Goal: Transaction & Acquisition: Purchase product/service

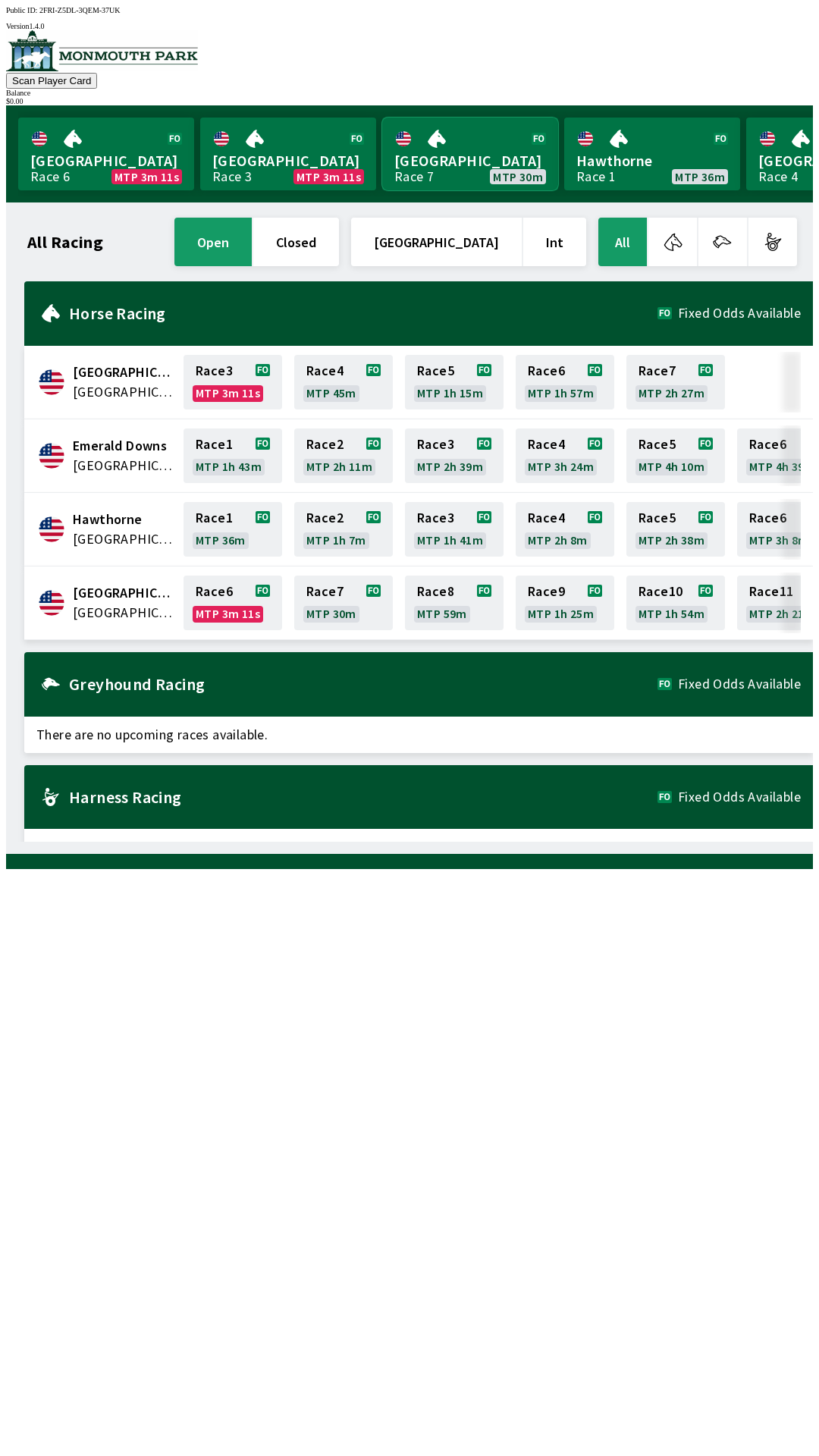
click at [450, 141] on link "[GEOGRAPHIC_DATA] Race 7 MTP 30m" at bounding box center [470, 154] width 176 height 73
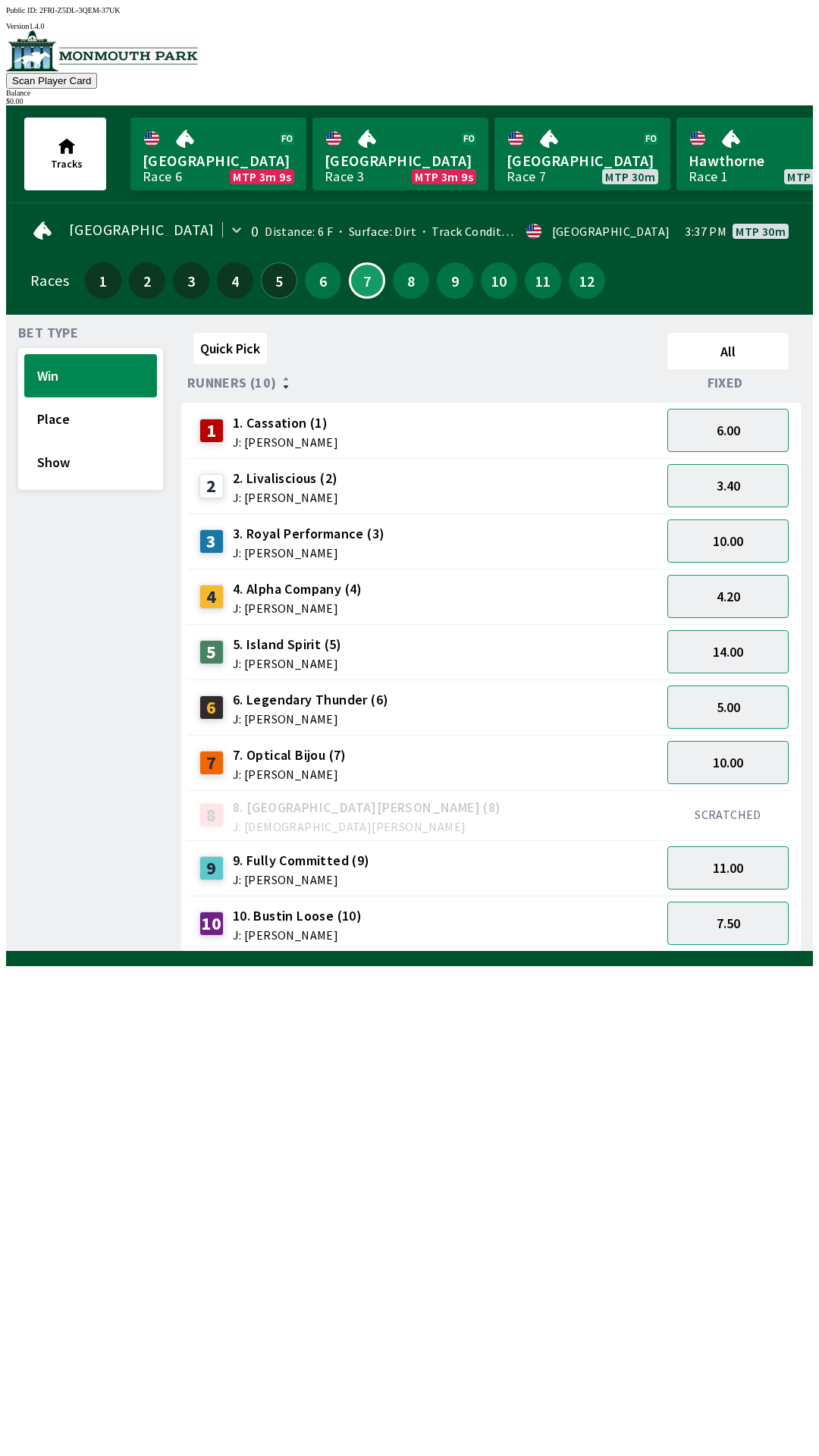
click at [284, 275] on button "5" at bounding box center [279, 281] width 36 height 36
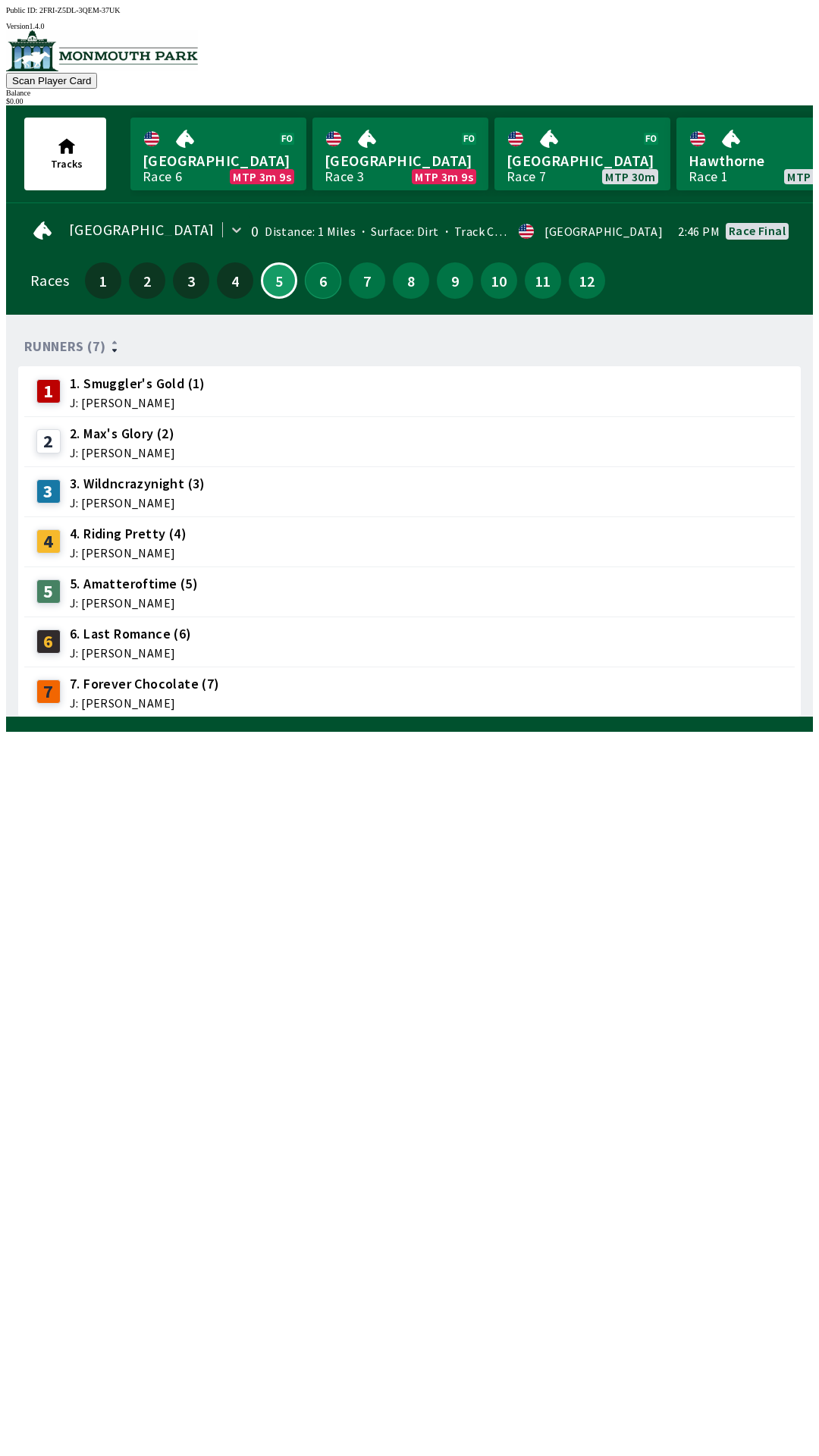
click at [322, 273] on button "6" at bounding box center [323, 281] width 36 height 36
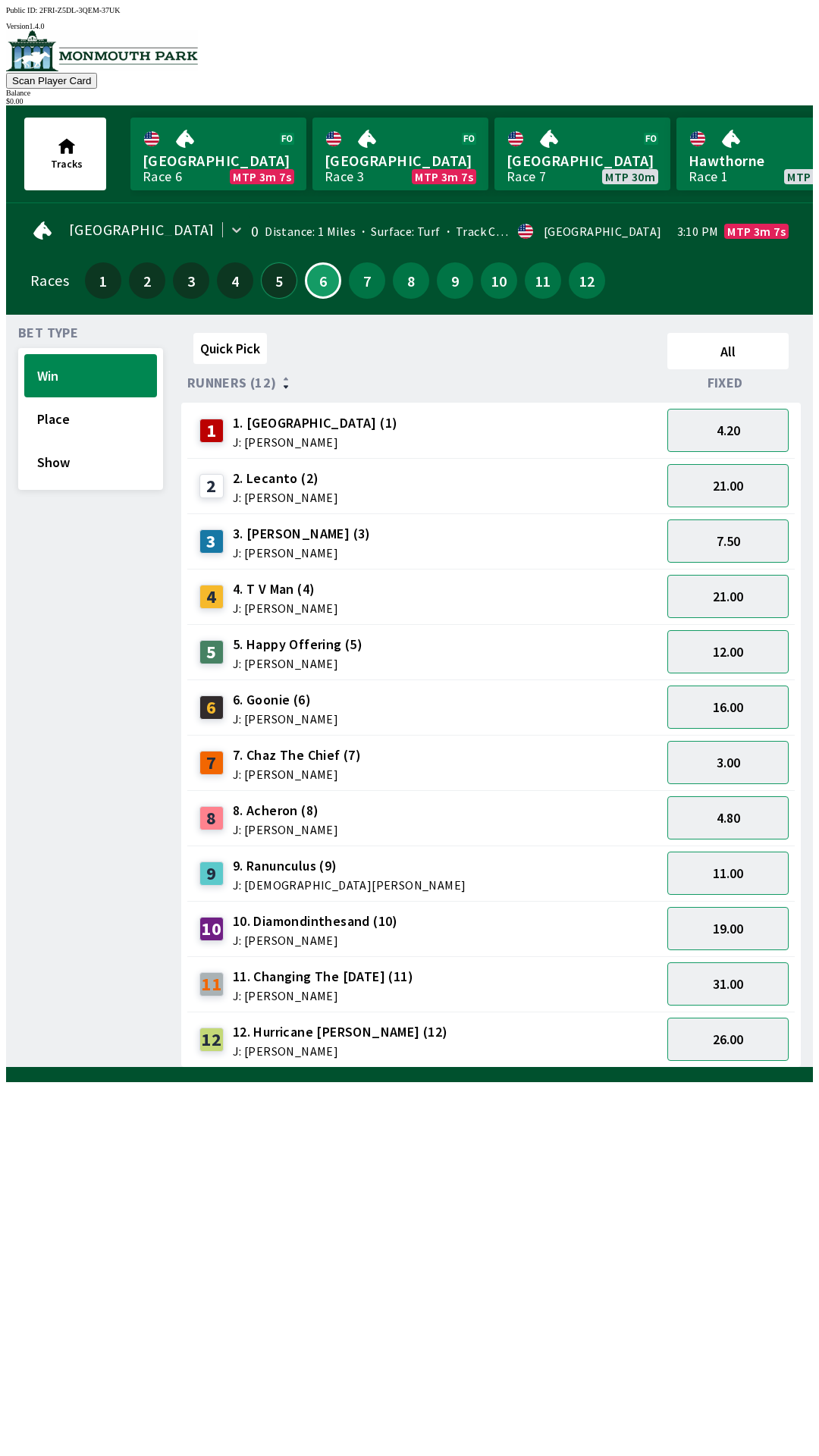
click at [275, 284] on button "5" at bounding box center [279, 281] width 36 height 36
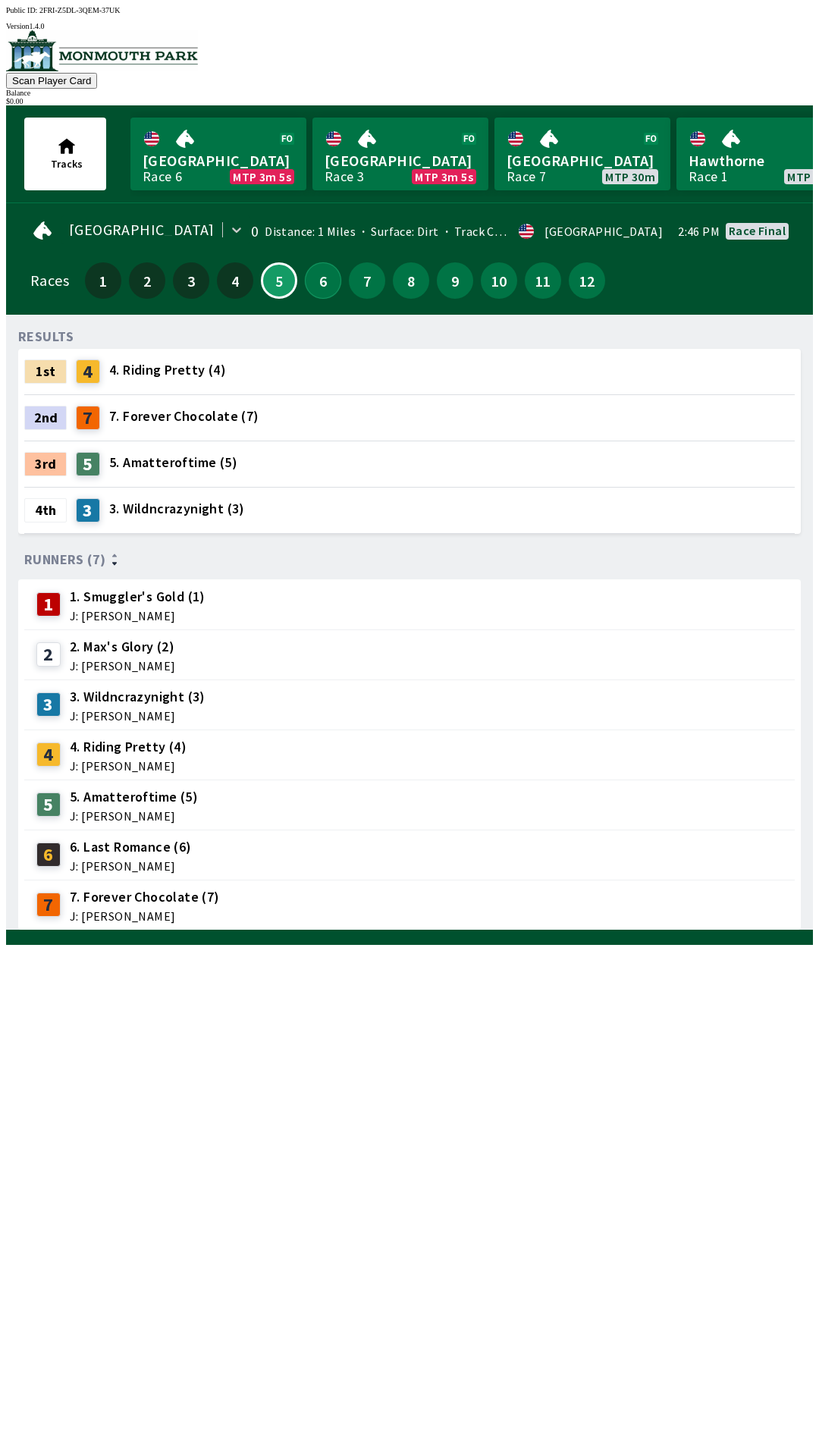
click at [313, 262] on button "6" at bounding box center [323, 281] width 36 height 36
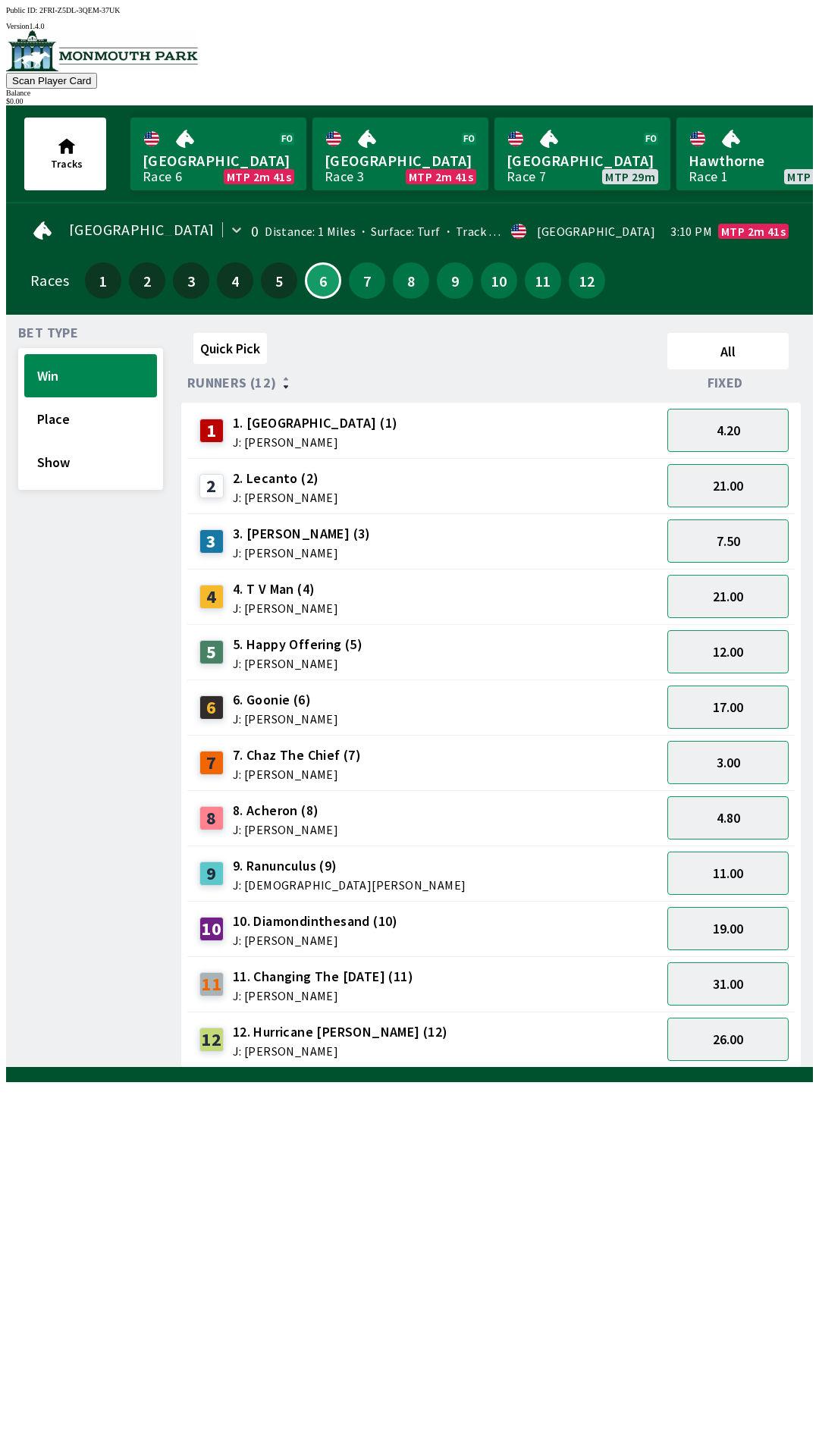
click at [618, 763] on div "7 7. Chaz The Chief (7) J: [PERSON_NAME]" at bounding box center [424, 763] width 462 height 38
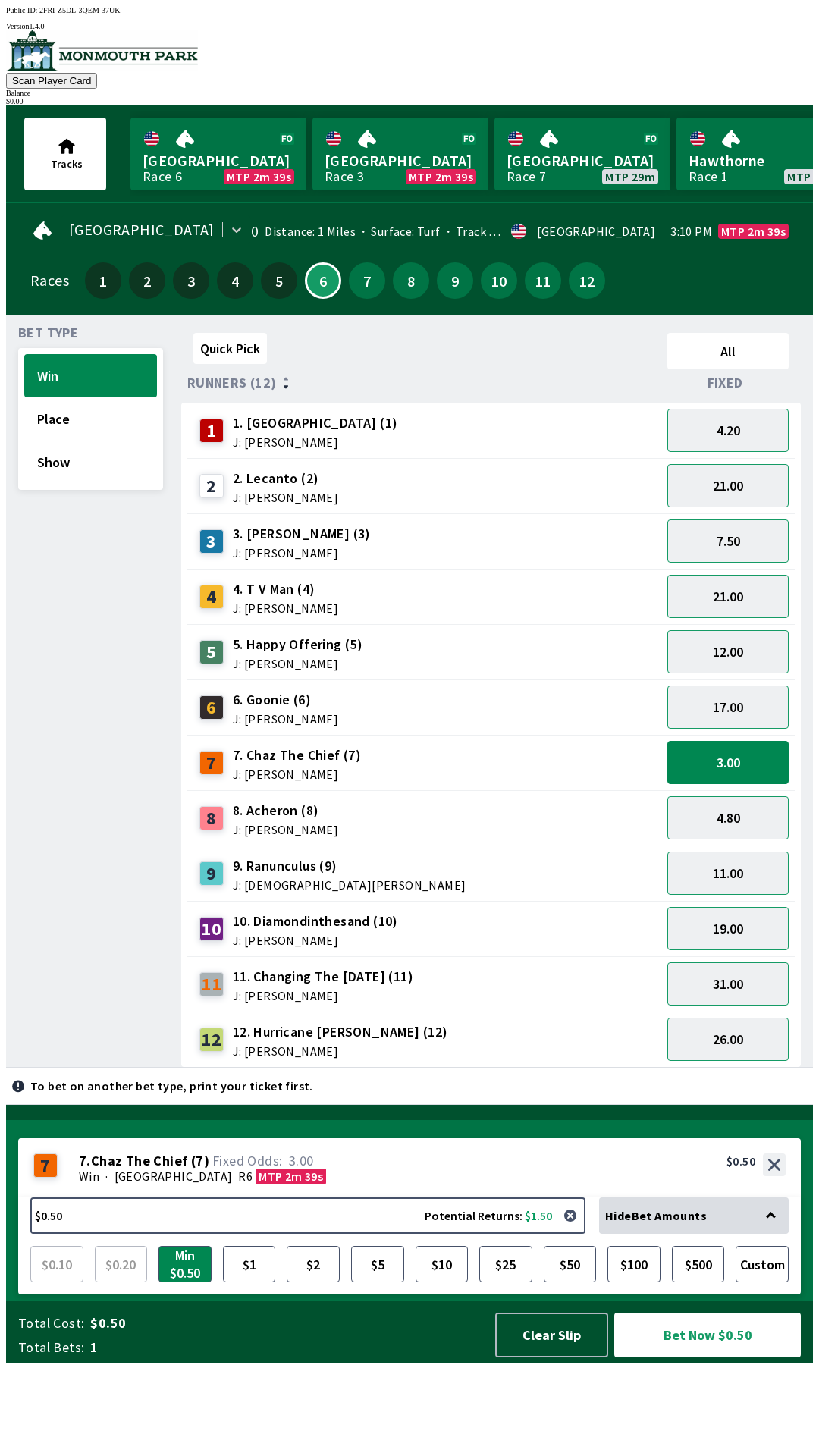
click at [720, 1234] on div "Hide Bet Amounts" at bounding box center [694, 1216] width 190 height 36
click at [777, 1234] on div "Hide Bet Amounts" at bounding box center [694, 1216] width 190 height 36
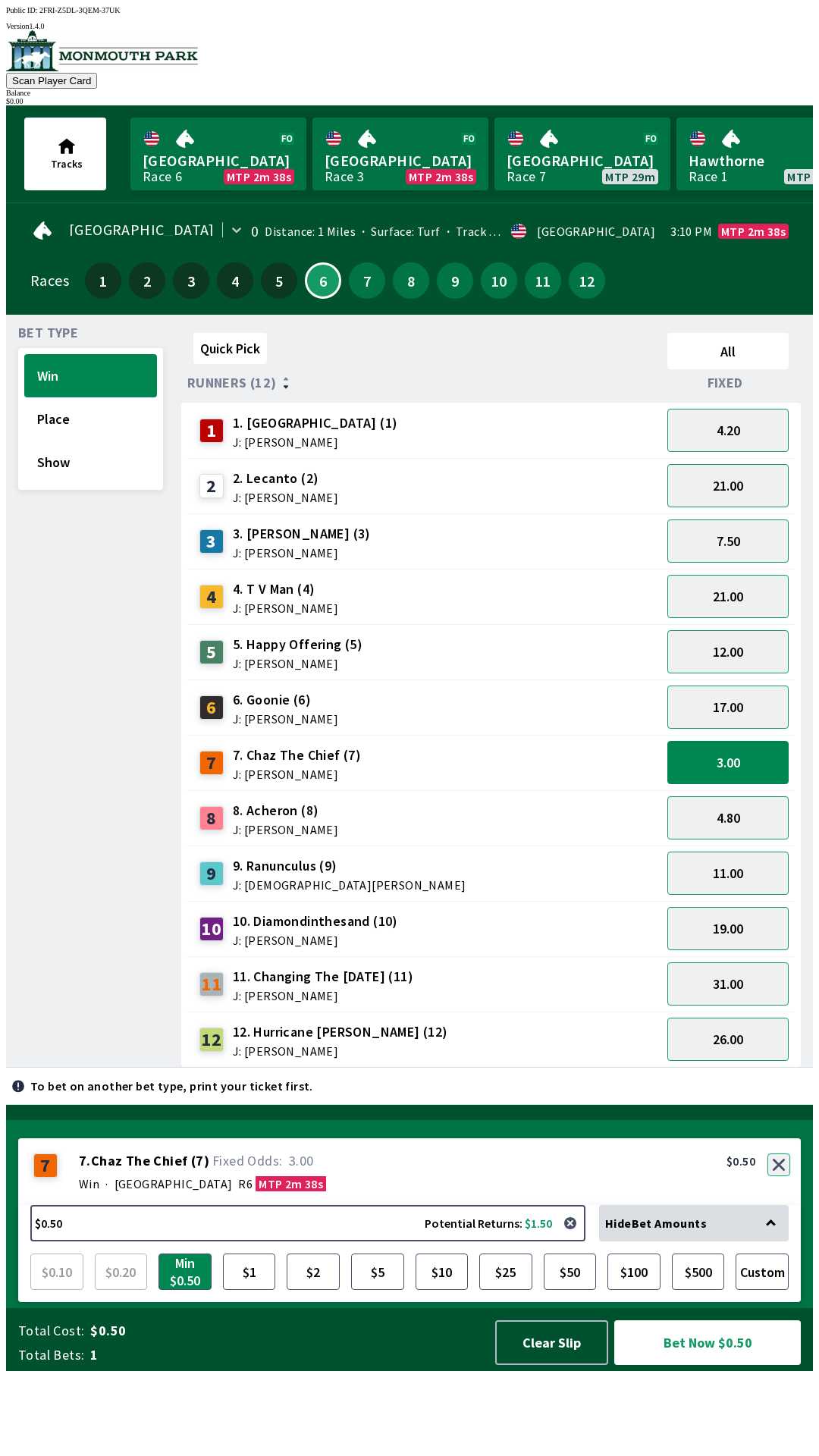
click at [780, 1176] on button "button" at bounding box center [779, 1165] width 23 height 23
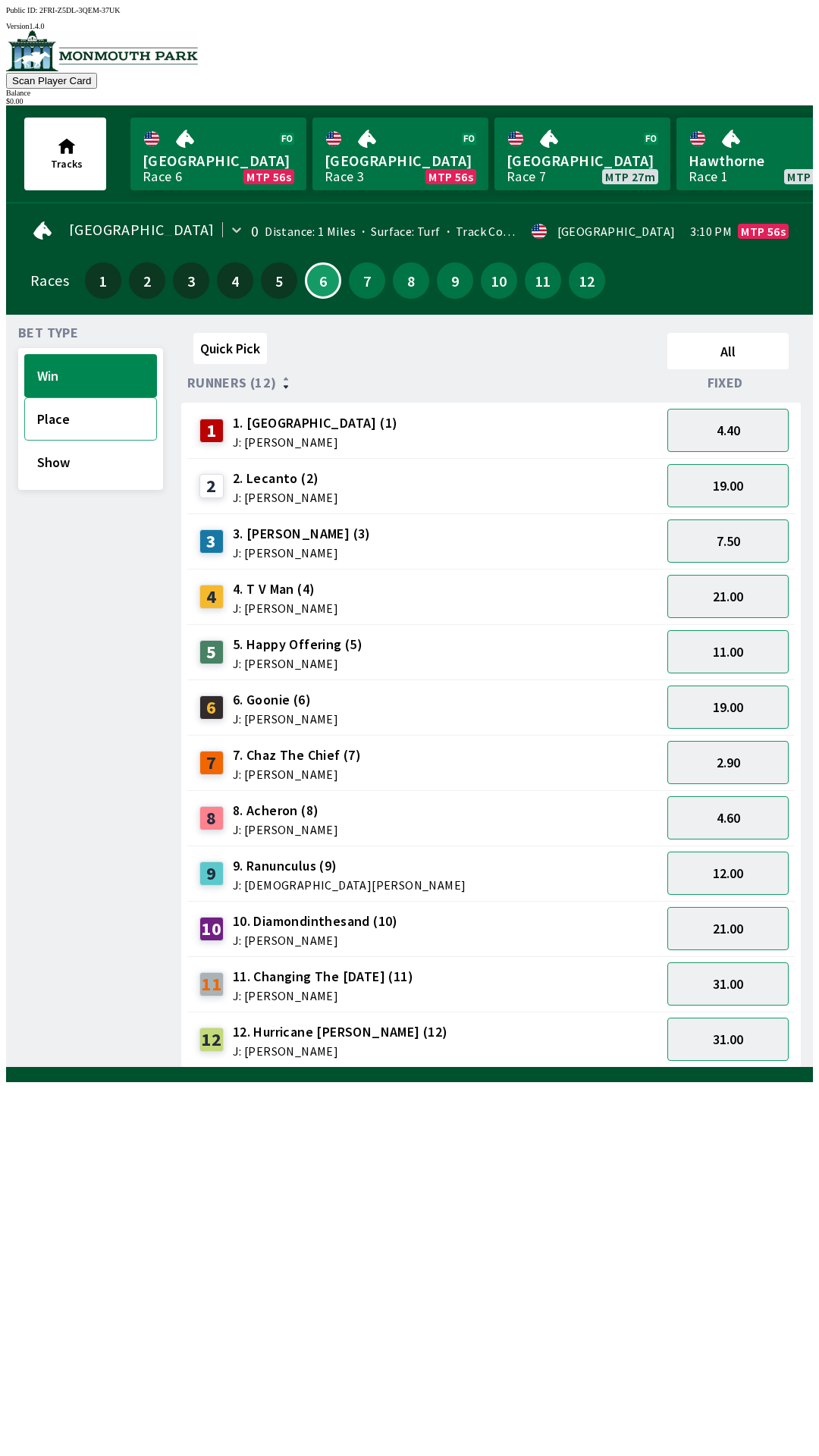
click at [45, 417] on button "Place" at bounding box center [90, 419] width 133 height 43
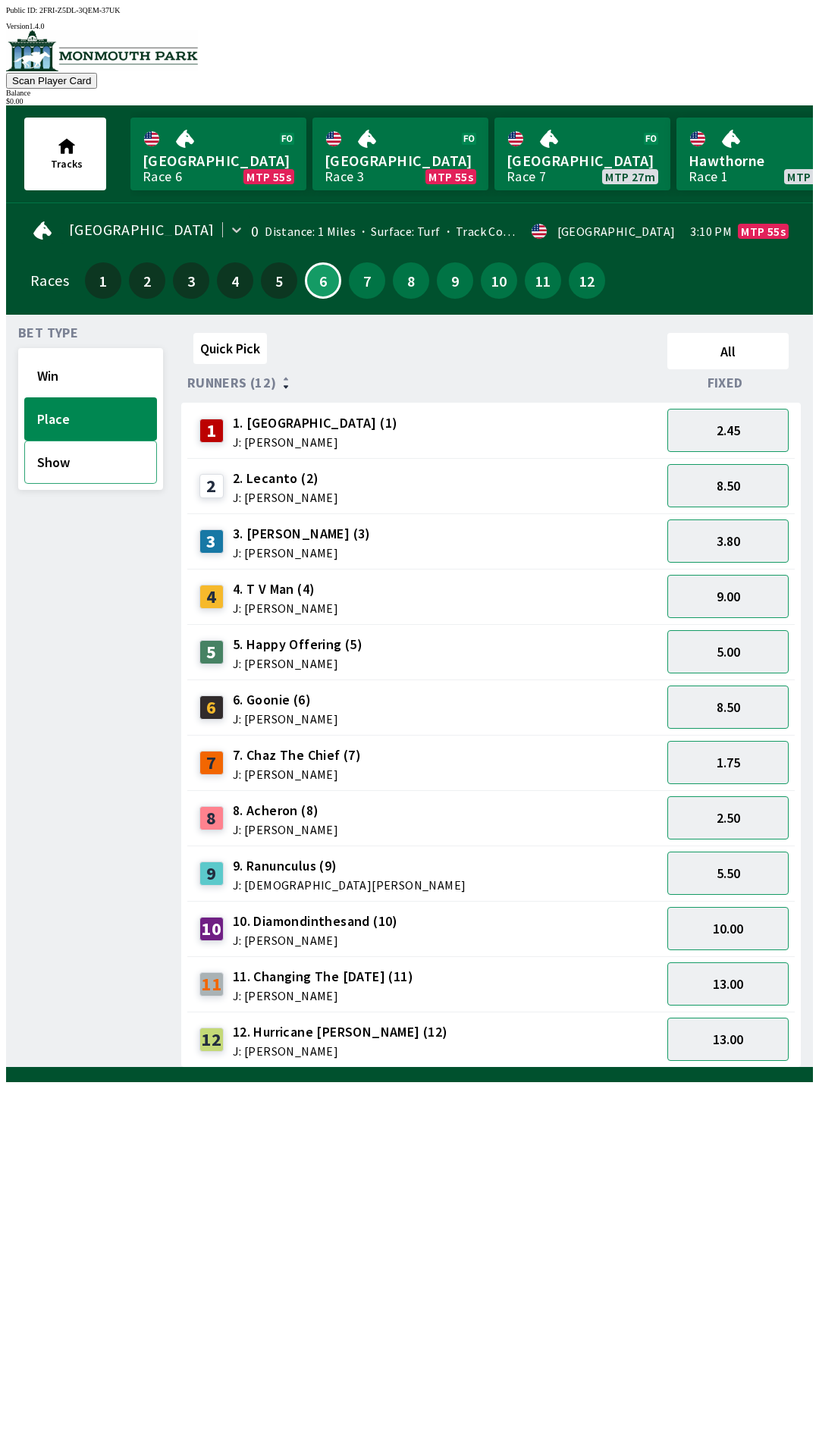
click at [45, 465] on button "Show" at bounding box center [90, 462] width 133 height 43
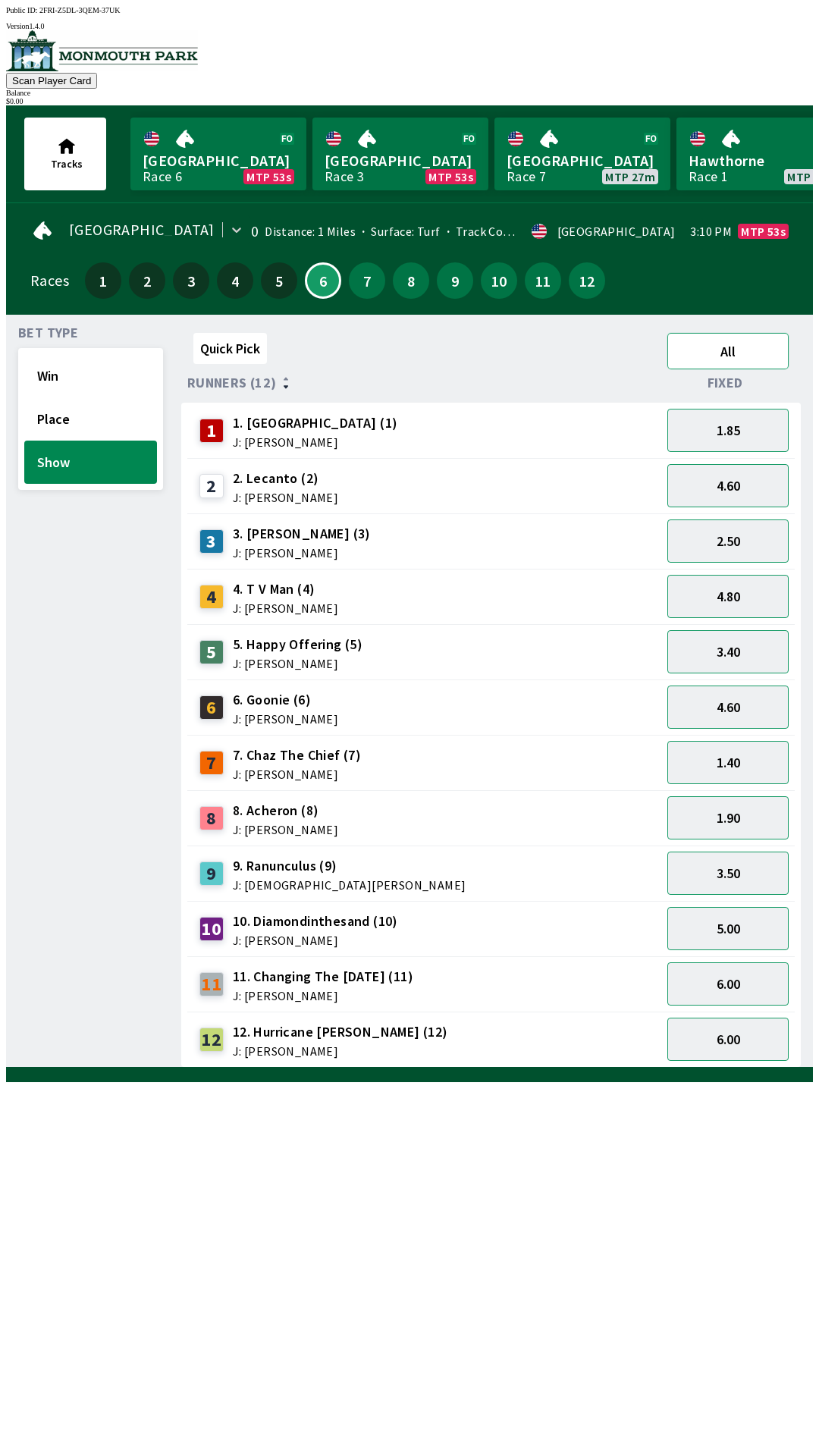
click at [720, 358] on button "All" at bounding box center [728, 351] width 121 height 36
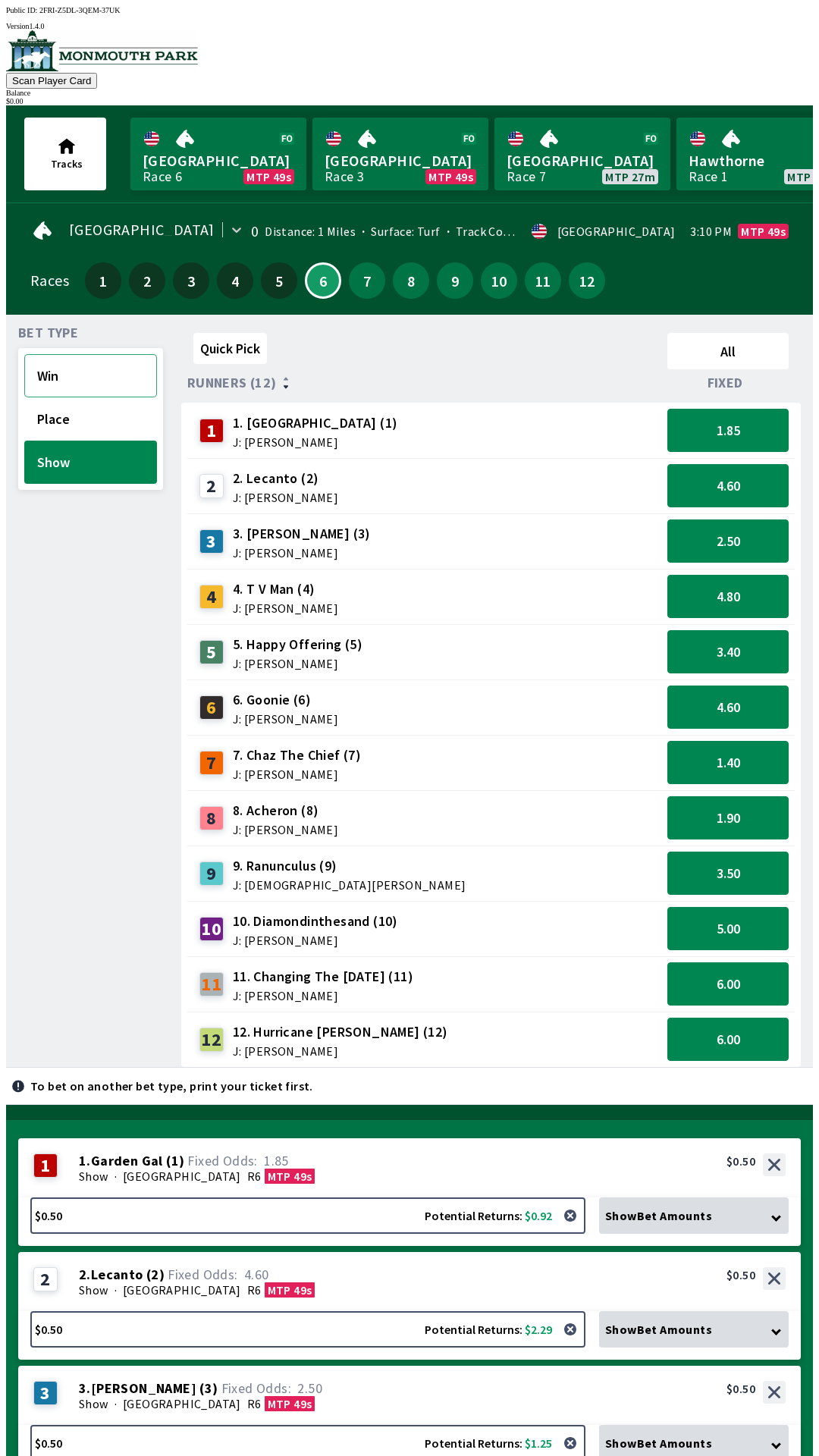
click at [53, 372] on button "Win" at bounding box center [90, 375] width 133 height 43
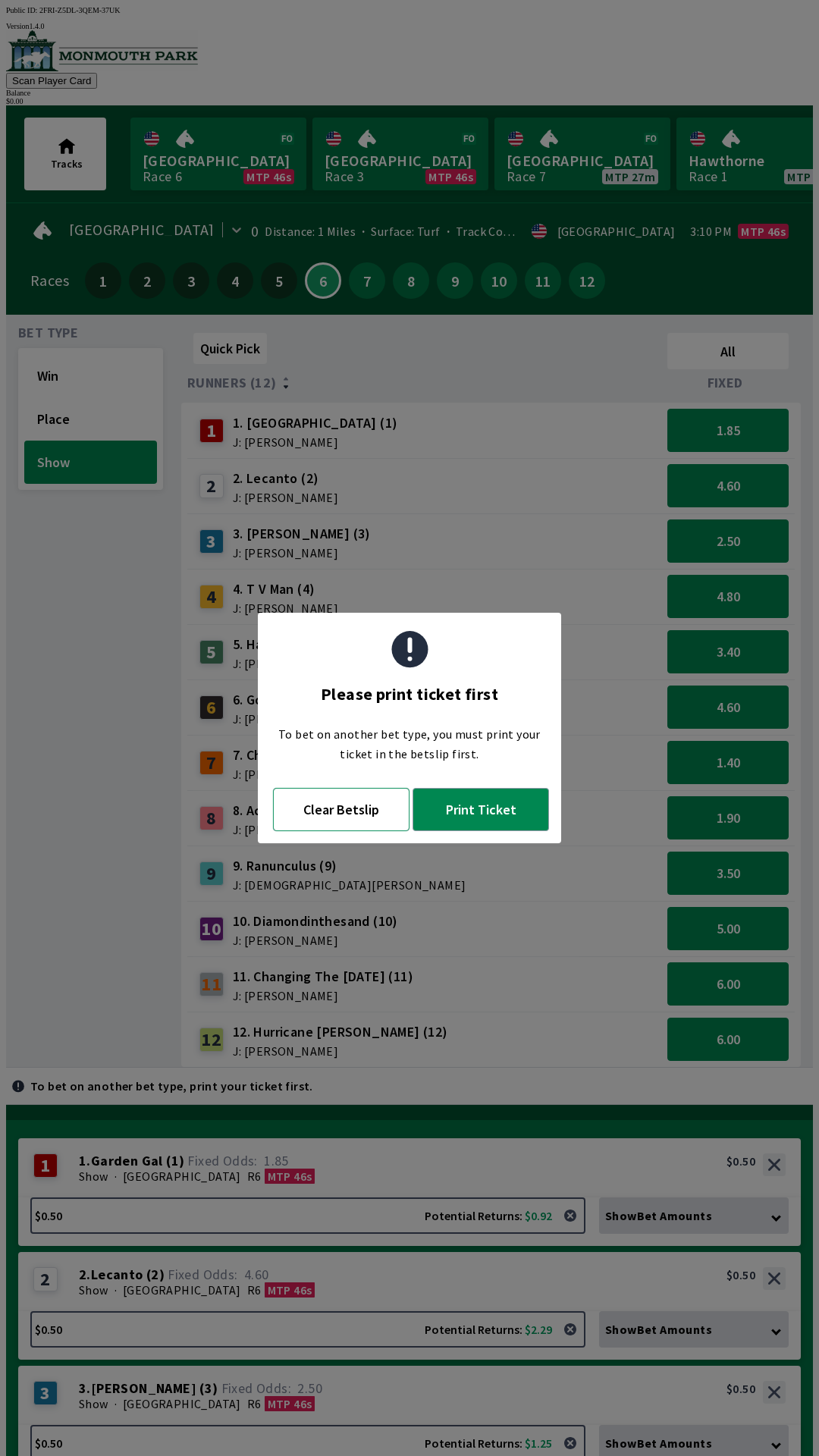
click at [307, 819] on button "Clear Betslip" at bounding box center [341, 809] width 136 height 43
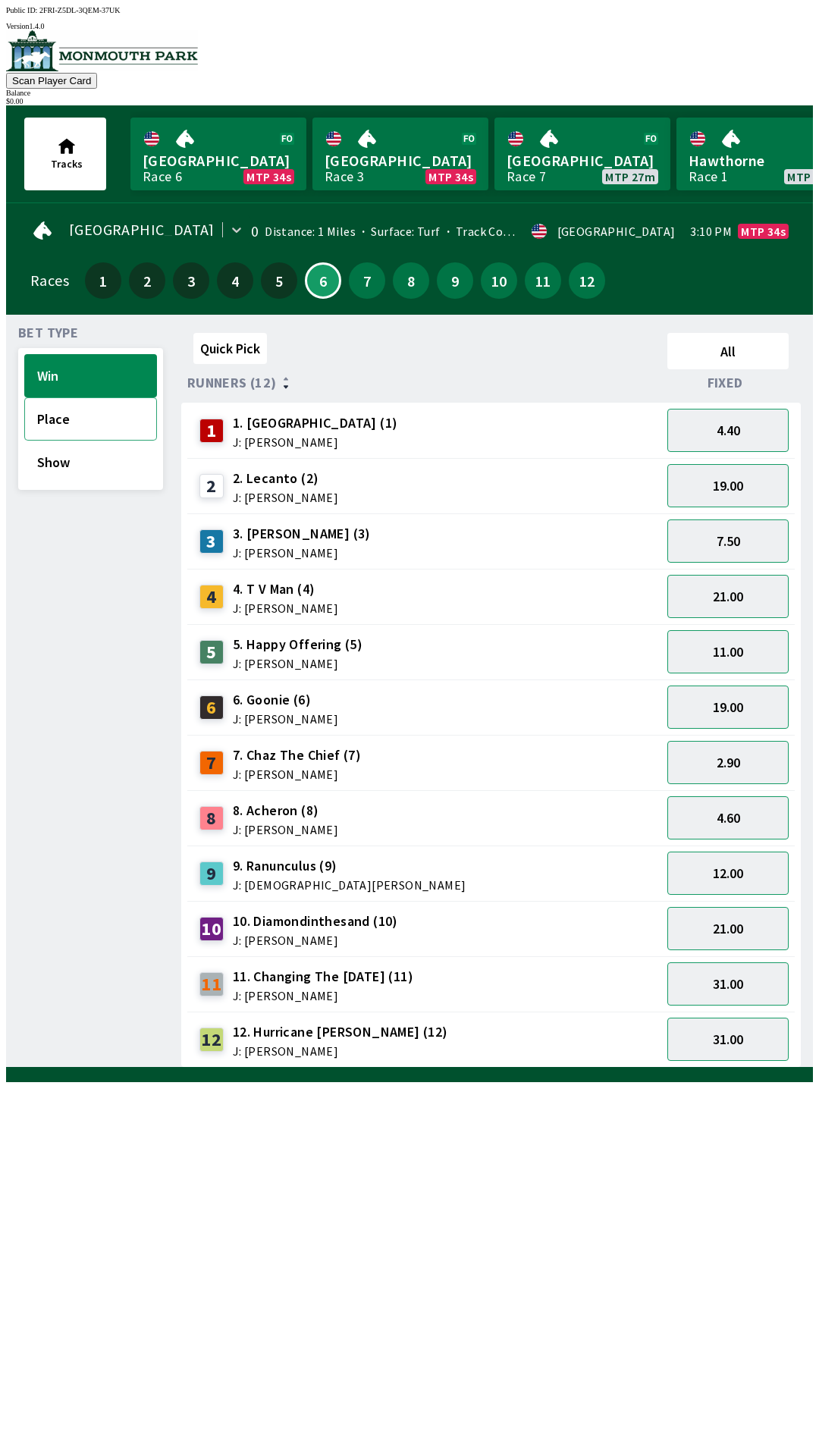
click at [51, 417] on button "Place" at bounding box center [90, 419] width 133 height 43
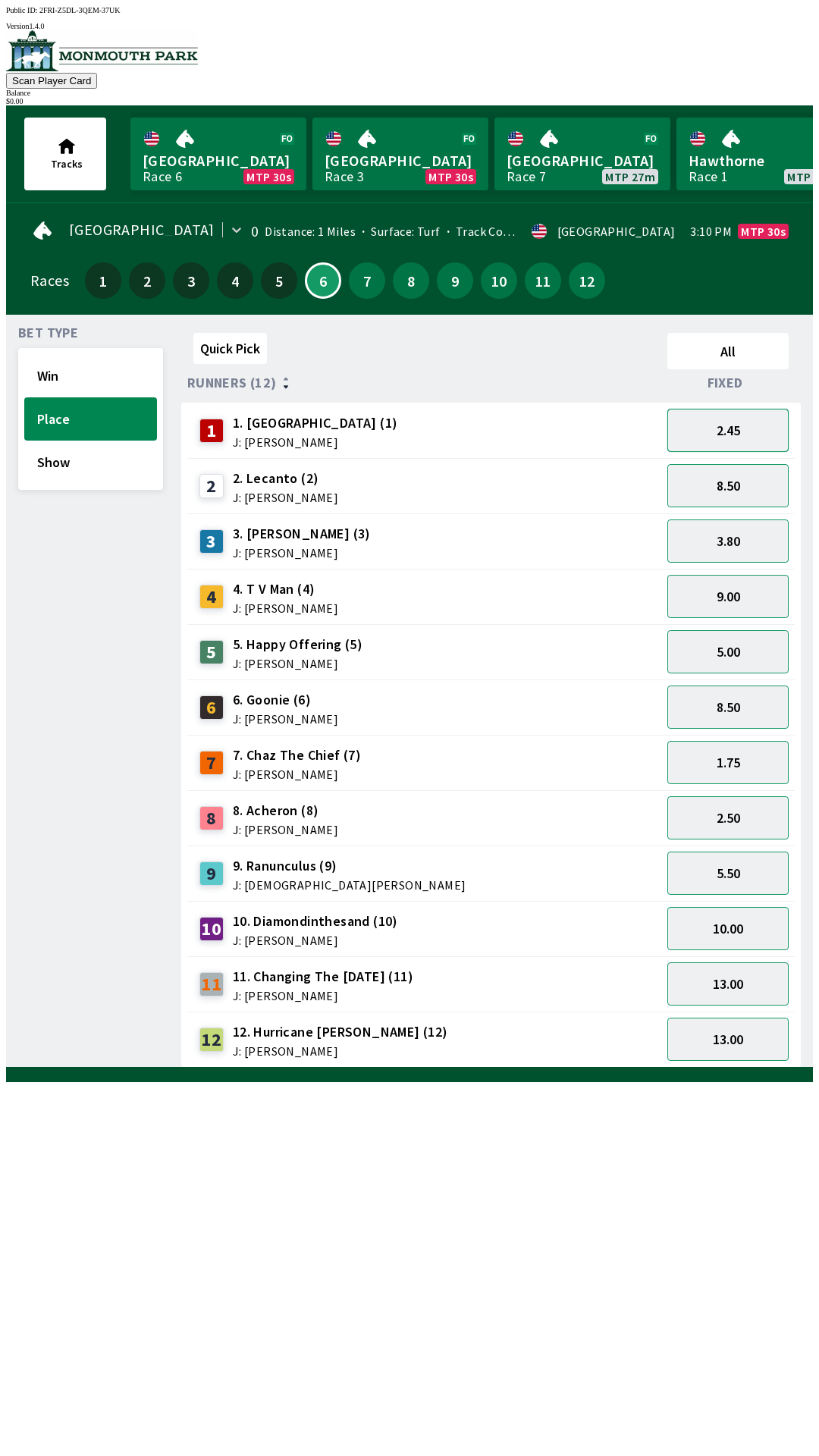
click at [721, 434] on button "2.45" at bounding box center [728, 430] width 121 height 43
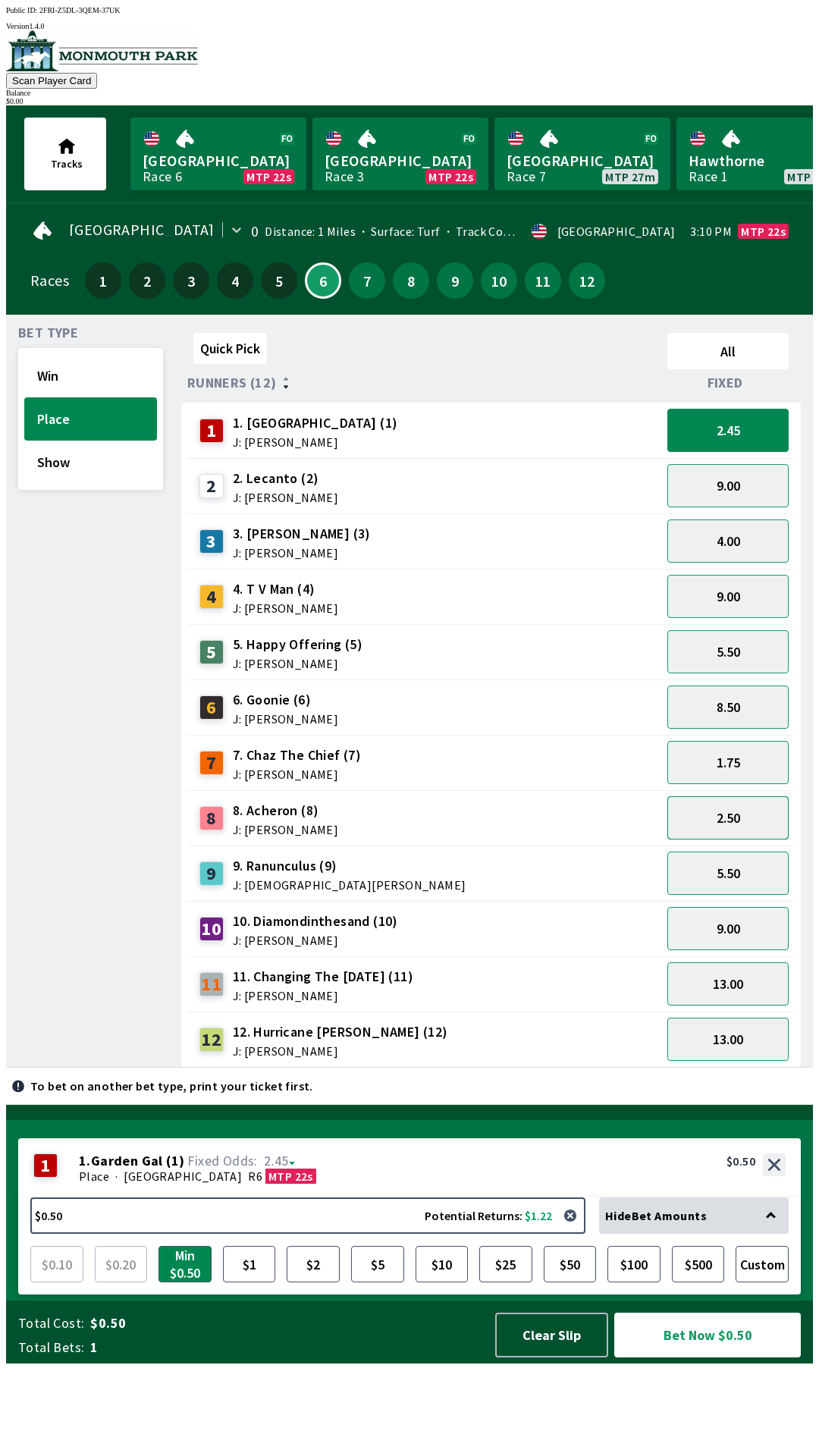
click at [707, 796] on button "2.50" at bounding box center [728, 817] width 121 height 43
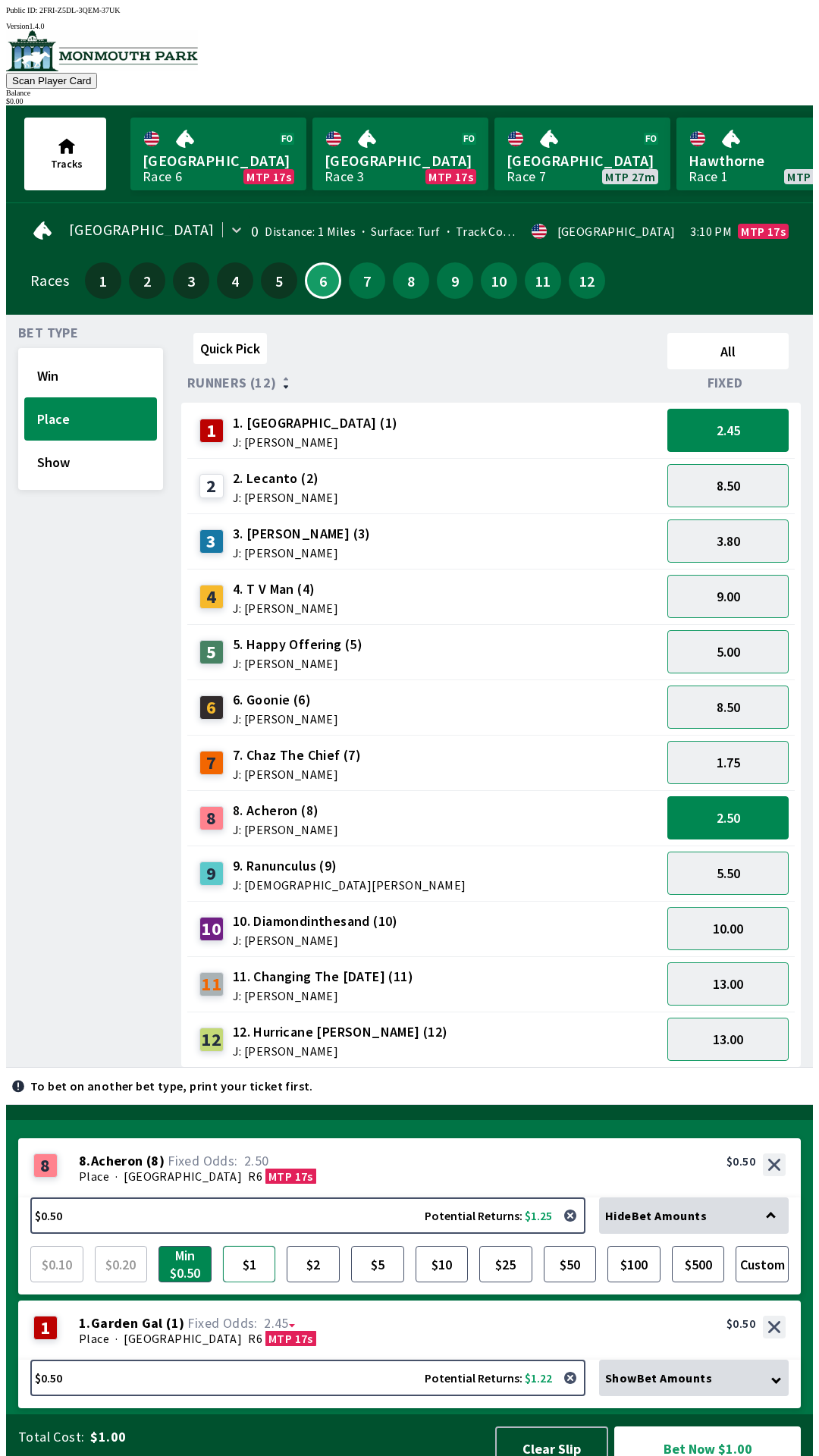
click at [223, 1246] on button "$1" at bounding box center [249, 1264] width 53 height 36
click at [688, 1428] on button "Bet Now $1.50" at bounding box center [708, 1448] width 187 height 45
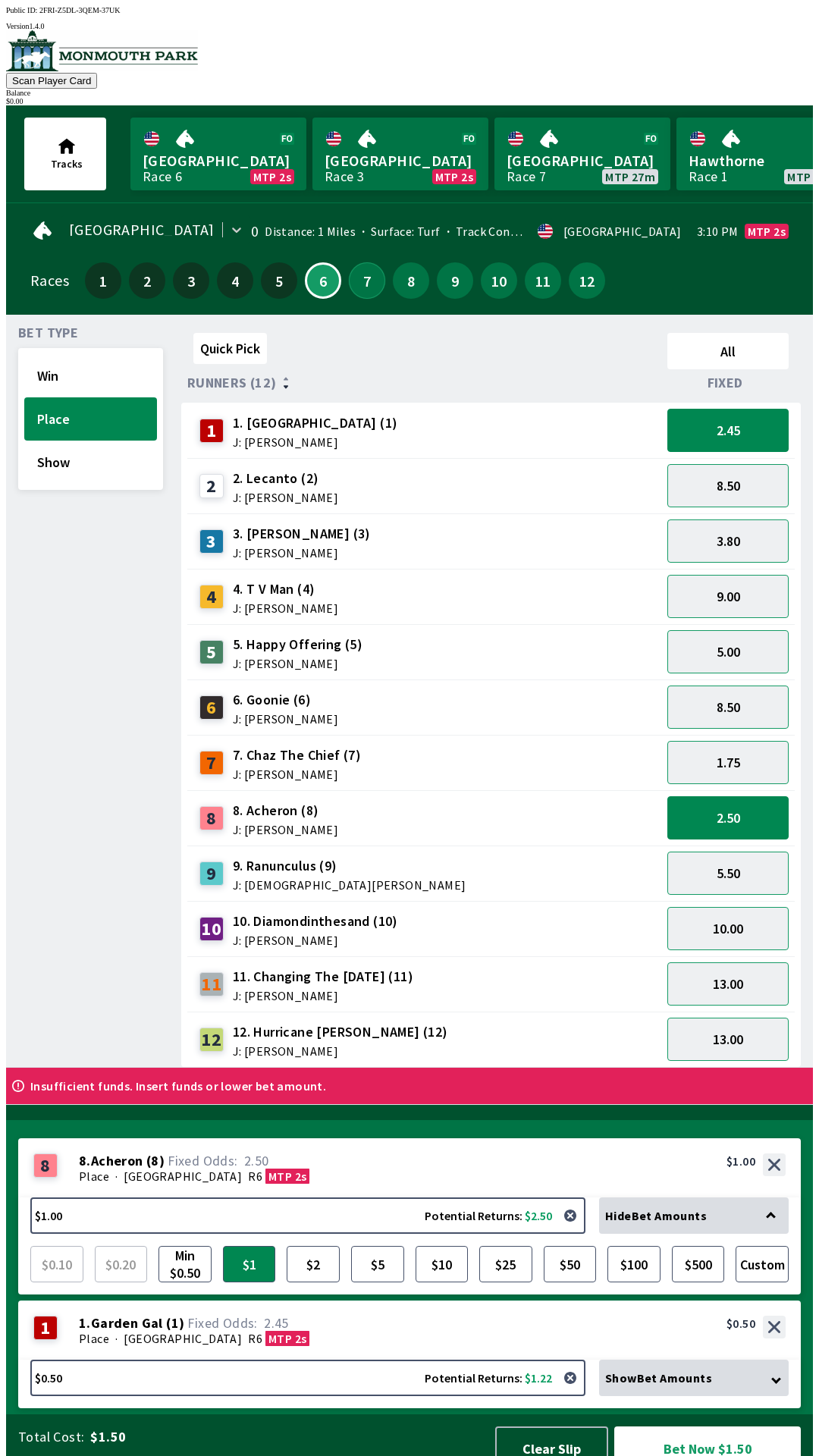
click at [364, 273] on button "7" at bounding box center [367, 281] width 36 height 36
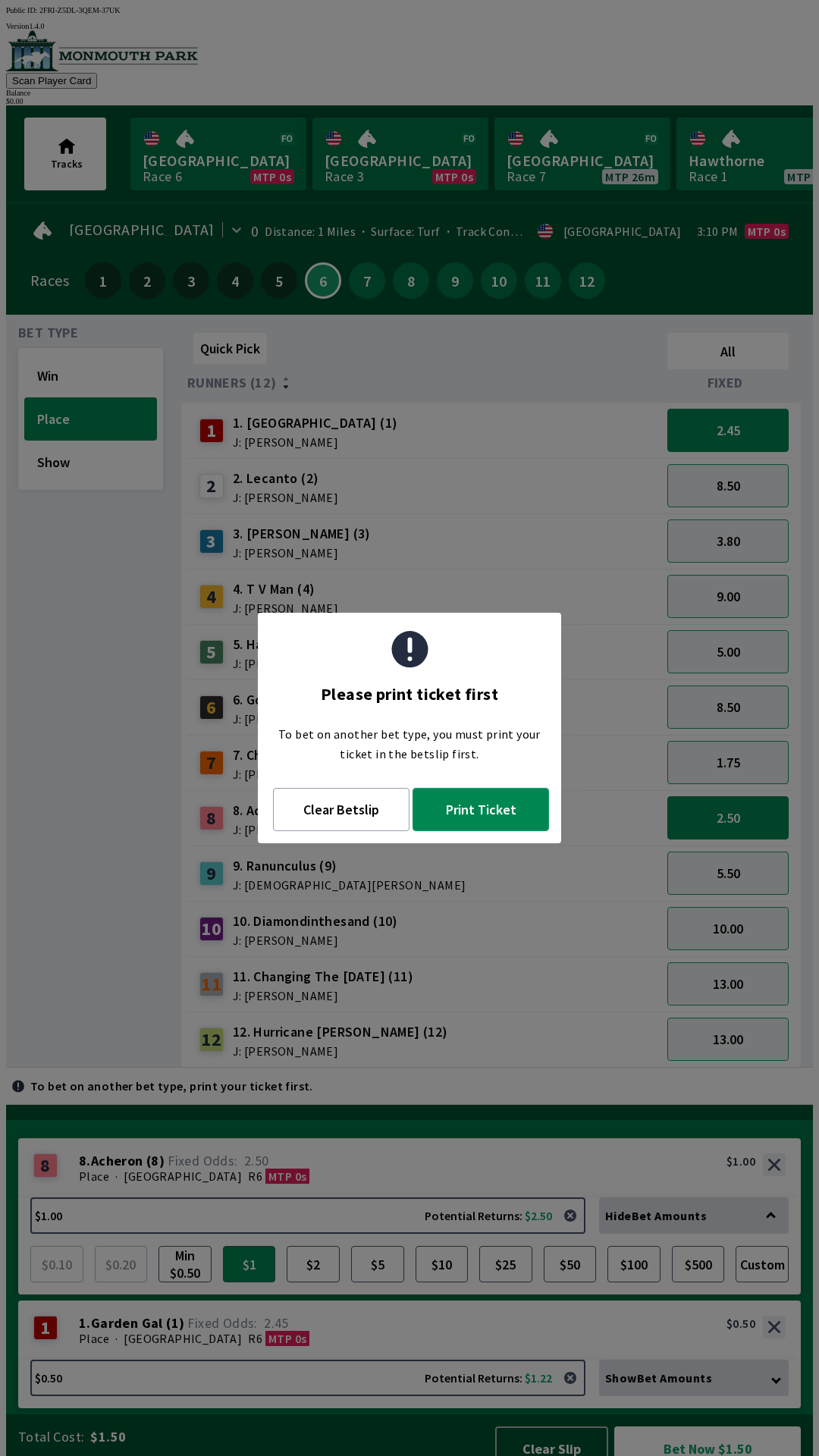
click at [492, 814] on button "Print Ticket" at bounding box center [481, 809] width 136 height 43
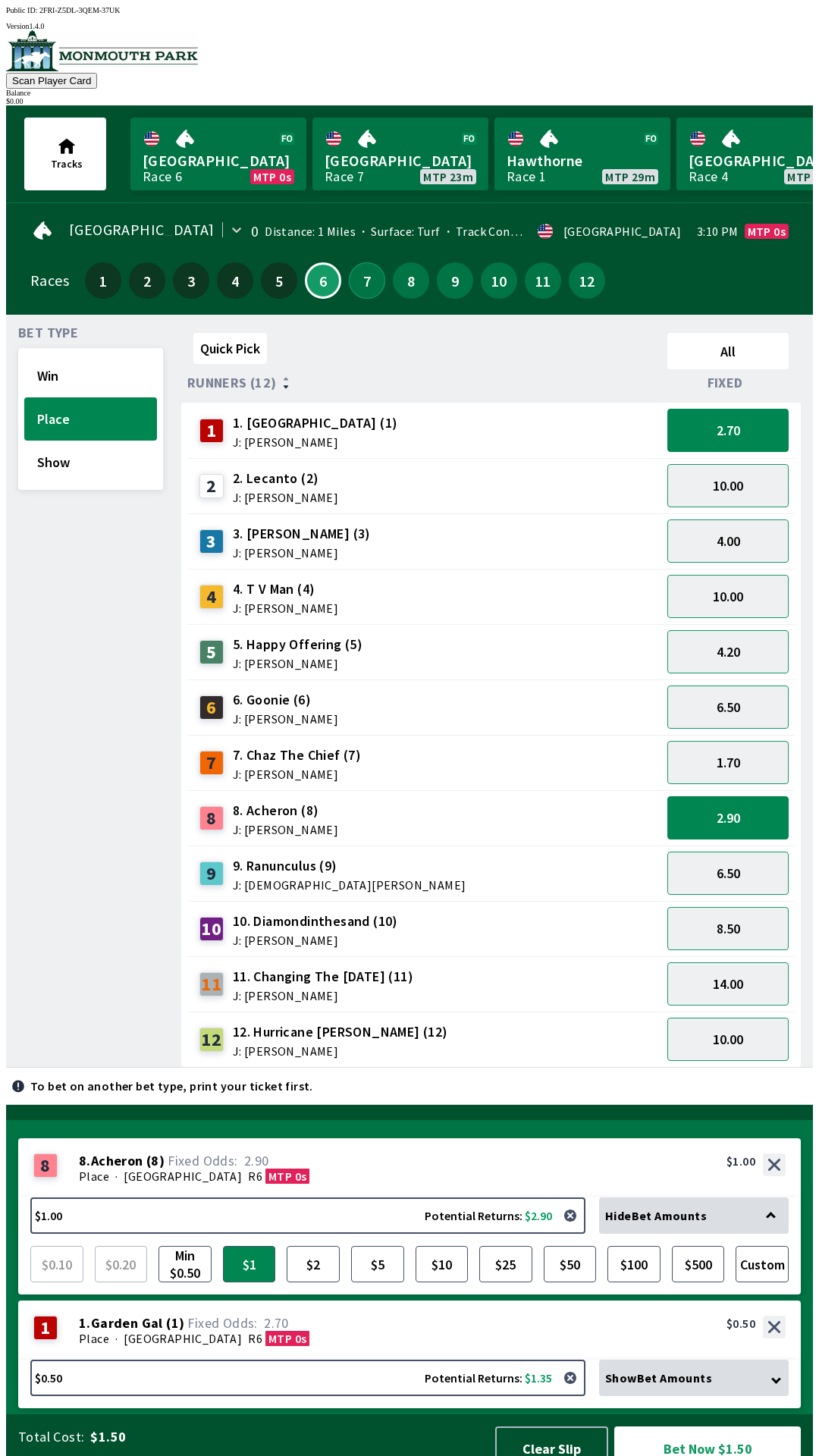
click at [367, 265] on button "7" at bounding box center [367, 281] width 36 height 36
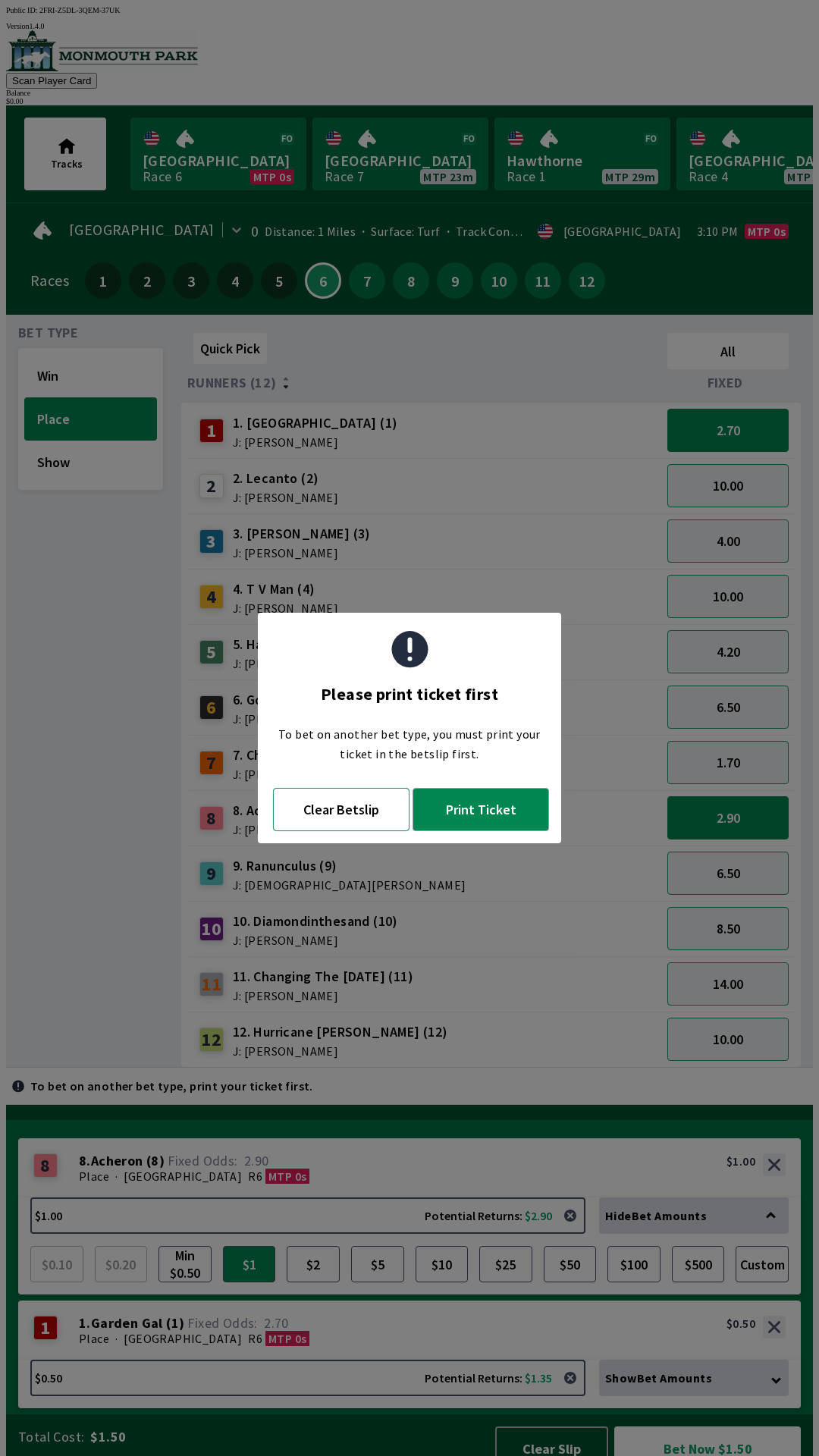
click at [339, 799] on button "Clear Betslip" at bounding box center [341, 809] width 136 height 43
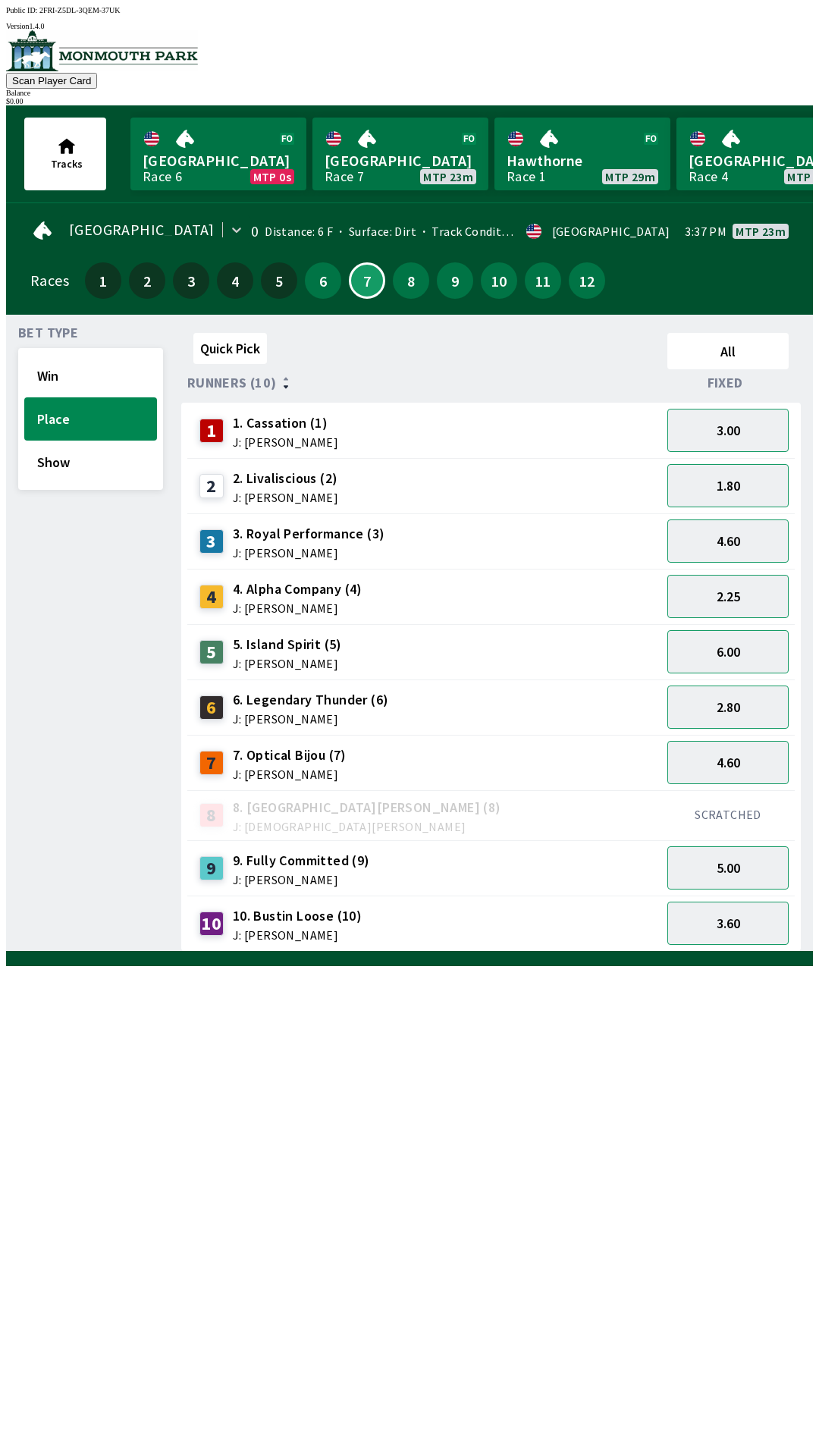
click at [222, 772] on div "7 7. Optical Bijou (7) J: [PERSON_NAME]" at bounding box center [271, 763] width 155 height 38
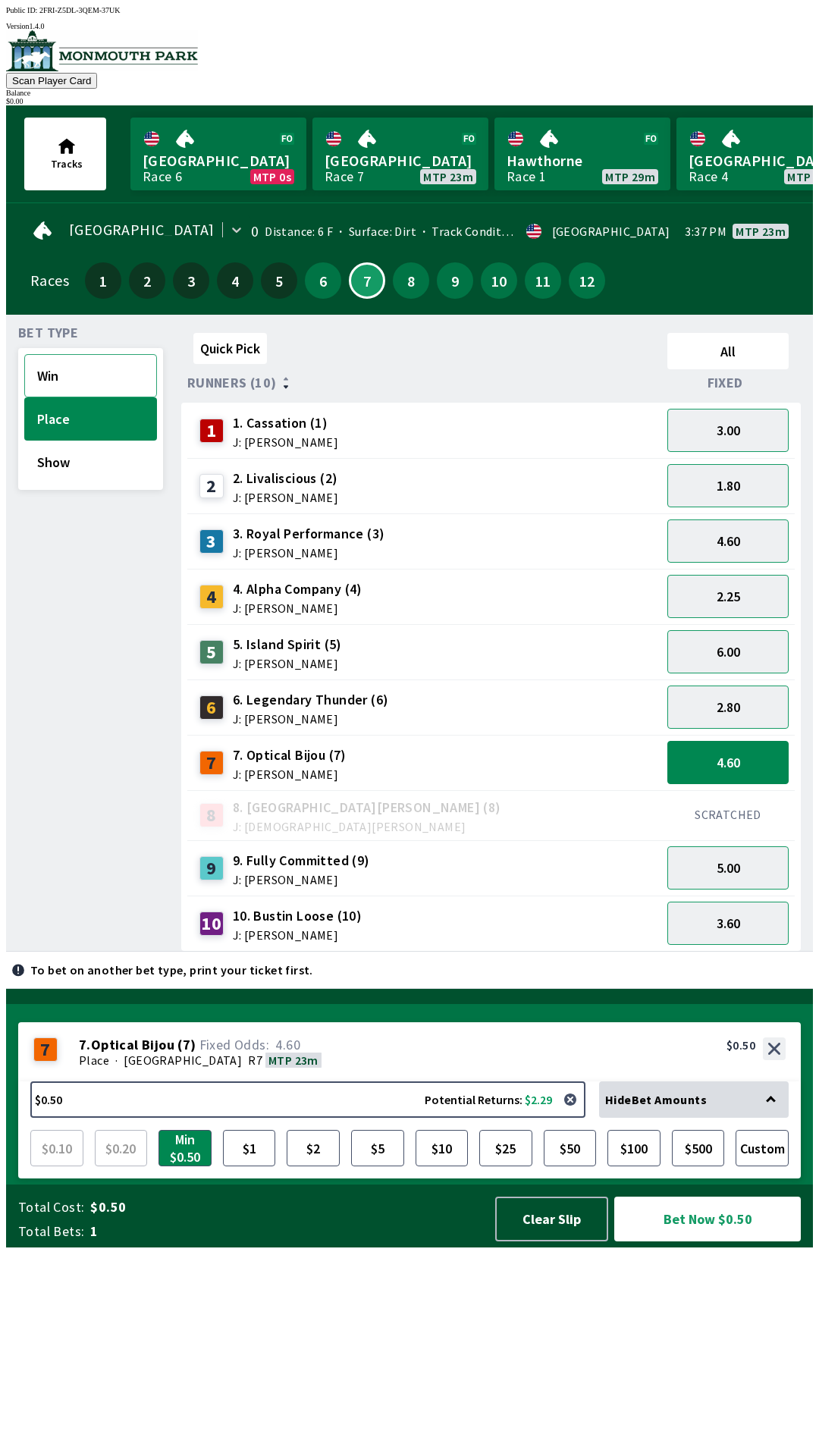
click at [50, 381] on button "Win" at bounding box center [90, 375] width 133 height 43
click at [52, 471] on button "Show" at bounding box center [90, 462] width 133 height 43
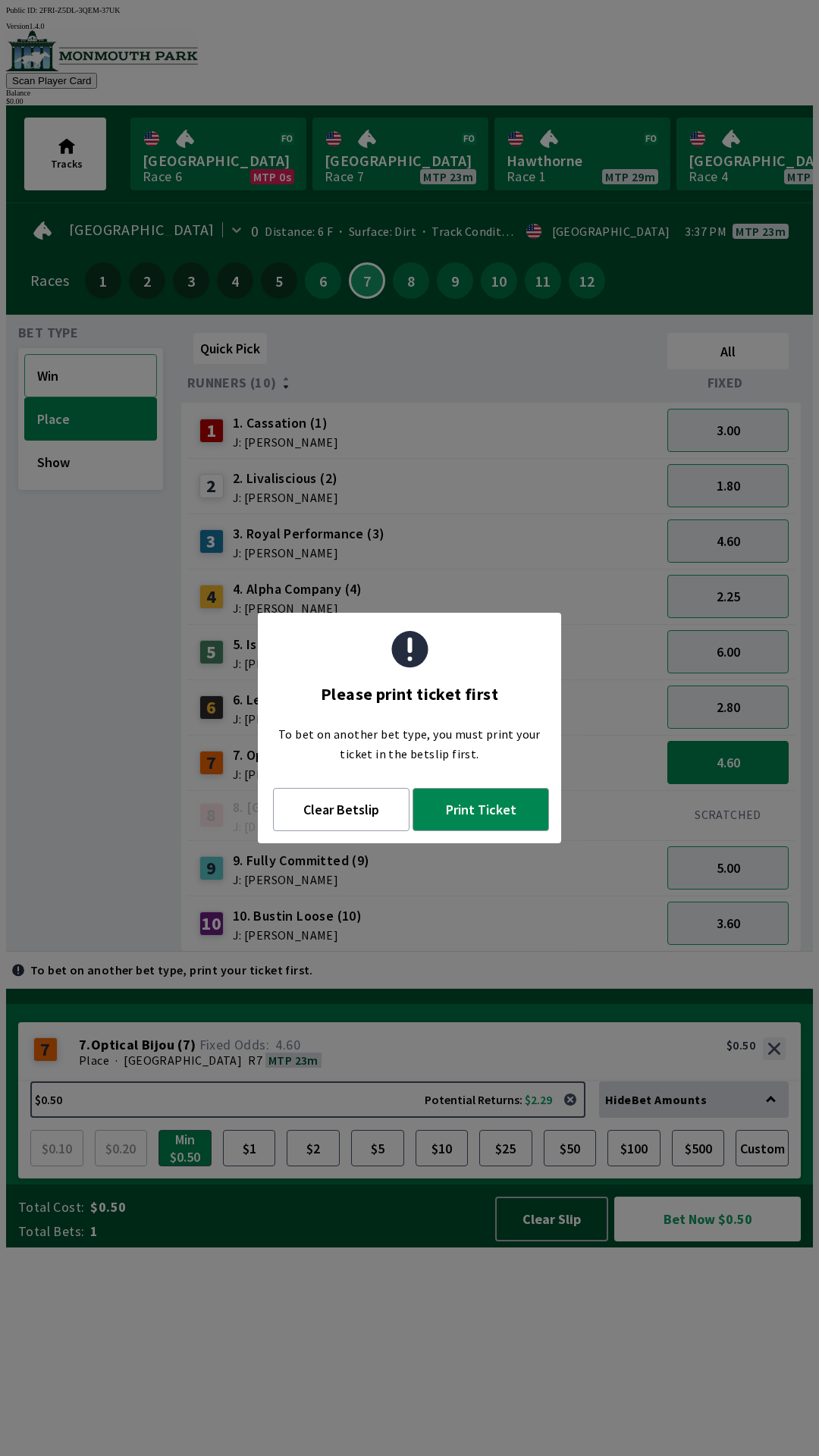
click at [55, 371] on button "Win" at bounding box center [90, 375] width 133 height 43
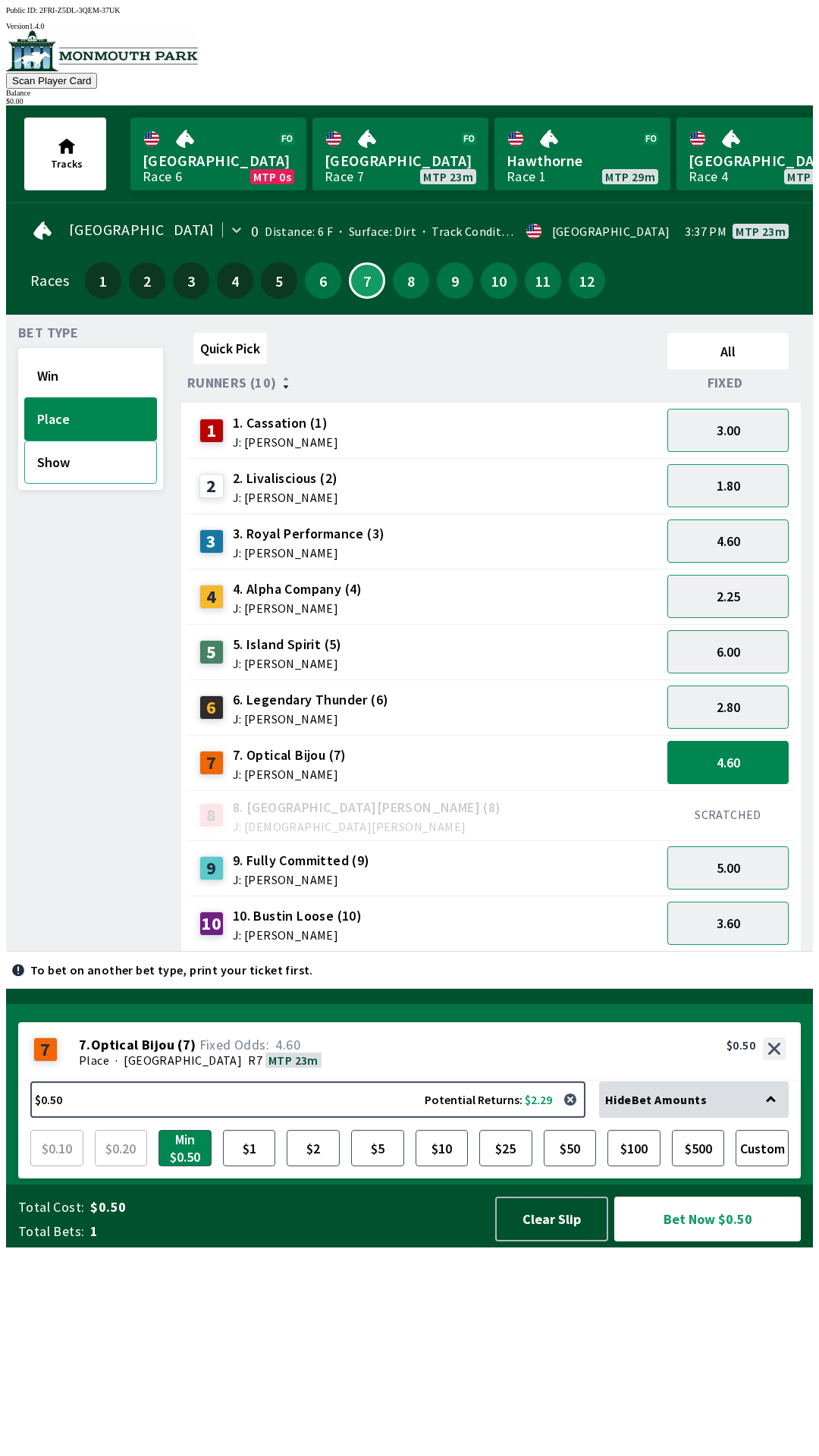
click at [73, 472] on button "Show" at bounding box center [90, 462] width 133 height 43
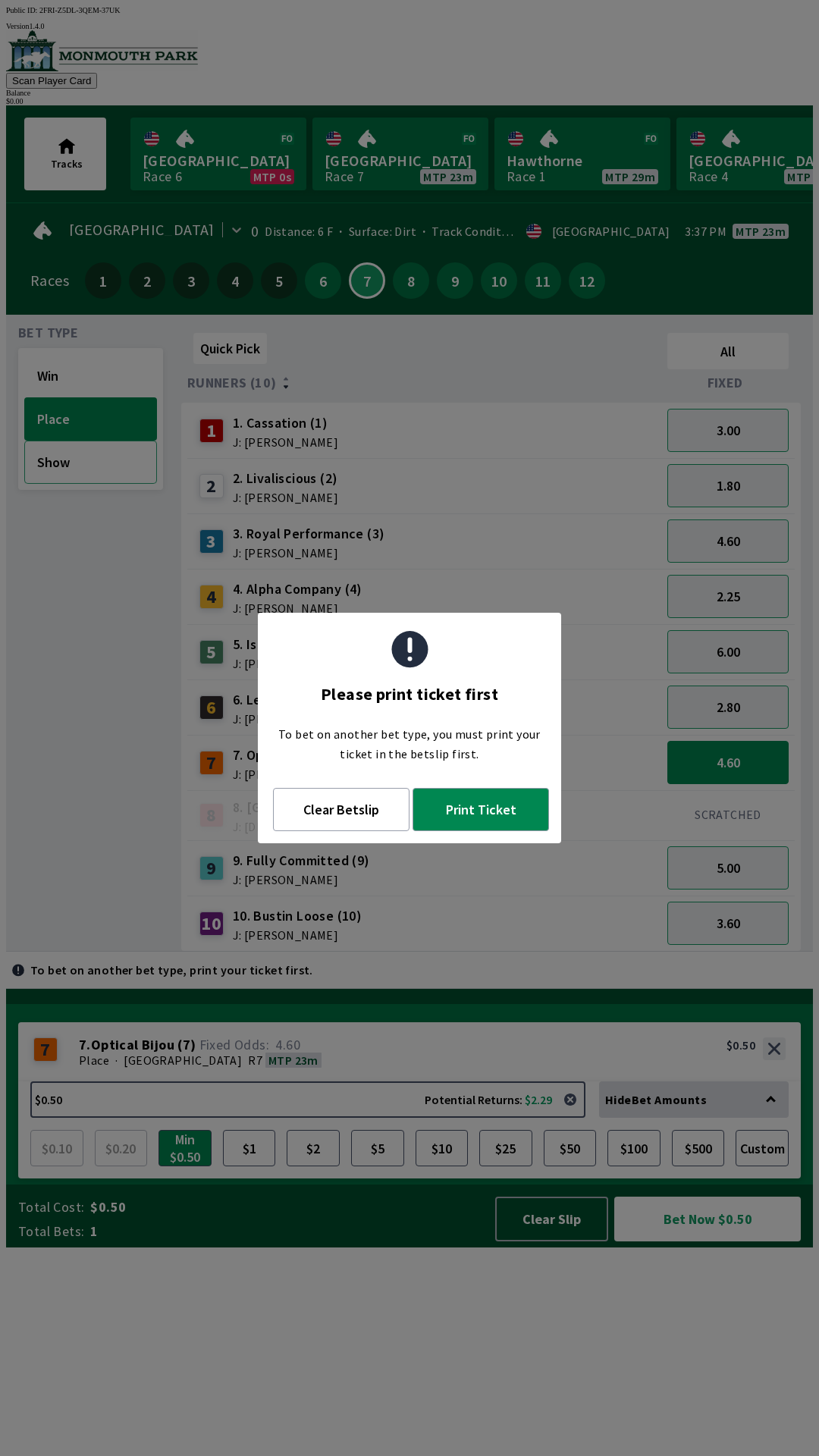
click at [56, 474] on button "Show" at bounding box center [90, 462] width 133 height 43
click at [81, 356] on button "Win" at bounding box center [90, 375] width 133 height 43
click at [350, 816] on button "Clear Betslip" at bounding box center [341, 809] width 136 height 43
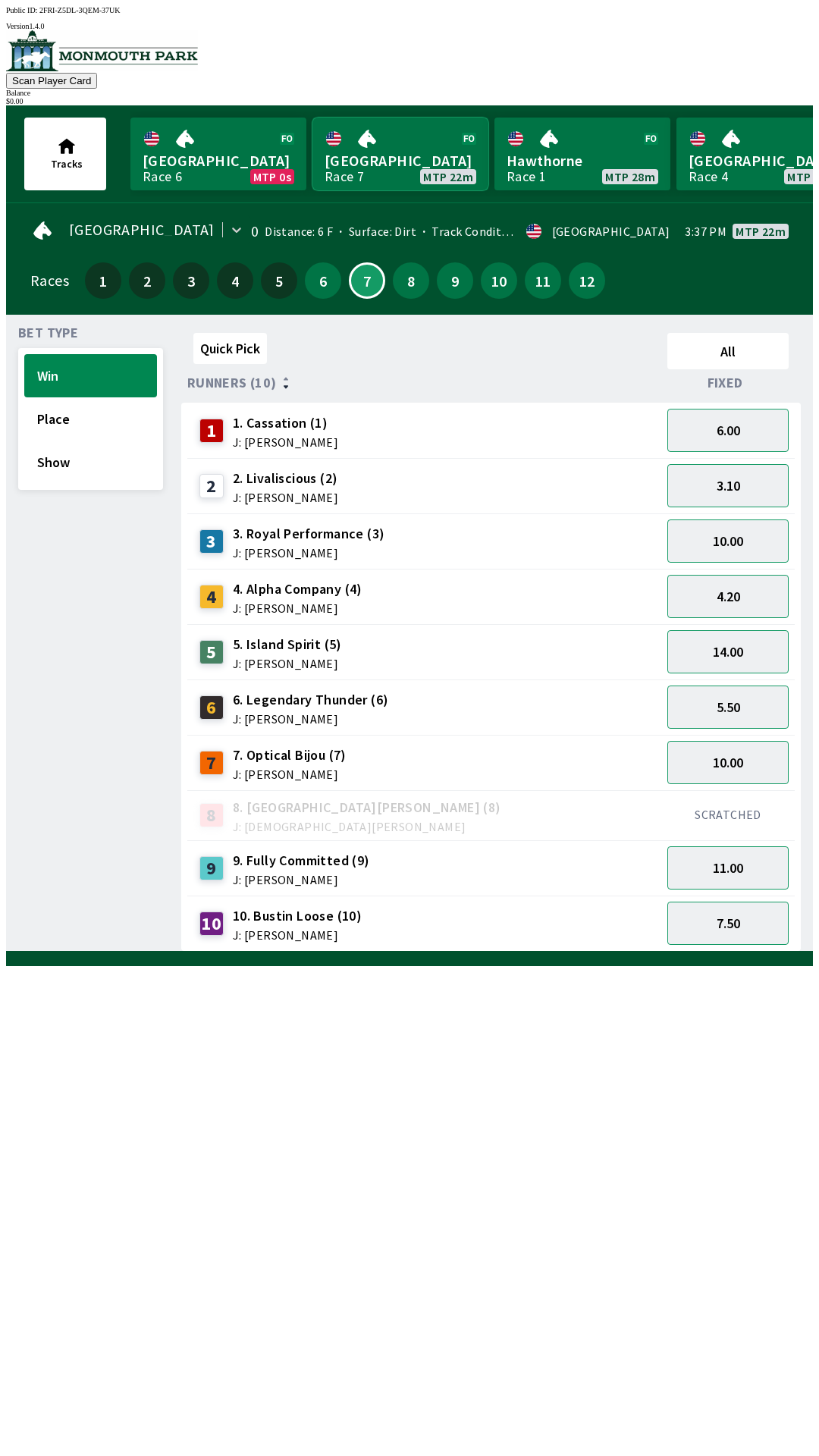
click at [422, 164] on link "[GEOGRAPHIC_DATA] Race 7 MTP 22m" at bounding box center [400, 154] width 176 height 73
click at [722, 796] on div "SCRATCHED" at bounding box center [728, 814] width 121 height 36
click at [727, 760] on button "10.00" at bounding box center [728, 762] width 121 height 43
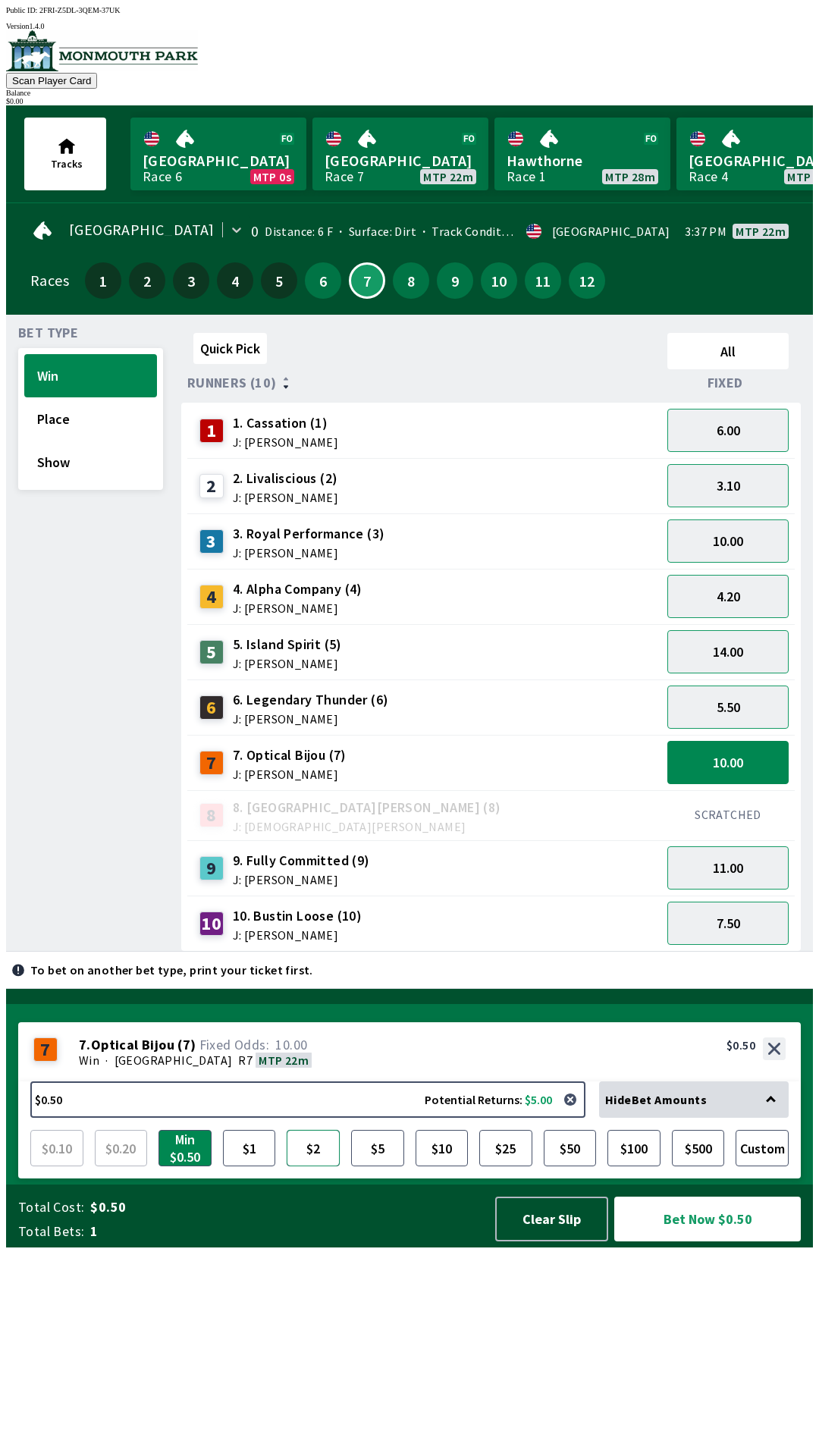
click at [318, 1166] on button "$2" at bounding box center [313, 1148] width 53 height 36
click at [702, 1241] on button "Bet Now $2.00" at bounding box center [708, 1219] width 187 height 45
click at [446, 952] on div "Quick Pick All Runners (10) Fixed 1 1. Cassation (1) J: [PERSON_NAME] 6.00 2 2.…" at bounding box center [497, 639] width 632 height 625
click at [457, 279] on button "9" at bounding box center [455, 281] width 36 height 36
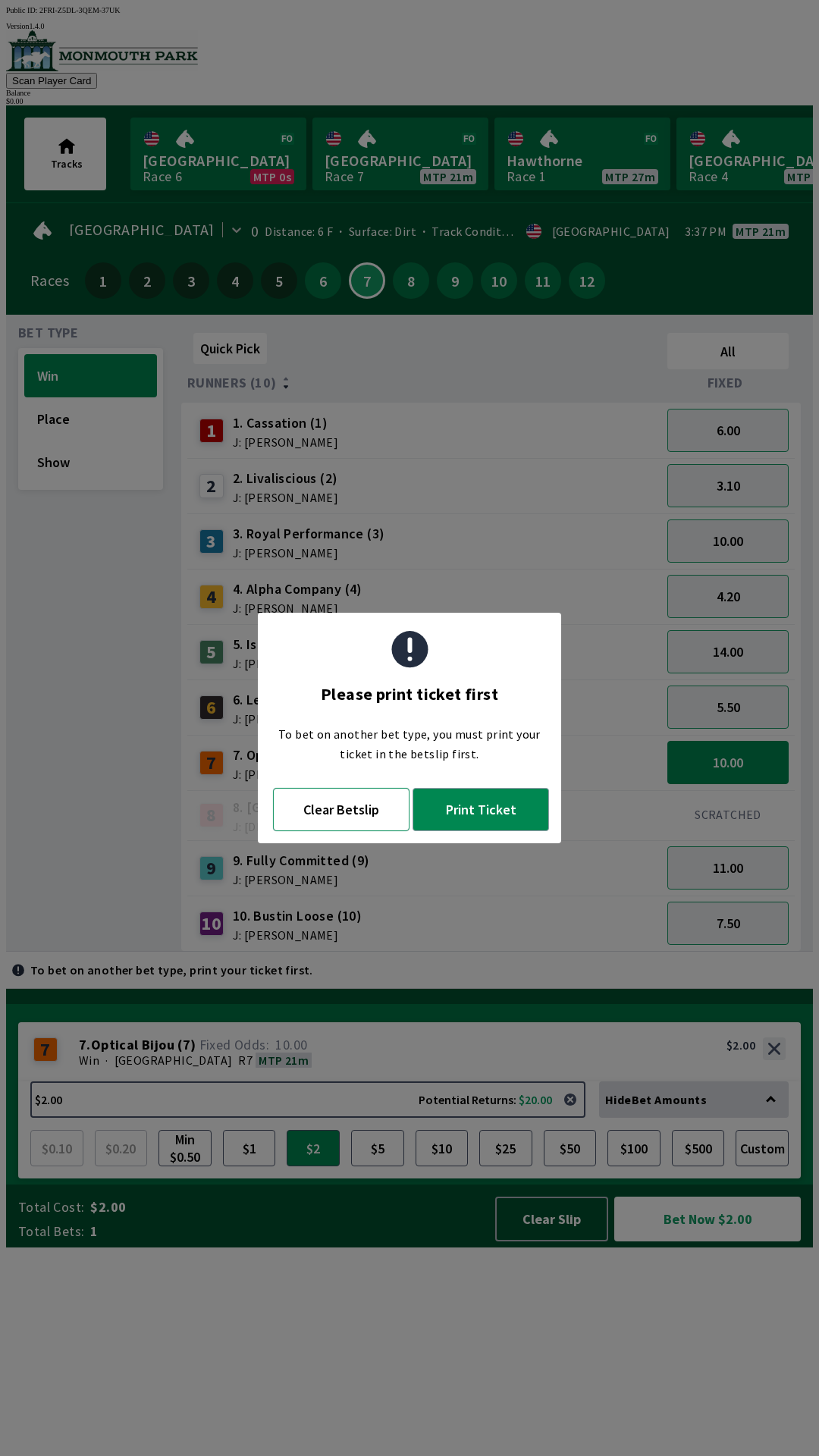
click at [361, 817] on button "Clear Betslip" at bounding box center [341, 809] width 136 height 43
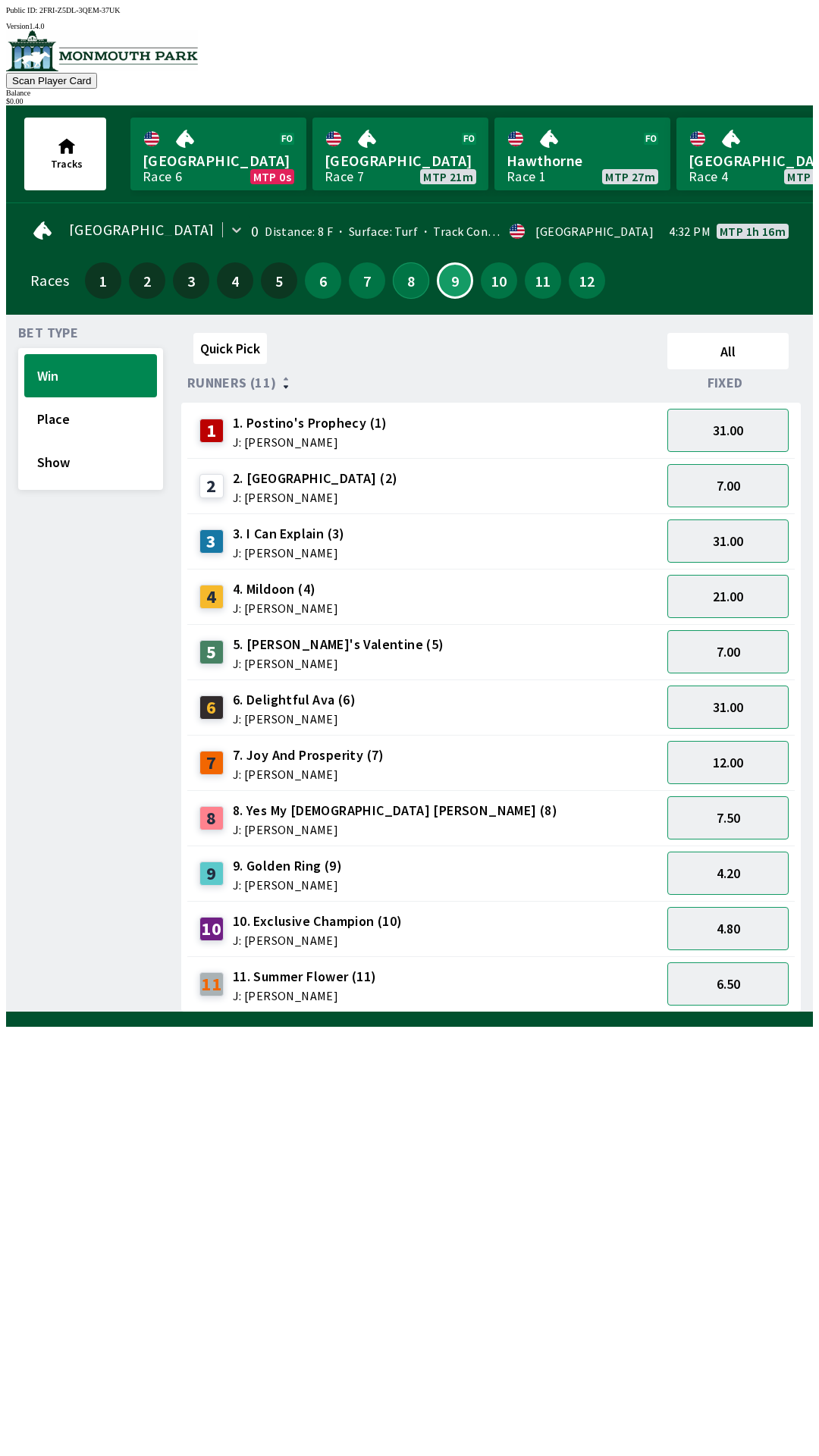
click at [403, 281] on button "8" at bounding box center [411, 281] width 36 height 36
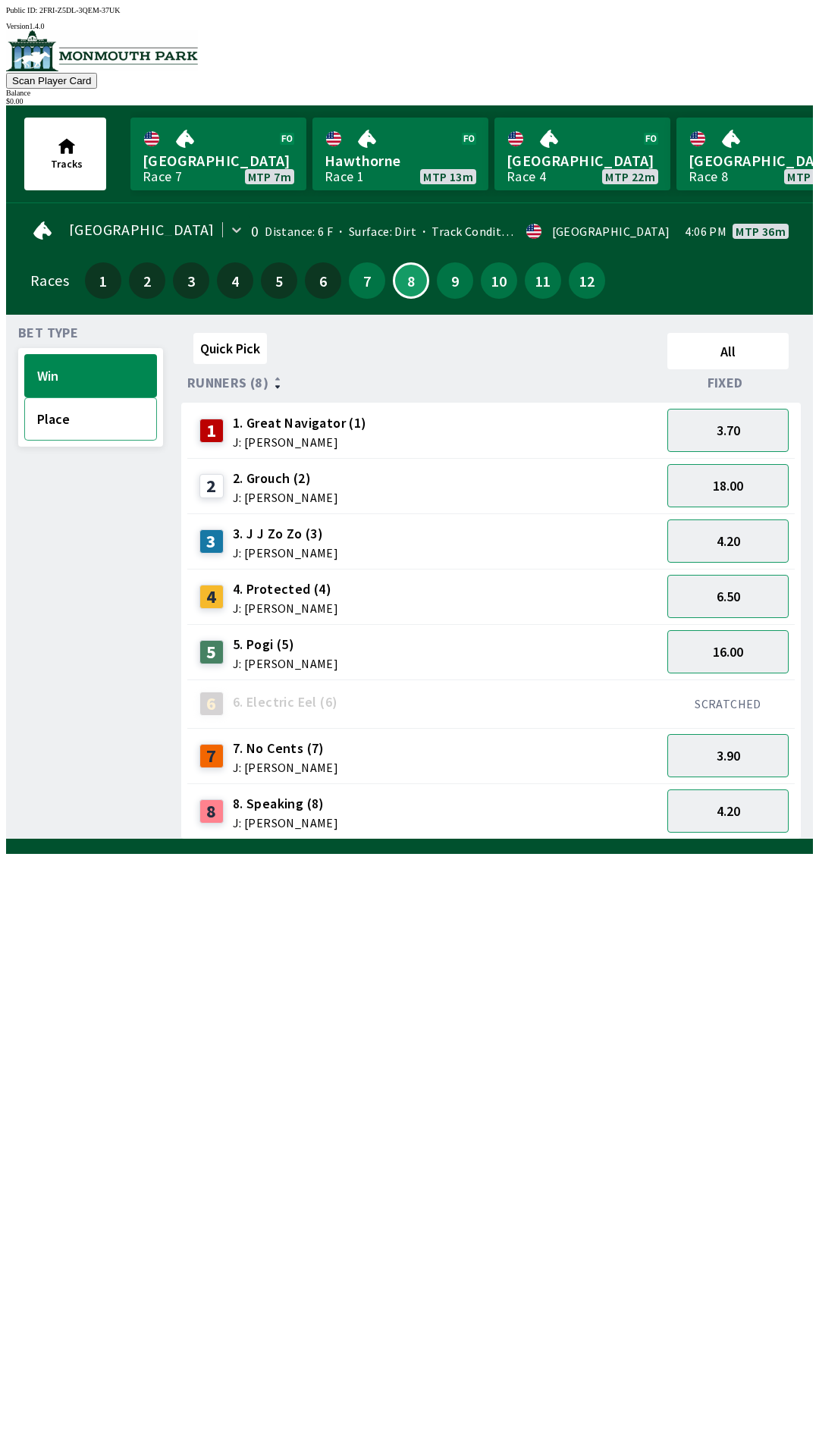
click at [101, 421] on button "Place" at bounding box center [90, 419] width 133 height 43
click at [122, 373] on button "Win" at bounding box center [90, 375] width 133 height 43
click at [198, 135] on link "[GEOGRAPHIC_DATA] Race 7 MTP 4m 15s" at bounding box center [218, 154] width 176 height 73
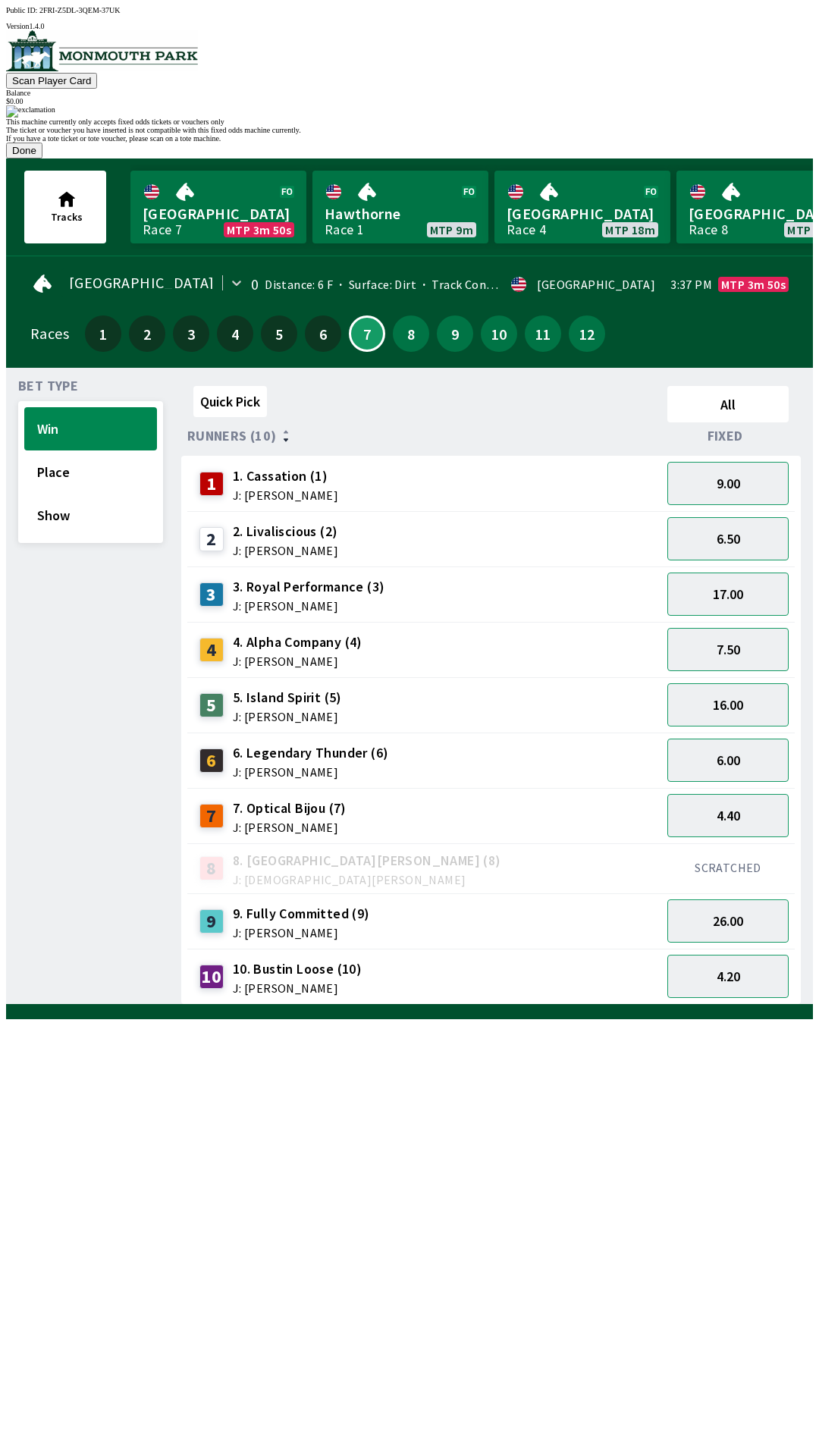
click at [42, 158] on button "Done" at bounding box center [24, 150] width 36 height 16
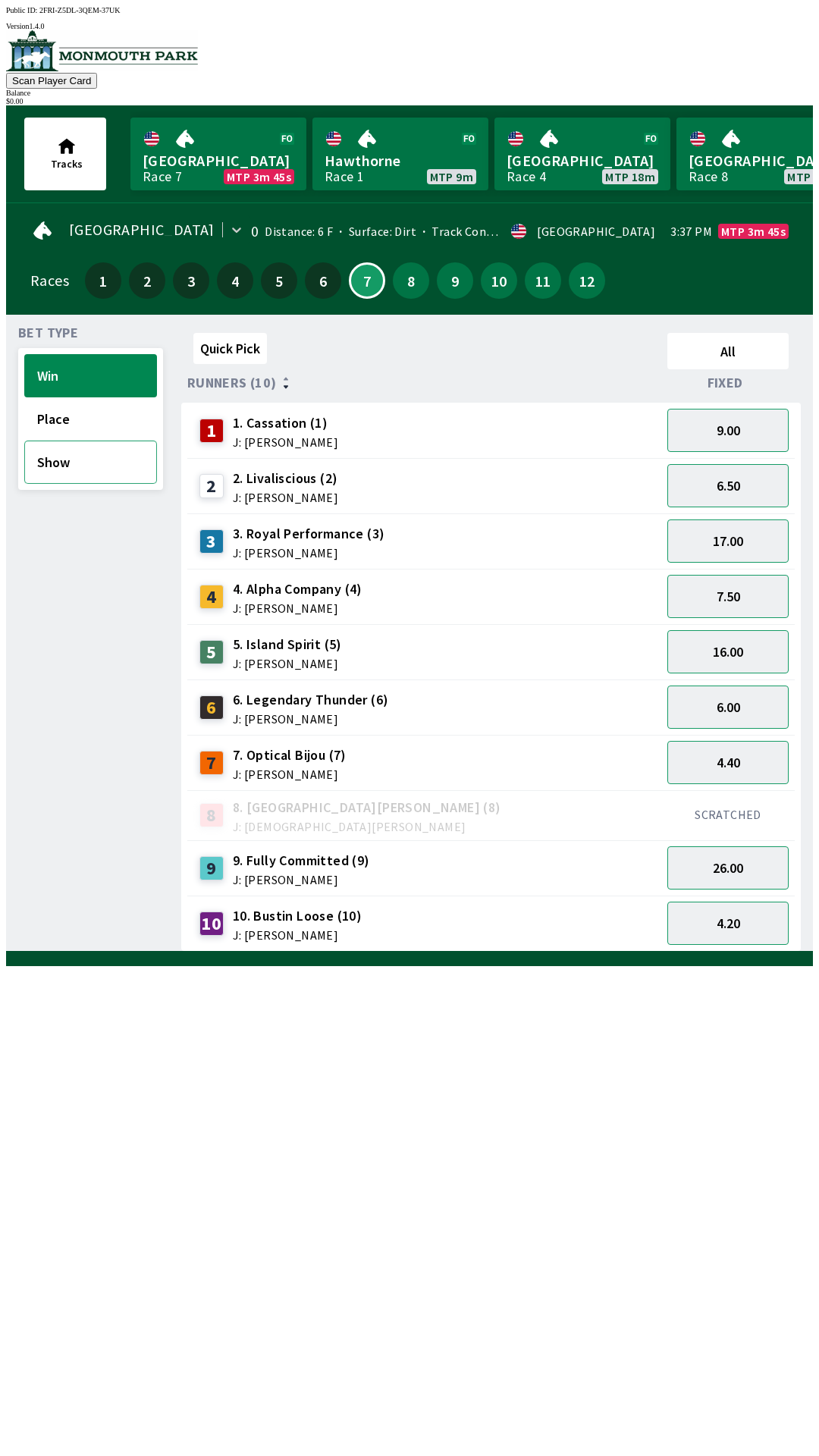
click at [71, 467] on button "Show" at bounding box center [90, 462] width 133 height 43
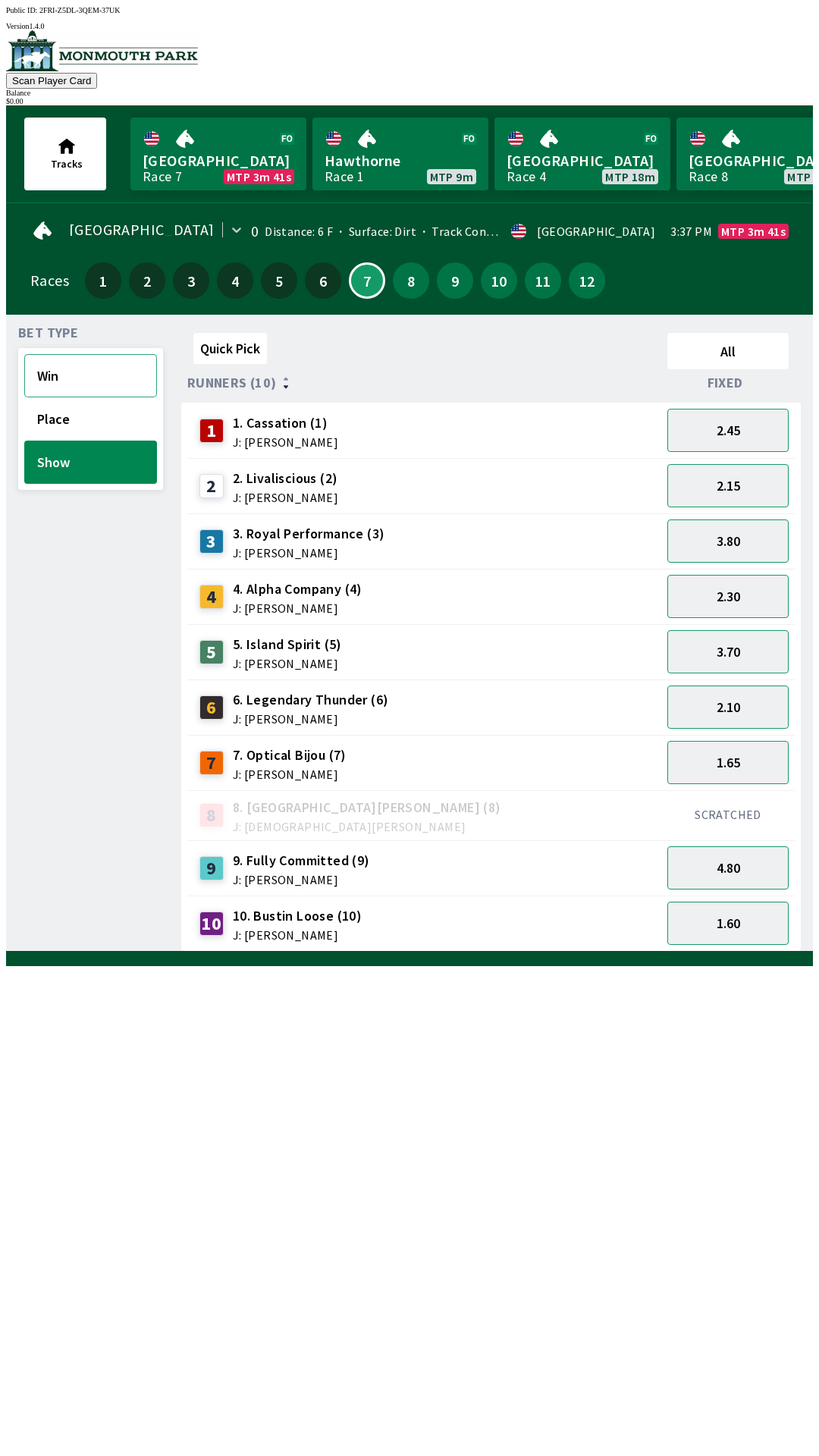
click at [75, 369] on button "Win" at bounding box center [90, 375] width 133 height 43
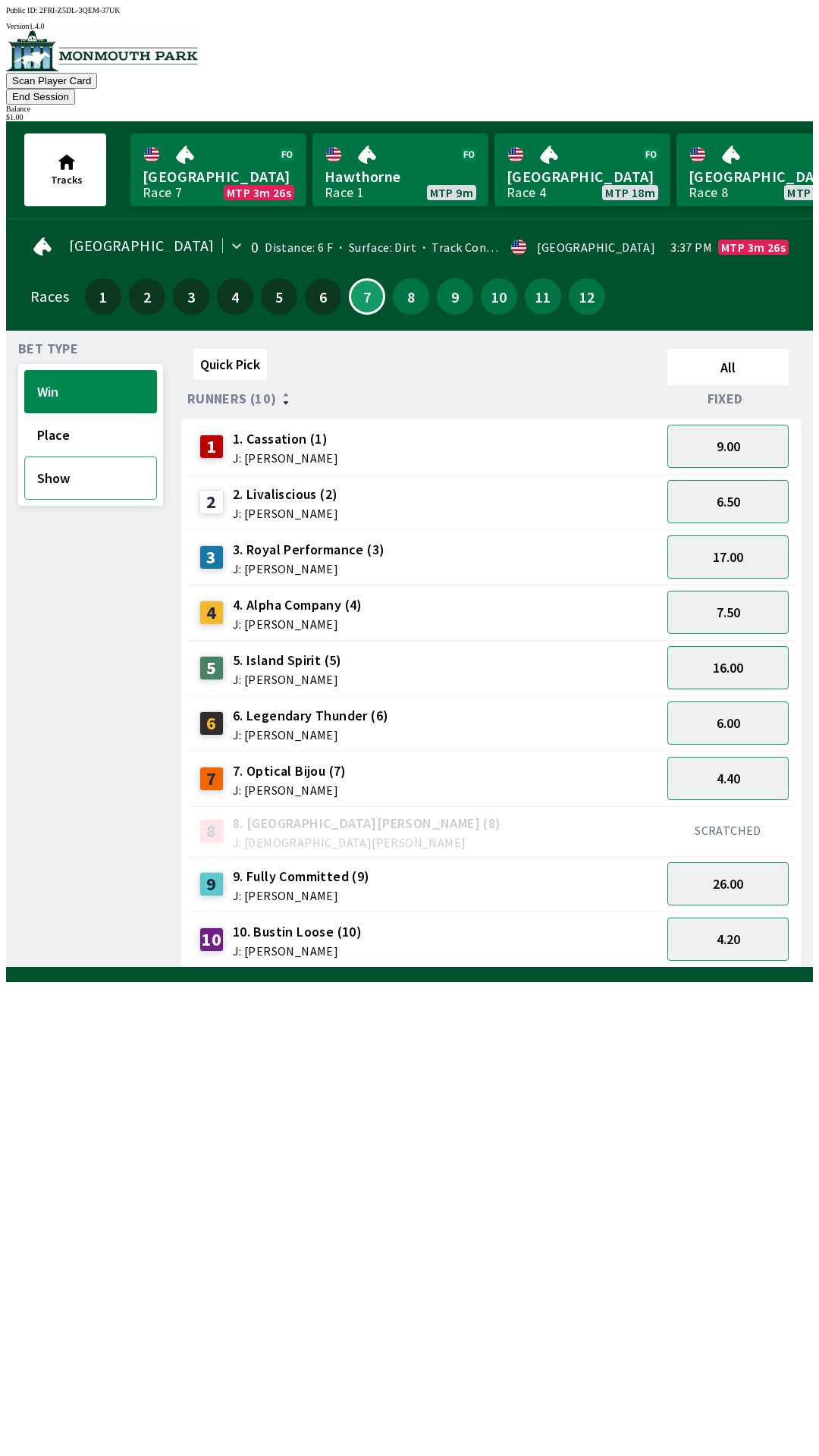
click at [73, 461] on button "Show" at bounding box center [90, 478] width 133 height 43
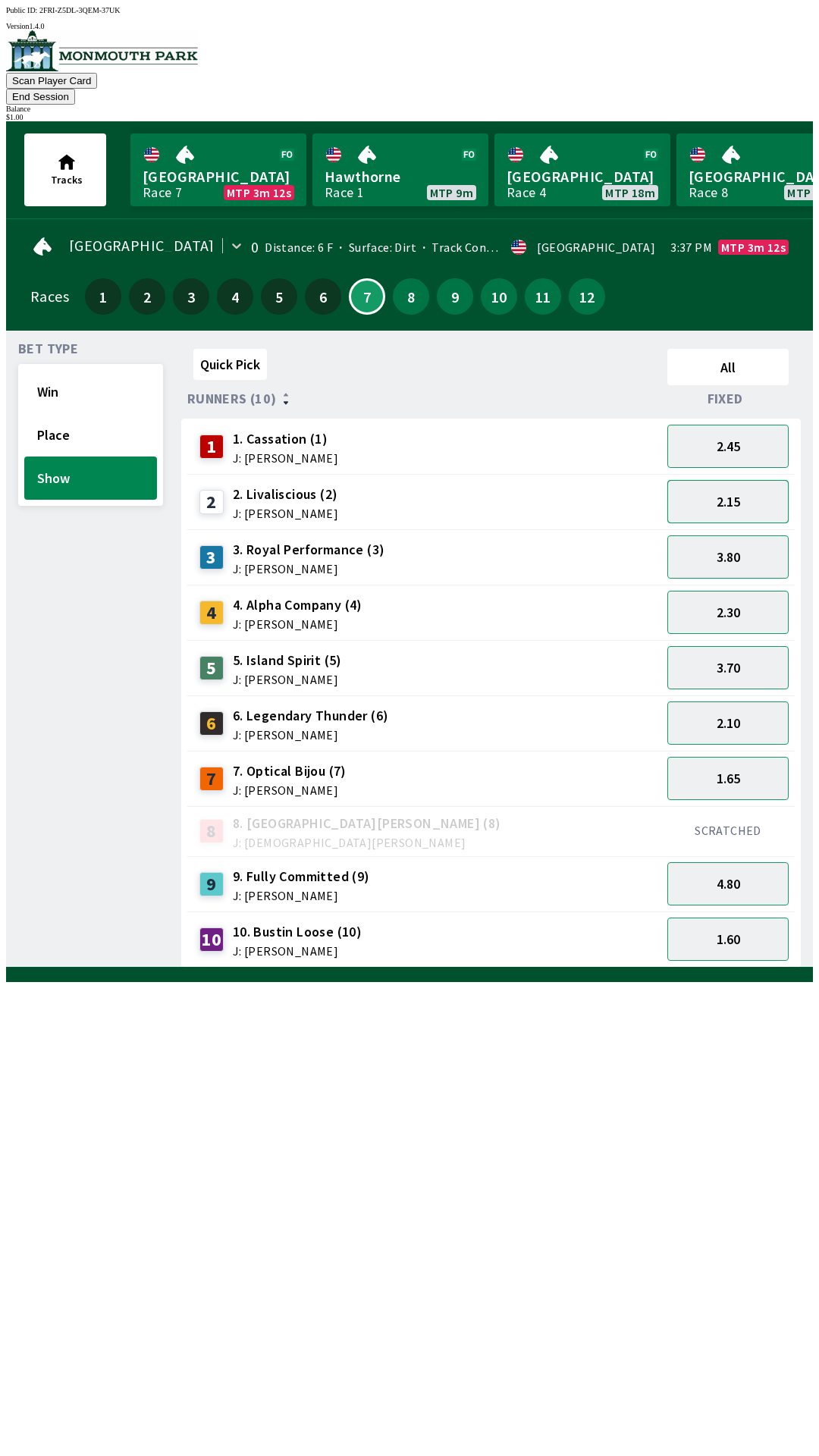
click at [715, 486] on button "2.15" at bounding box center [728, 501] width 121 height 43
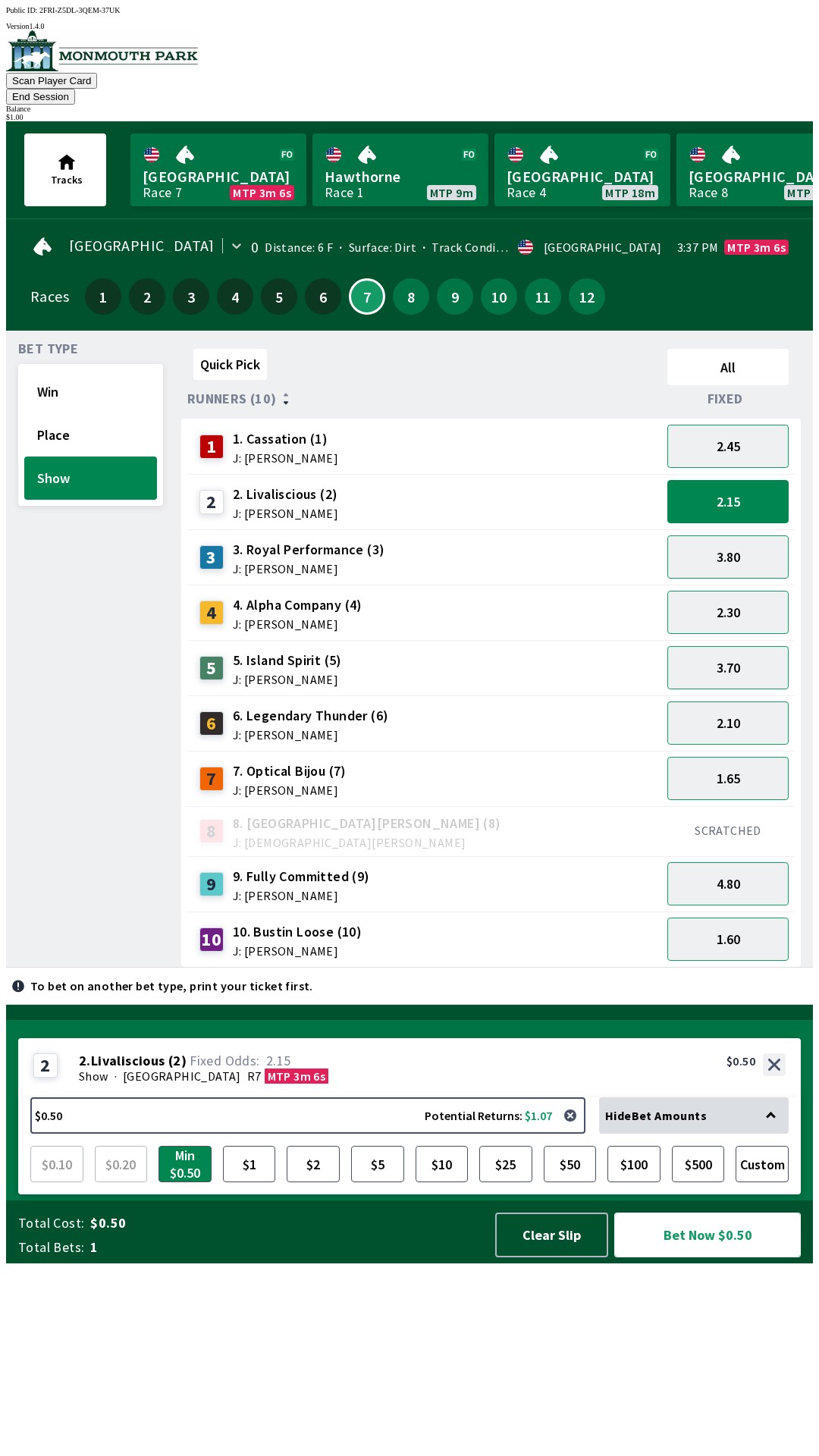
click at [704, 1257] on button "Bet Now $0.50" at bounding box center [708, 1235] width 187 height 45
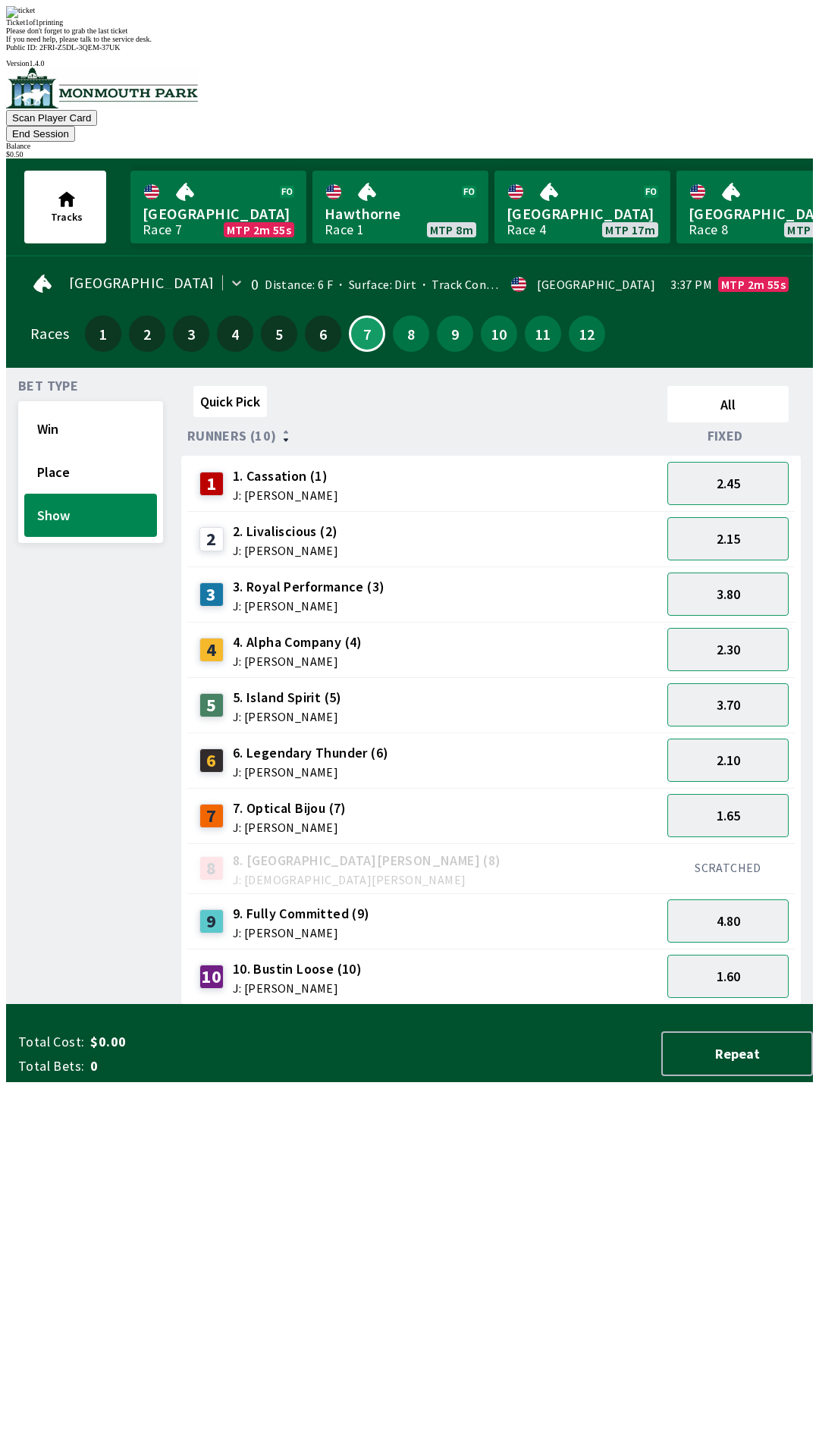
click at [480, 43] on div "Ticket 1 of 1 printing Please don't forget to grab the last ticket If you need …" at bounding box center [410, 24] width 807 height 37
click at [466, 43] on div "Ticket 1 of 1 printing Please don't forget to grab the last ticket If you need …" at bounding box center [410, 24] width 807 height 37
click at [152, 43] on span "If you need help, please talk to the service desk." at bounding box center [79, 39] width 146 height 8
click at [426, 43] on div "Ticket 1 of 1 printing Please don't forget to grab the last ticket If you need …" at bounding box center [410, 24] width 807 height 37
click at [524, 35] on div "Please don't forget to grab the last ticket" at bounding box center [410, 30] width 807 height 8
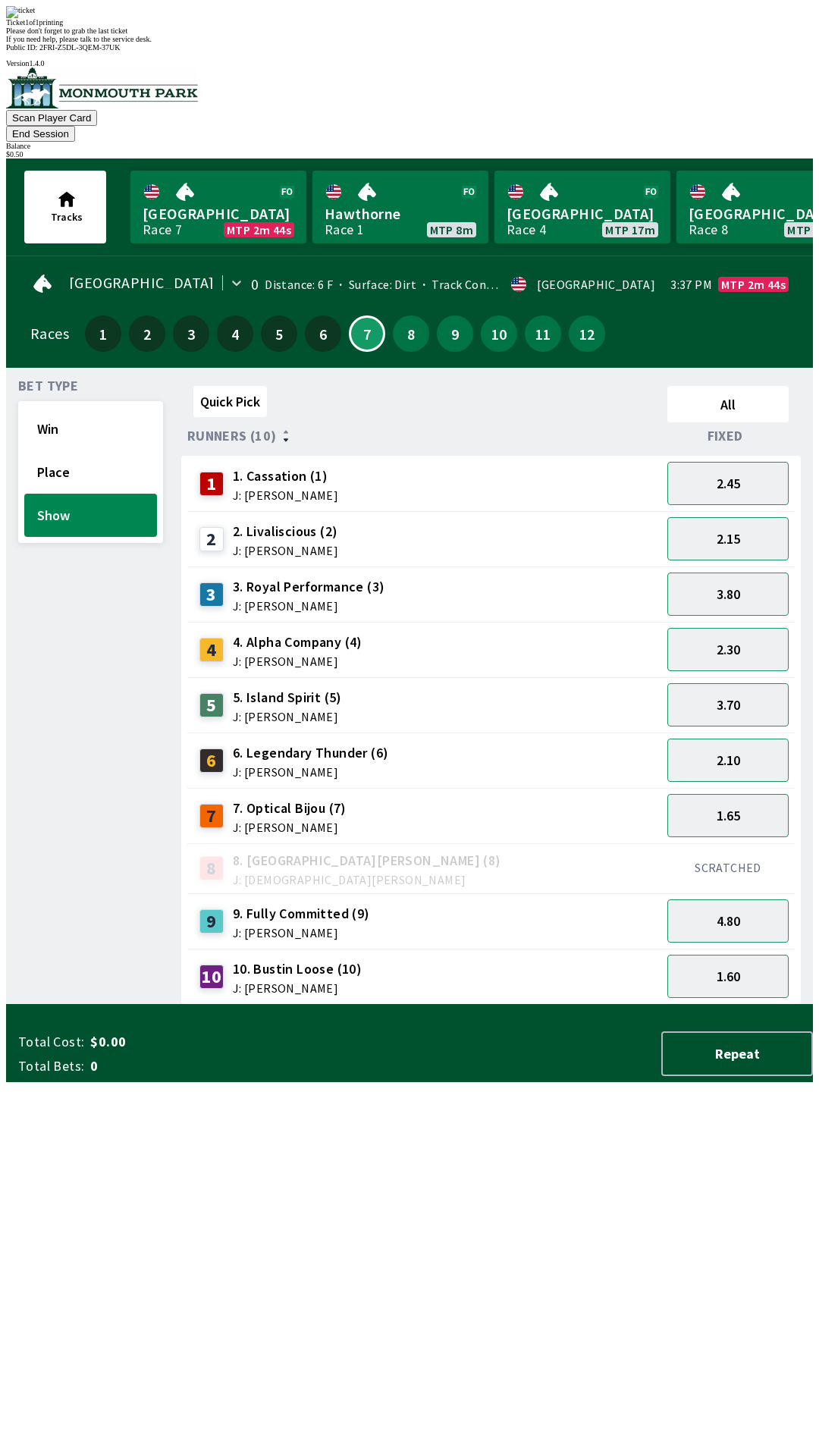
click at [152, 43] on span "If you need help, please talk to the service desk." at bounding box center [79, 39] width 146 height 8
click at [375, 43] on div "Ticket 1 of 1 printing Please don't forget to grab the last ticket If you need …" at bounding box center [410, 24] width 807 height 37
click at [419, 35] on div "Please don't forget to grab the last ticket" at bounding box center [410, 30] width 807 height 8
click at [425, 43] on div "Ticket 1 of 1 printing Please don't forget to grab the last ticket If you need …" at bounding box center [410, 24] width 807 height 37
click at [346, 35] on div "Please don't forget to grab the last ticket" at bounding box center [410, 30] width 807 height 8
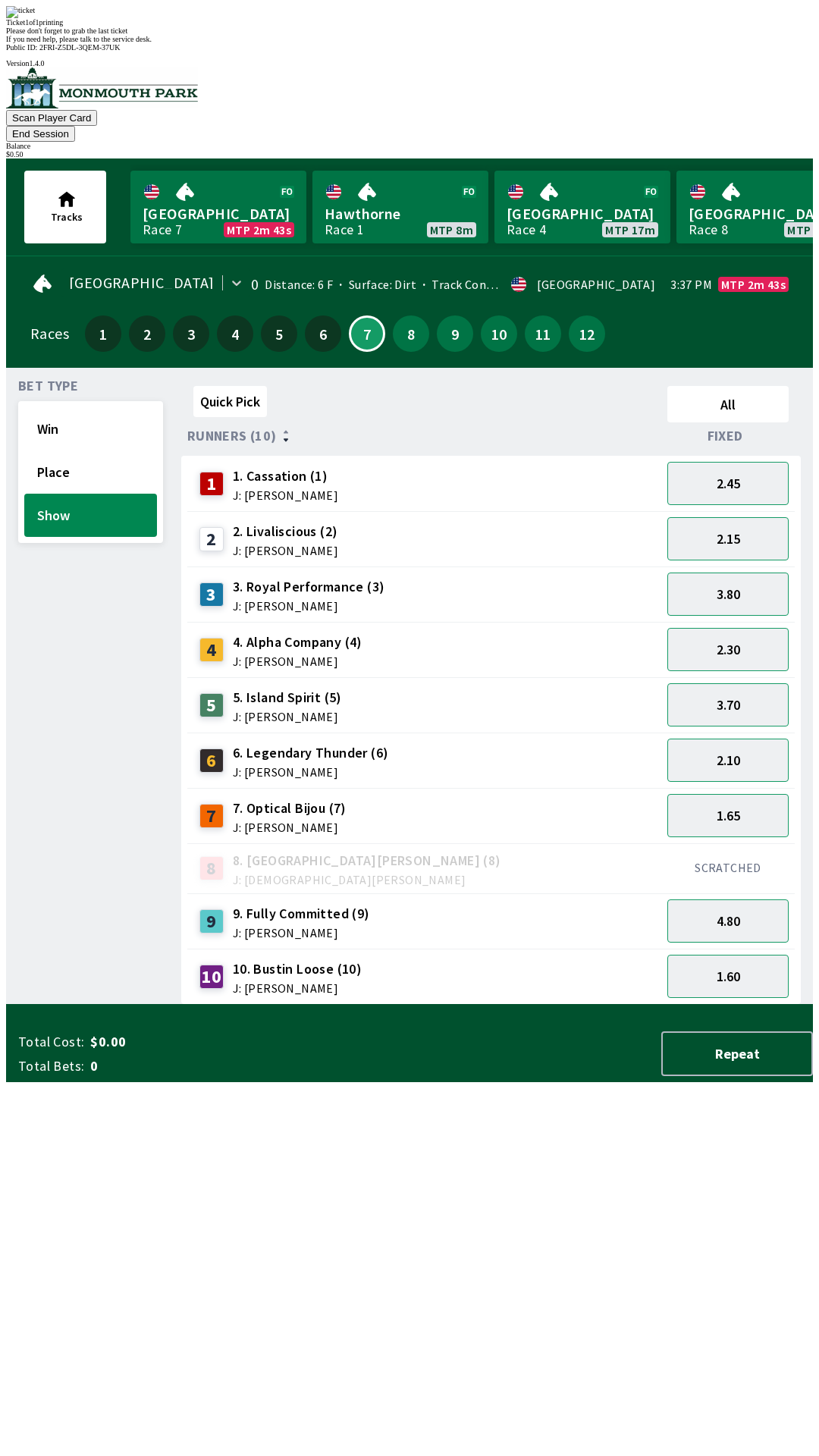
click at [434, 43] on div "Ticket 1 of 1 printing Please don't forget to grab the last ticket If you need …" at bounding box center [410, 24] width 807 height 37
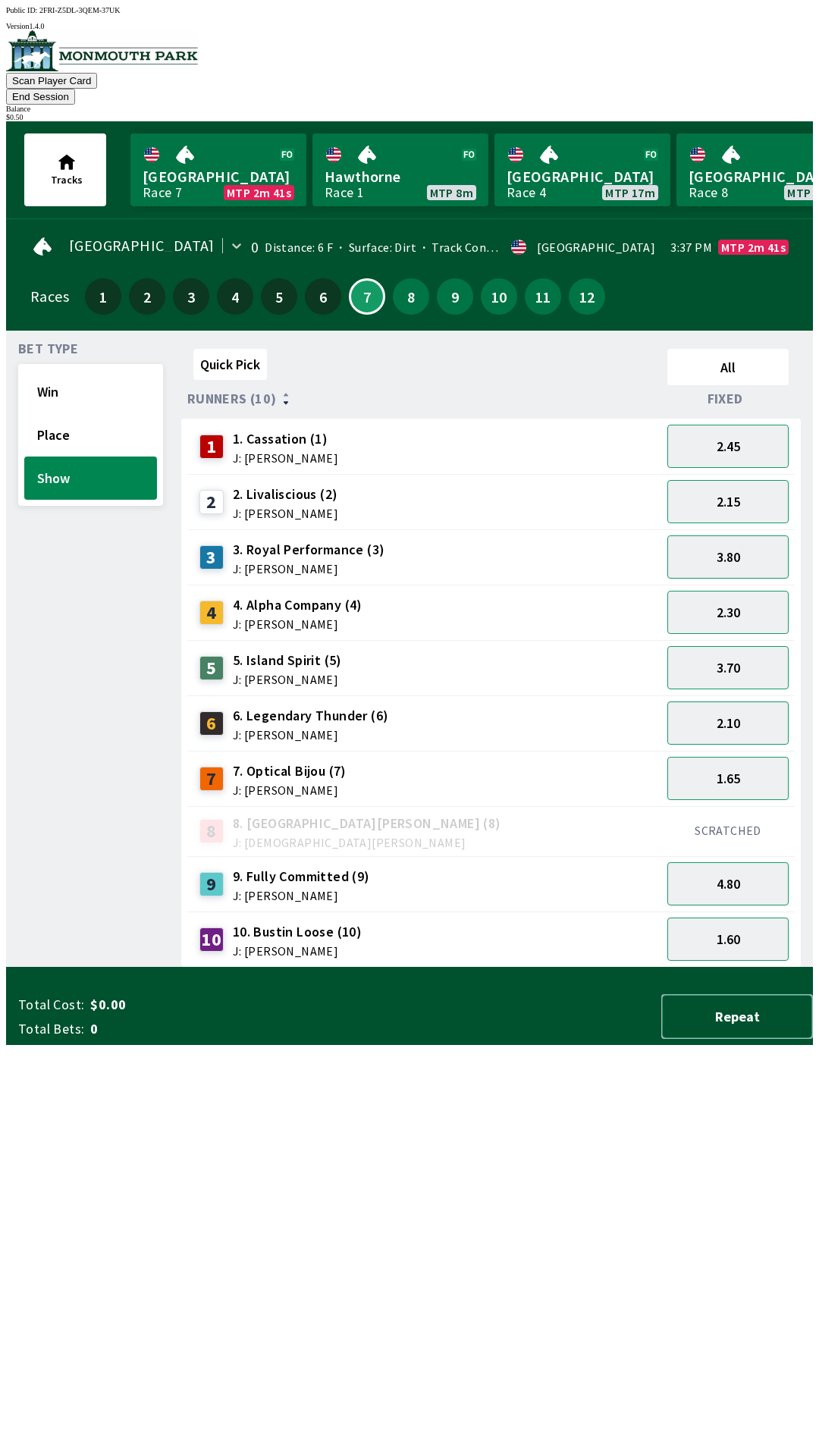
click at [743, 1039] on button "Repeat" at bounding box center [737, 1016] width 152 height 45
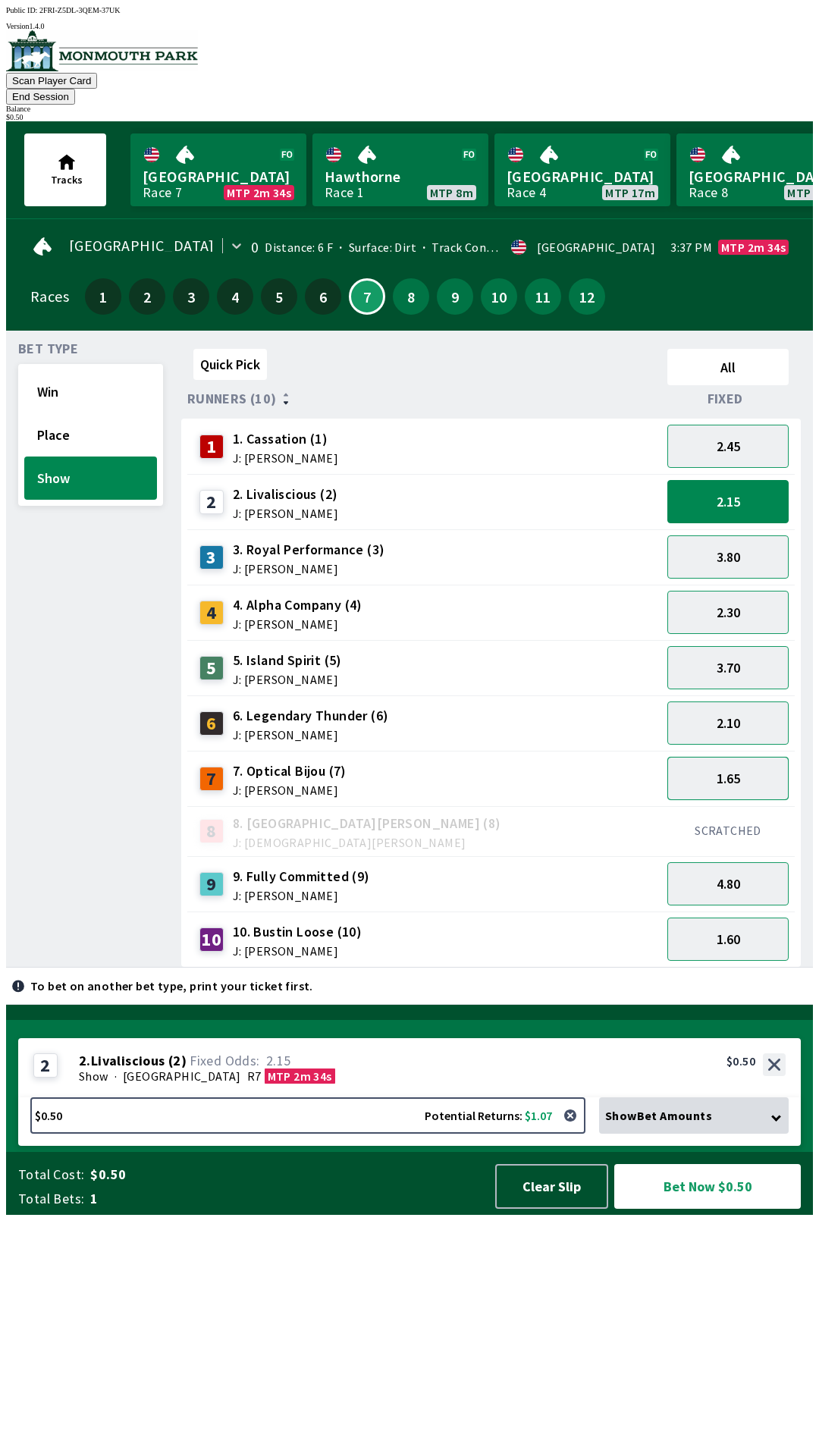
click at [753, 761] on button "1.65" at bounding box center [728, 778] width 121 height 43
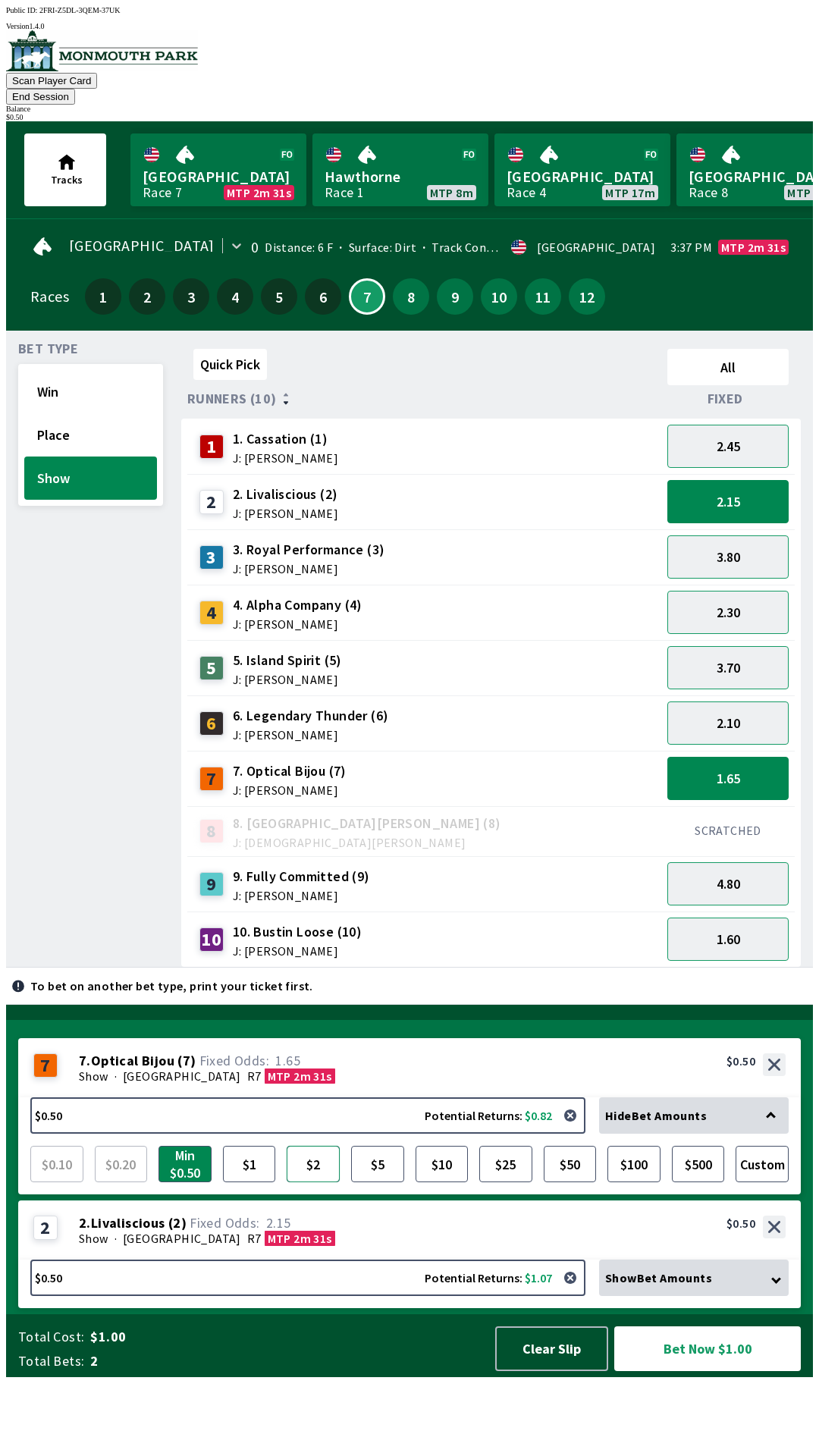
click at [307, 1182] on button "$2" at bounding box center [313, 1164] width 53 height 36
click at [708, 1371] on button "Bet Now $2.50" at bounding box center [708, 1348] width 187 height 45
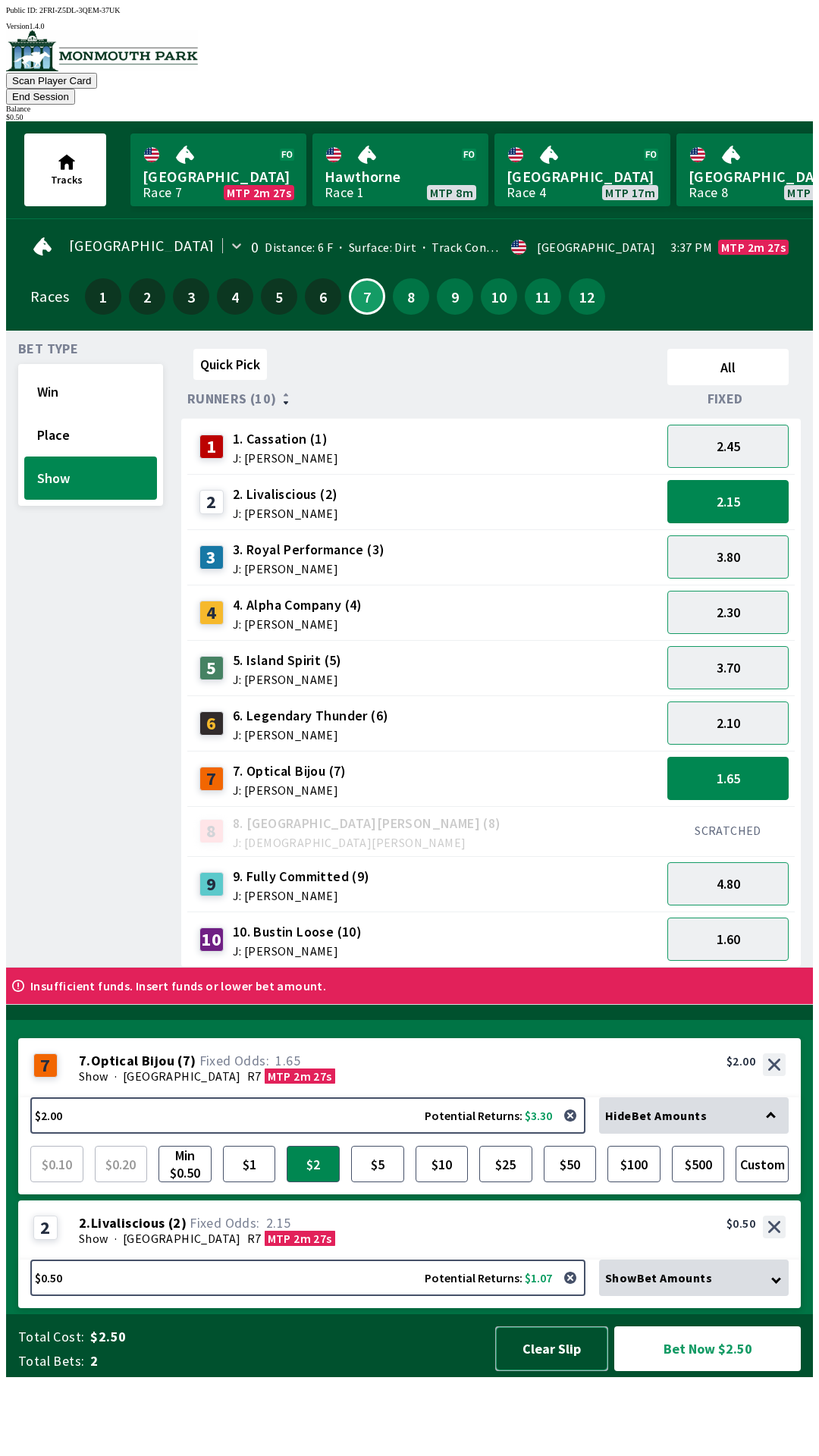
click at [552, 1371] on button "Clear Slip" at bounding box center [551, 1348] width 113 height 45
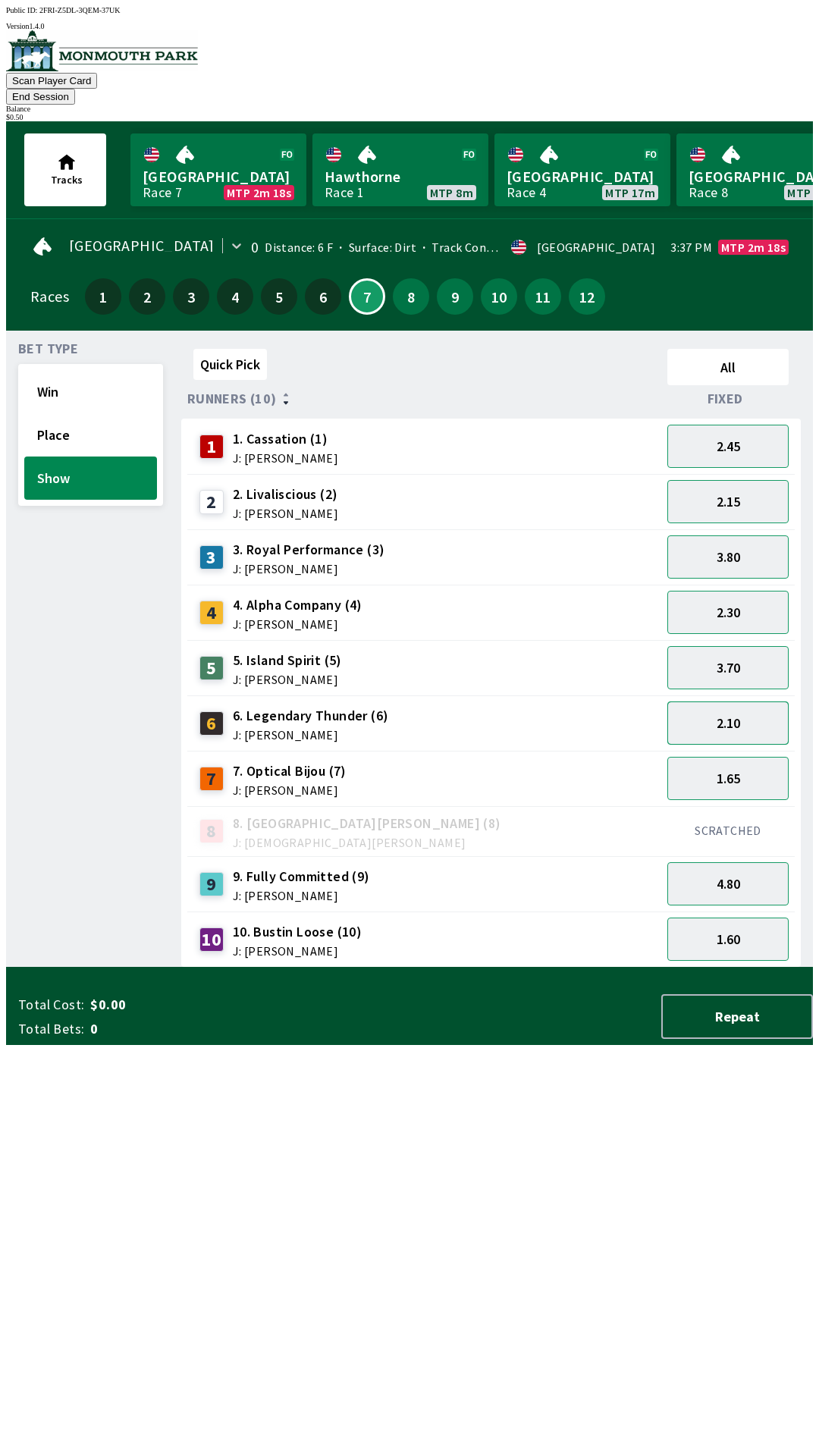
click at [735, 701] on button "2.10" at bounding box center [728, 723] width 121 height 43
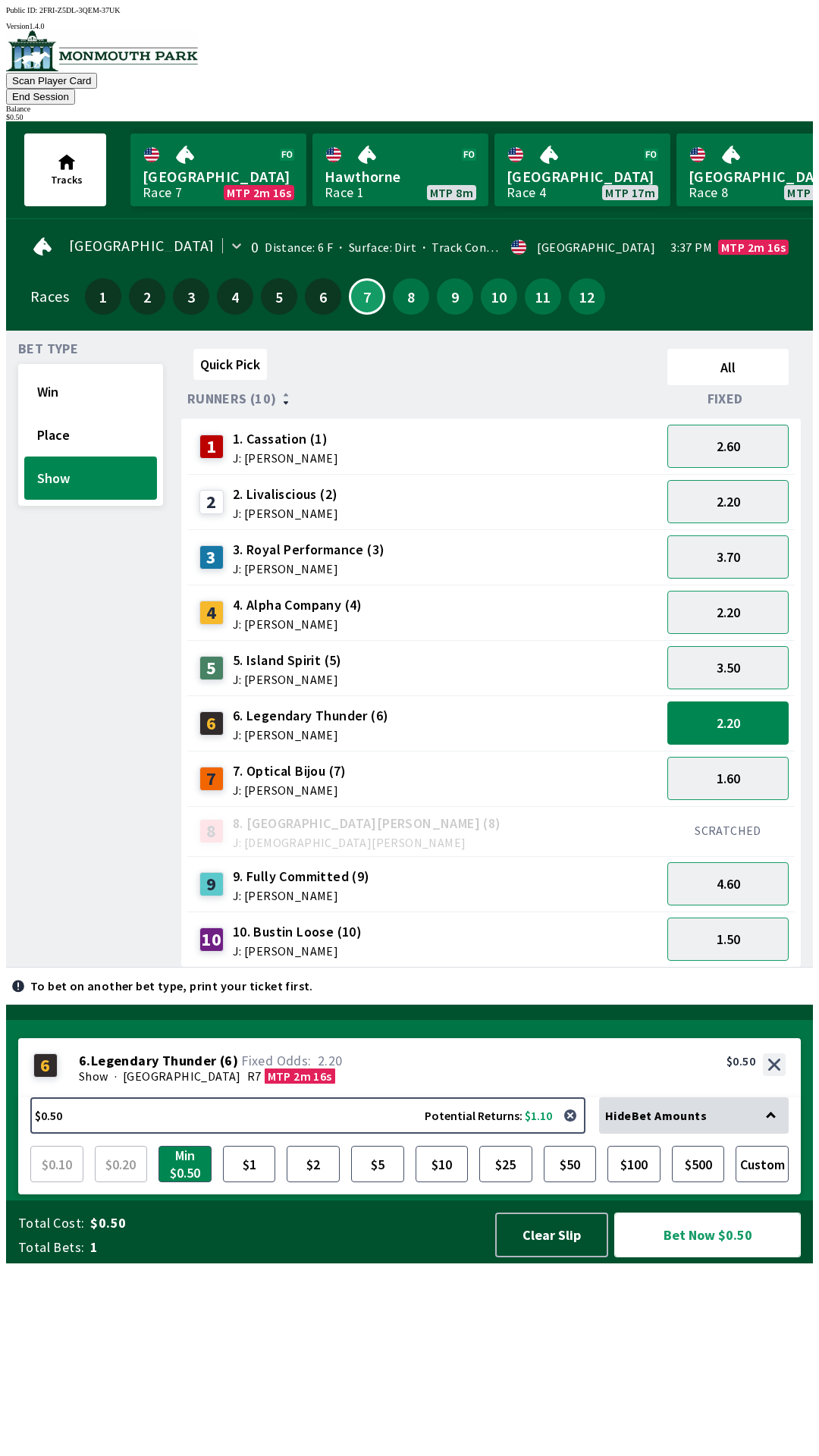
click at [691, 1257] on button "Bet Now $0.50" at bounding box center [708, 1235] width 187 height 45
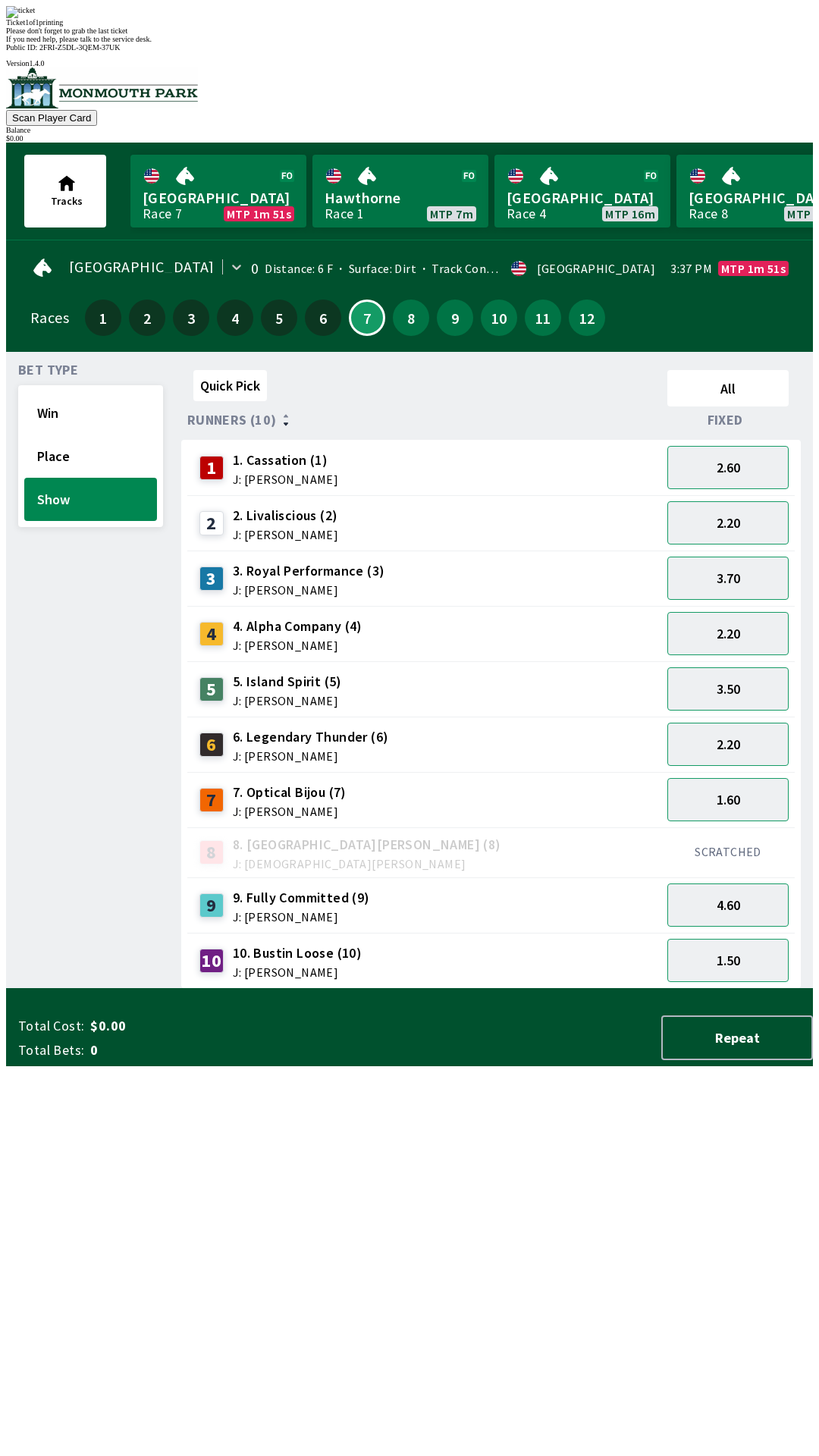
click at [433, 43] on div "Ticket 1 of 1 printing Please don't forget to grab the last ticket If you need …" at bounding box center [410, 24] width 807 height 37
click at [440, 43] on div "Ticket 1 of 1 printing Please don't forget to grab the last ticket If you need …" at bounding box center [410, 24] width 807 height 37
click at [426, 43] on div "Ticket 1 of 1 printing Please don't forget to grab the last ticket If you need …" at bounding box center [410, 24] width 807 height 37
click at [712, 1060] on button "Repeat" at bounding box center [737, 1037] width 152 height 45
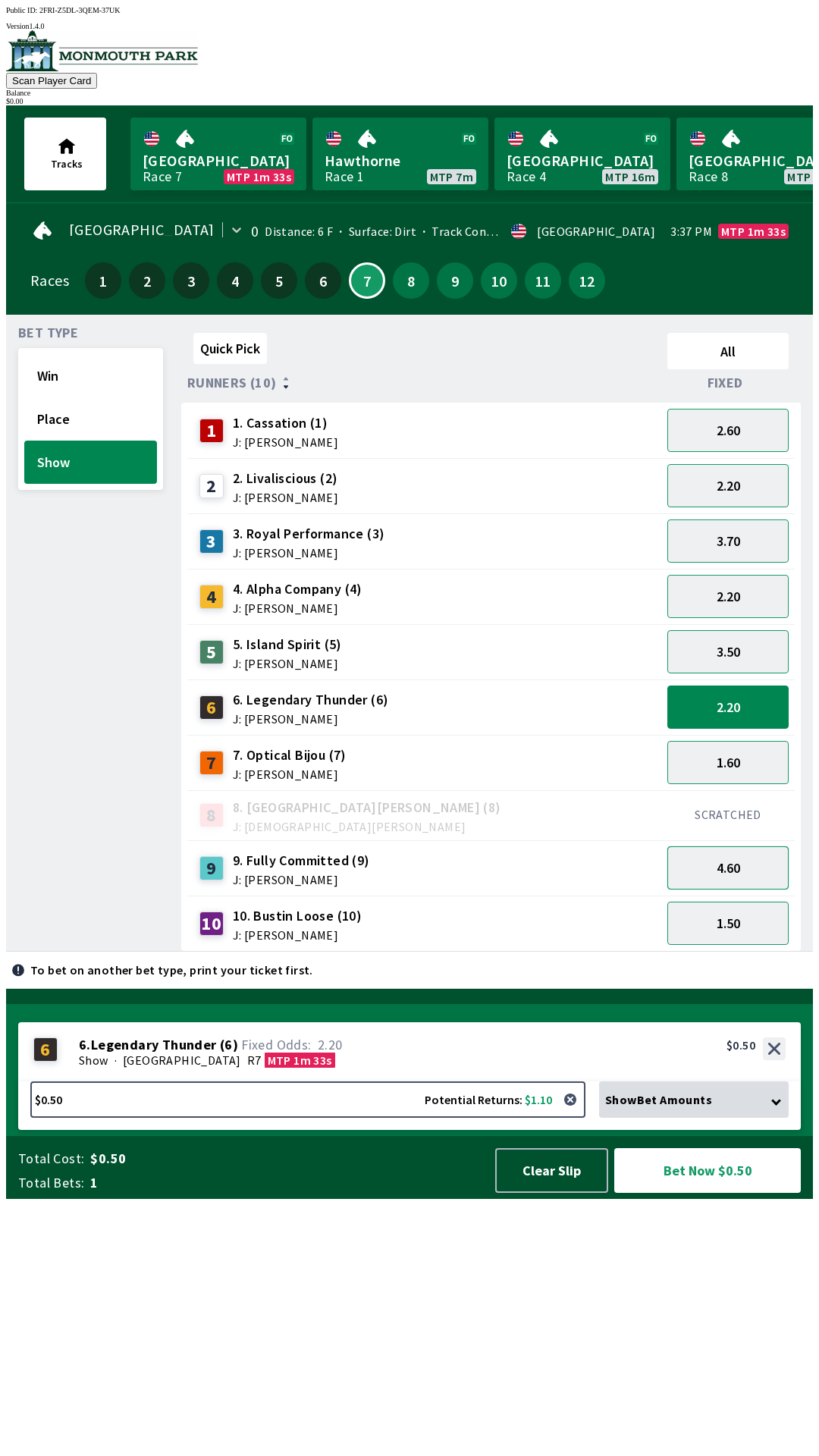
click at [735, 865] on button "4.60" at bounding box center [728, 868] width 121 height 43
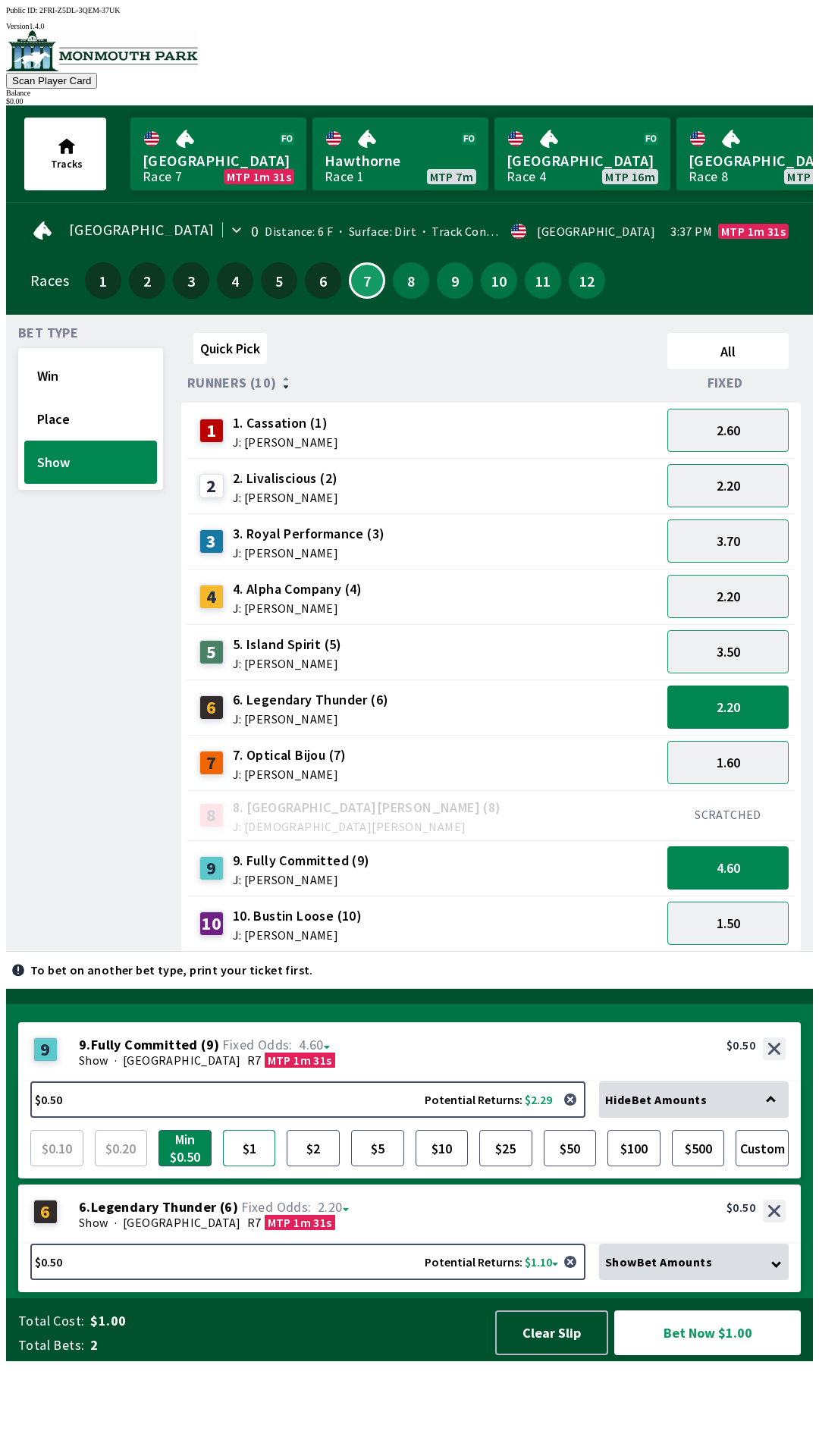
click at [244, 1166] on button "$1" at bounding box center [249, 1148] width 53 height 36
click at [697, 1355] on button "Bet Now $1.50" at bounding box center [708, 1332] width 187 height 45
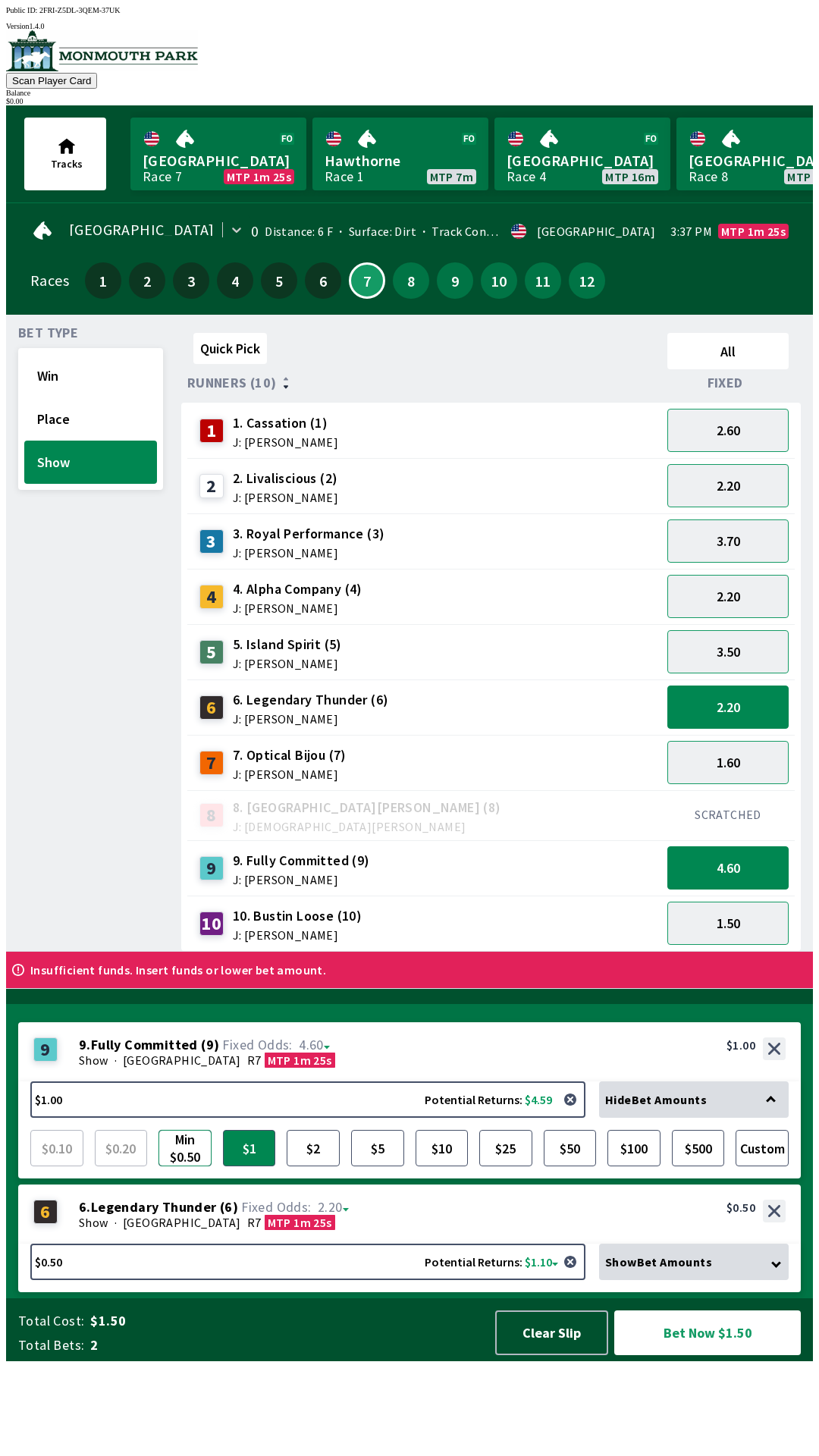
click at [184, 1166] on button "Min $0.50" at bounding box center [185, 1148] width 53 height 36
click at [700, 1355] on button "Bet Now $1.00" at bounding box center [708, 1332] width 187 height 45
click at [688, 1355] on button "Bet Now $1.00" at bounding box center [708, 1332] width 187 height 45
click at [563, 1355] on button "Clear Slip" at bounding box center [551, 1332] width 113 height 45
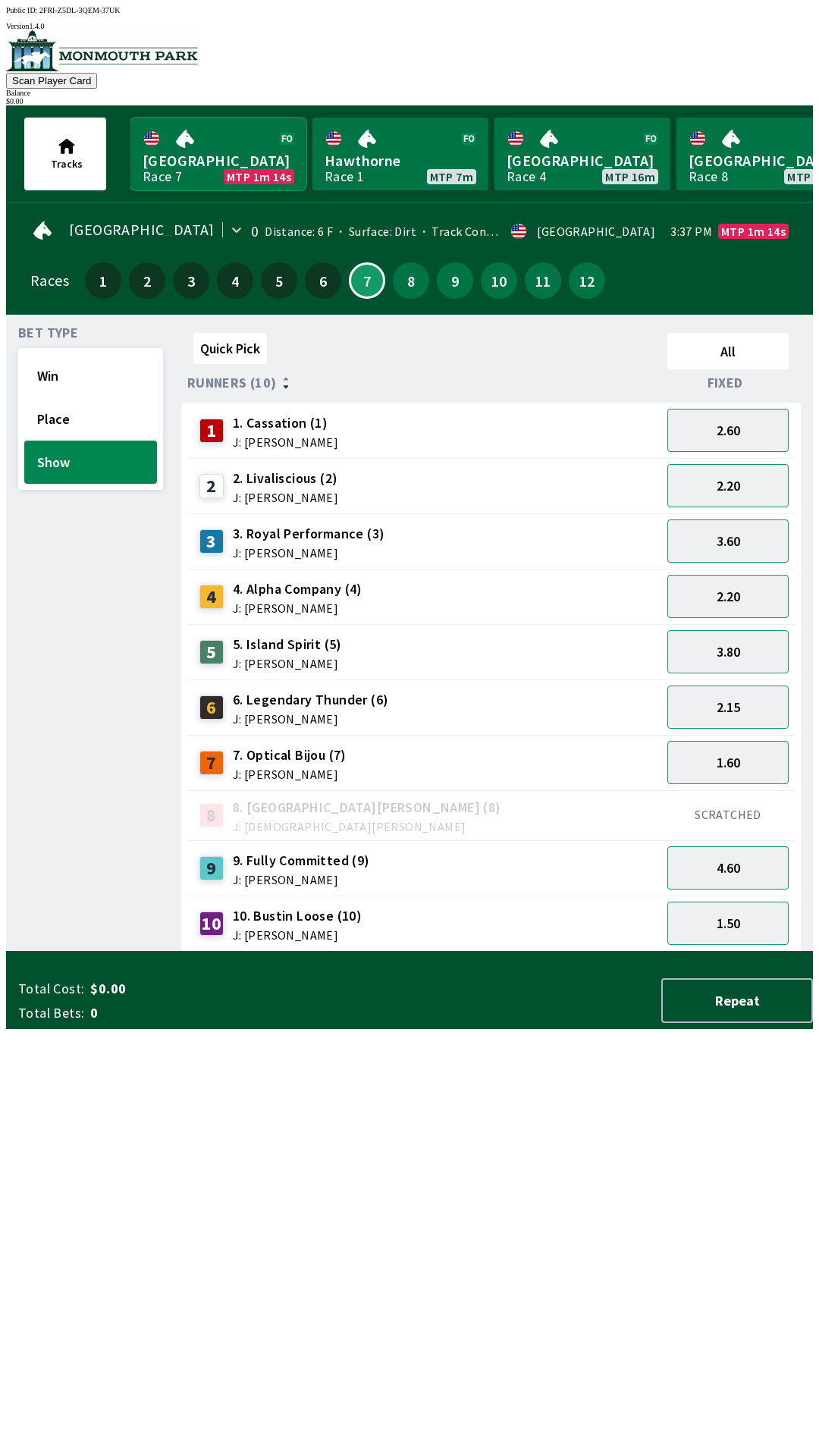
click at [213, 163] on link "Monmouth Park Race 7 MTP 1m 14s" at bounding box center [218, 154] width 176 height 73
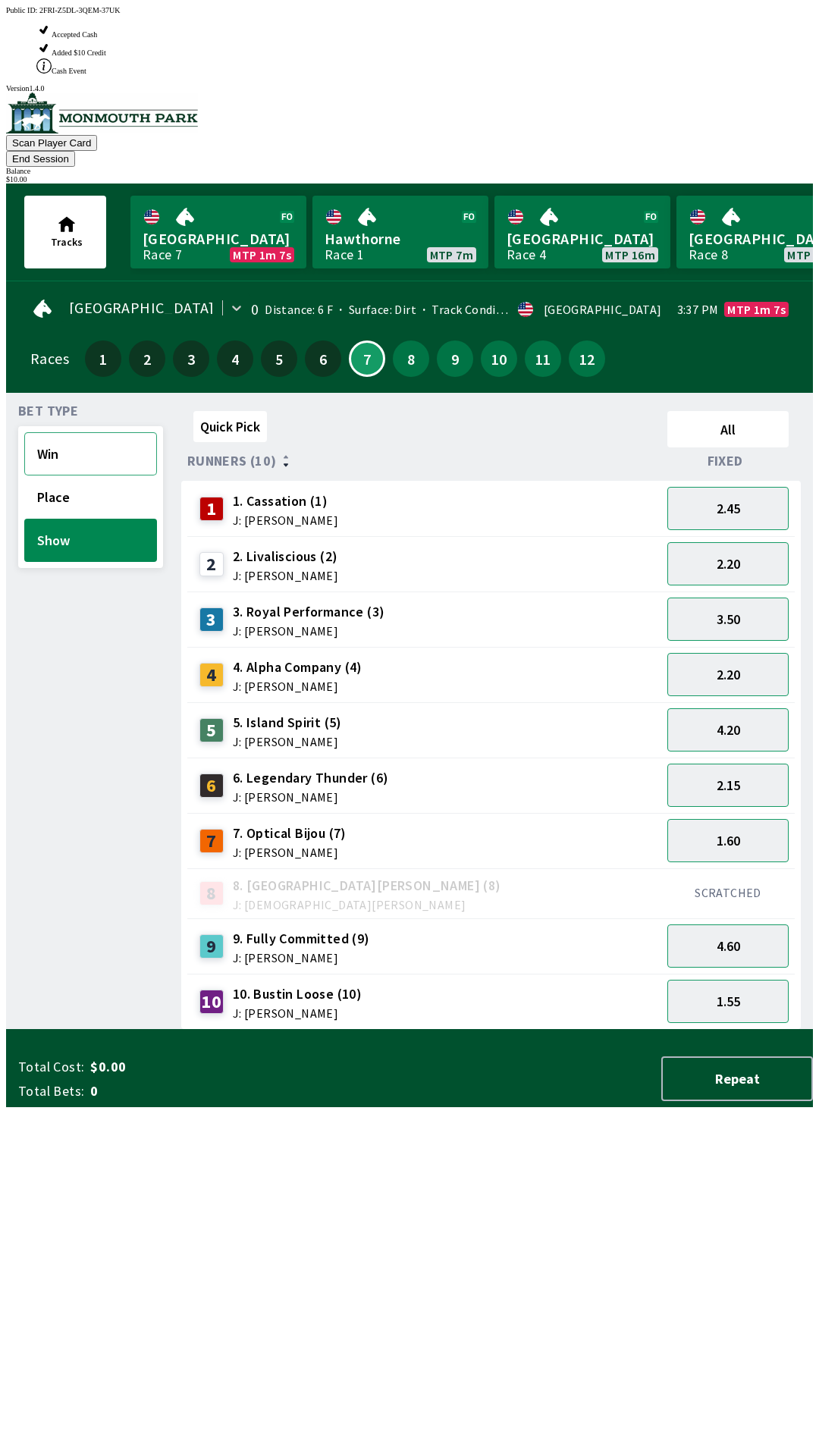
click at [49, 432] on button "Win" at bounding box center [90, 453] width 133 height 43
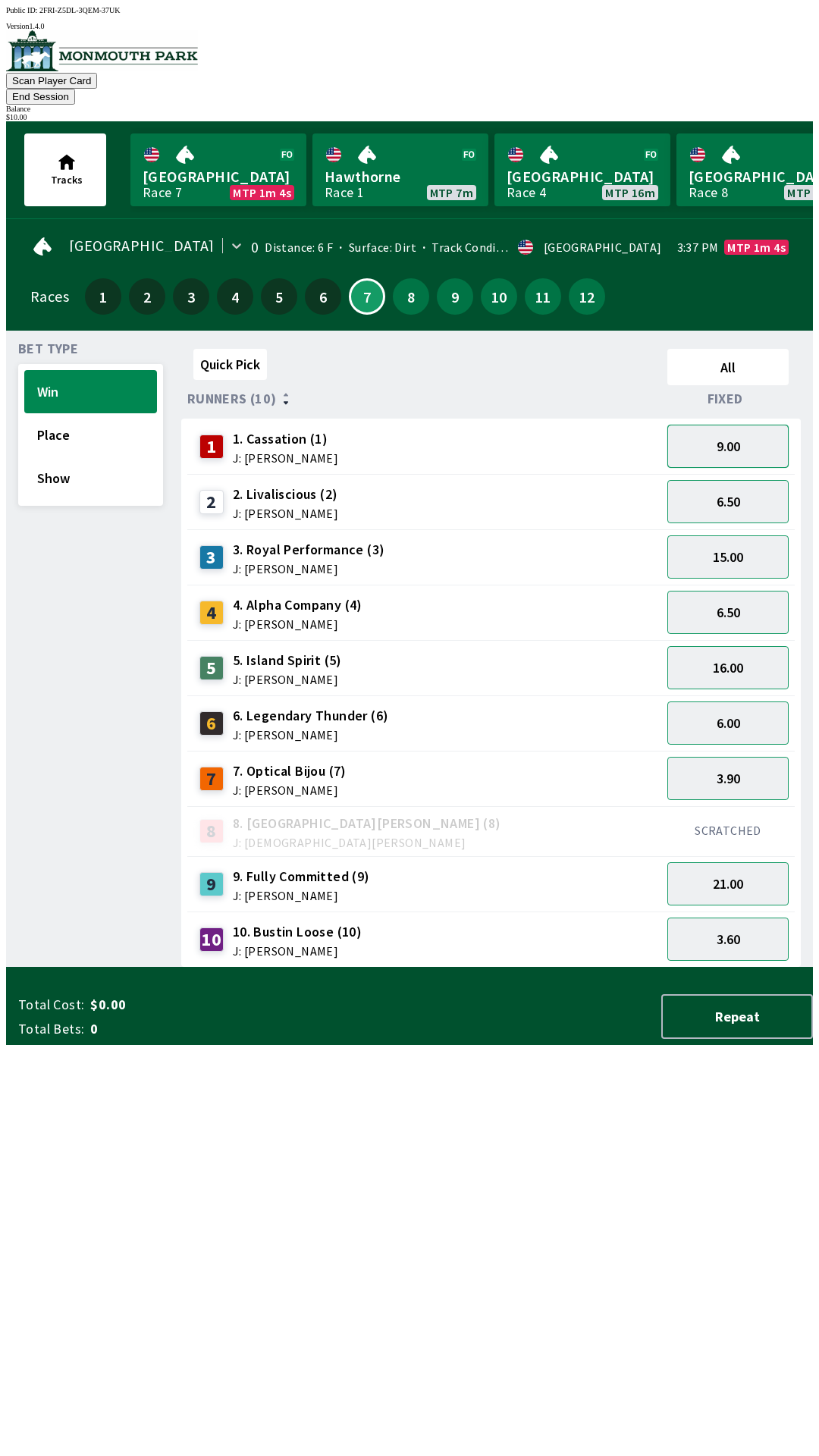
click at [722, 425] on button "9.00" at bounding box center [728, 446] width 121 height 43
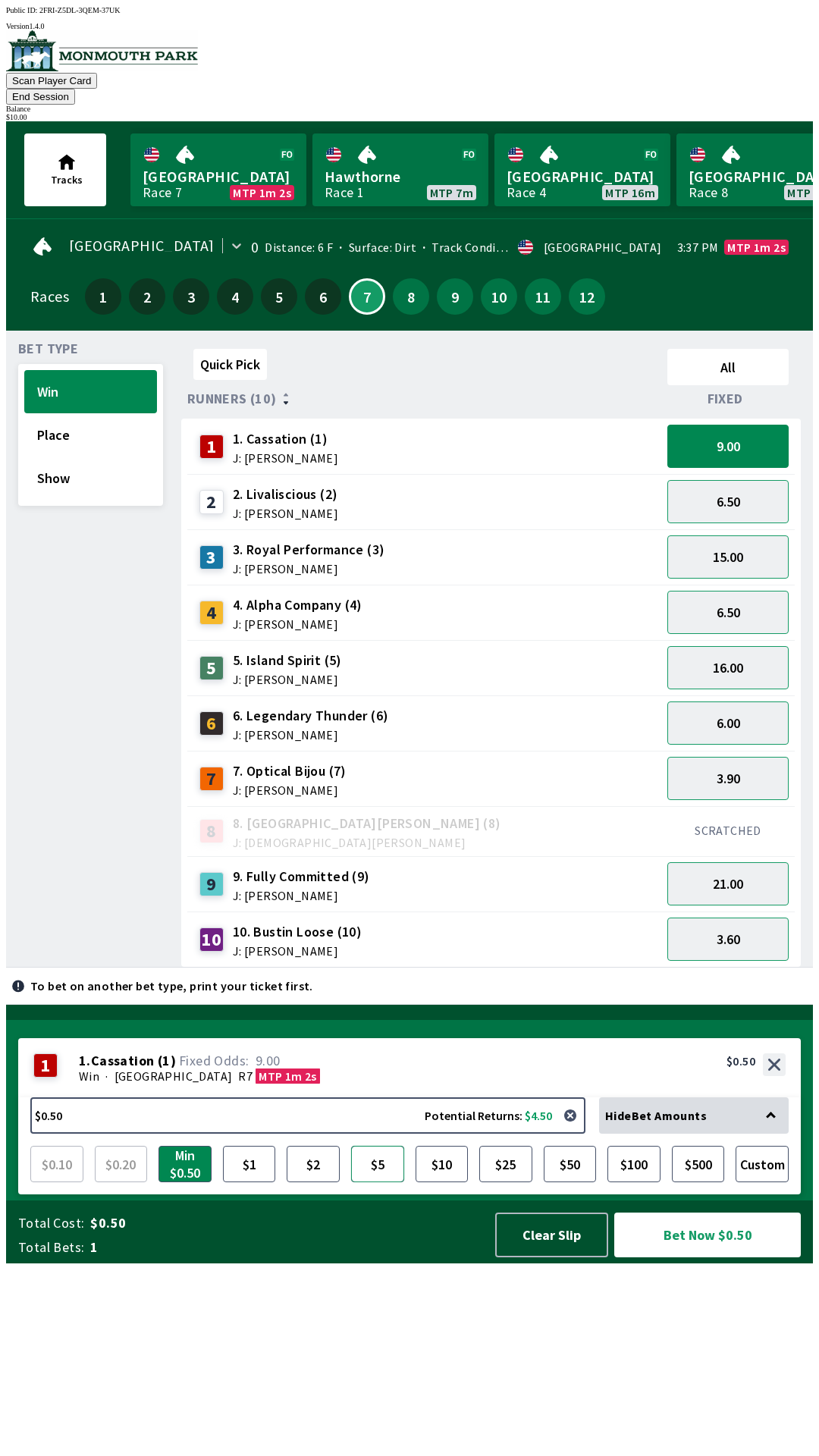
click at [371, 1182] on button "$5" at bounding box center [378, 1164] width 53 height 36
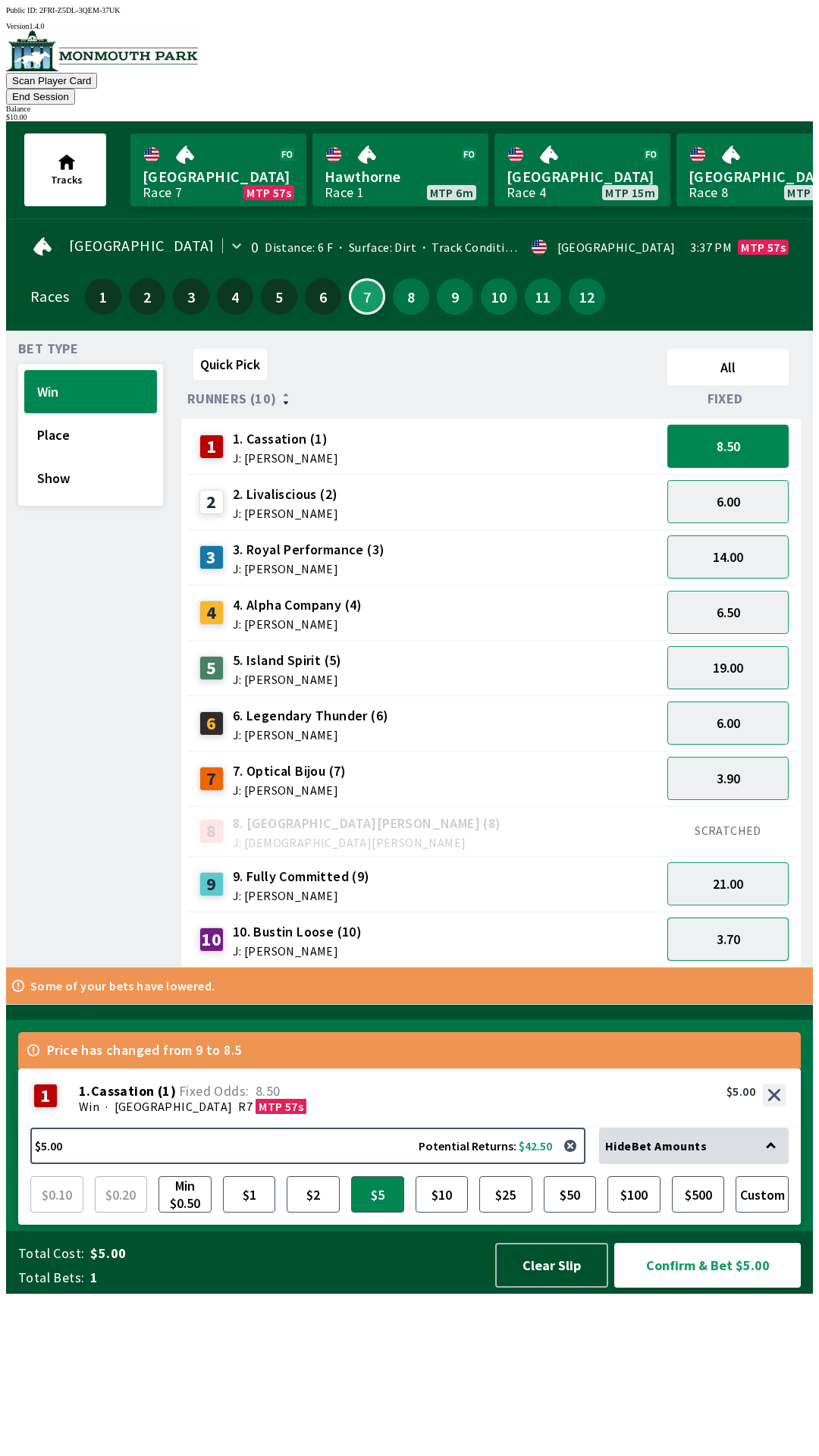
click at [713, 920] on button "3.70" at bounding box center [728, 939] width 121 height 43
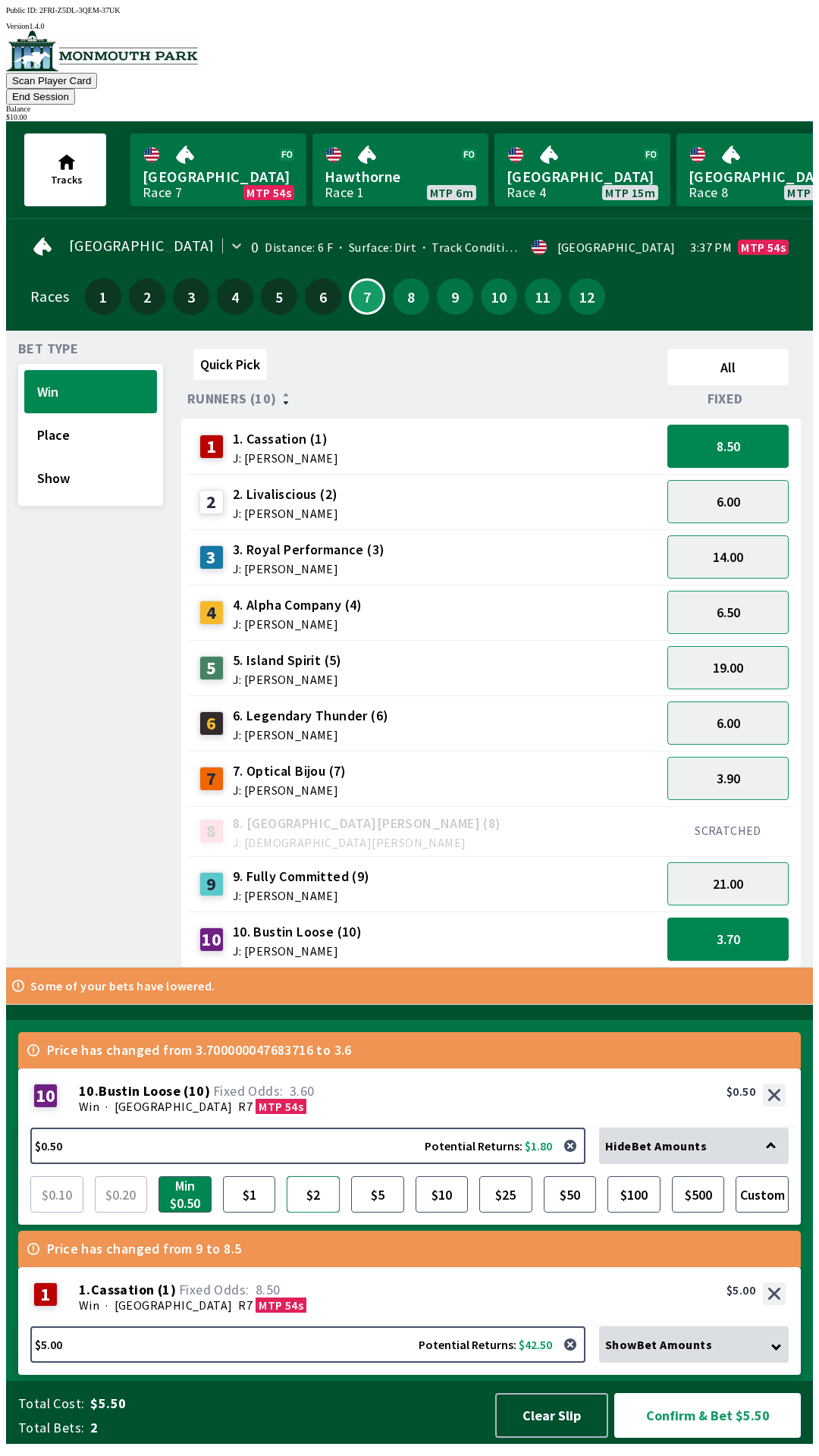
click at [335, 1195] on button "$2" at bounding box center [313, 1194] width 53 height 36
click at [711, 488] on button "6.00" at bounding box center [728, 501] width 121 height 43
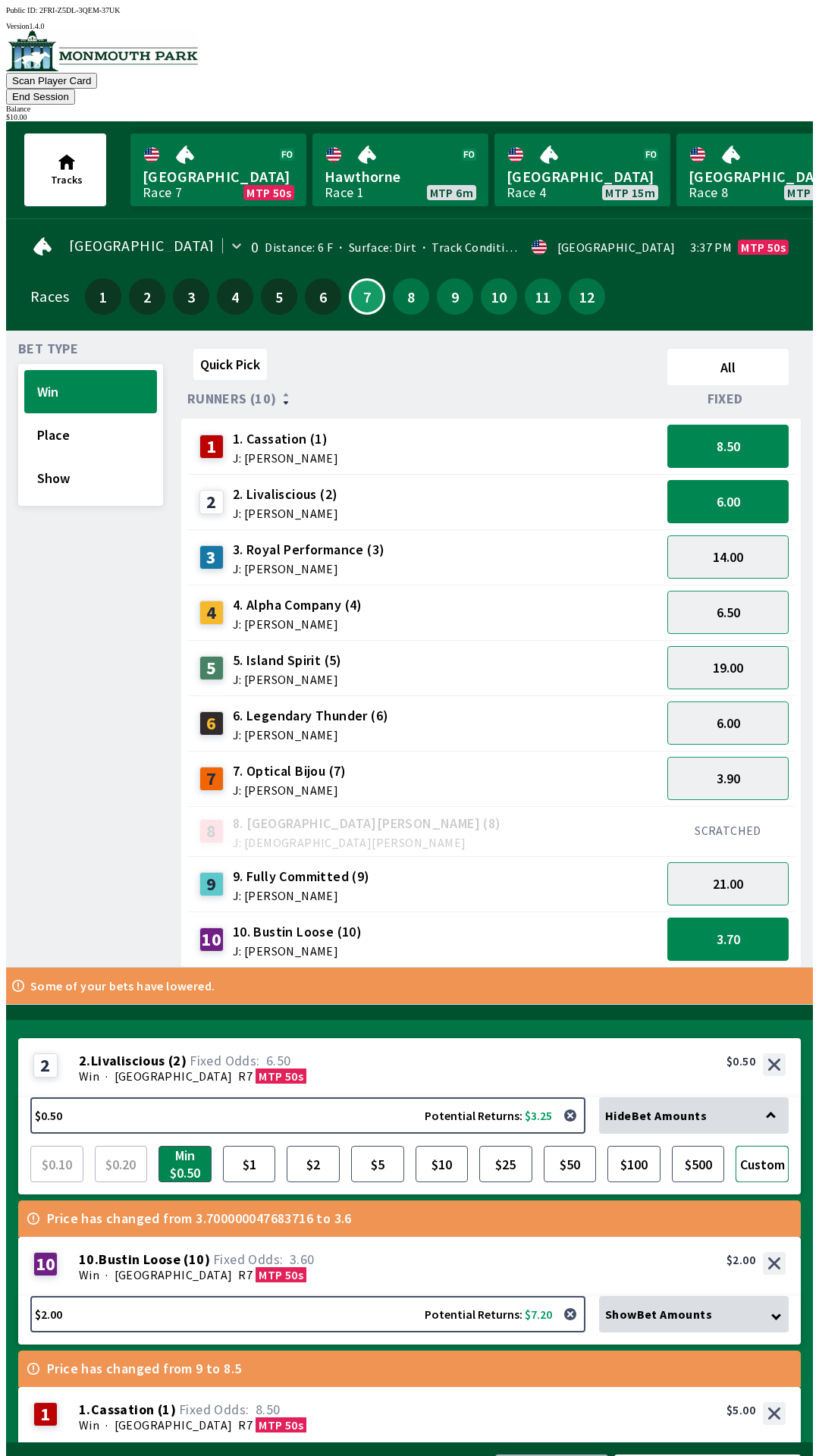
click at [763, 1146] on button "Custom" at bounding box center [762, 1164] width 53 height 36
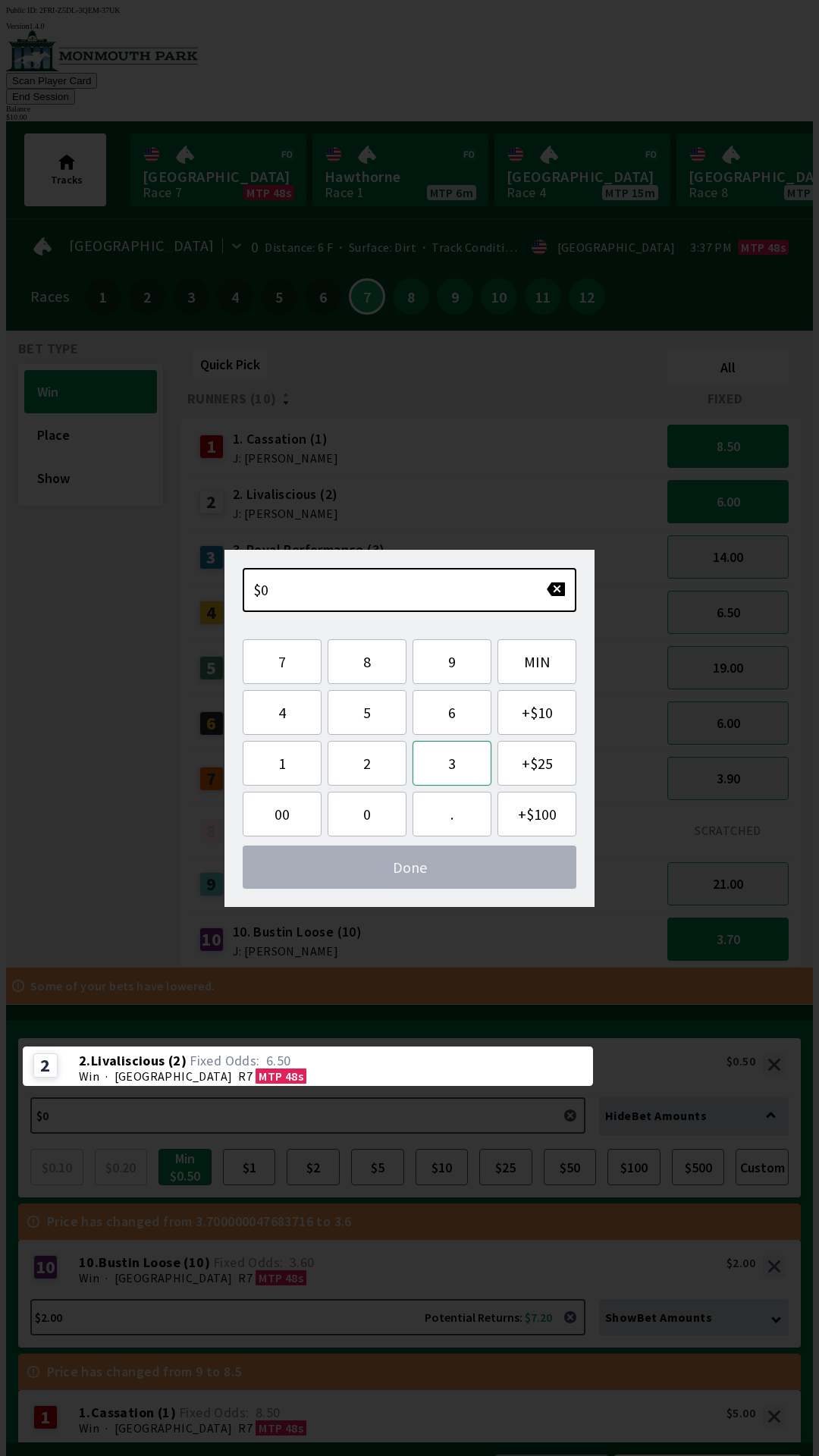
click at [464, 760] on button "3" at bounding box center [452, 763] width 79 height 45
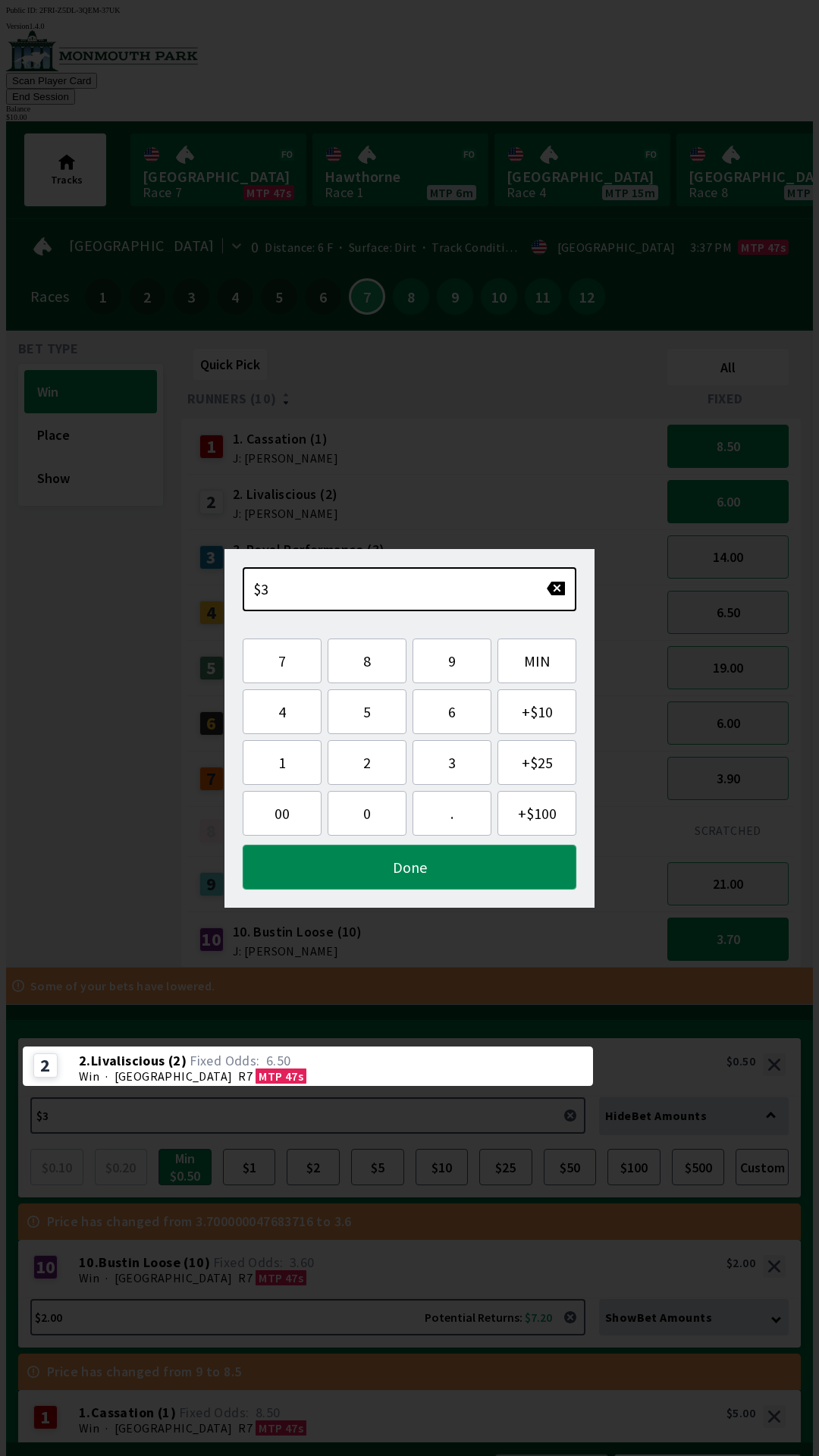
click at [419, 867] on button "Done" at bounding box center [410, 867] width 334 height 45
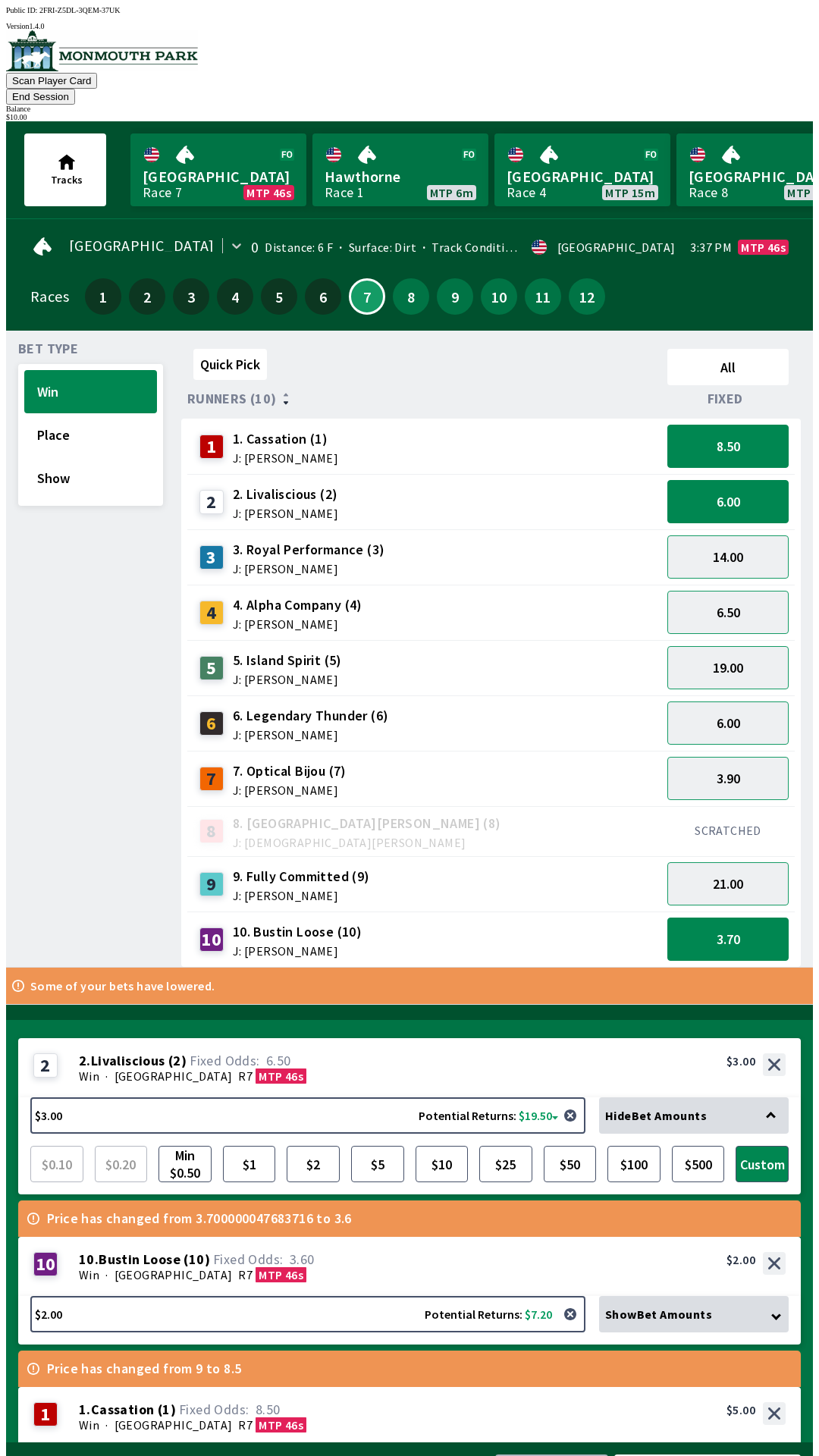
click at [676, 1442] on div "Total Cost: $10.00 Total Bets: 3 Clear Slip Confirm & Bet $10.00" at bounding box center [416, 1473] width 795 height 63
click at [674, 1454] on button "Confirm & Bet $10.00" at bounding box center [708, 1476] width 187 height 45
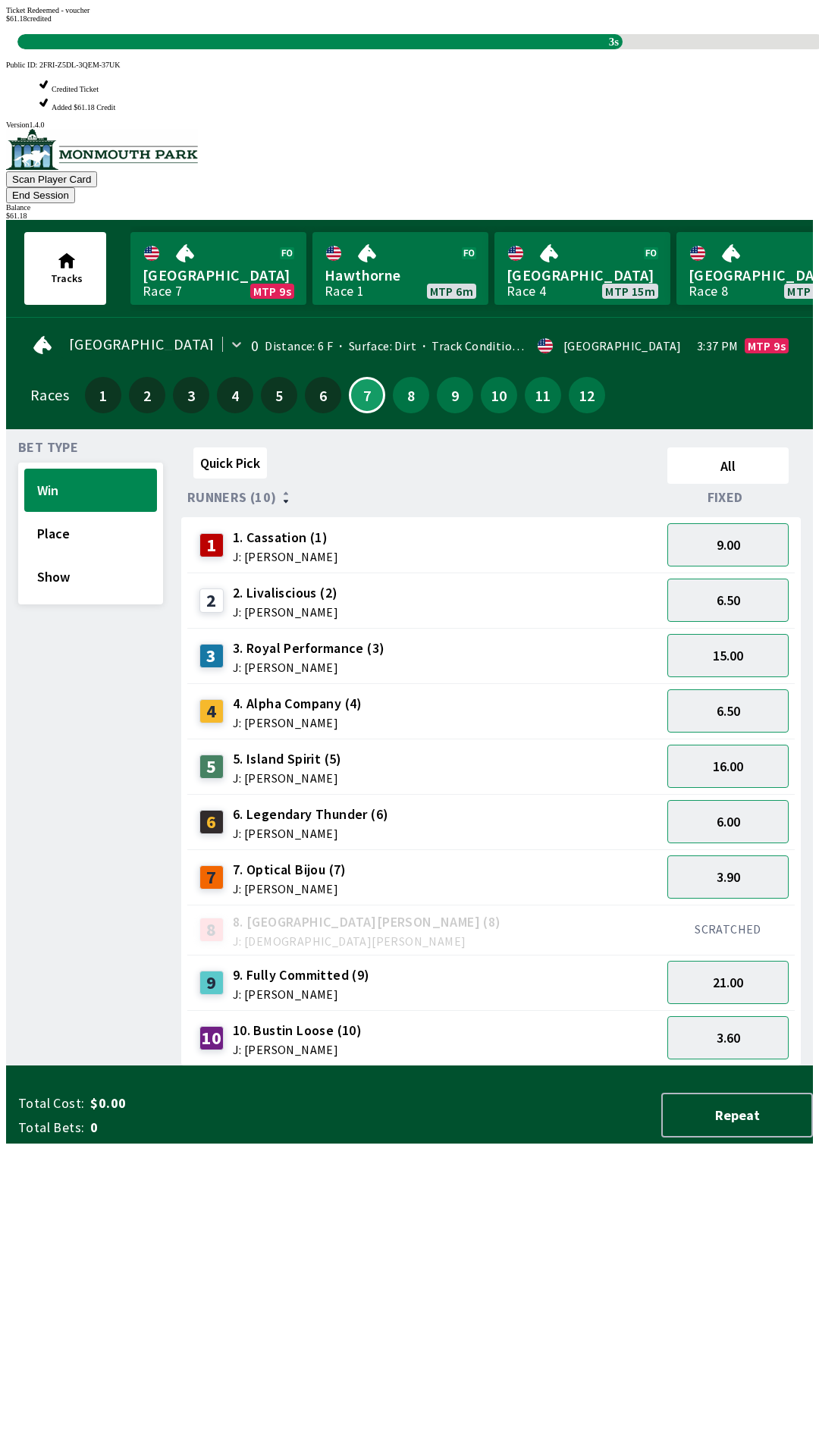
click at [510, 1066] on div "Quick Pick All Runners (10) Fixed 1 1. Cassation (1) J: [PERSON_NAME] 9.00 2 2.…" at bounding box center [497, 754] width 632 height 625
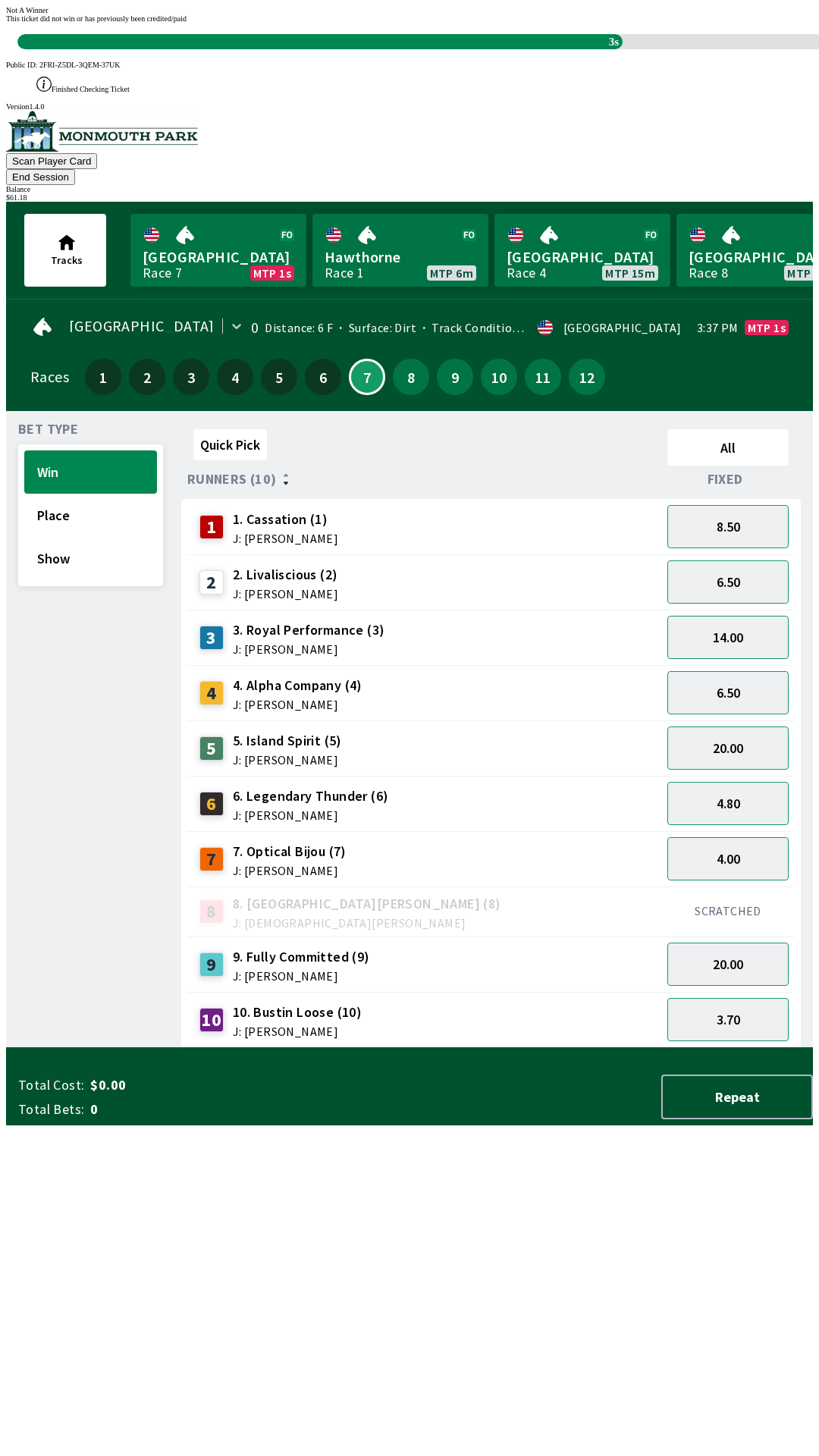
click at [513, 1048] on div "Quick Pick All Runners (10) Fixed 1 1. Cassation (1) J: [PERSON_NAME] 8.50 2 2.…" at bounding box center [497, 736] width 632 height 625
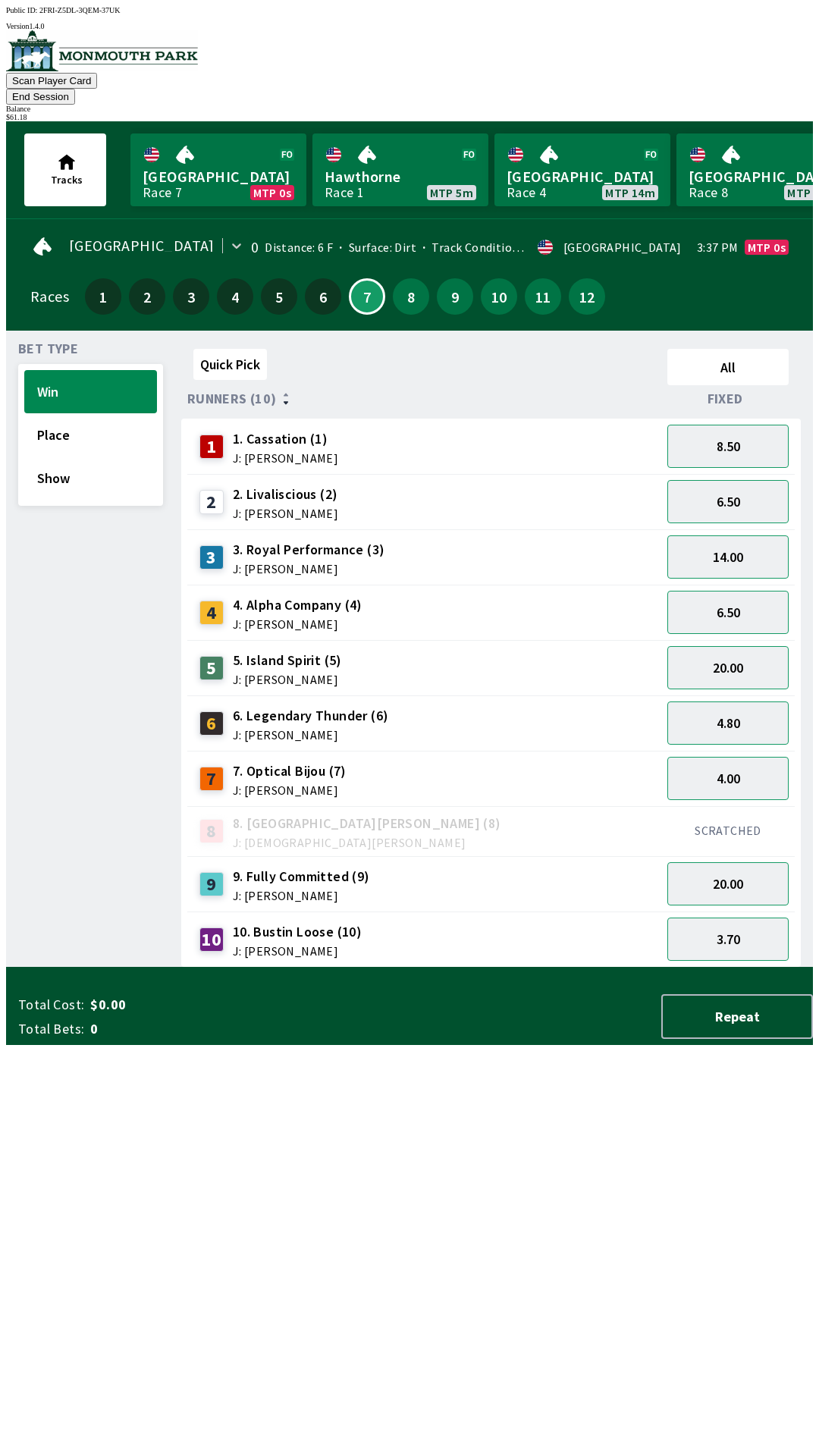
click at [427, 968] on div "Quick Pick All Runners (10) Fixed 1 1. Cassation (1) J: [PERSON_NAME] 8.50 2 2.…" at bounding box center [497, 655] width 632 height 625
click at [748, 864] on button "20.00" at bounding box center [728, 883] width 121 height 43
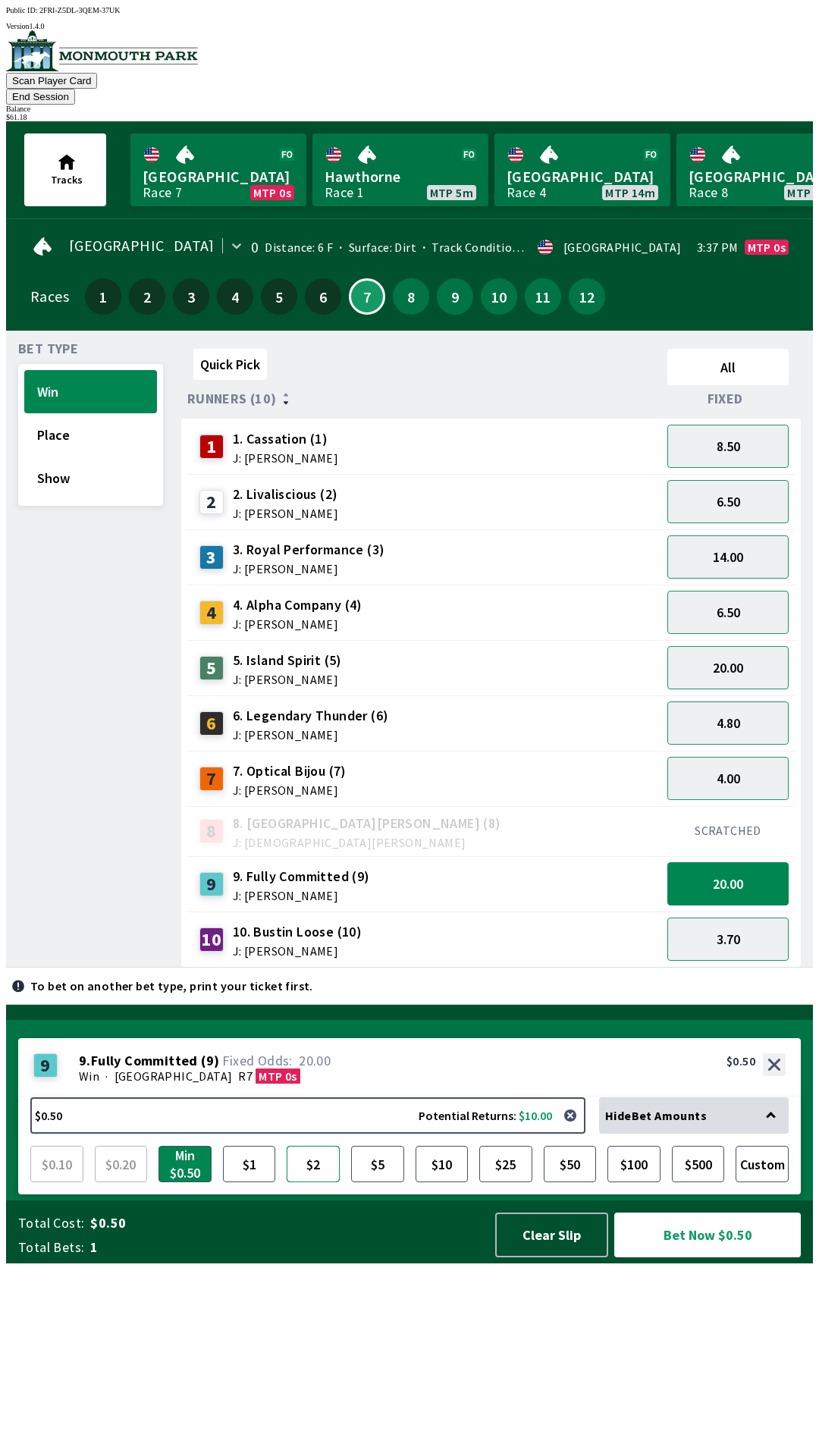
click at [306, 1182] on button "$2" at bounding box center [313, 1164] width 53 height 36
click at [723, 1257] on button "Bet Now $2.00" at bounding box center [708, 1235] width 187 height 45
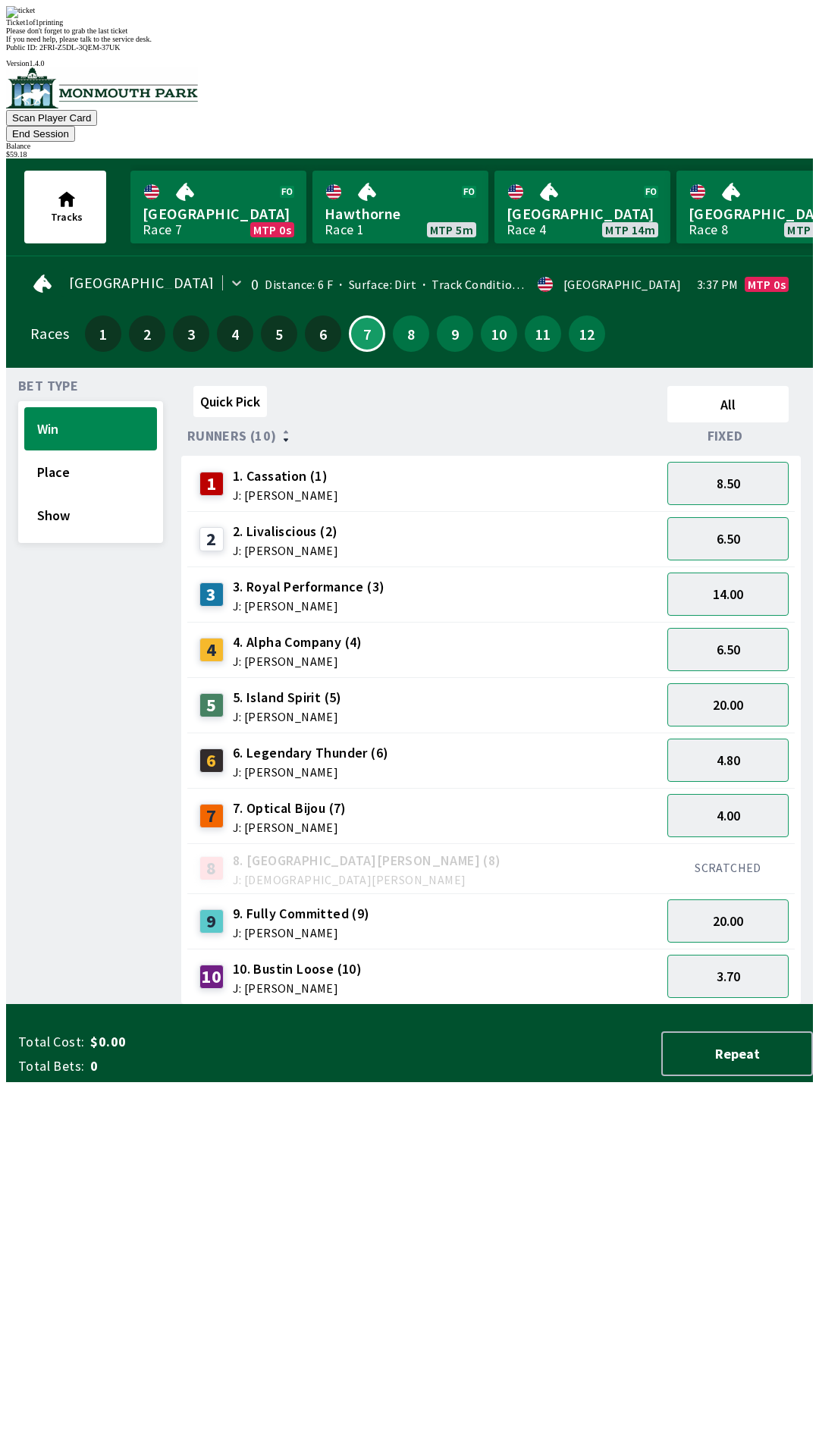
click at [513, 1005] on div "Quick Pick All Runners (10) Fixed 1 1. Cassation (1) J: [PERSON_NAME] 8.50 2 2.…" at bounding box center [497, 692] width 632 height 625
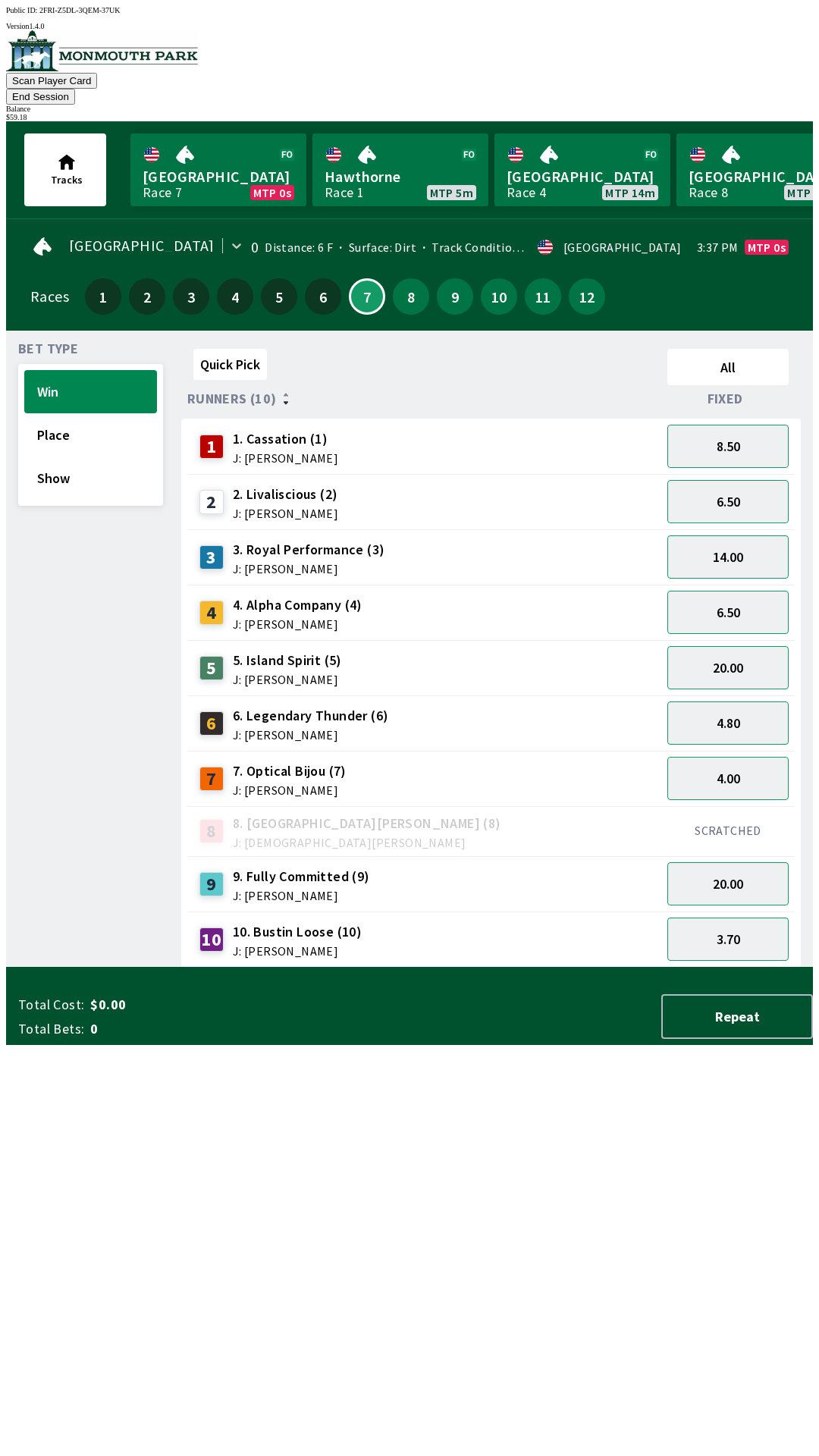
click at [75, 89] on button "End Session" at bounding box center [40, 96] width 69 height 16
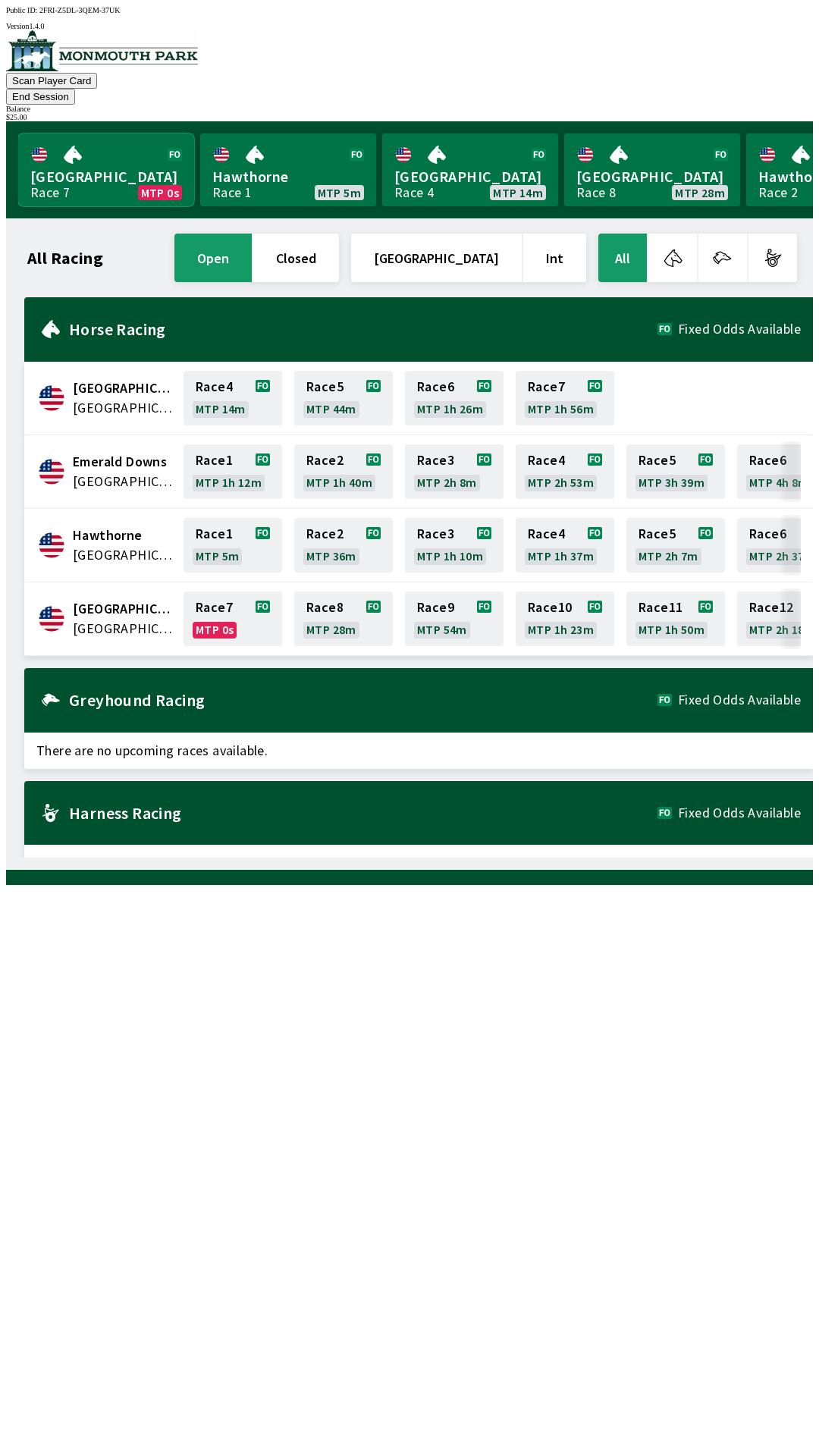
click at [86, 143] on link "Monmouth Park Race 7 MTP 0s" at bounding box center [106, 170] width 176 height 73
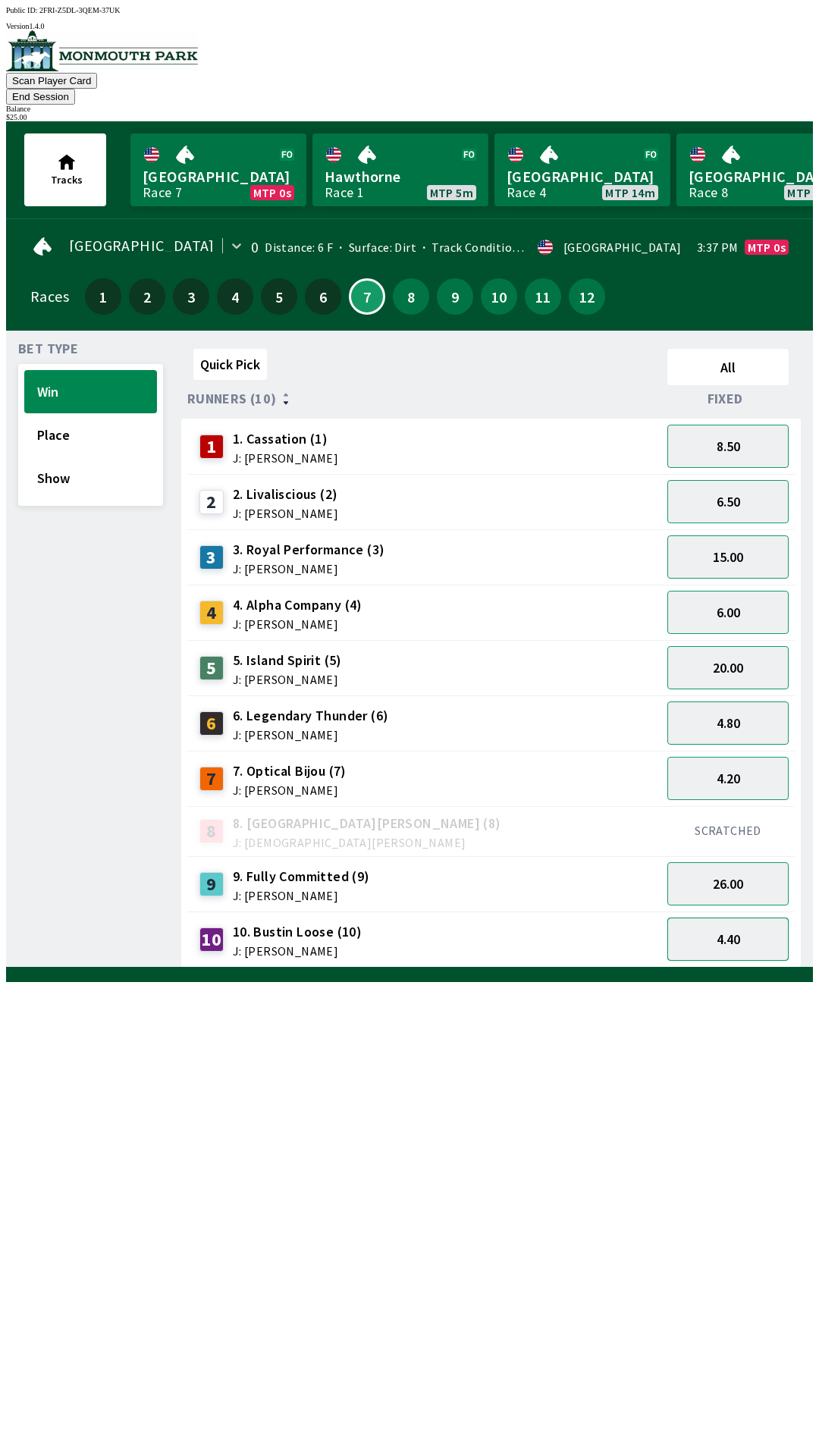
click at [740, 918] on button "4.40" at bounding box center [728, 939] width 121 height 43
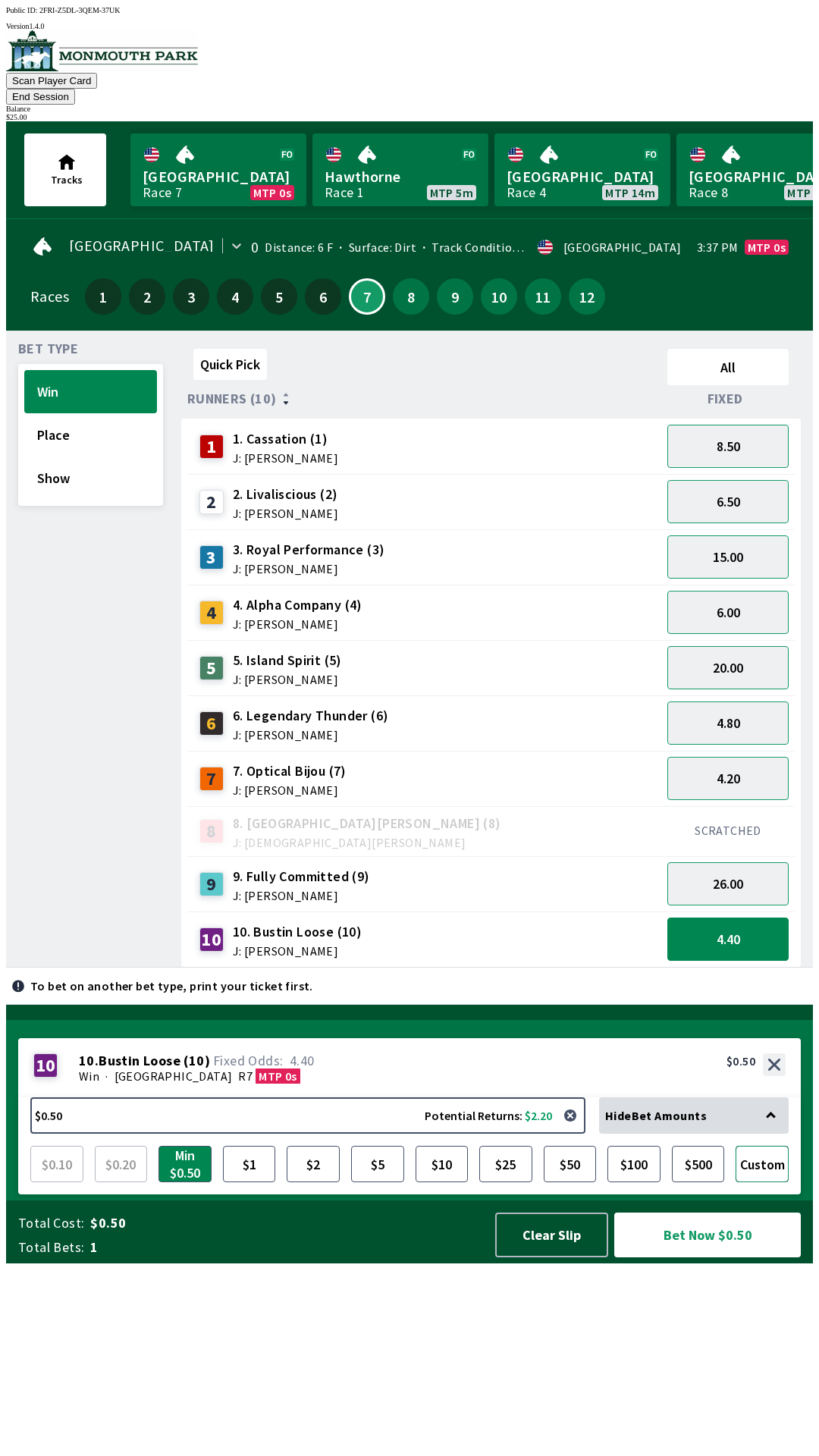
click at [769, 1182] on button "Custom" at bounding box center [762, 1164] width 53 height 36
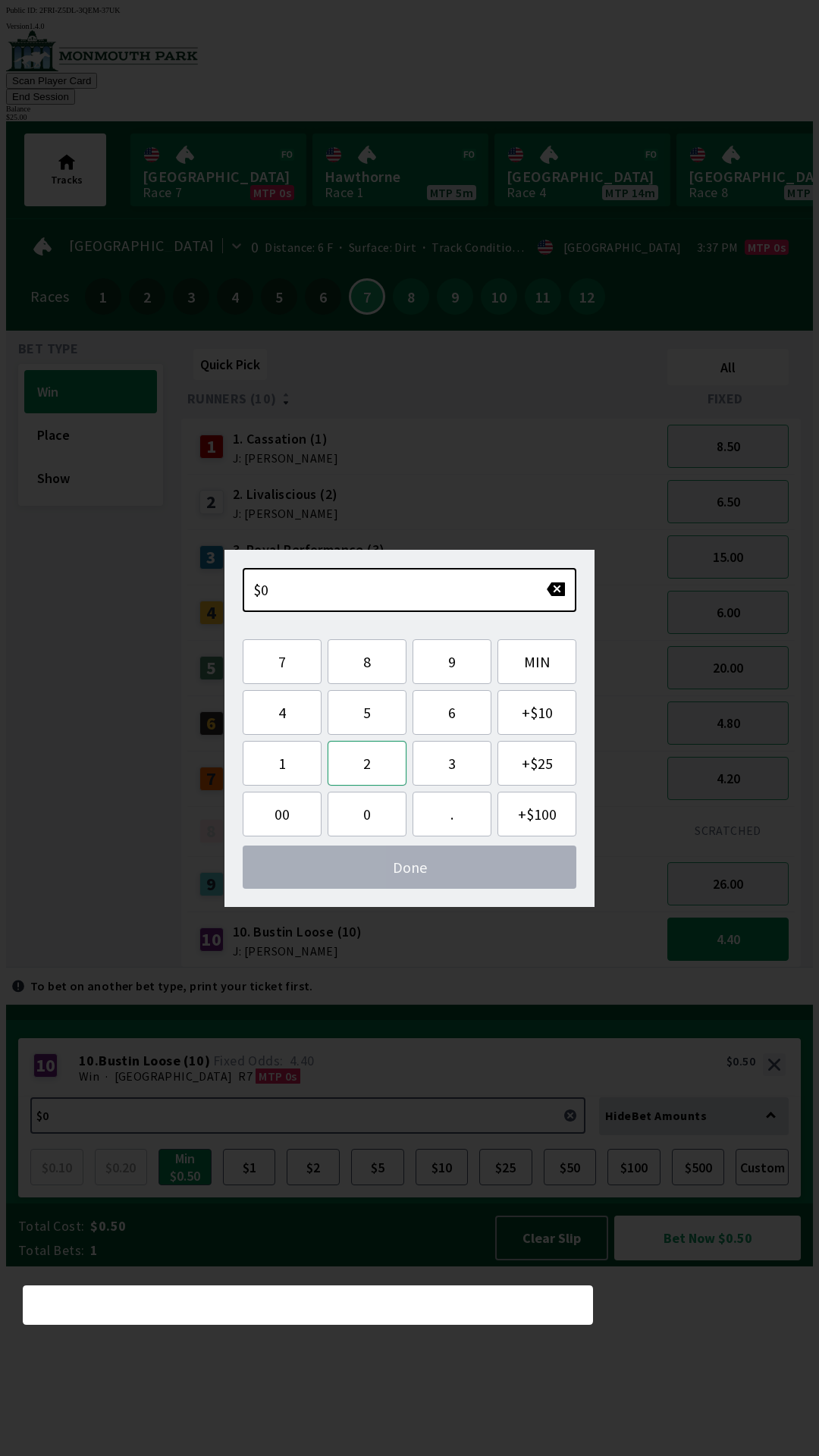
click at [380, 768] on button "2" at bounding box center [367, 763] width 79 height 45
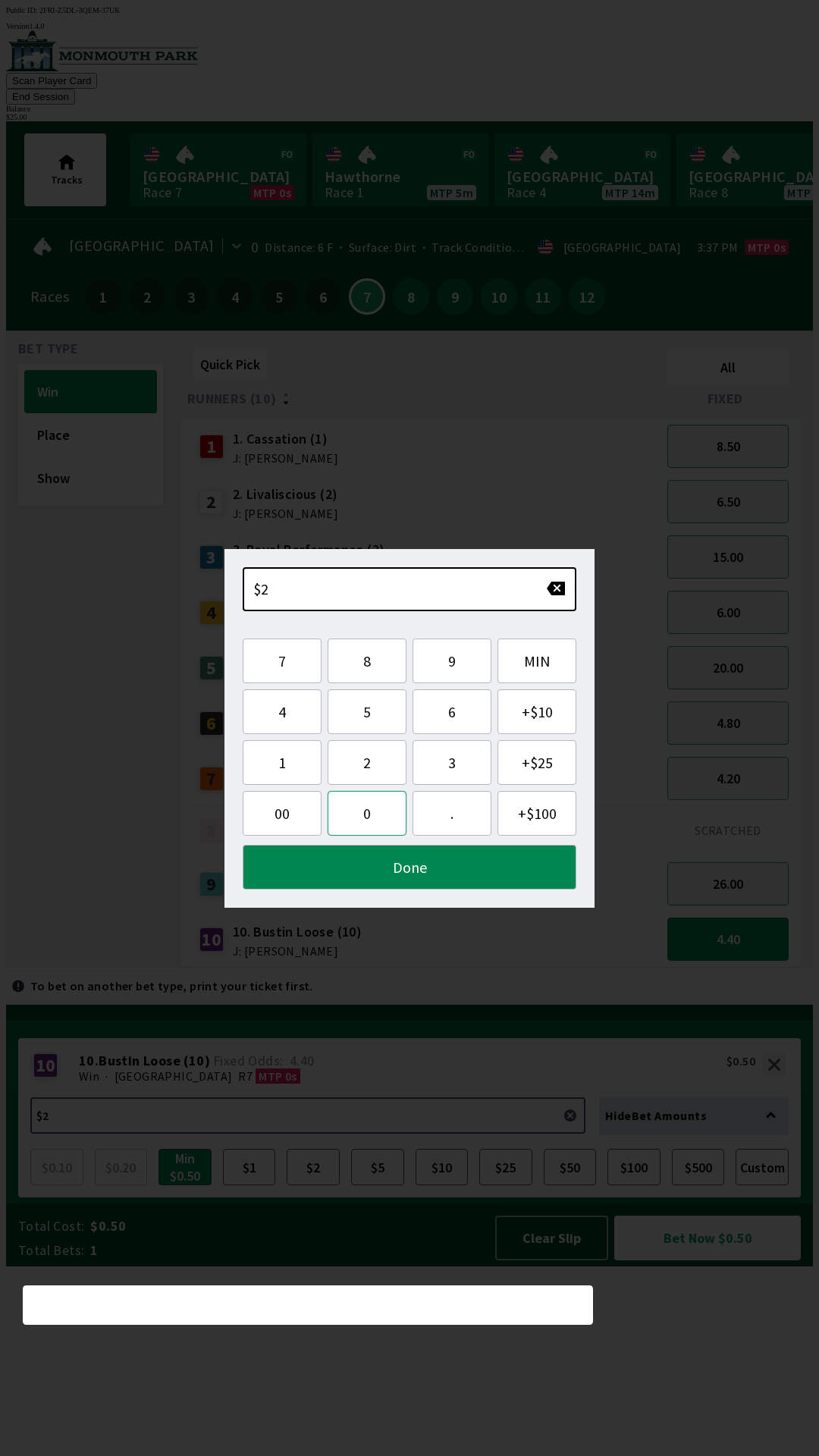
click at [360, 814] on button "0" at bounding box center [367, 813] width 79 height 45
click at [467, 864] on button "Done" at bounding box center [410, 867] width 334 height 45
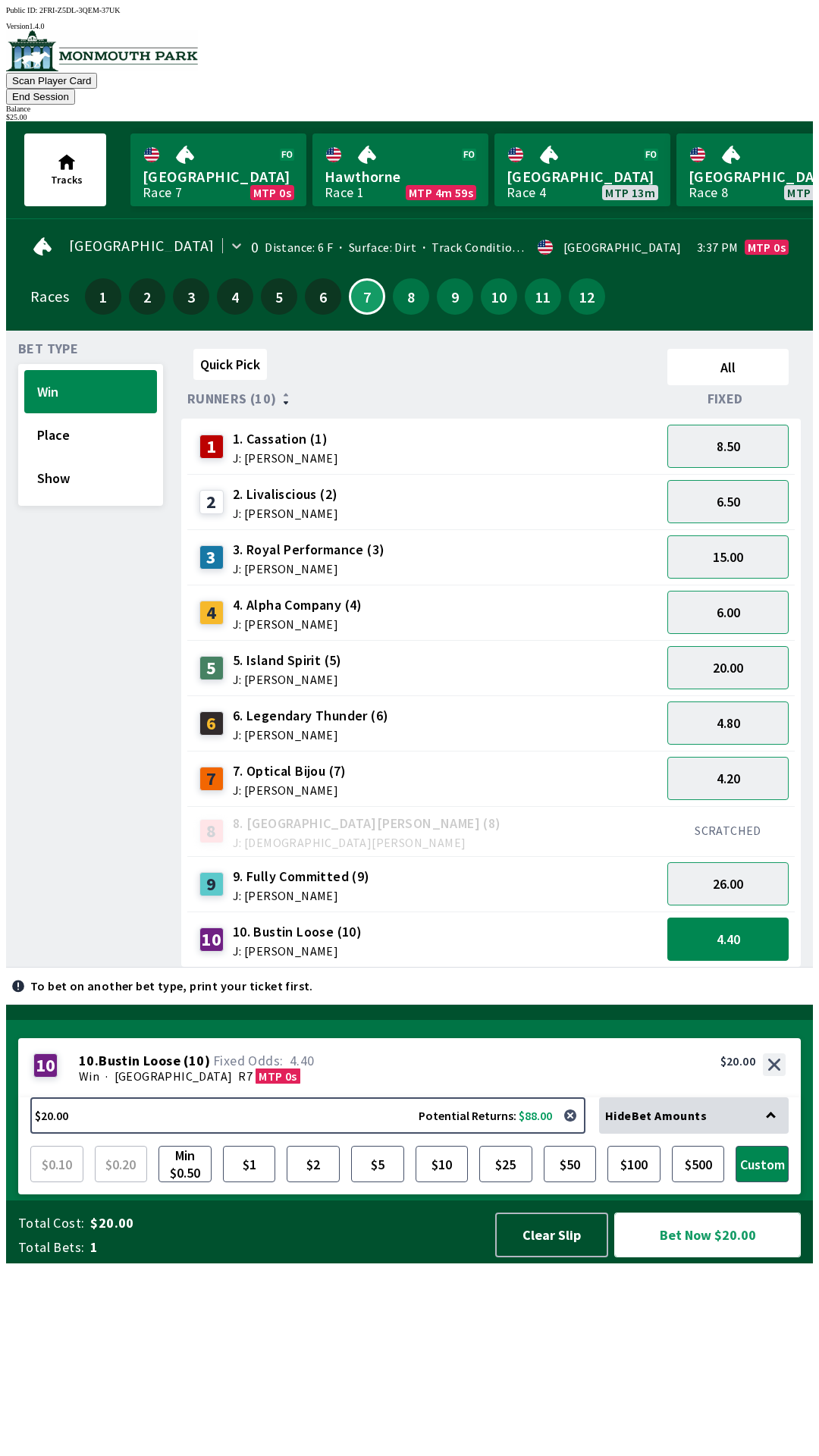
click at [715, 1257] on button "Bet Now $20.00" at bounding box center [708, 1235] width 187 height 45
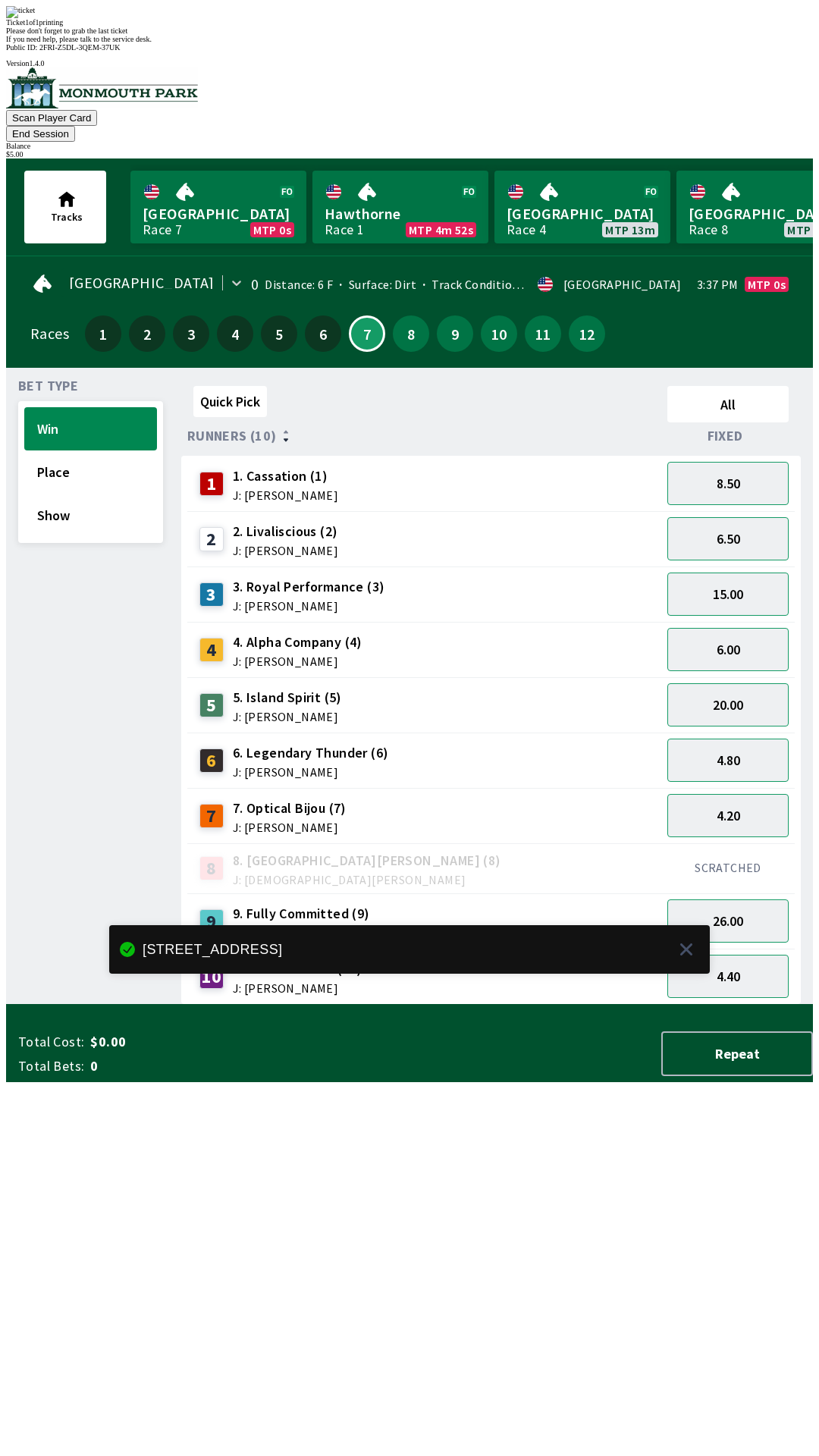
click at [535, 1005] on div "Quick Pick All Runners (10) Fixed 1 1. Cassation (1) J: [PERSON_NAME] 8.50 2 2.…" at bounding box center [497, 692] width 632 height 625
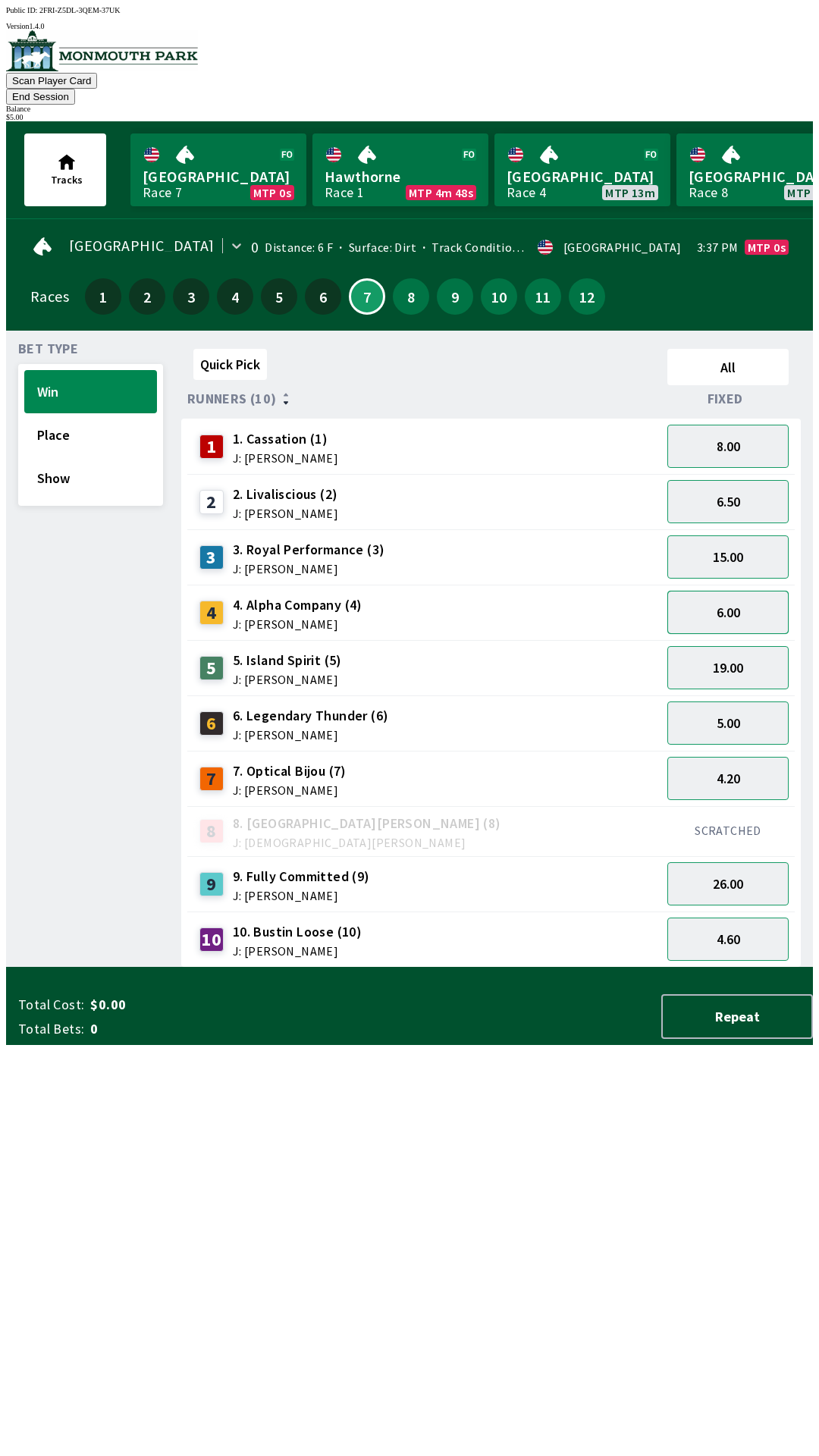
click at [756, 591] on button "6.00" at bounding box center [728, 612] width 121 height 43
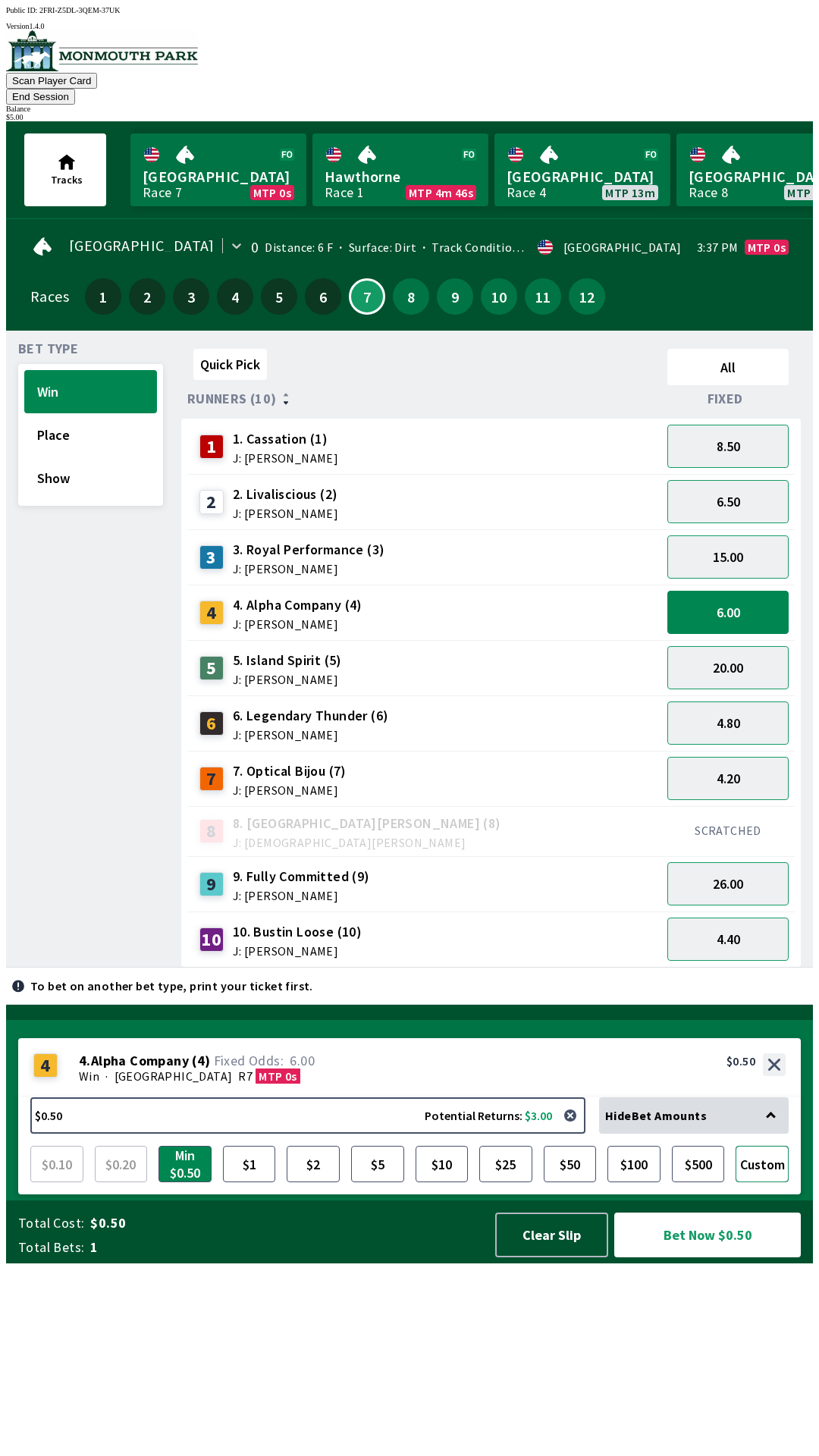
click at [769, 1182] on button "Custom" at bounding box center [762, 1164] width 53 height 36
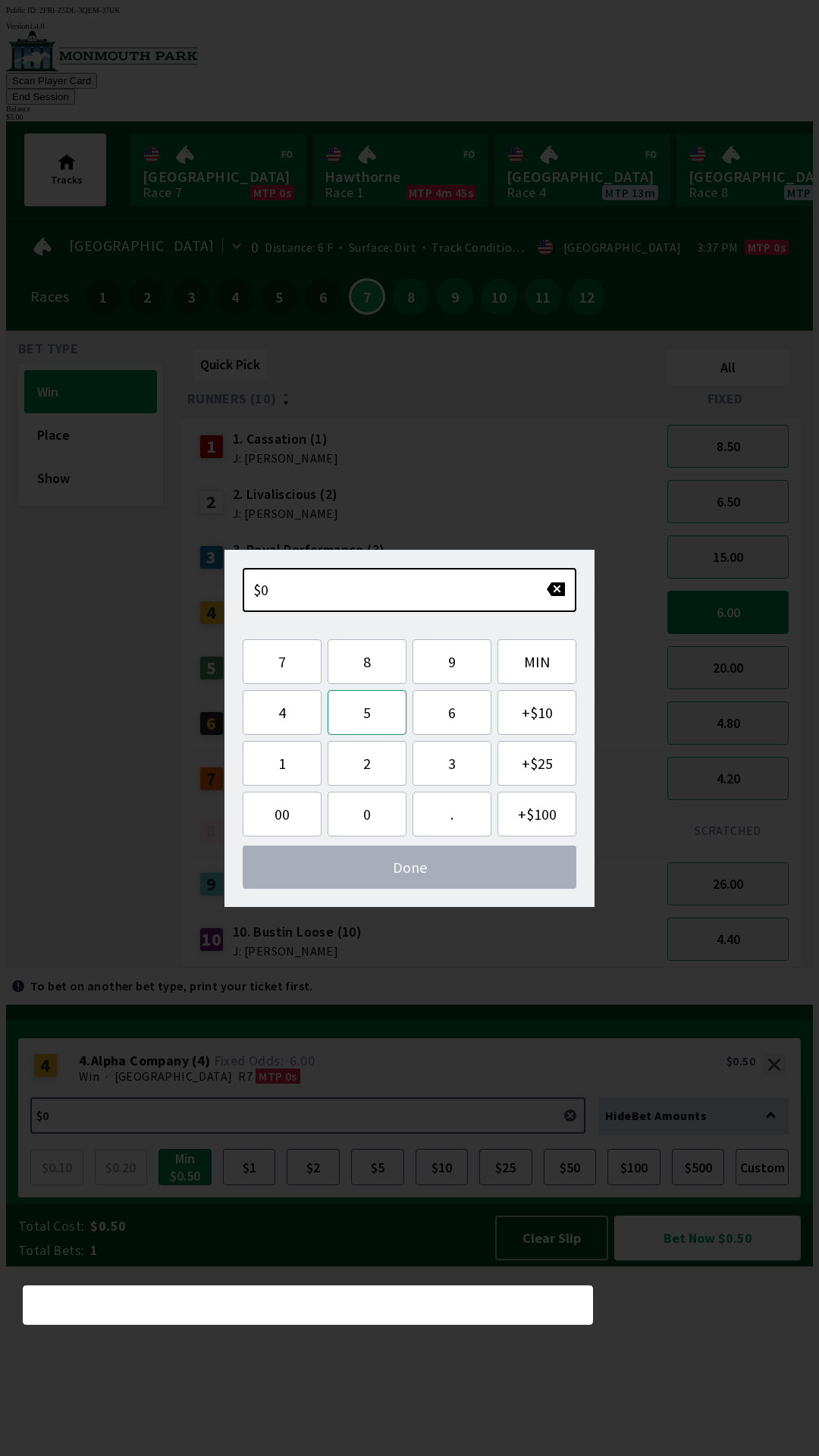
click at [368, 717] on button "5" at bounding box center [367, 712] width 79 height 45
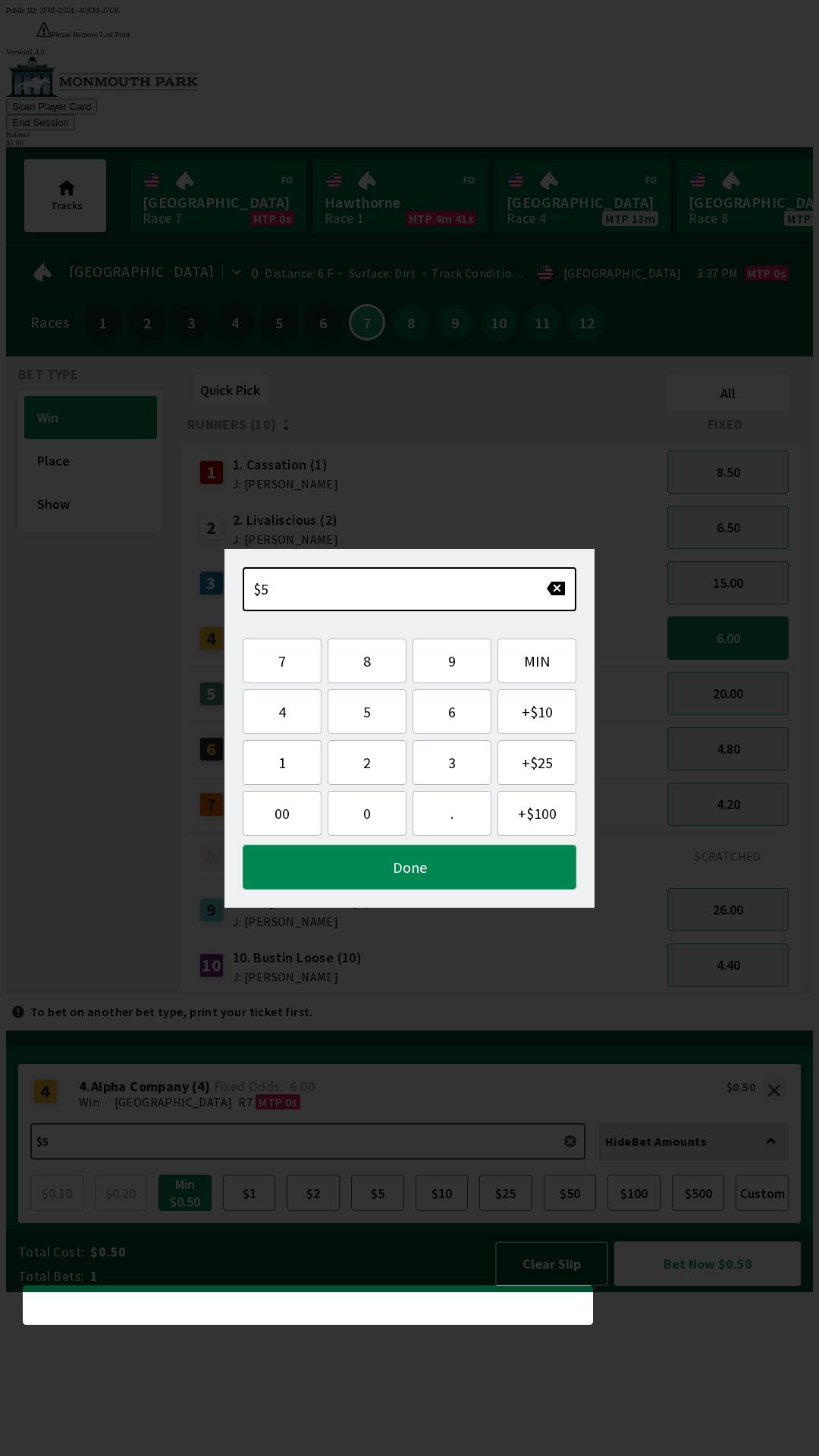
click at [428, 878] on button "Done" at bounding box center [410, 867] width 334 height 45
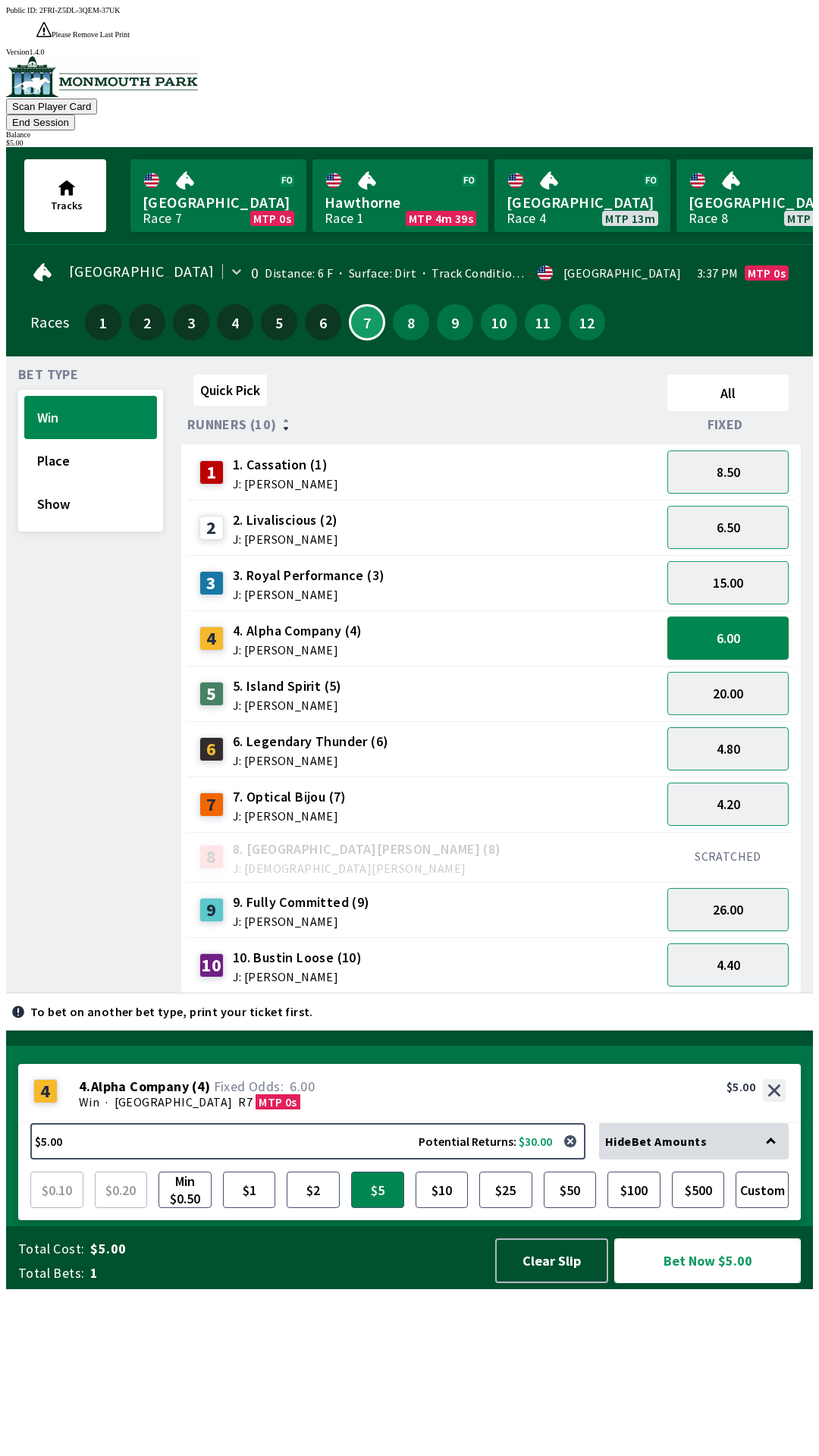
click at [732, 1283] on button "Bet Now $5.00" at bounding box center [708, 1260] width 187 height 45
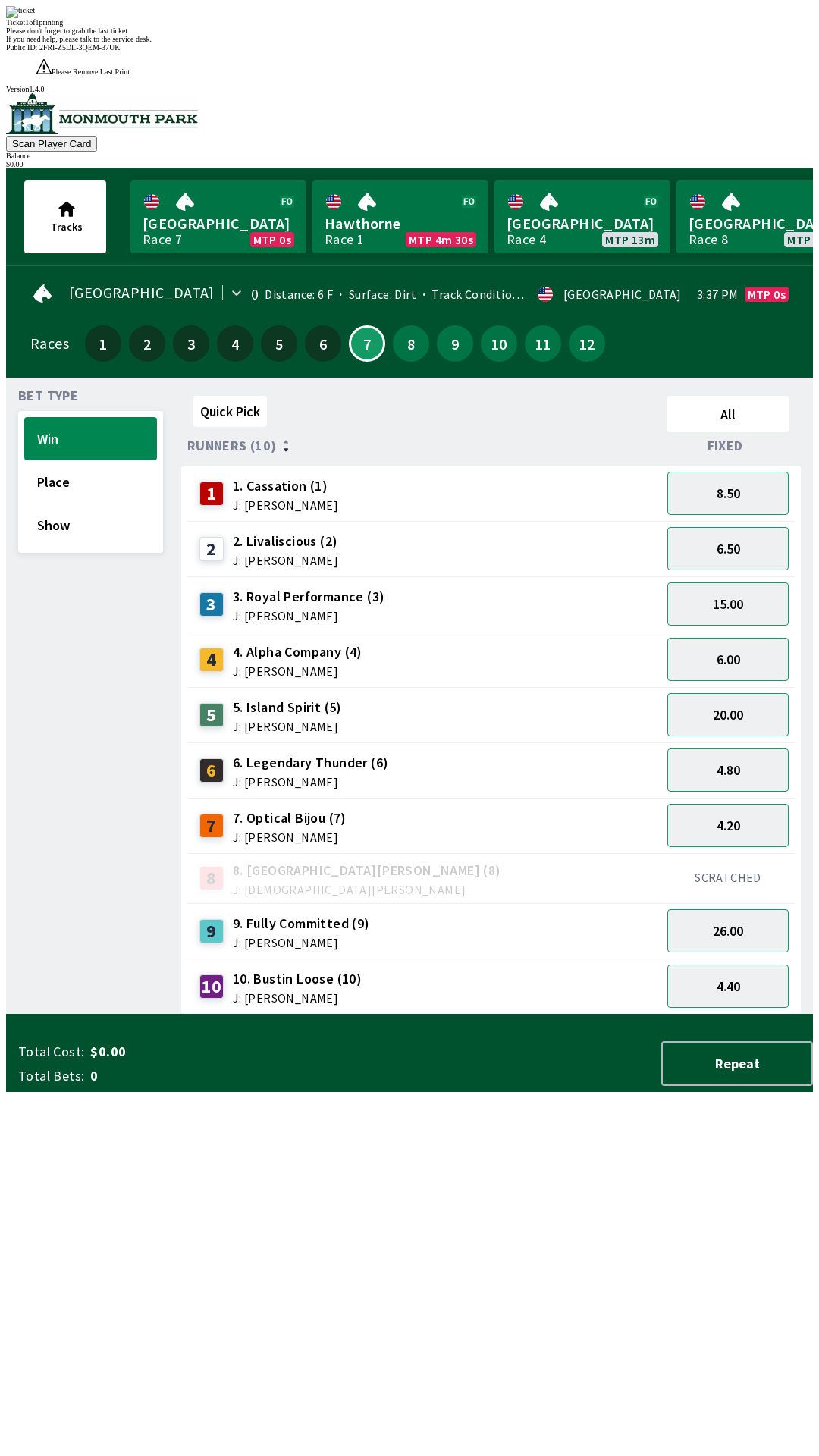
click at [524, 1015] on div "Quick Pick All Runners (10) Fixed 1 1. Cassation (1) J: [PERSON_NAME] 8.50 2 2.…" at bounding box center [497, 702] width 632 height 625
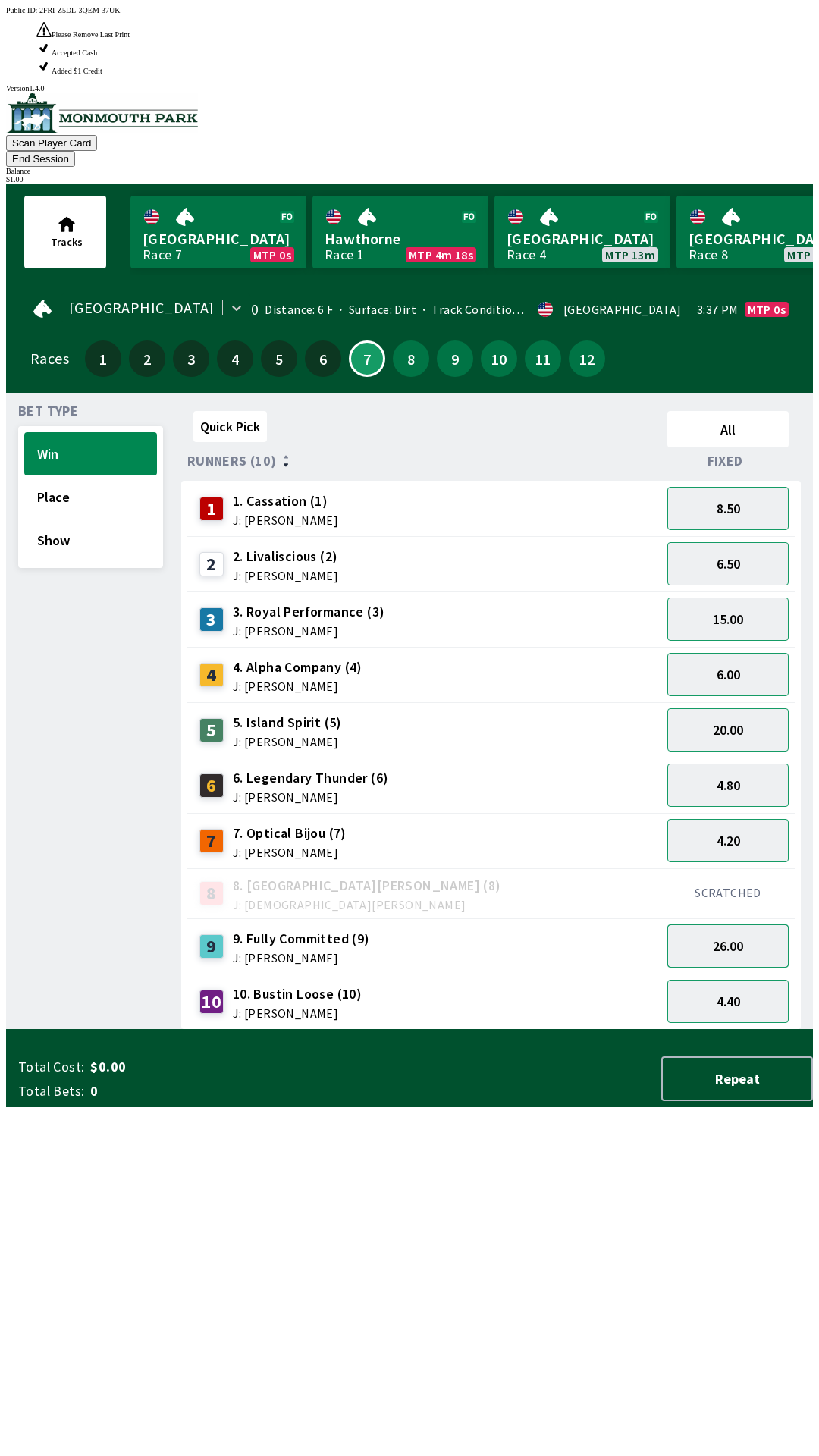
click at [750, 924] on button "26.00" at bounding box center [728, 946] width 121 height 43
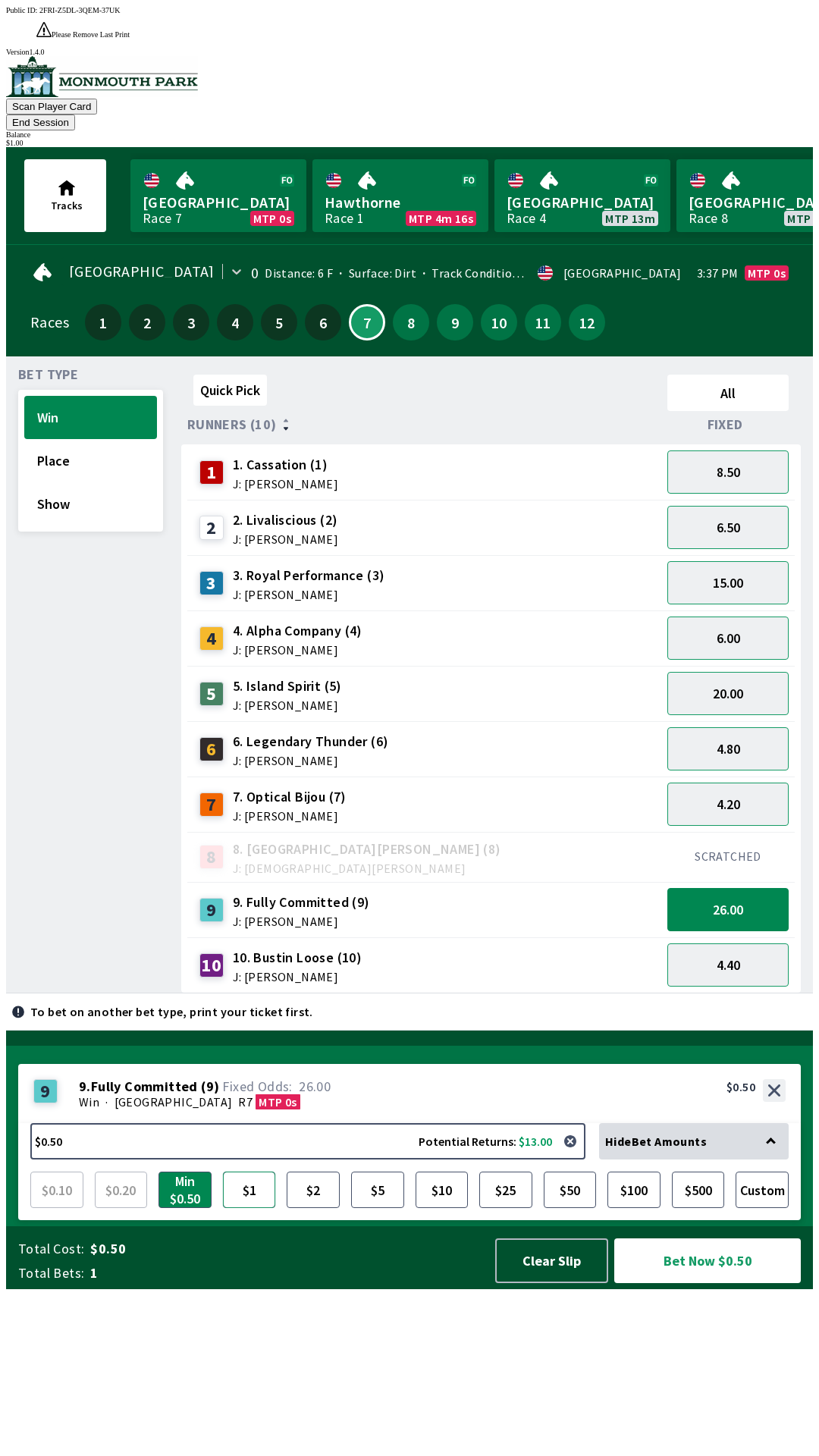
click at [256, 1208] on button "$1" at bounding box center [249, 1190] width 53 height 36
click at [711, 1283] on button "Bet Now $1.00" at bounding box center [708, 1260] width 187 height 45
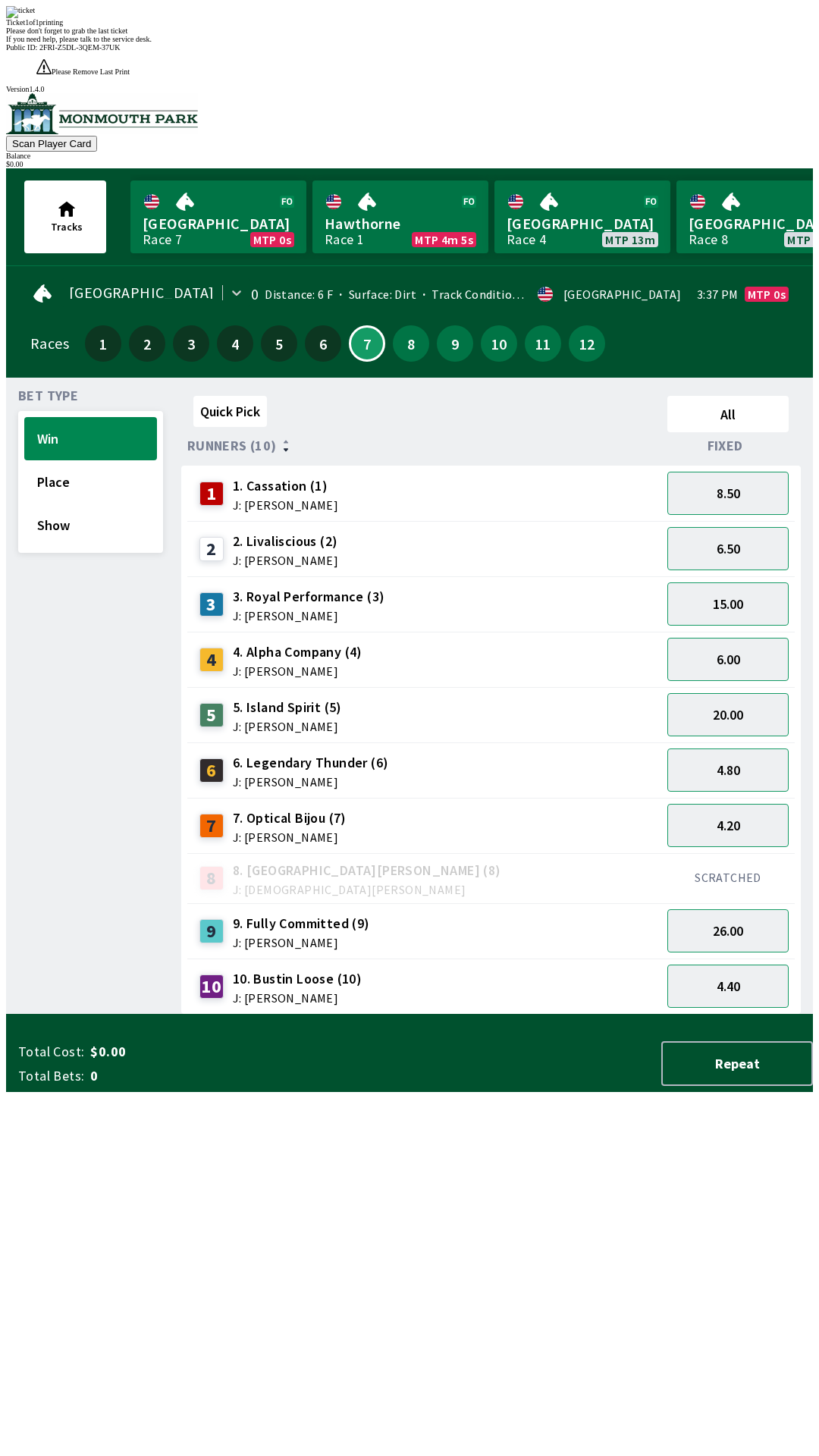
click at [485, 1015] on div "Quick Pick All Runners (10) Fixed 1 1. Cassation (1) J: [PERSON_NAME] 8.50 2 2.…" at bounding box center [497, 702] width 632 height 625
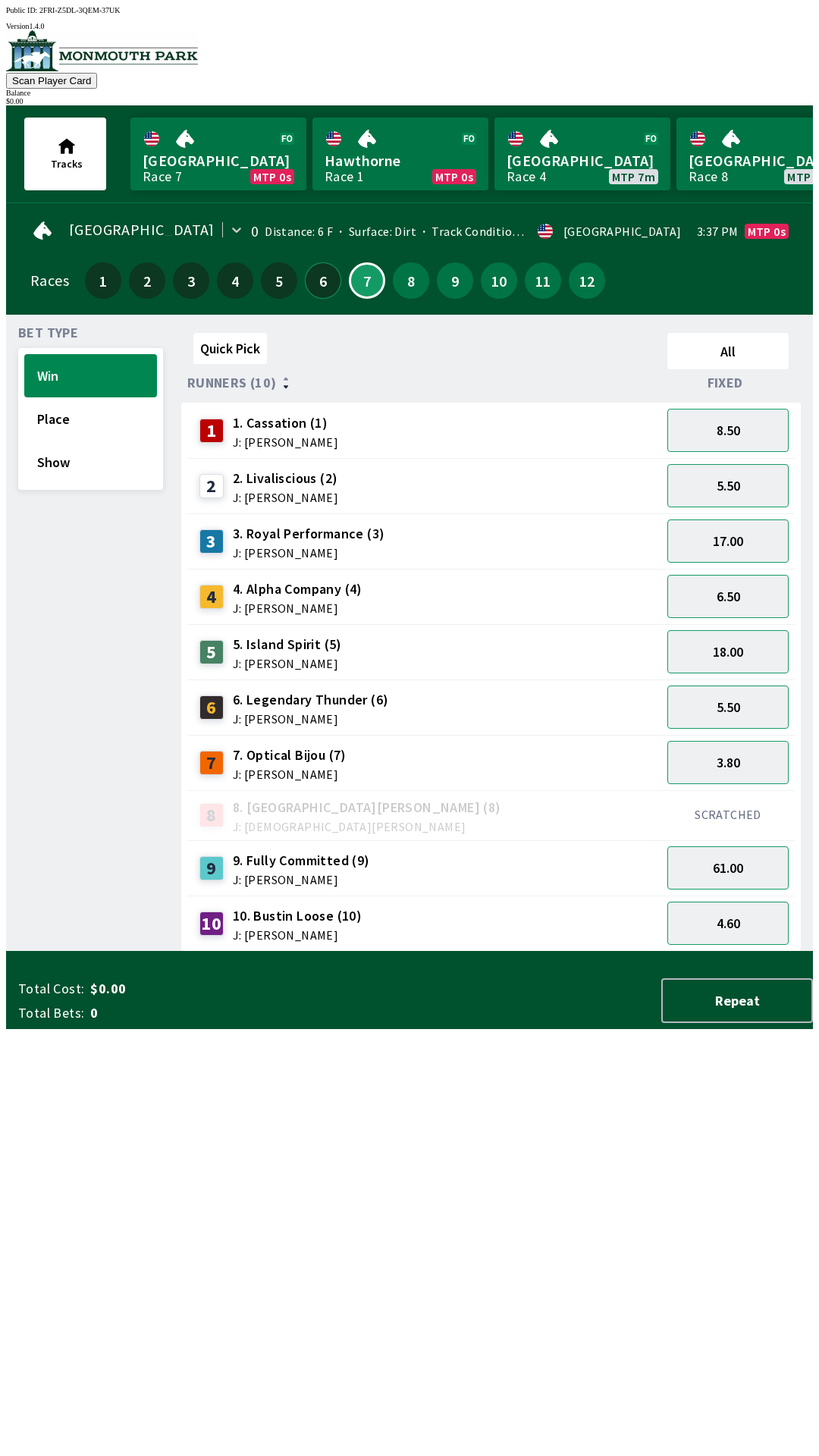
click at [309, 265] on button "6" at bounding box center [323, 281] width 36 height 36
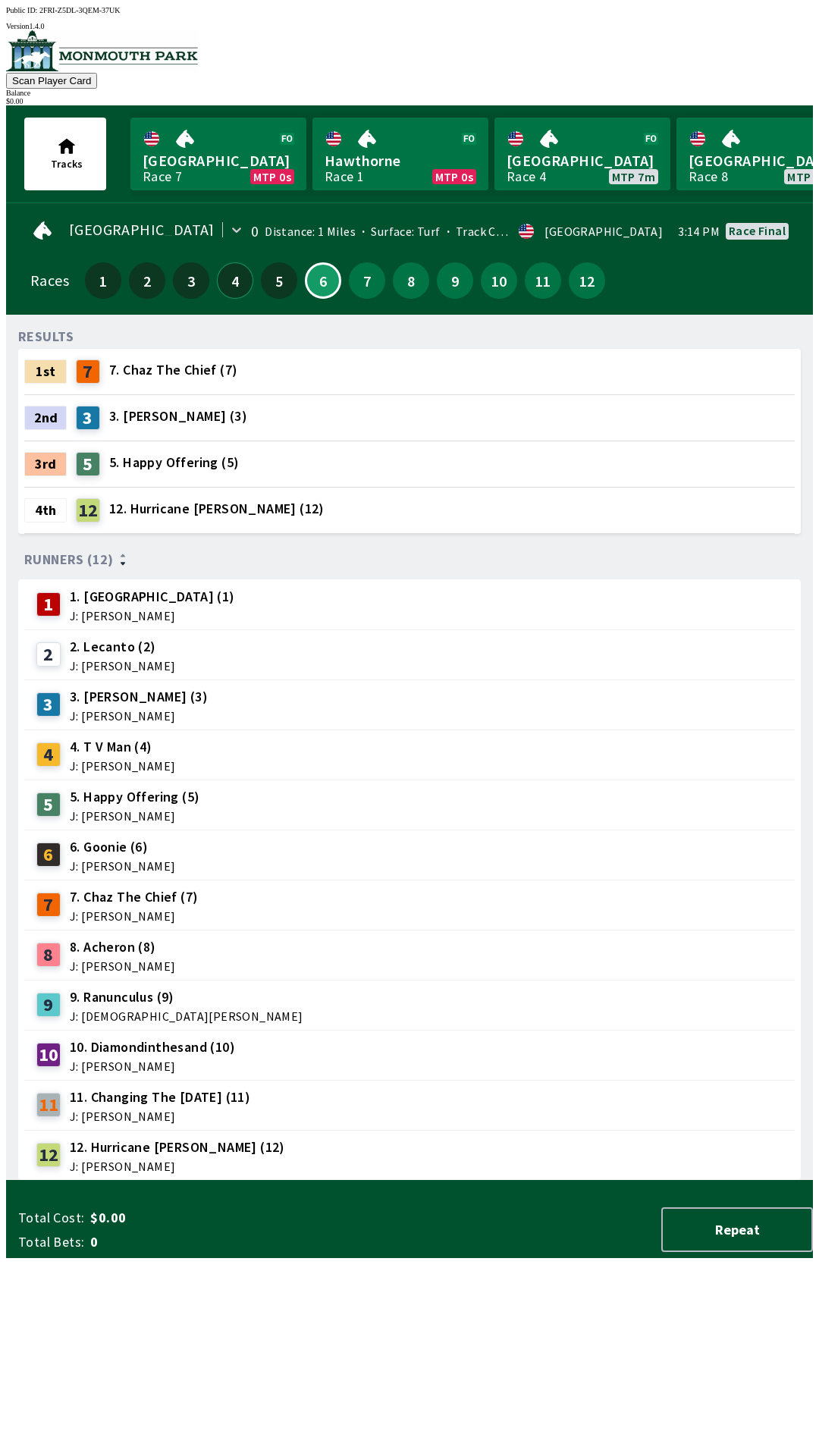
click at [226, 271] on button "4" at bounding box center [235, 281] width 36 height 36
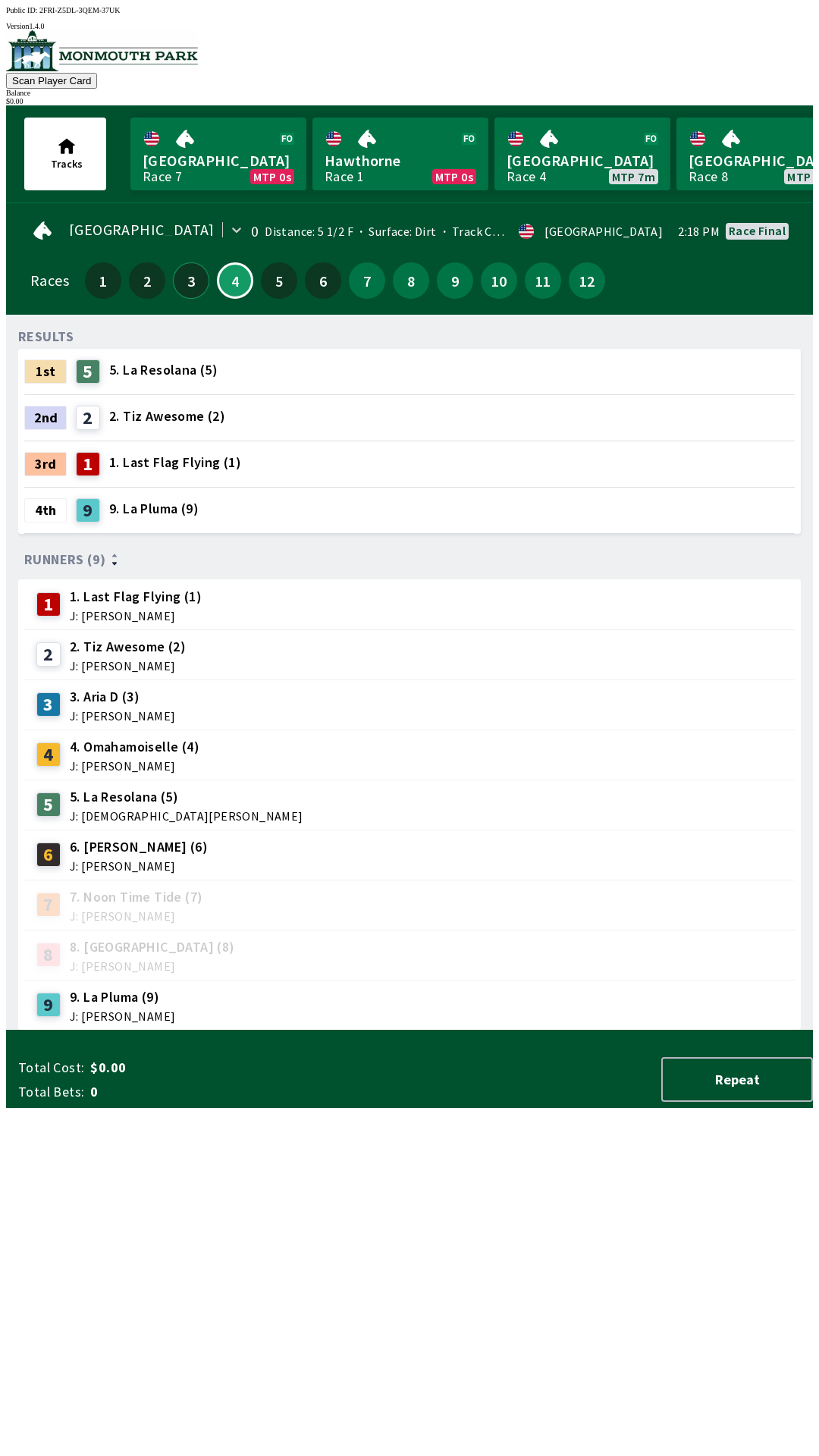
click at [190, 269] on button "3" at bounding box center [191, 281] width 36 height 36
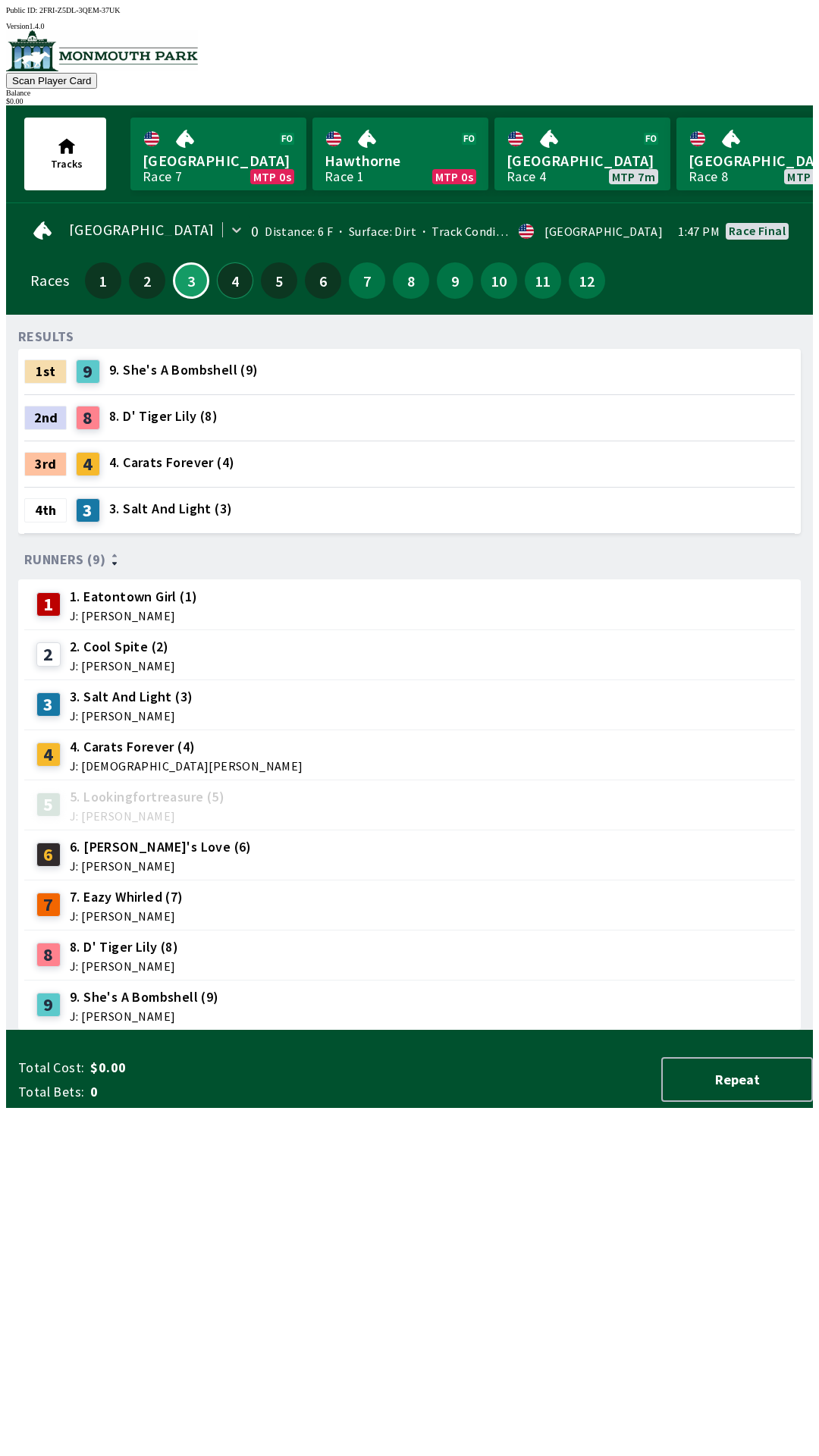
click at [229, 276] on button "4" at bounding box center [235, 281] width 36 height 36
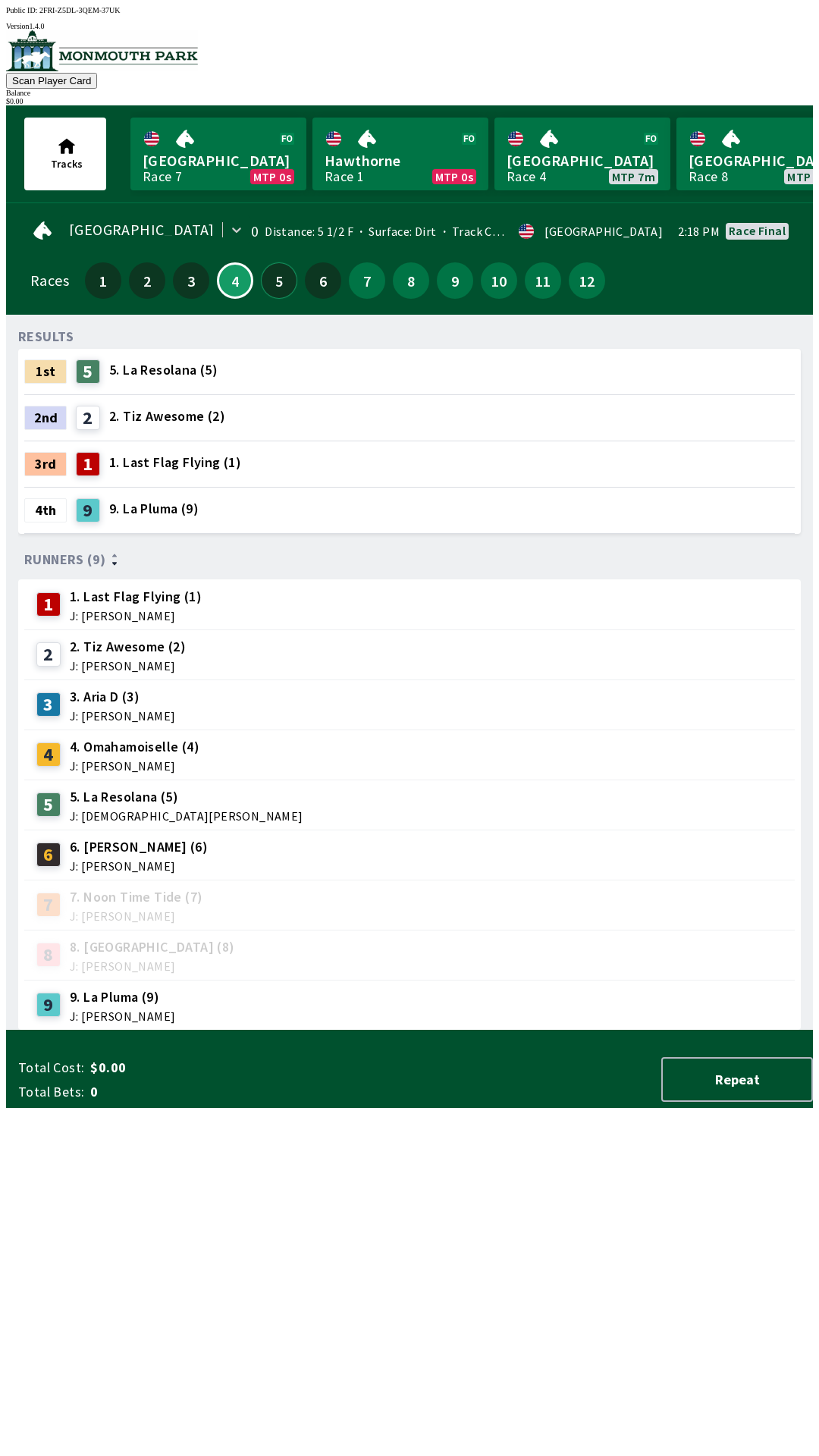
click at [276, 274] on button "5" at bounding box center [279, 281] width 36 height 36
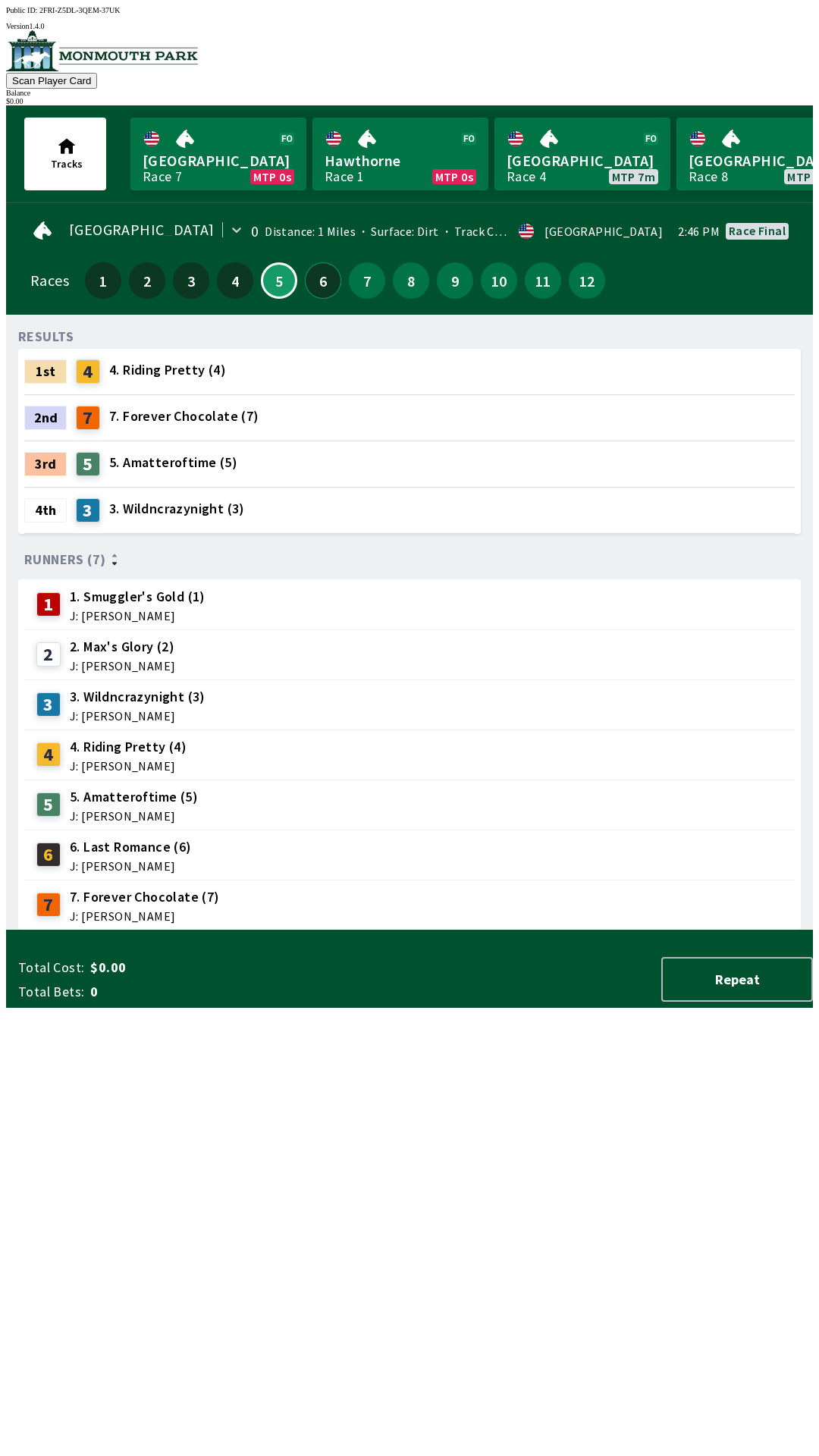
click at [318, 262] on button "6" at bounding box center [323, 281] width 36 height 36
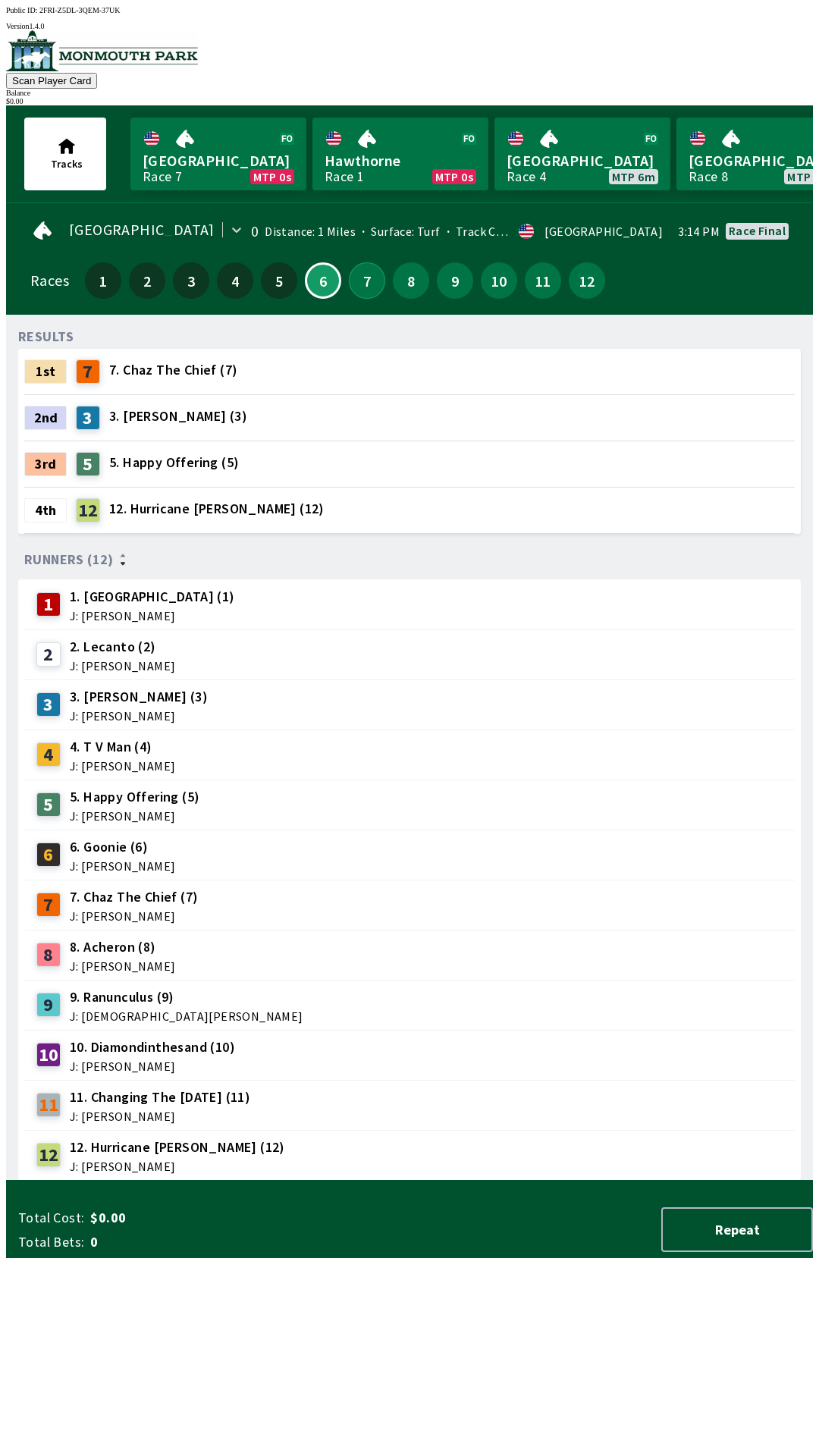
click at [354, 262] on button "7" at bounding box center [367, 281] width 36 height 36
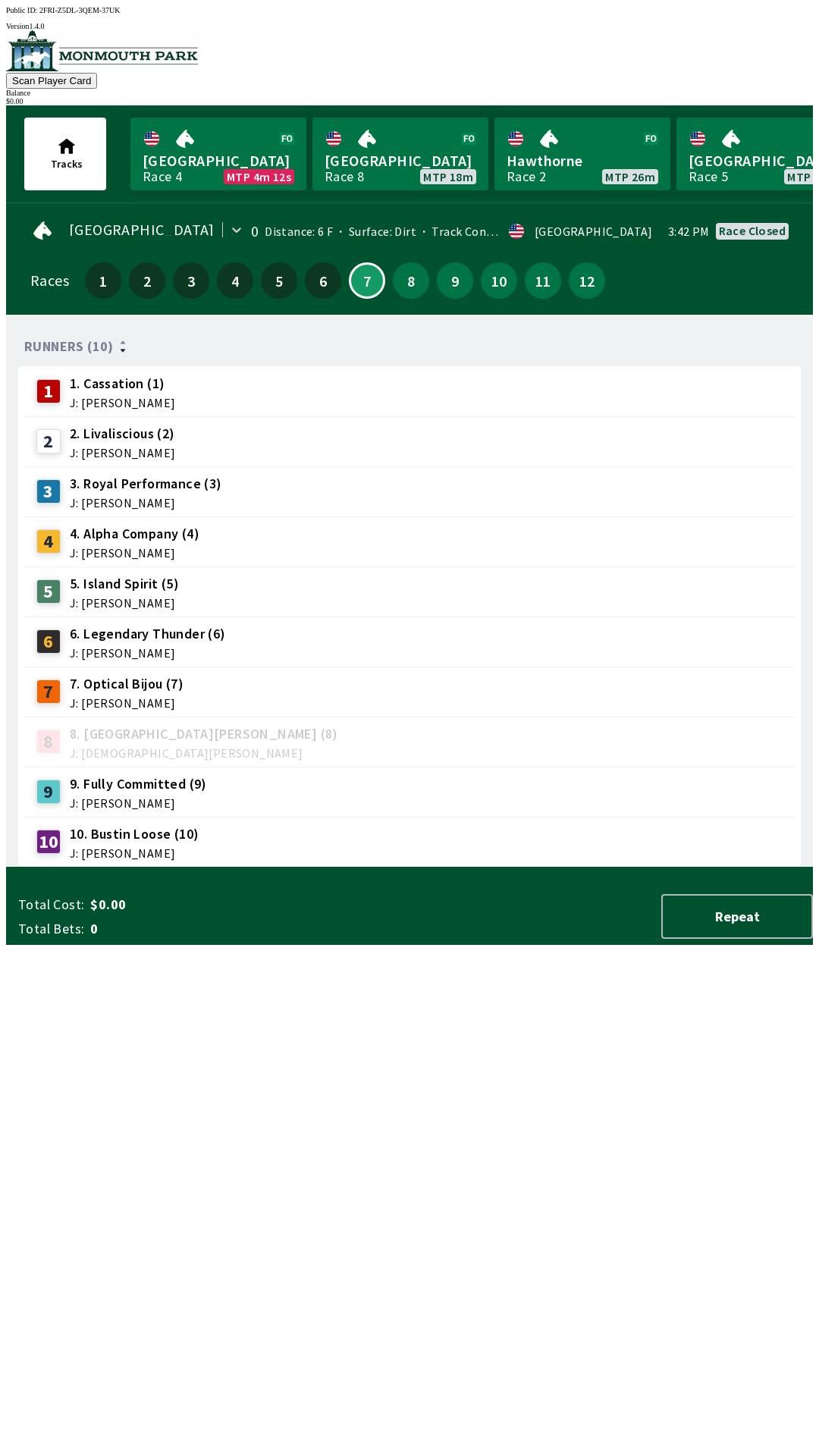
click at [146, 683] on span "7. Optical Bijou (7)" at bounding box center [127, 684] width 114 height 20
click at [551, 281] on button "11" at bounding box center [543, 281] width 36 height 36
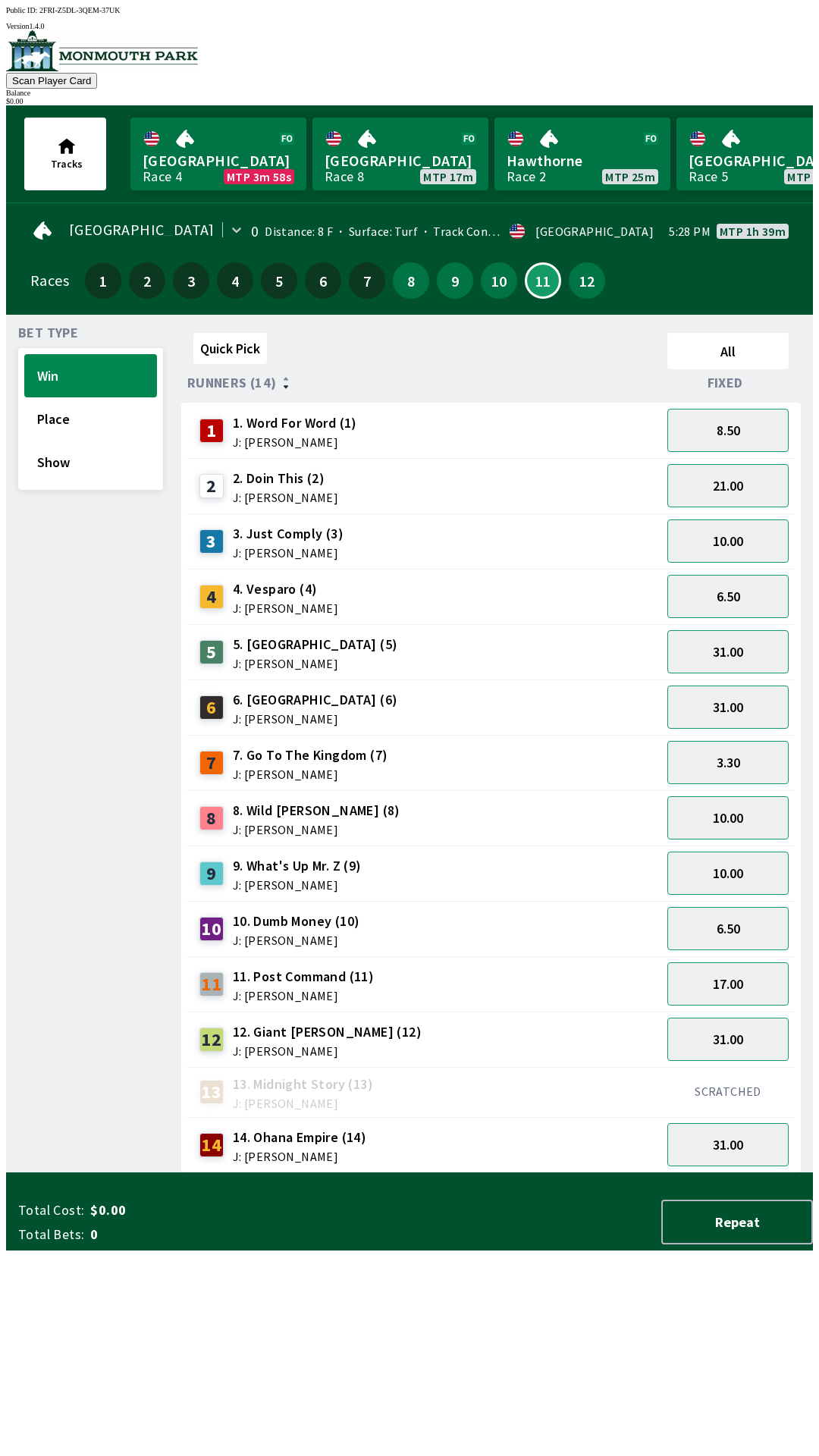
click at [617, 271] on div "Races 1 2 3 4 5 6 7 8 9 10 11 12" at bounding box center [410, 281] width 758 height 44
click at [575, 275] on button "12" at bounding box center [587, 281] width 36 height 36
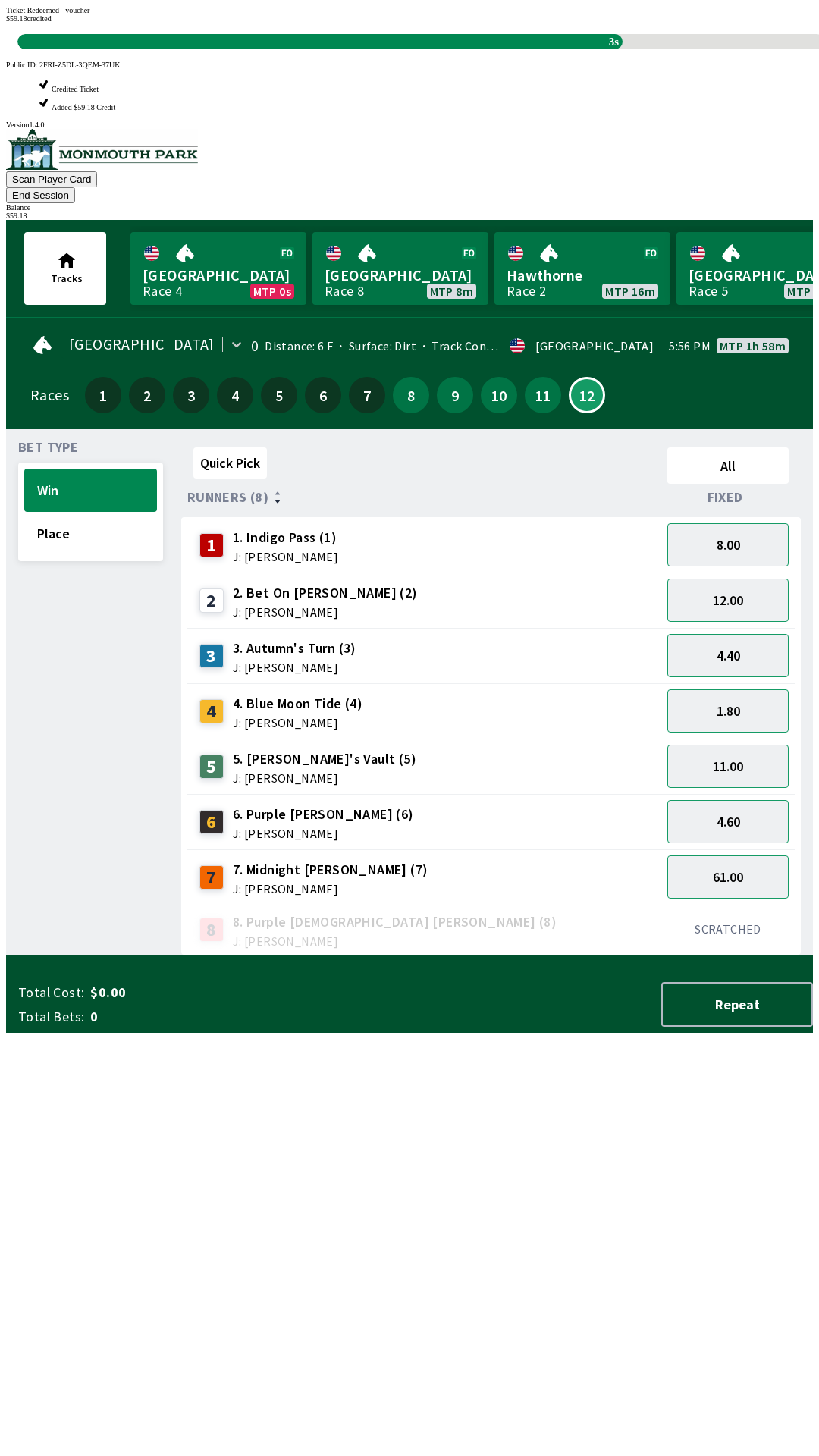
click at [505, 956] on div "Quick Pick All Runners (8) Fixed 1 1. Indigo Pass (1) J: [PERSON_NAME] 8.00 2 2…" at bounding box center [497, 698] width 632 height 514
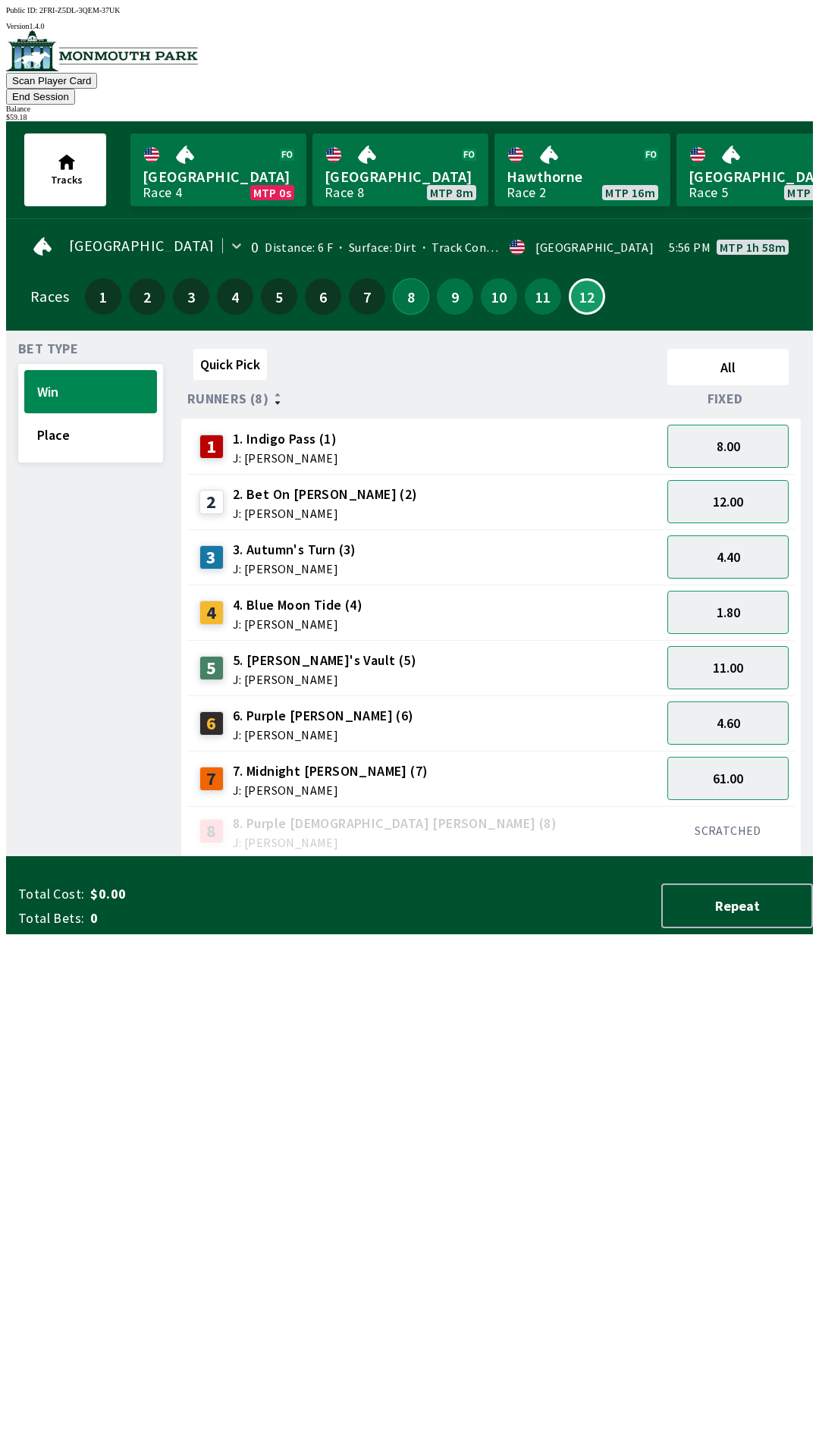
click at [405, 278] on button "8" at bounding box center [411, 297] width 36 height 36
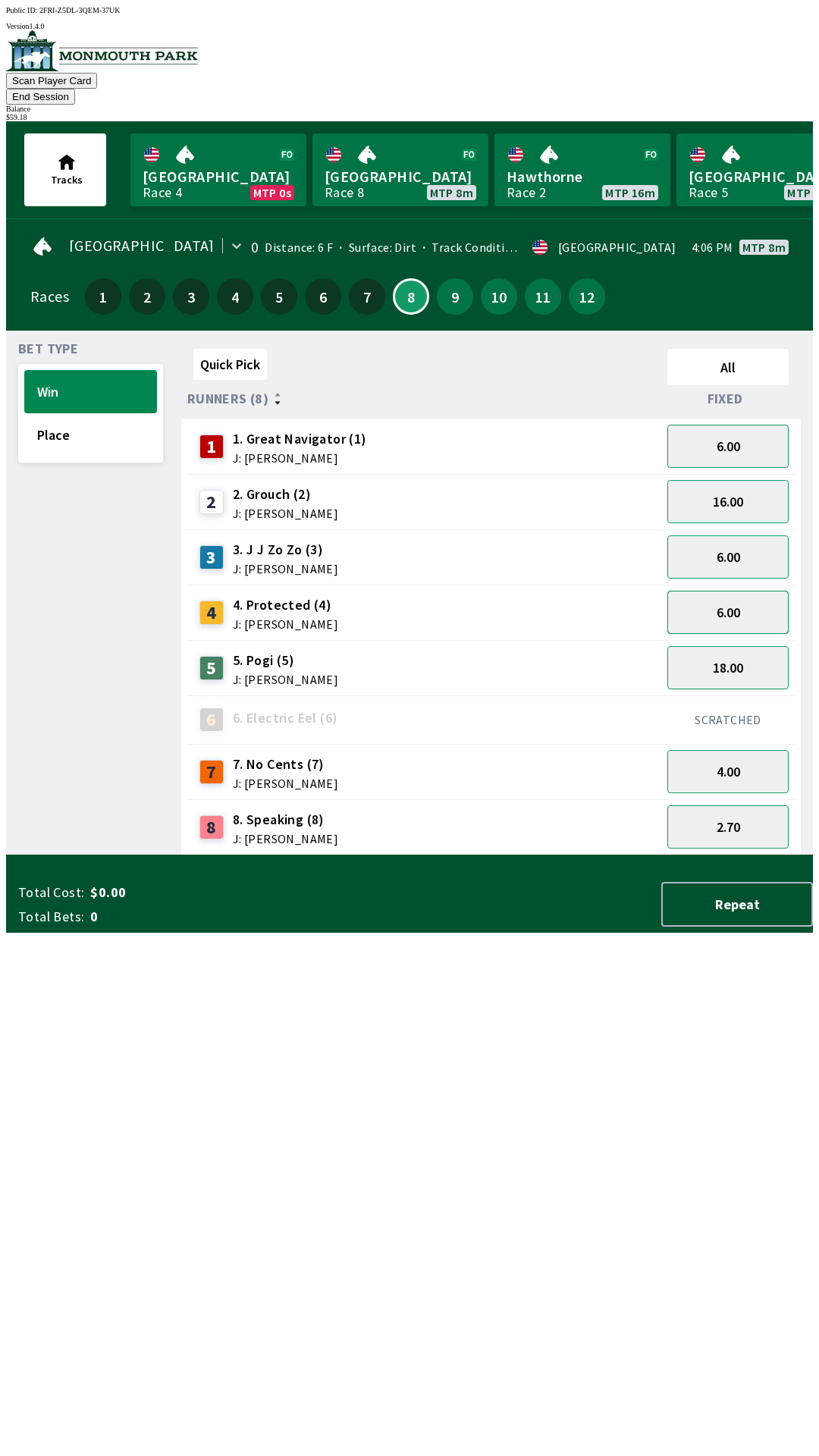
click at [739, 595] on button "6.00" at bounding box center [728, 612] width 121 height 43
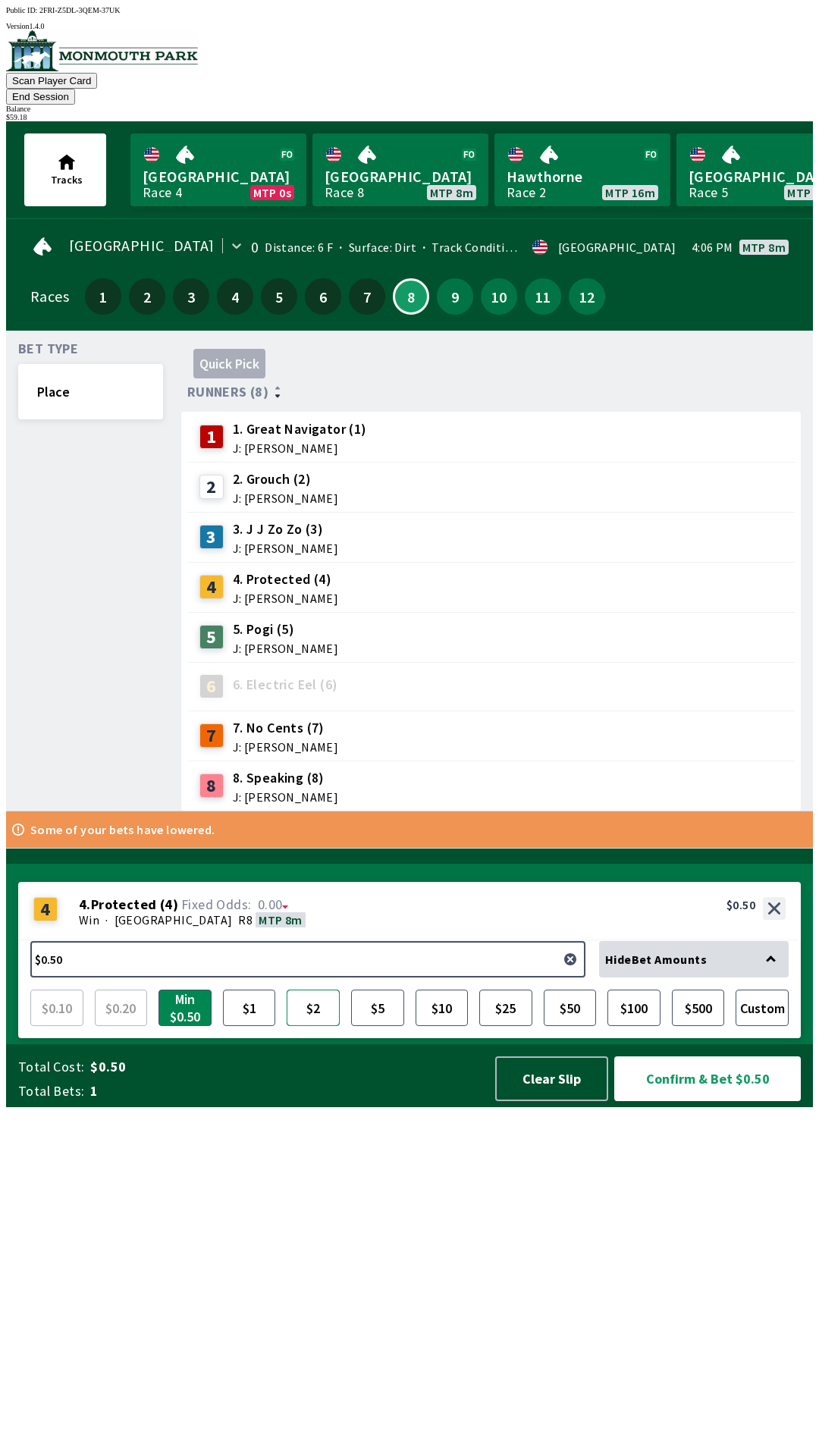
click at [318, 1026] on button "$2" at bounding box center [313, 1008] width 53 height 36
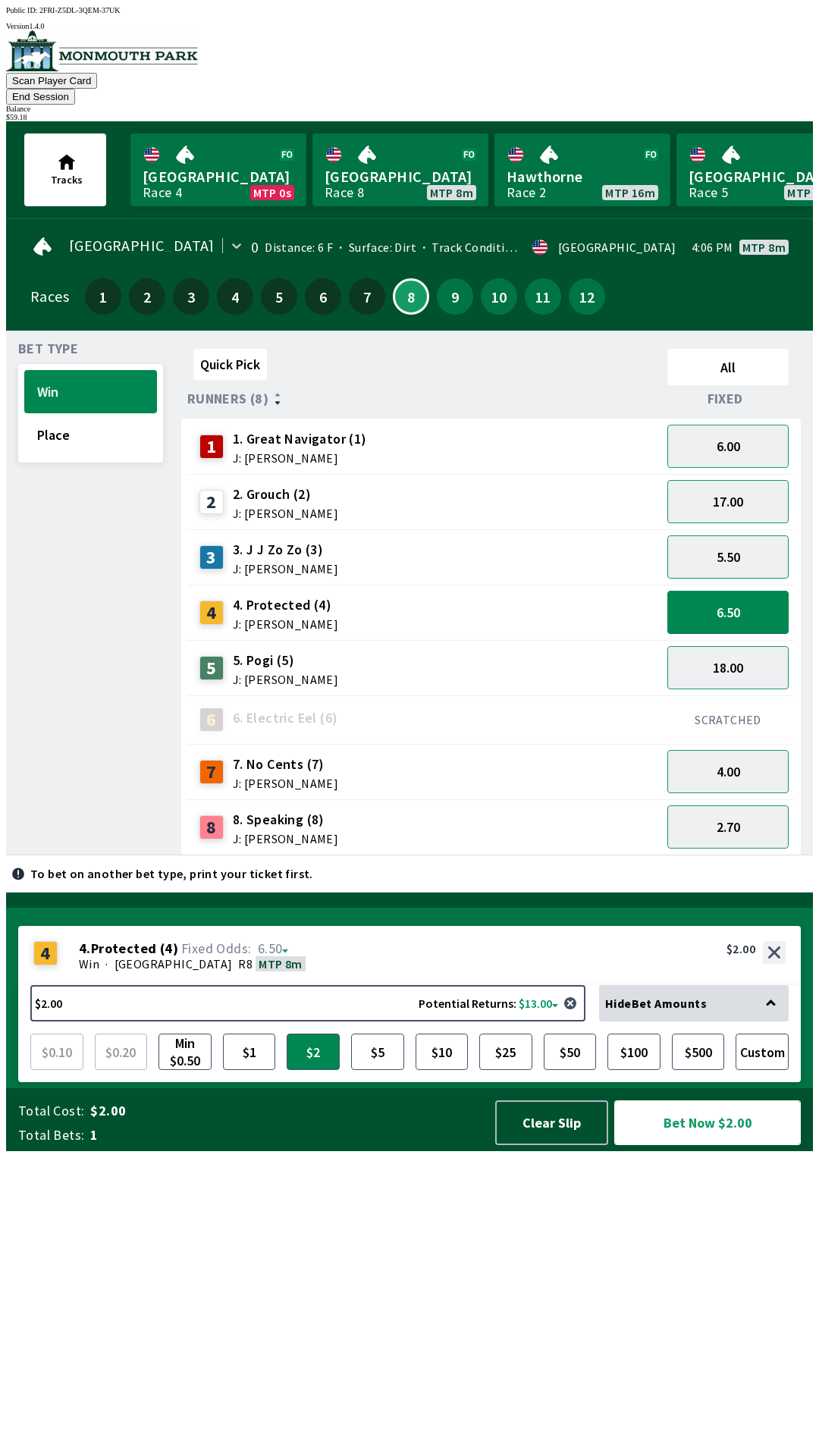
click at [730, 1145] on button "Bet Now $2.00" at bounding box center [708, 1122] width 187 height 45
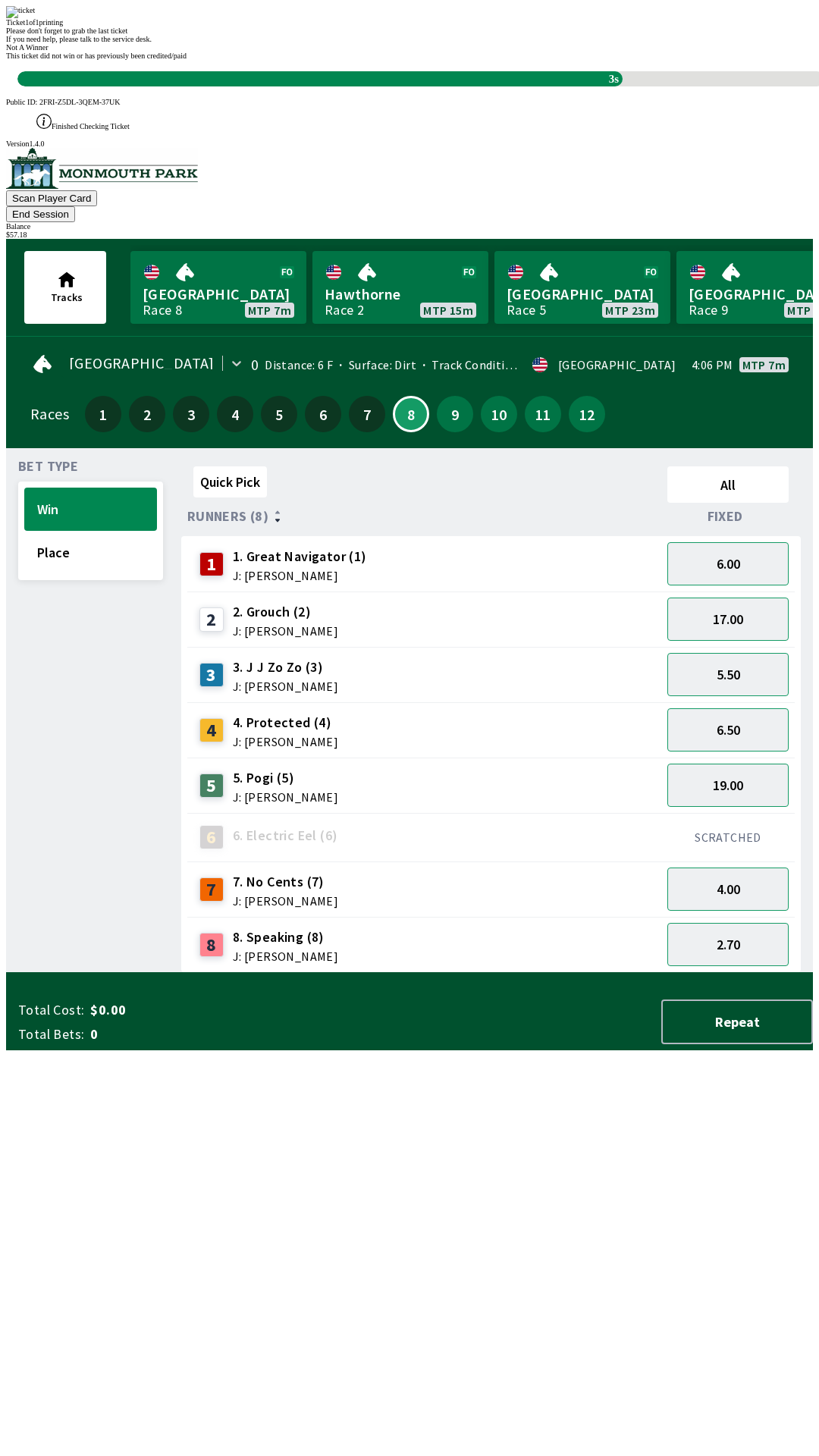
click at [504, 973] on div "Quick Pick All Runners (8) Fixed 1 1. Great Navigator (1) J: [PERSON_NAME] 6.00…" at bounding box center [497, 717] width 632 height 513
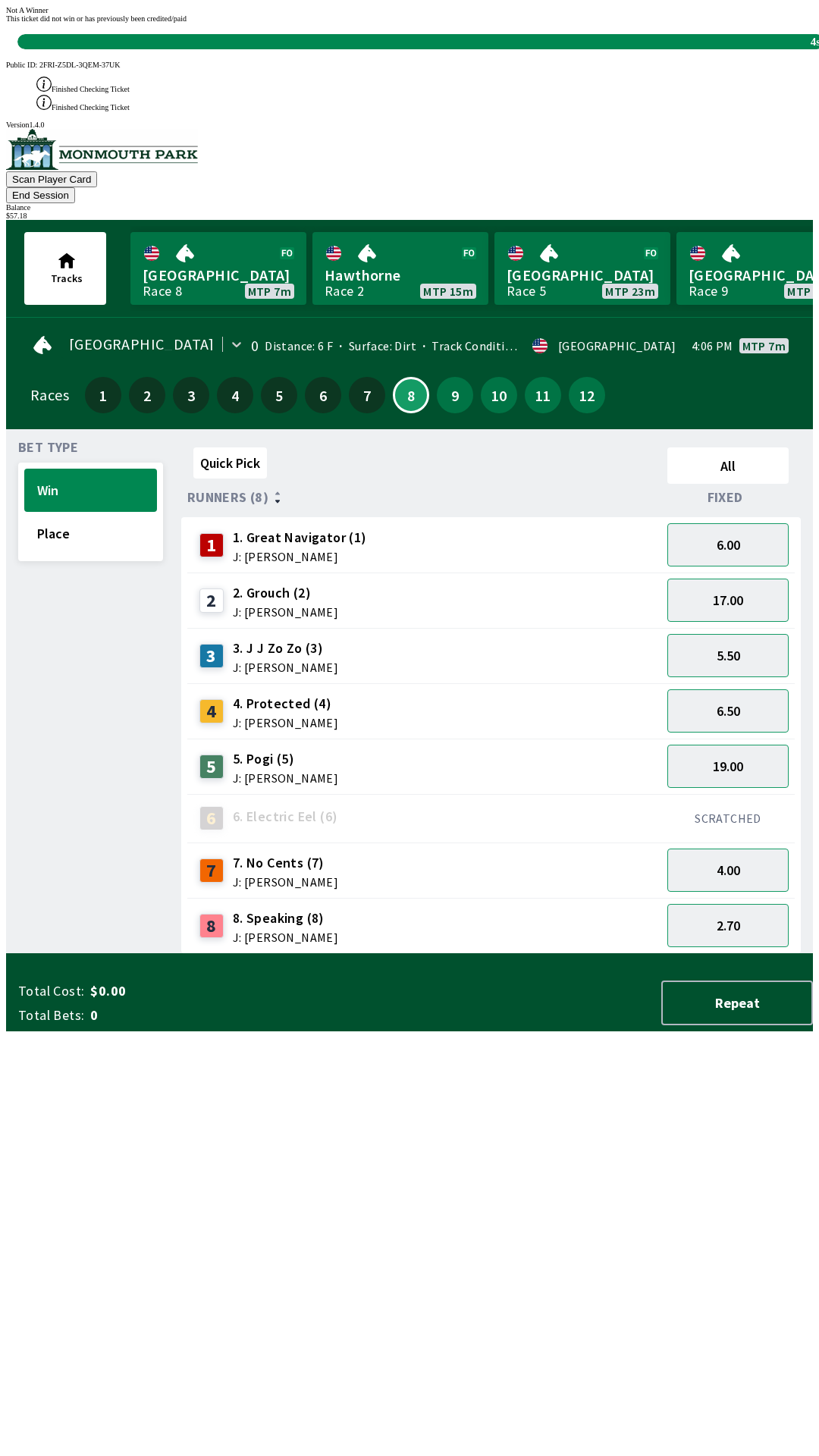
click at [585, 954] on div "Quick Pick All Runners (8) Fixed 1 1. Great Navigator (1) J: [PERSON_NAME] 6.00…" at bounding box center [497, 698] width 632 height 513
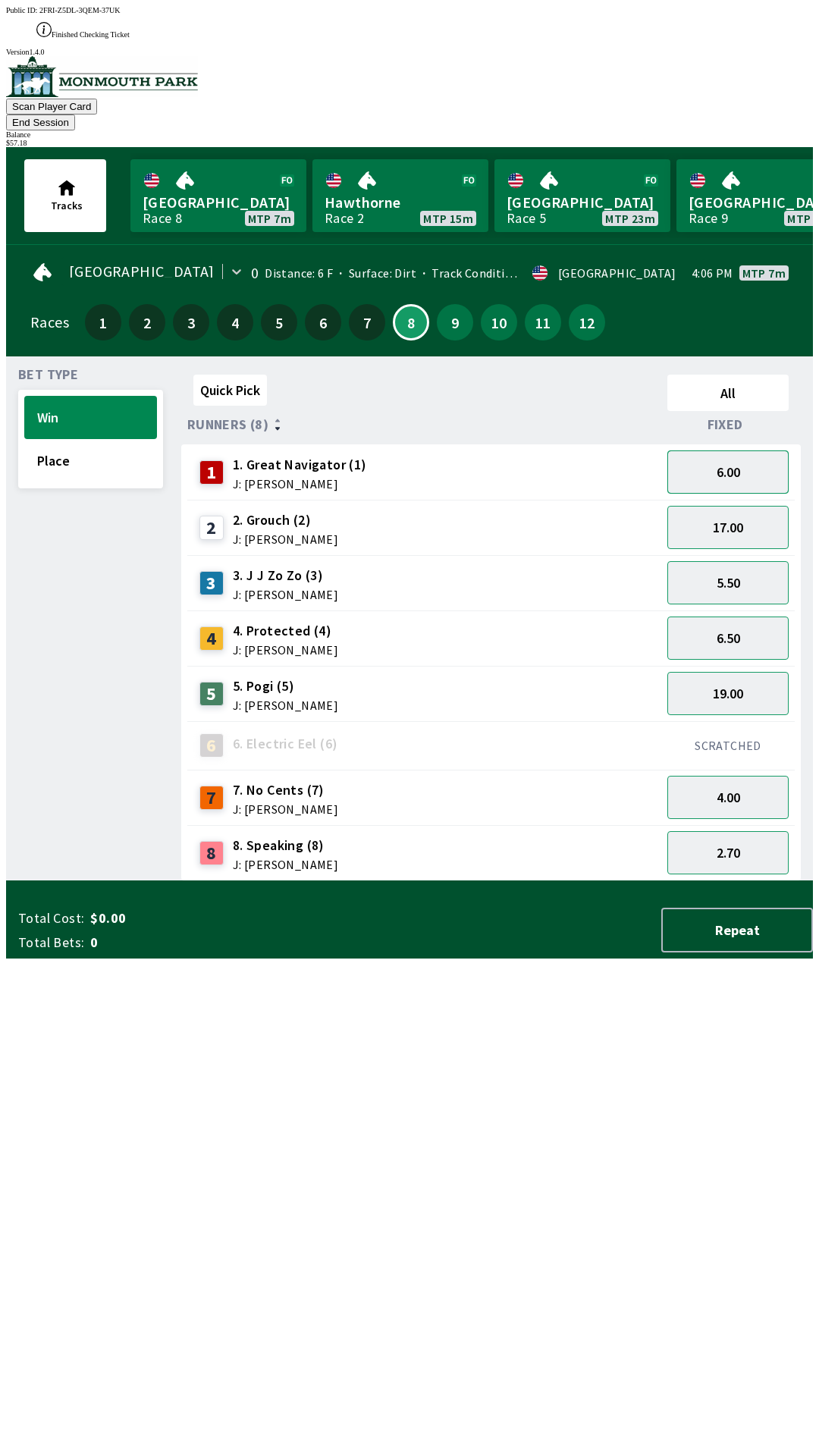
click at [740, 450] on button "6.00" at bounding box center [728, 472] width 121 height 43
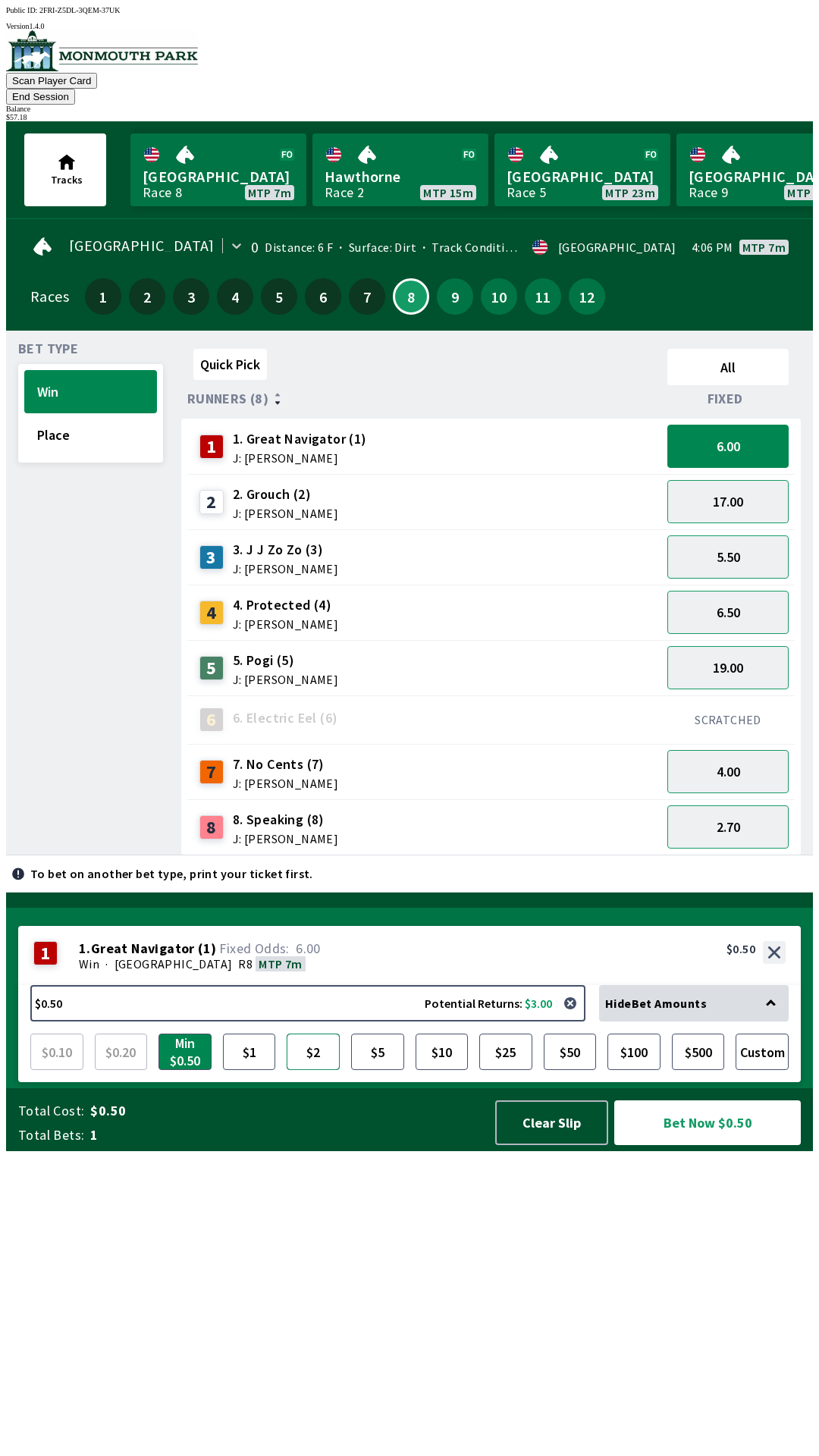
click at [315, 1070] on button "$2" at bounding box center [313, 1052] width 53 height 36
click at [734, 1145] on button "Bet Now $2.00" at bounding box center [708, 1122] width 187 height 45
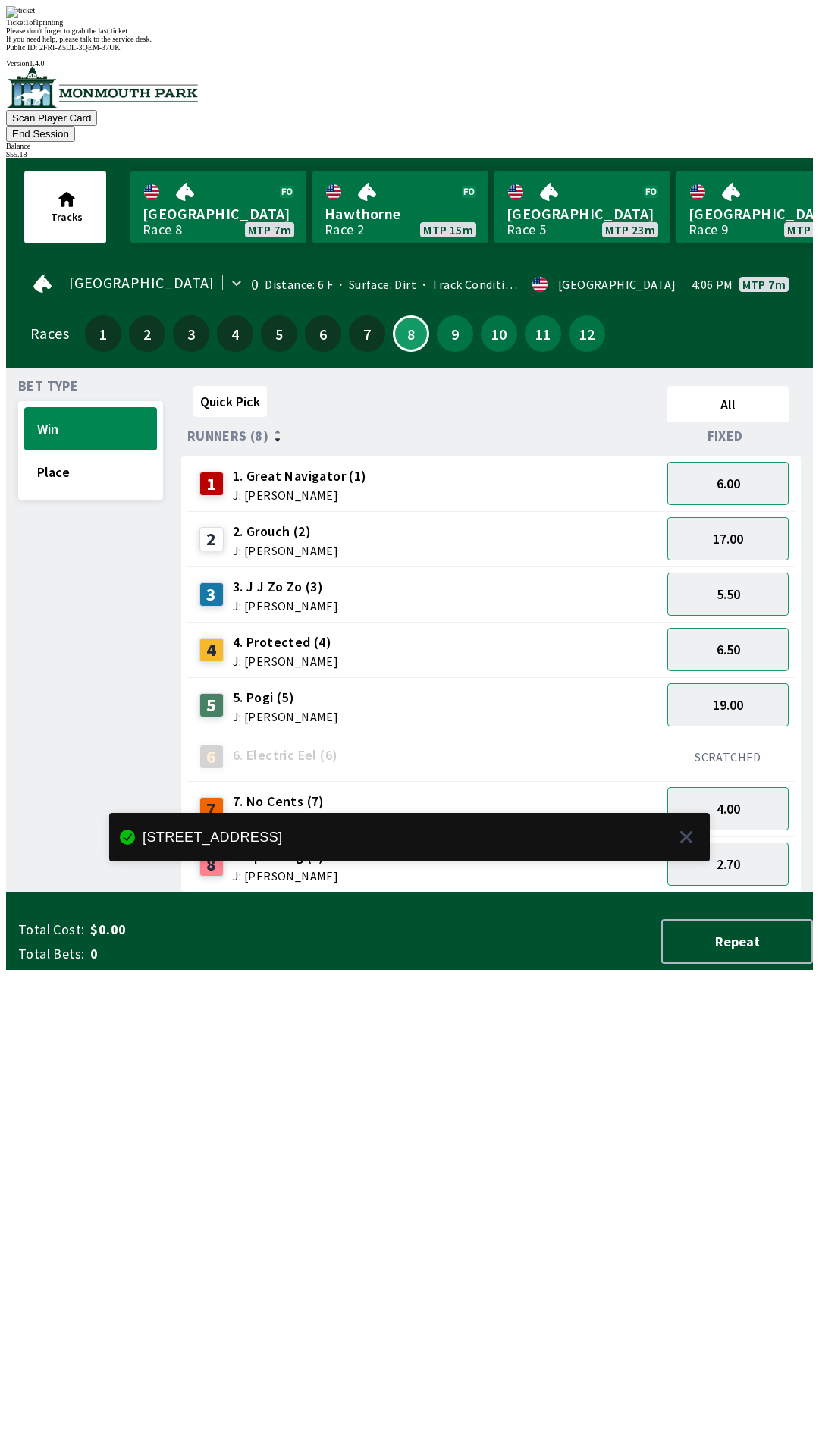
click at [570, 893] on div "Quick Pick All Runners (8) Fixed 1 1. Great Navigator (1) J: [PERSON_NAME] 6.00…" at bounding box center [497, 636] width 632 height 513
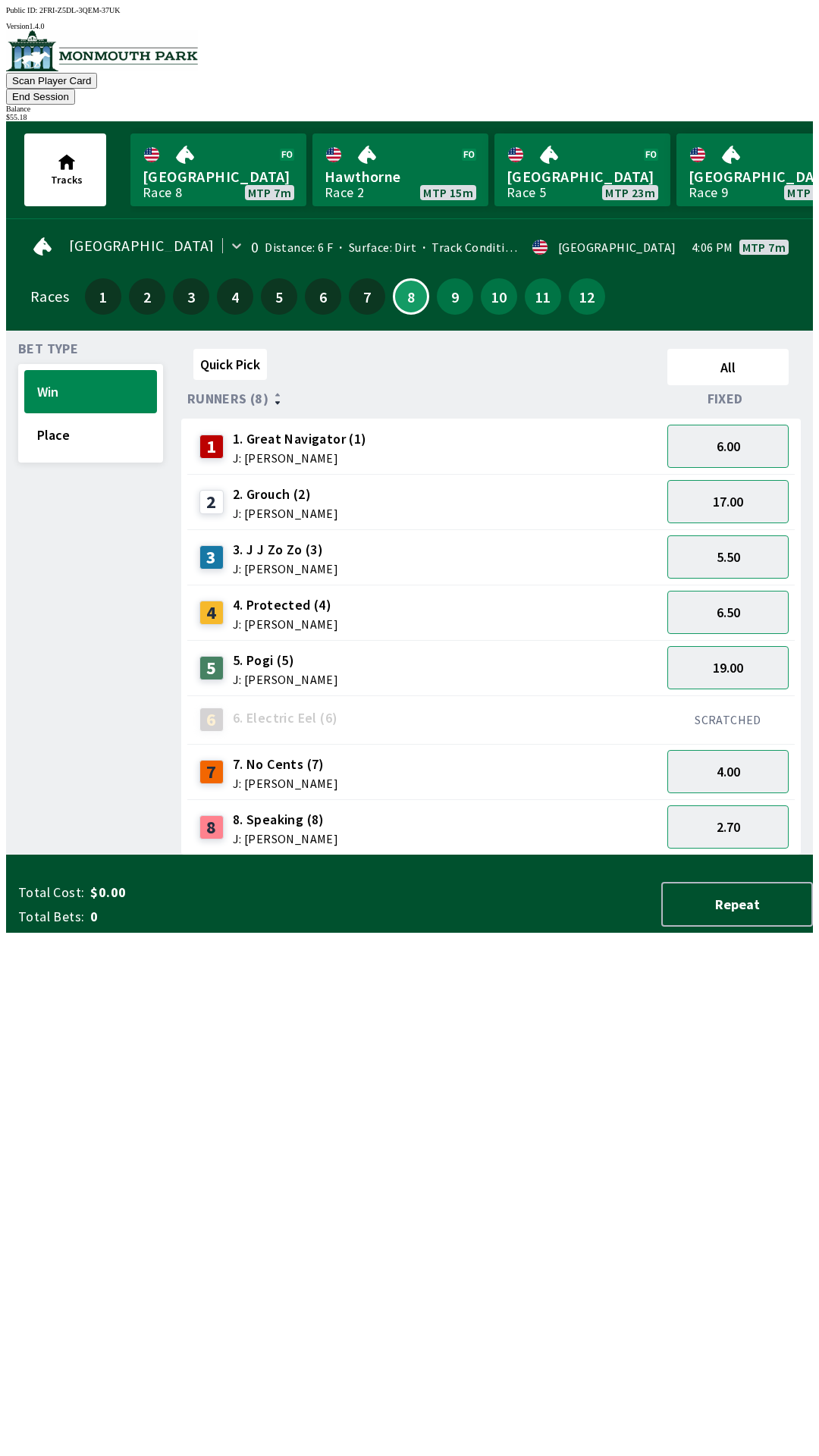
click at [75, 89] on button "End Session" at bounding box center [40, 96] width 69 height 16
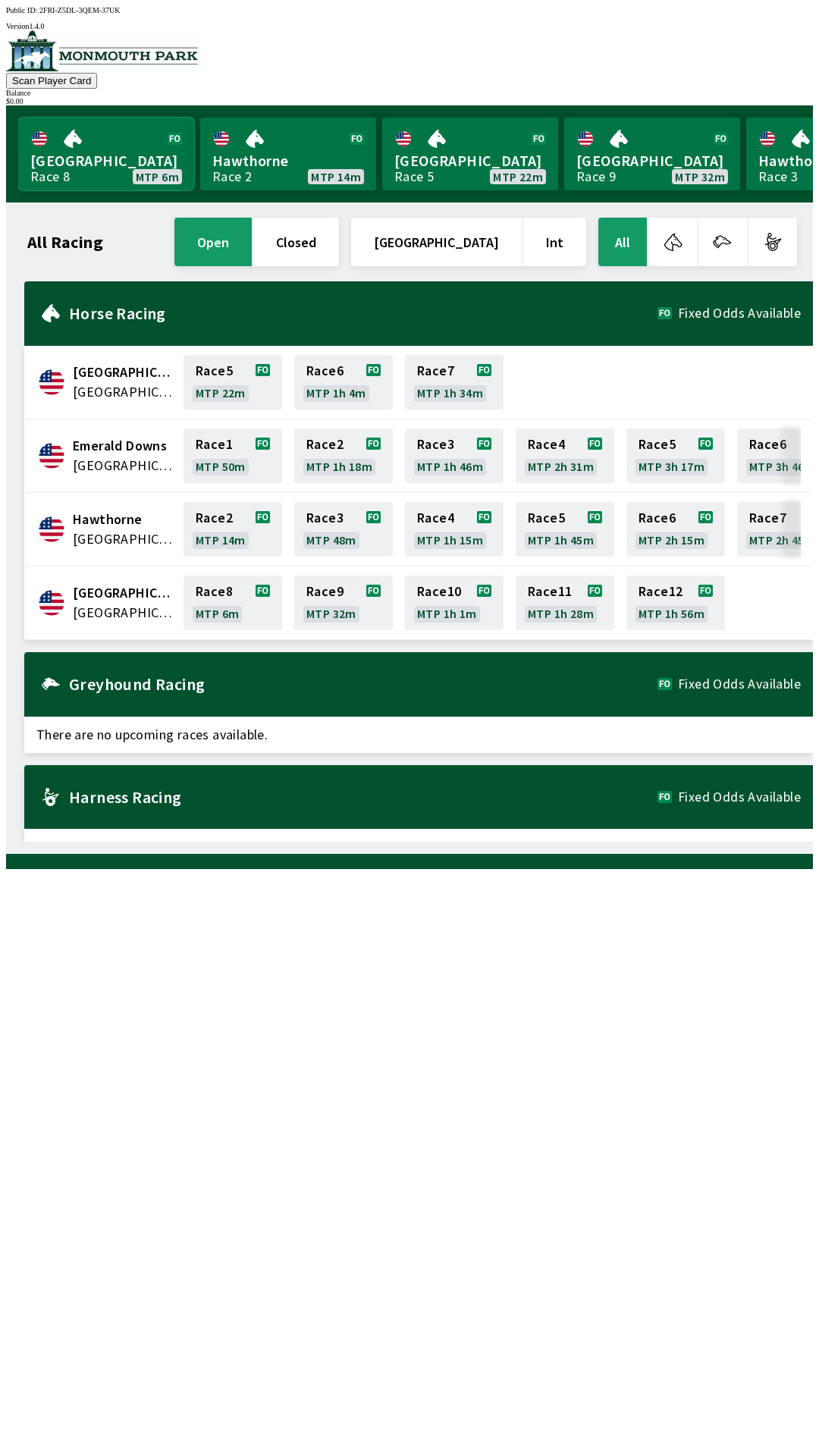
click at [90, 139] on link "[GEOGRAPHIC_DATA] Race 8 MTP 6m" at bounding box center [106, 154] width 176 height 73
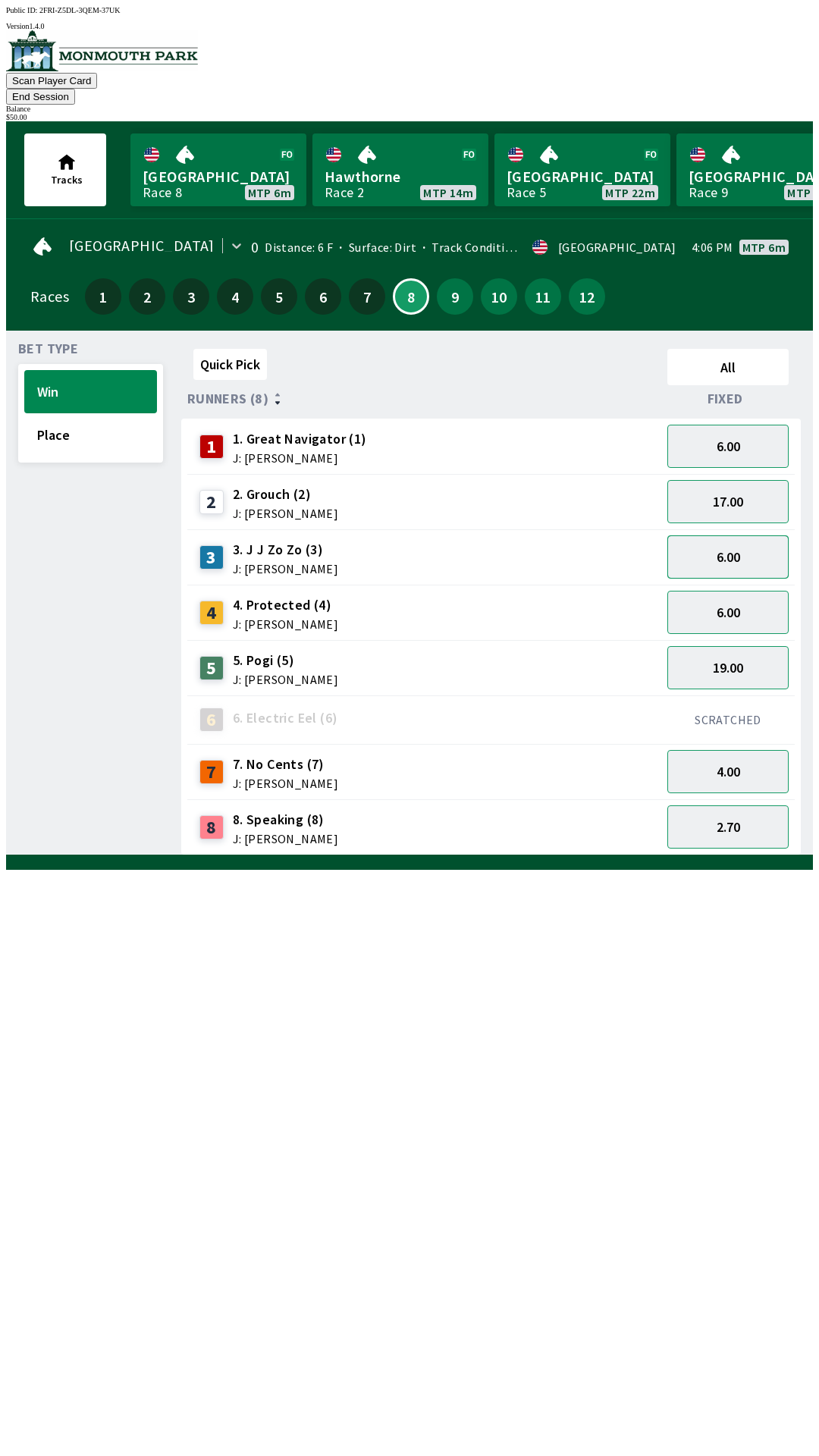
click at [743, 535] on button "6.00" at bounding box center [728, 557] width 121 height 43
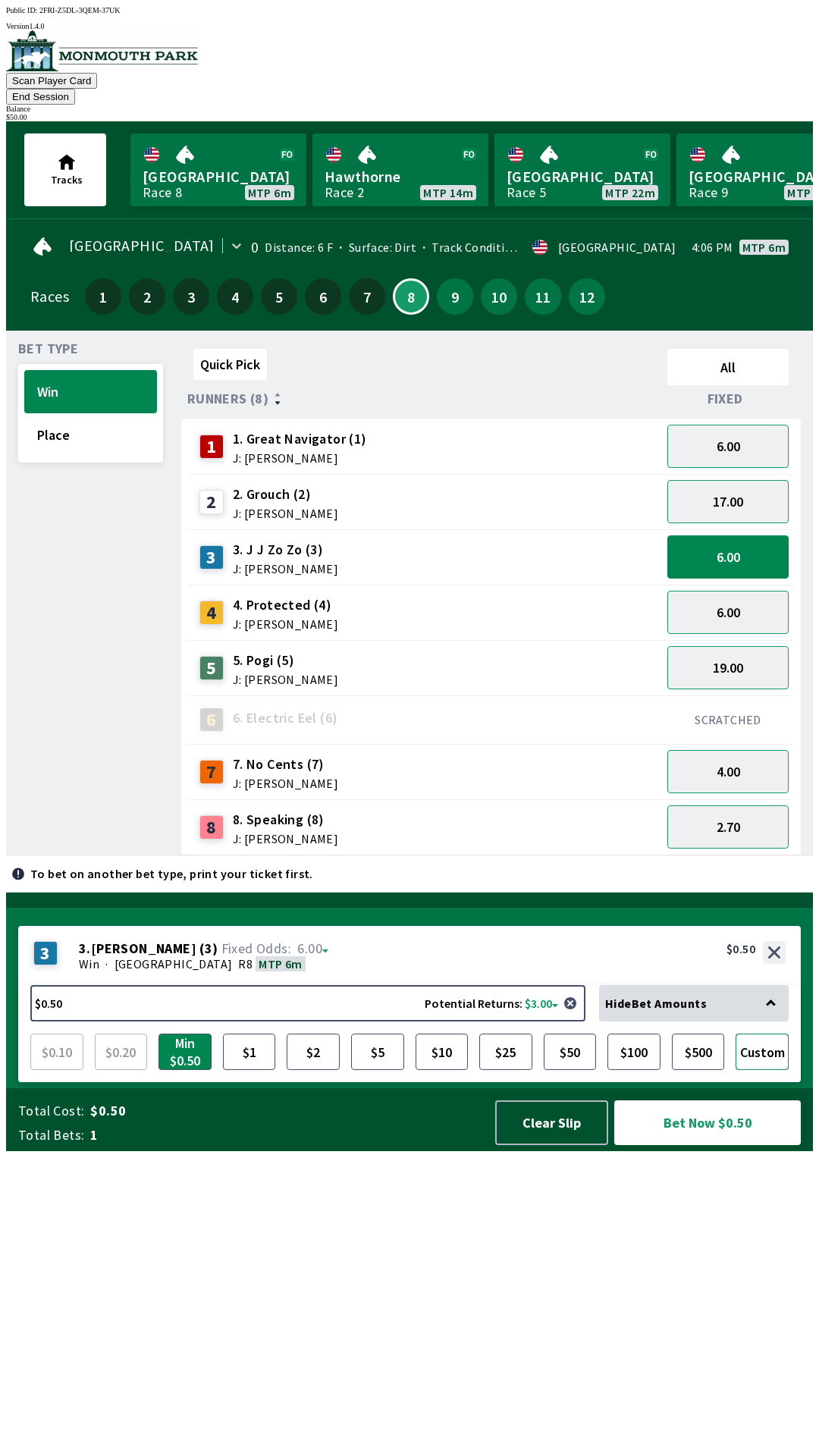
click at [774, 1070] on button "Custom" at bounding box center [762, 1052] width 53 height 36
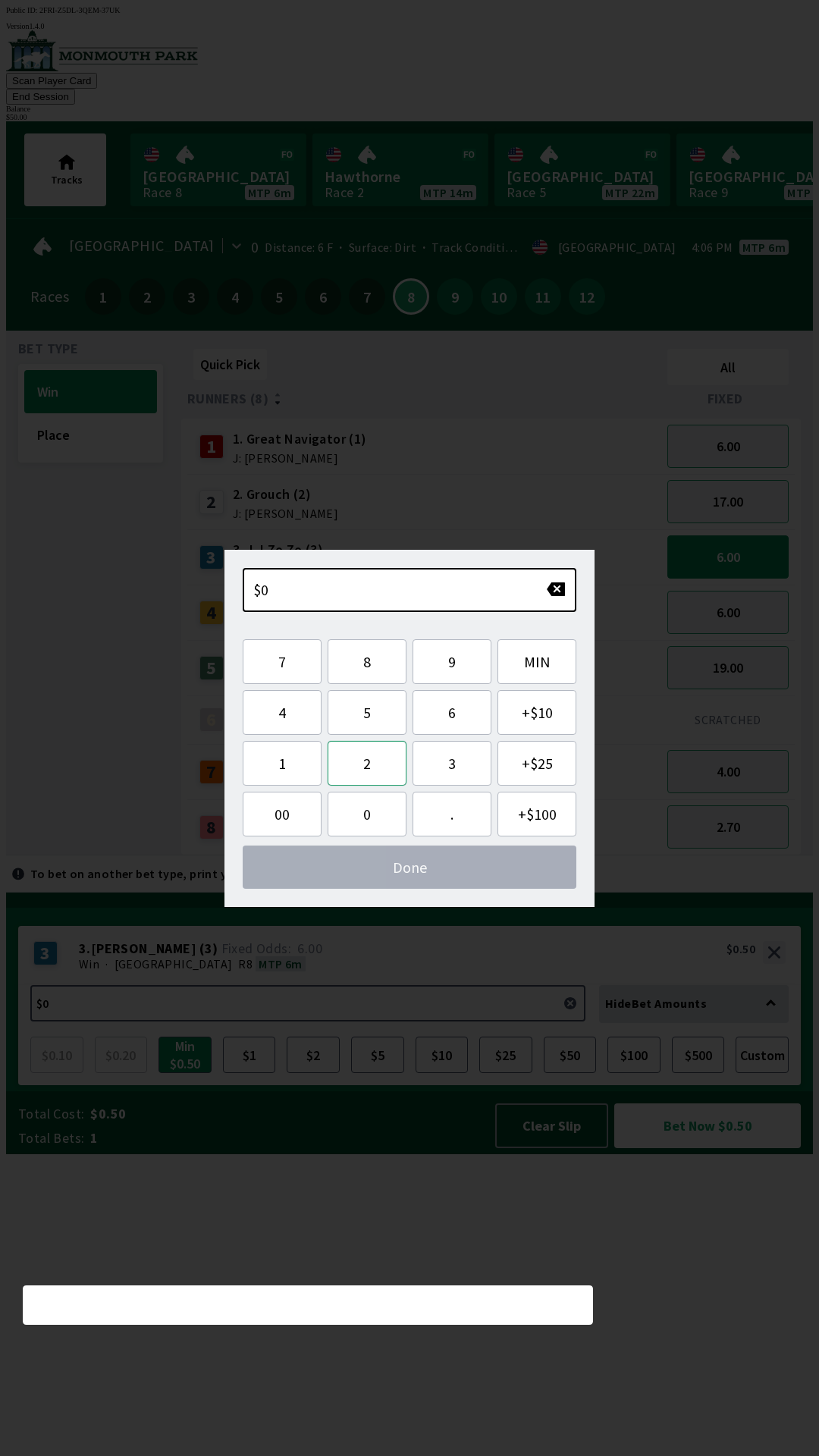
click at [375, 767] on button "2" at bounding box center [367, 763] width 79 height 45
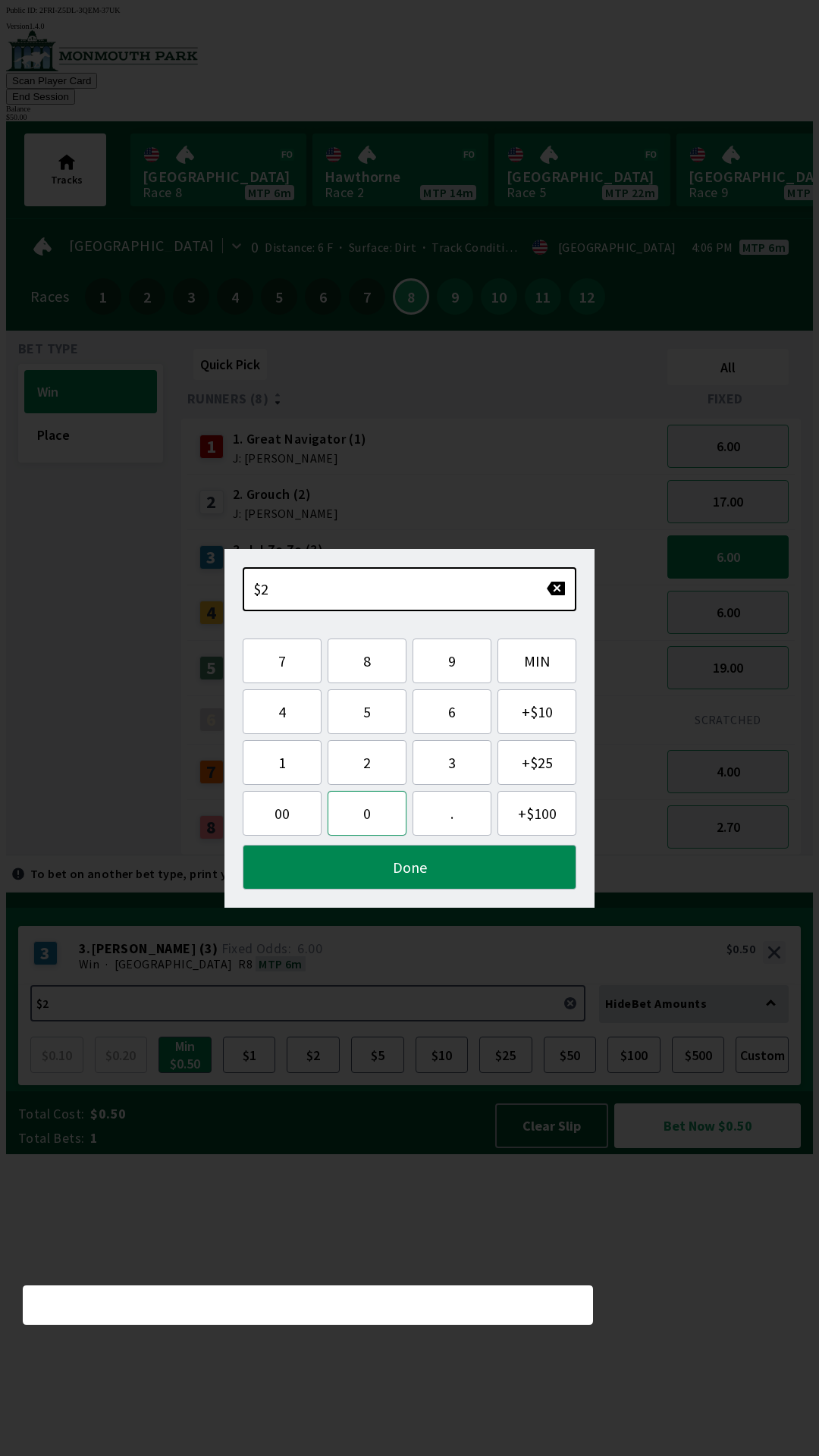
click at [362, 818] on button "0" at bounding box center [367, 813] width 79 height 45
click at [456, 872] on button "Done" at bounding box center [410, 867] width 334 height 45
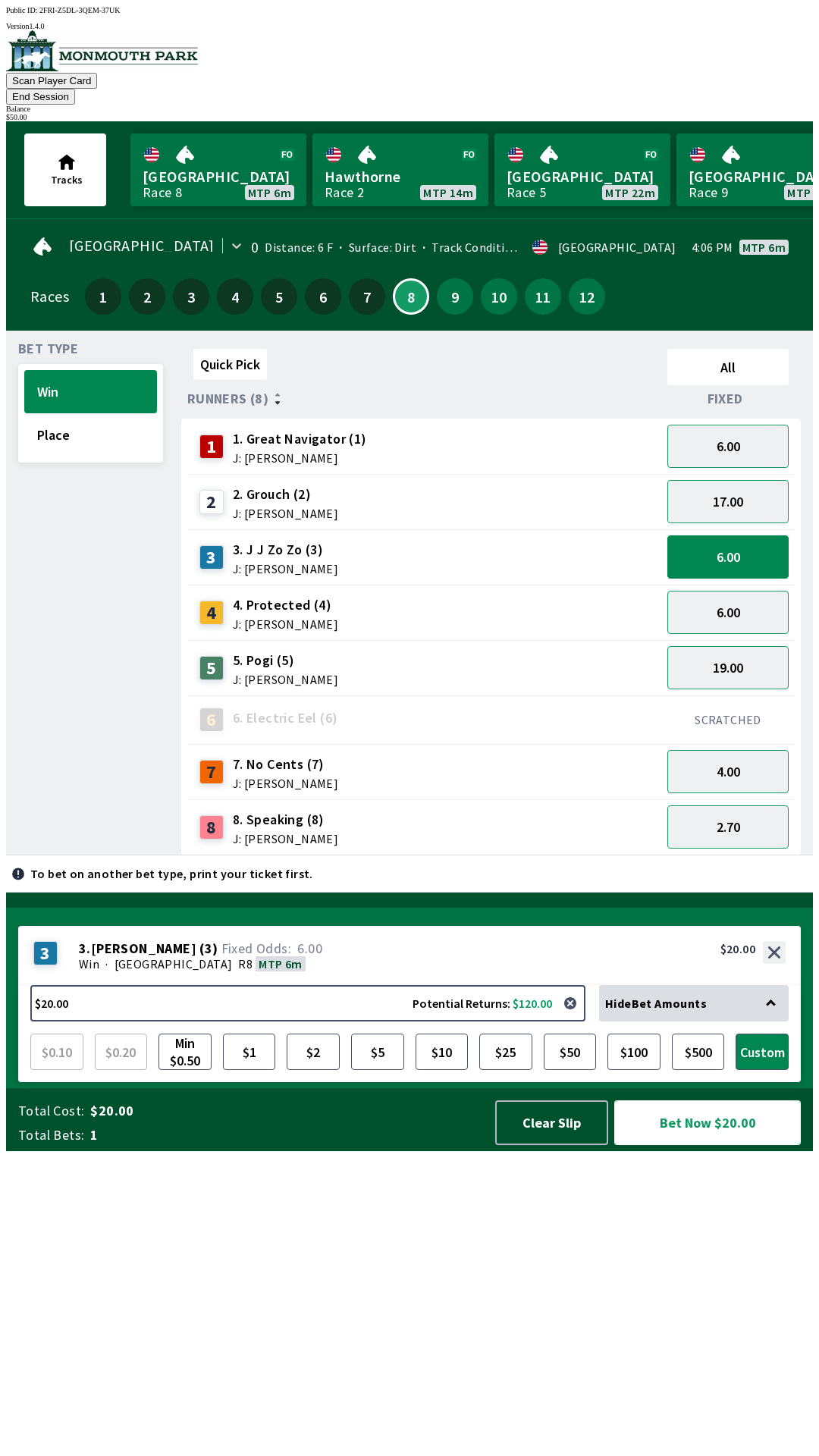
click at [740, 1145] on button "Bet Now $20.00" at bounding box center [708, 1122] width 187 height 45
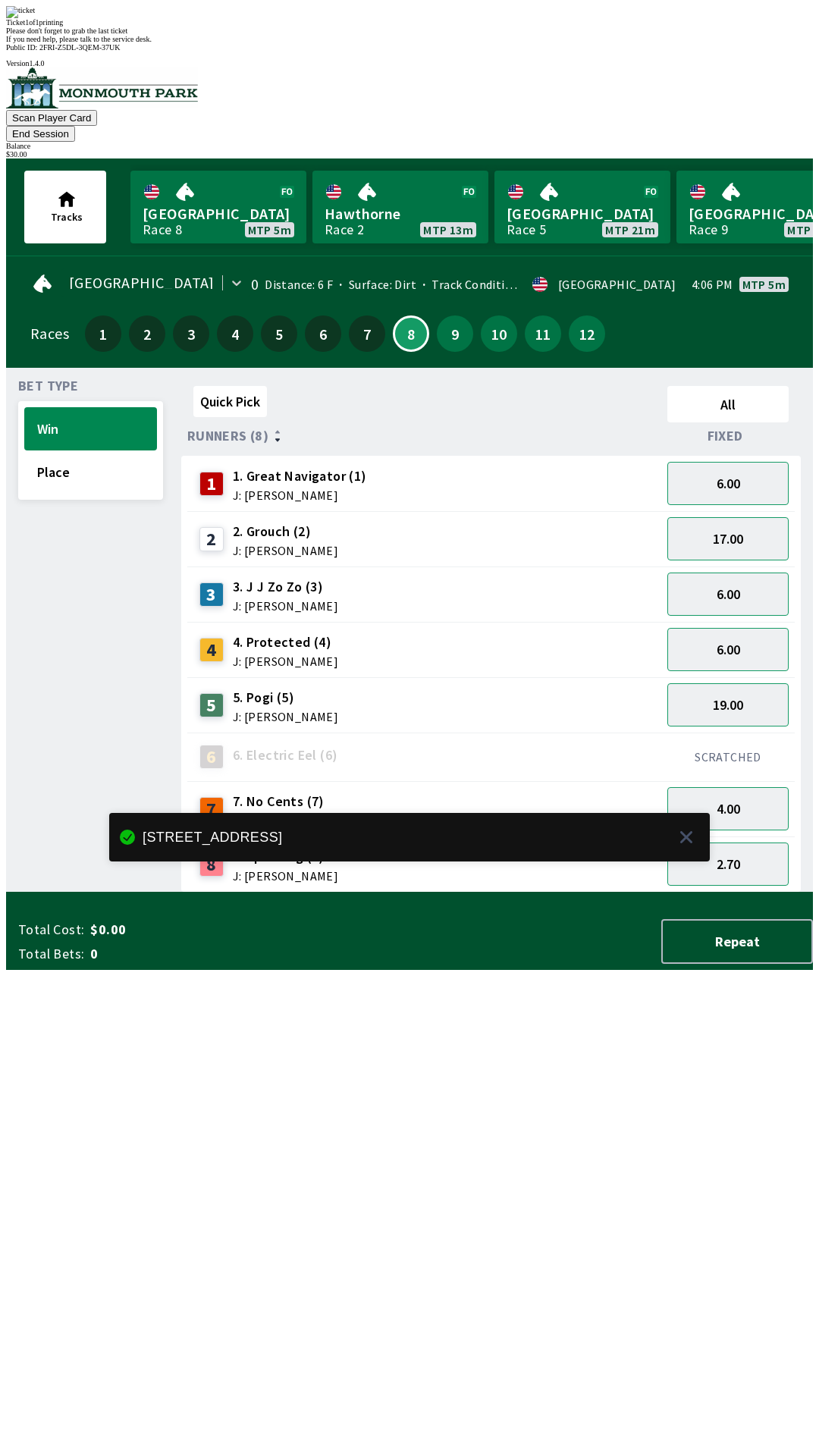
click at [444, 893] on div "Quick Pick All Runners (8) Fixed 1 1. Great Navigator (1) J: [PERSON_NAME] 6.00…" at bounding box center [497, 636] width 632 height 513
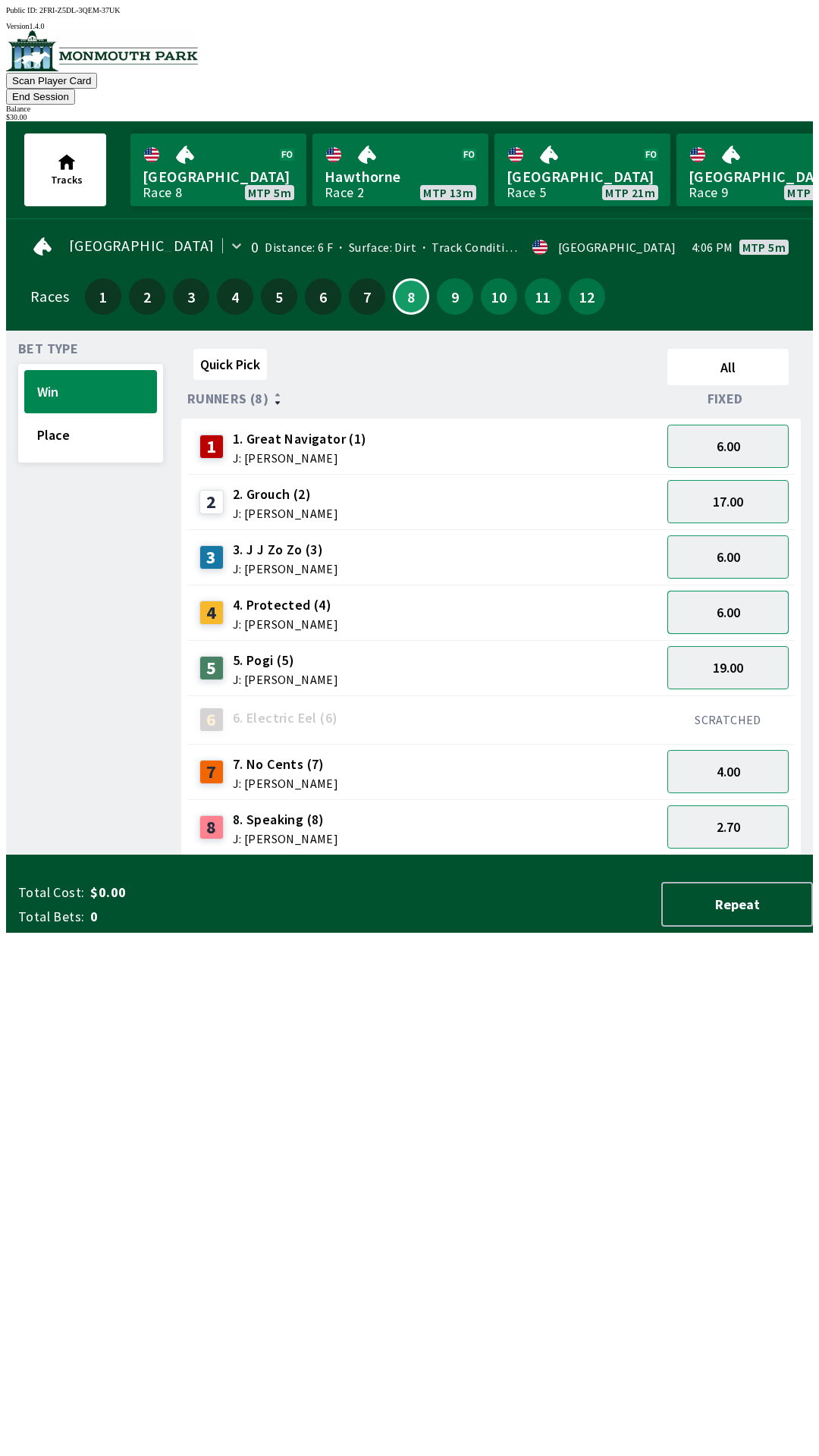
click at [754, 591] on button "6.00" at bounding box center [728, 612] width 121 height 43
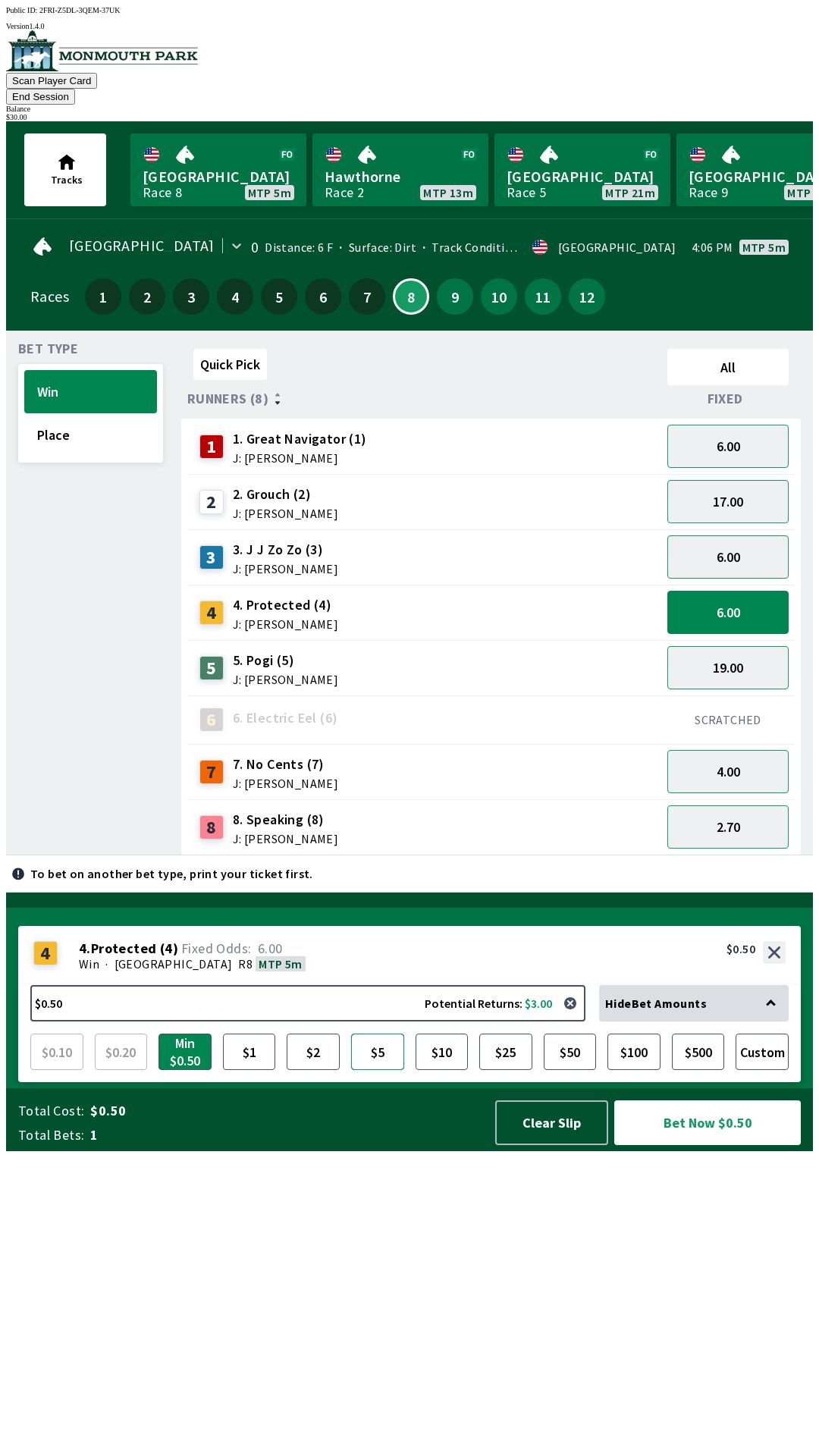
click at [380, 1070] on button "$5" at bounding box center [378, 1052] width 53 height 36
click at [723, 1145] on button "Bet Now $5.00" at bounding box center [708, 1122] width 187 height 45
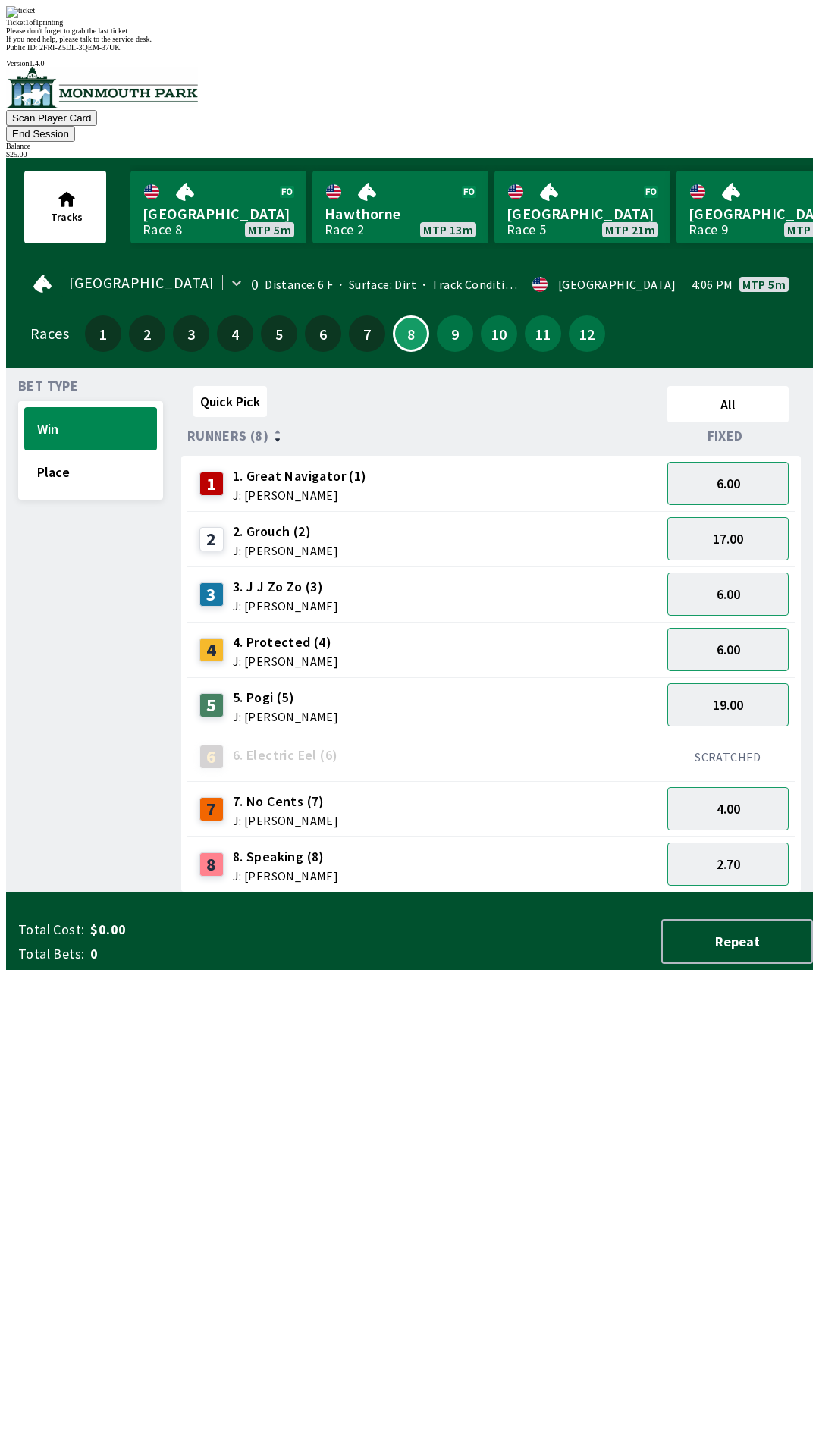
click at [479, 893] on div "Quick Pick All Runners (8) Fixed 1 1. Great Navigator (1) J: [PERSON_NAME] 6.00…" at bounding box center [497, 636] width 632 height 513
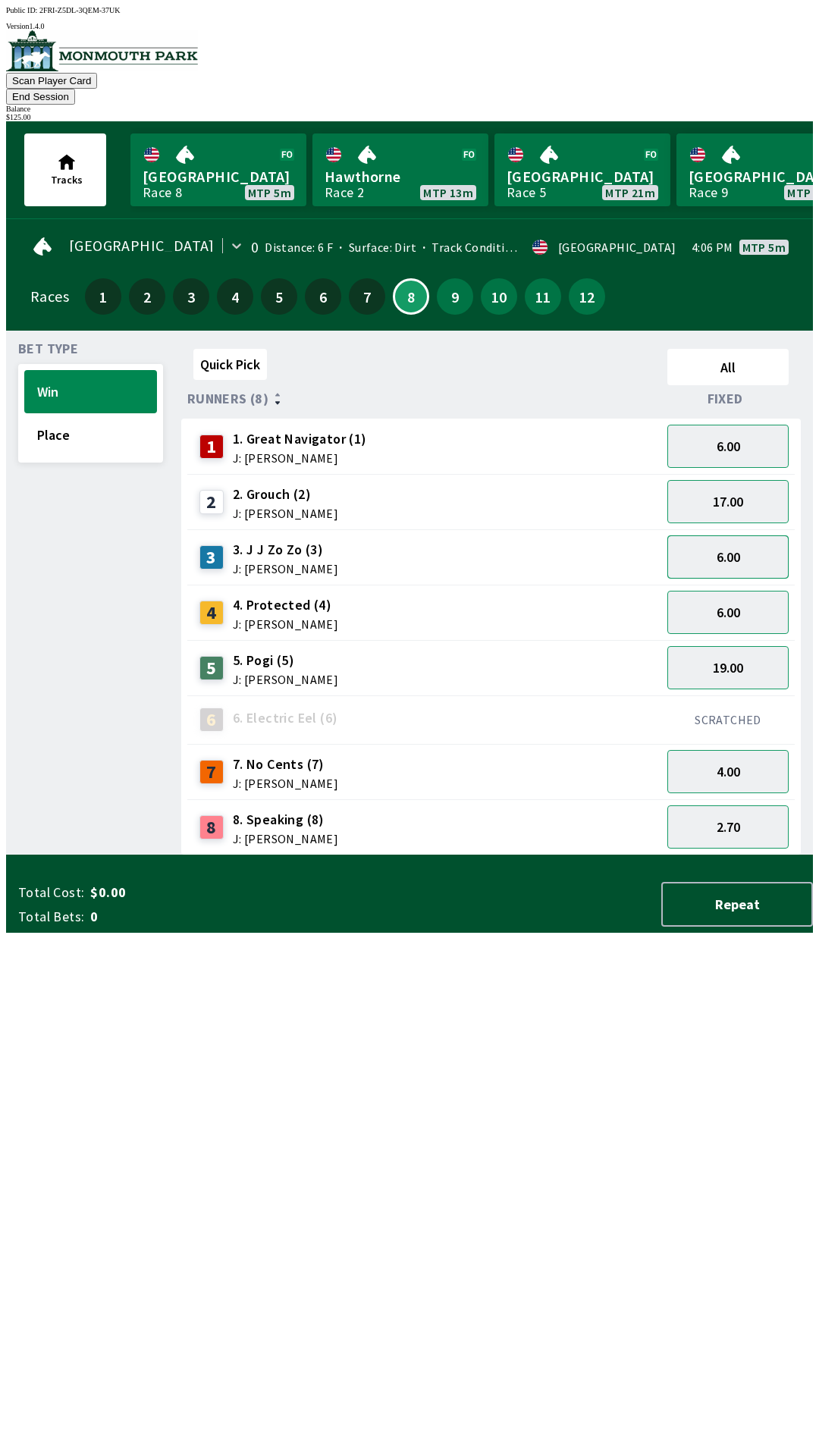
click at [733, 535] on button "6.00" at bounding box center [728, 557] width 121 height 43
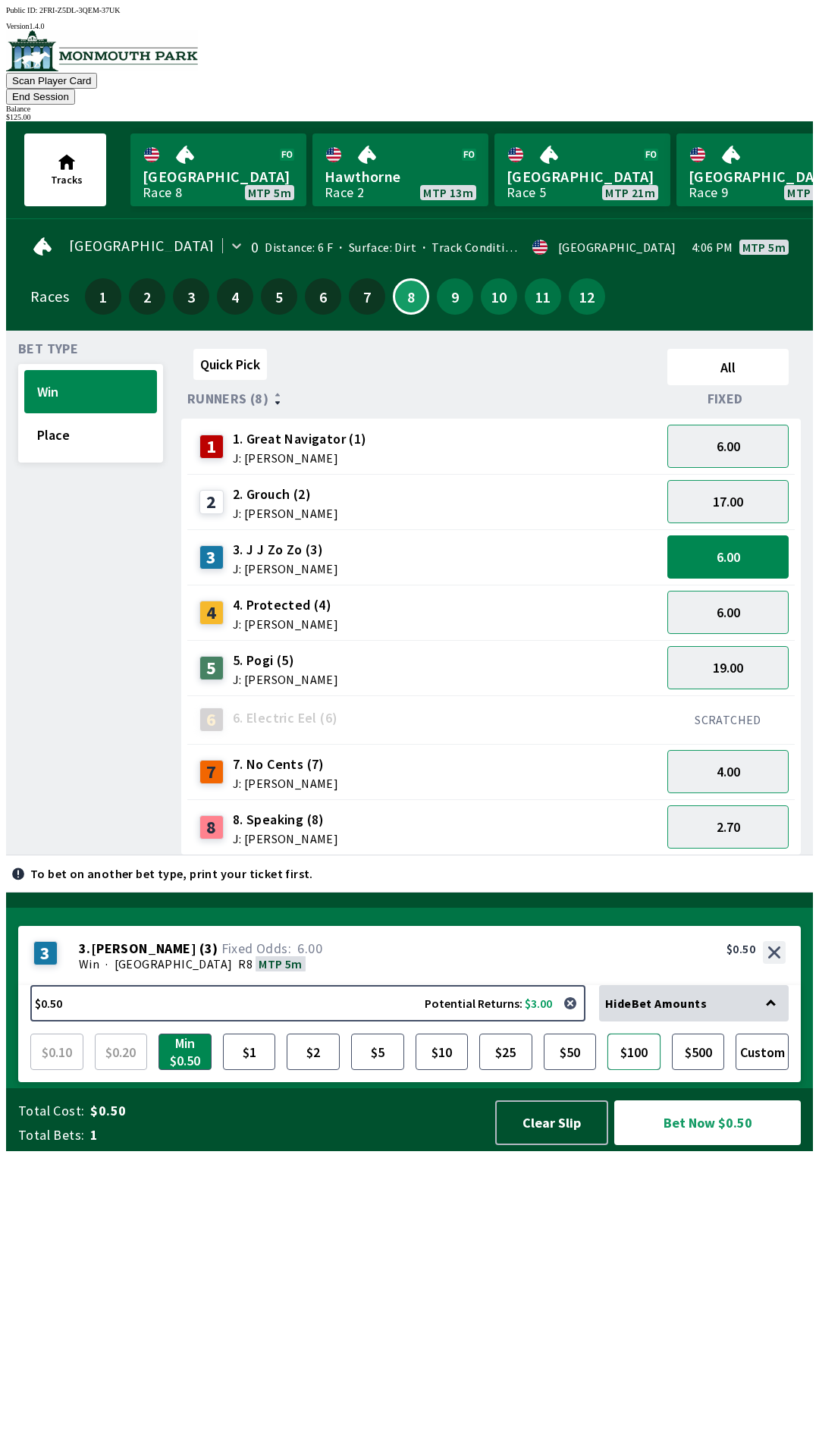
click at [639, 1070] on button "$100" at bounding box center [634, 1052] width 53 height 36
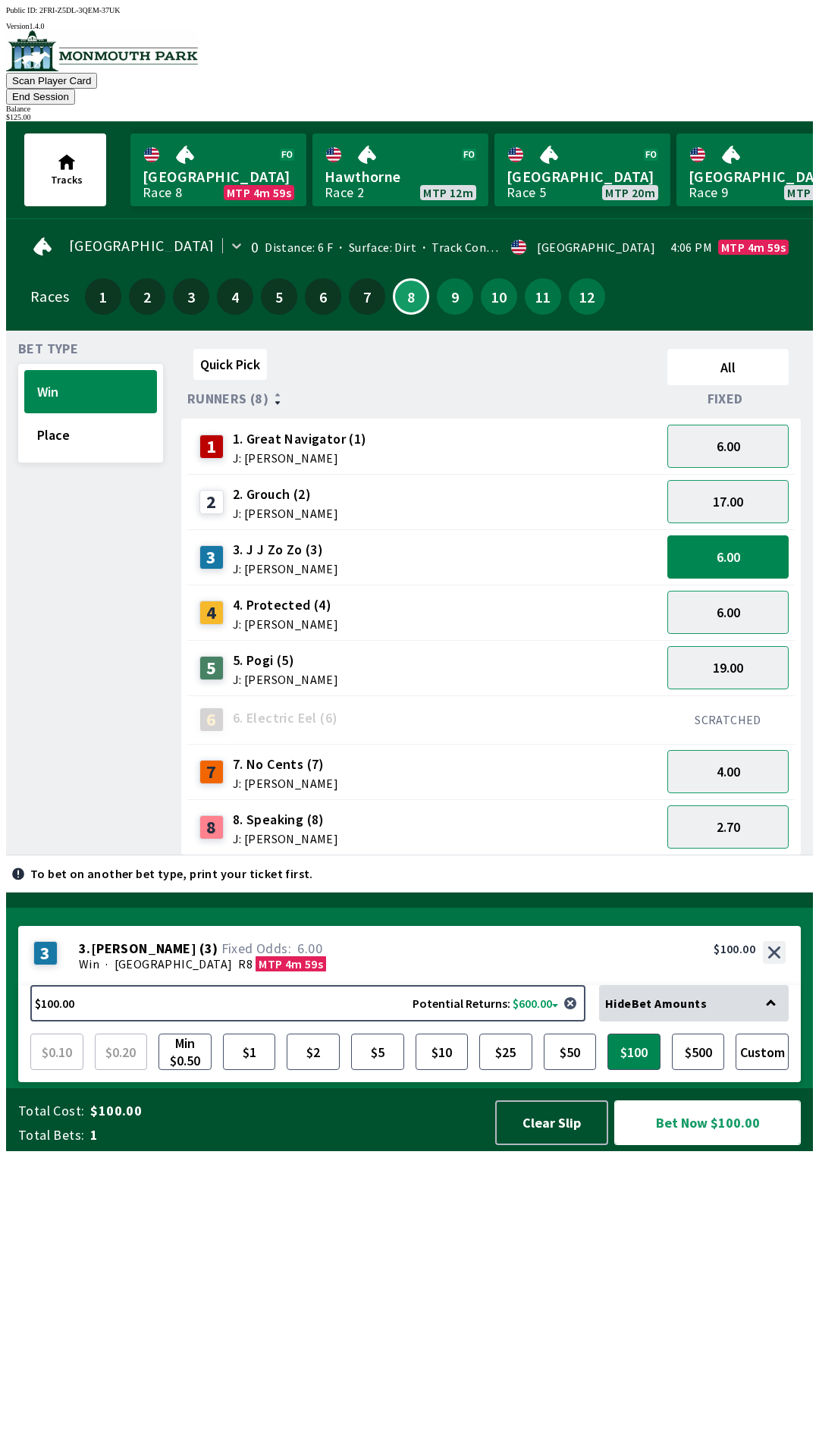
click at [722, 1145] on button "Bet Now $100.00" at bounding box center [708, 1122] width 187 height 45
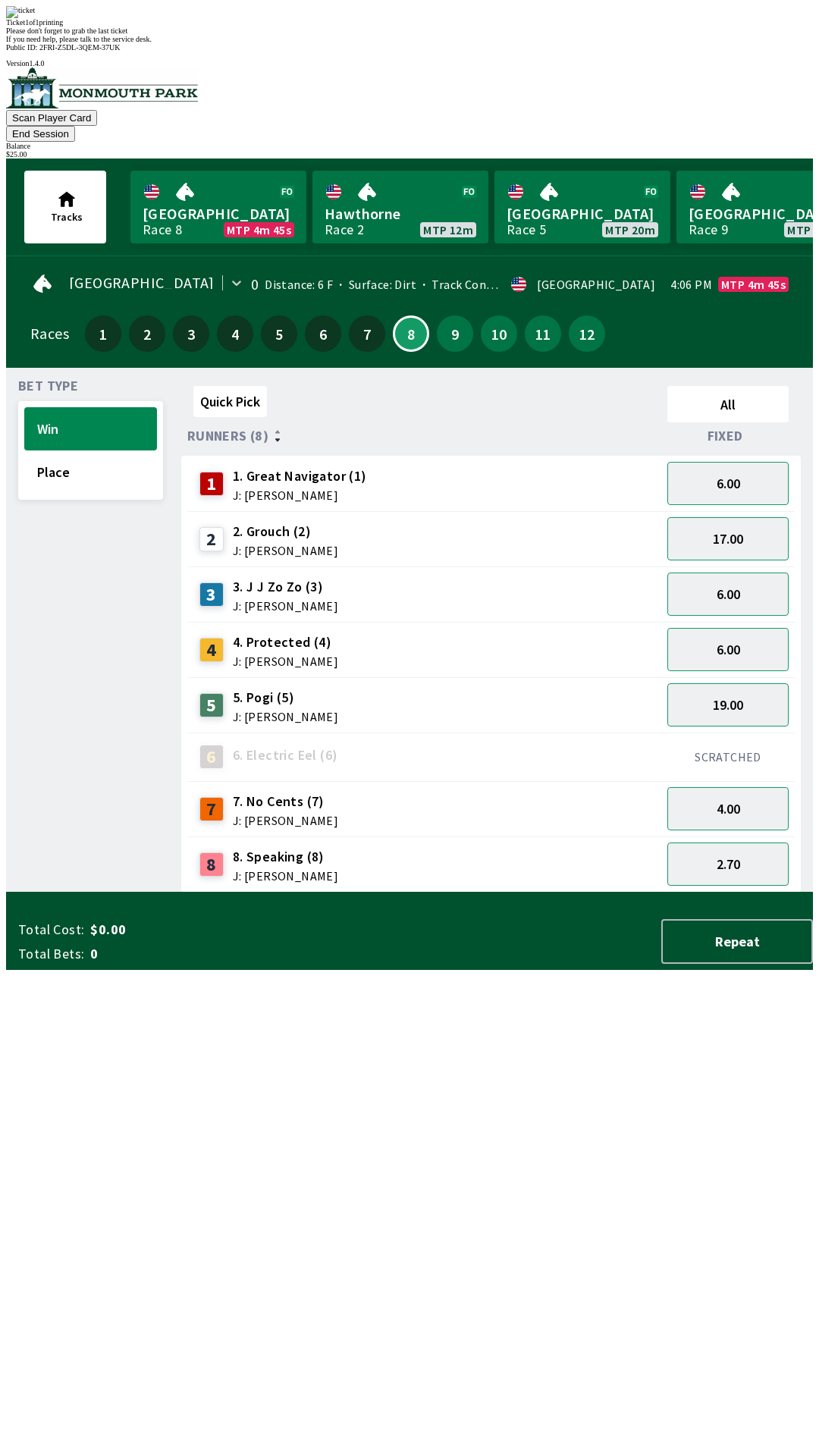
click at [75, 126] on button "End Session" at bounding box center [40, 133] width 69 height 16
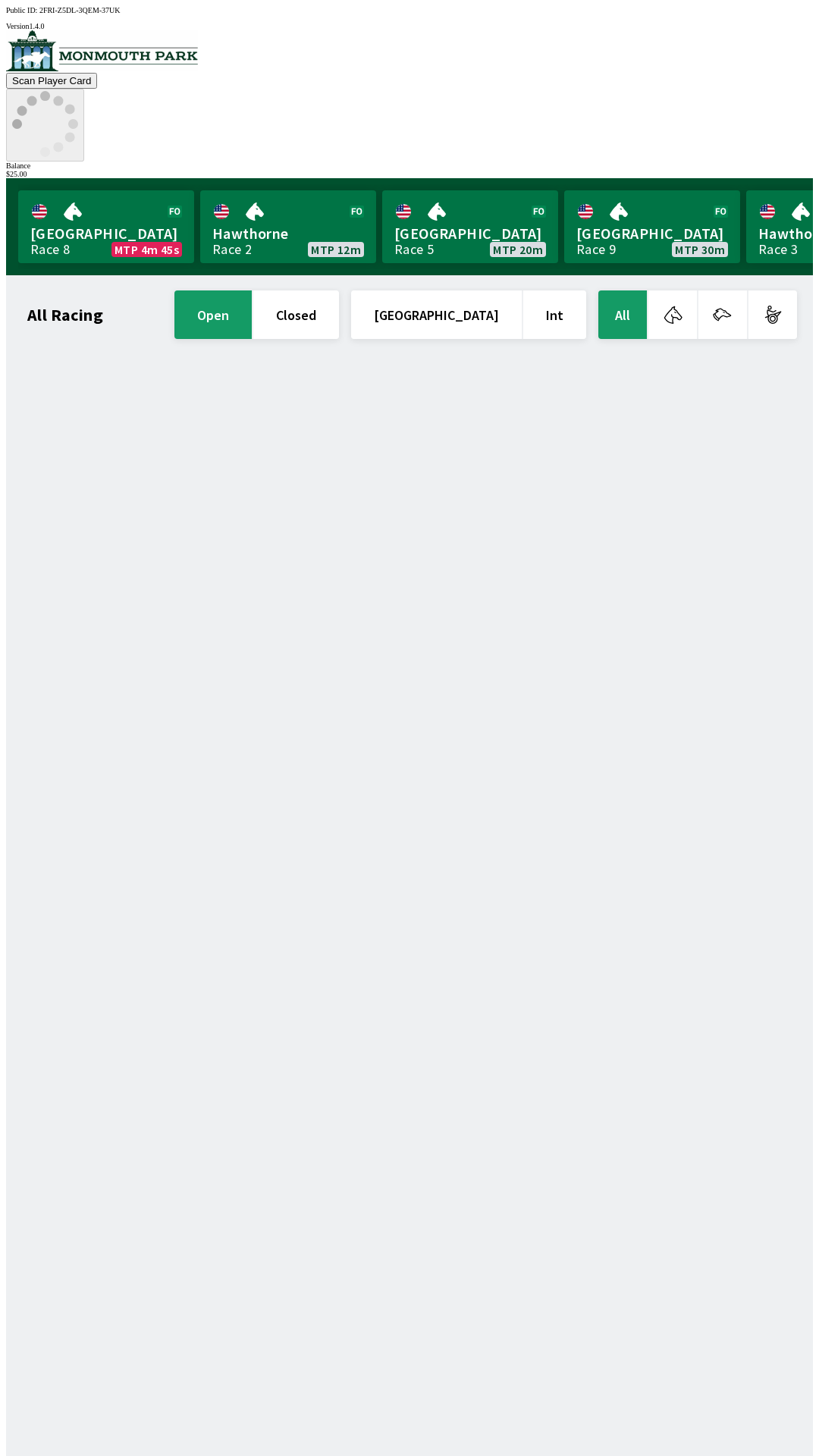
click at [78, 91] on icon at bounding box center [45, 124] width 66 height 66
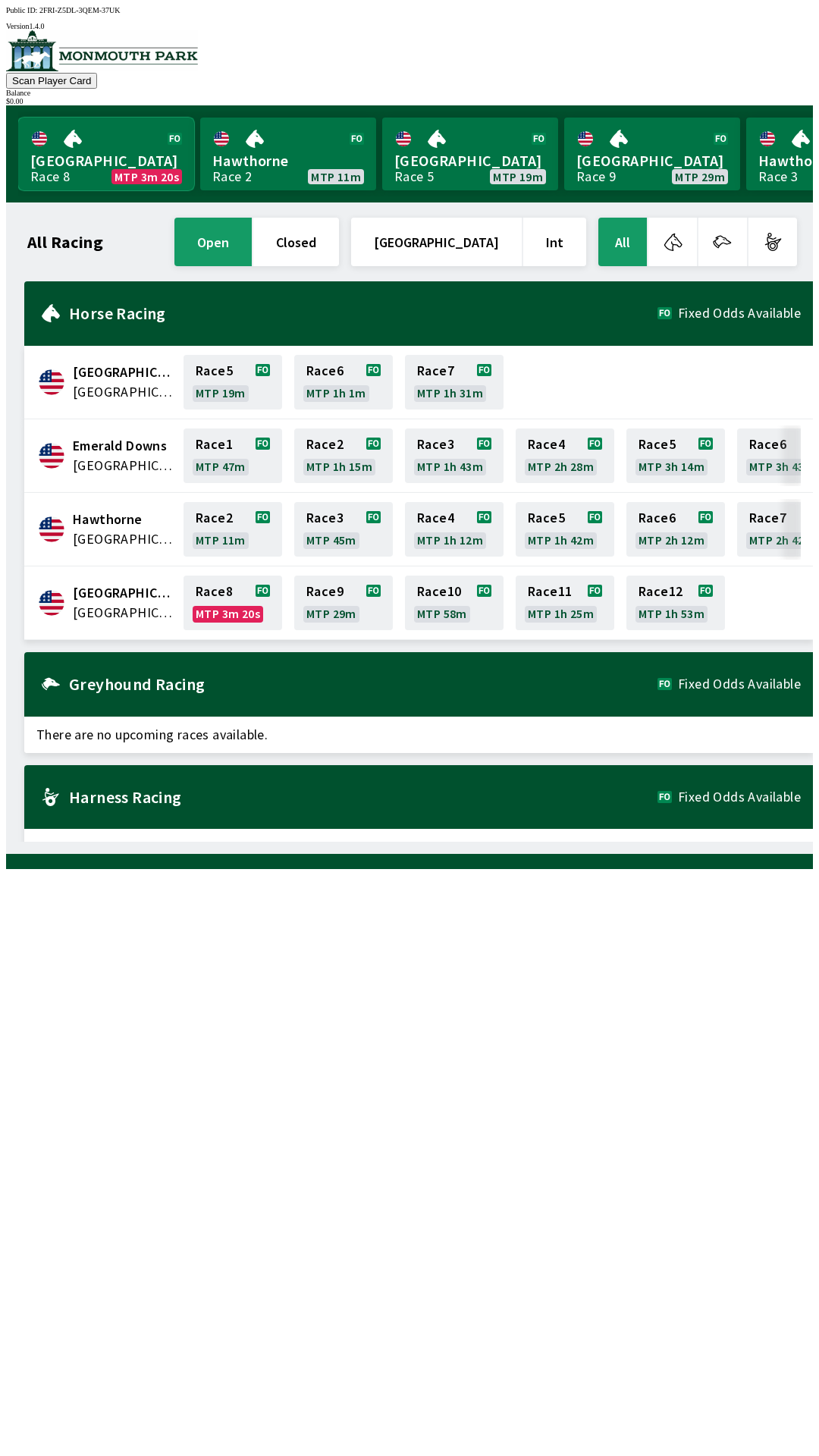
click at [50, 168] on link "[GEOGRAPHIC_DATA] Race 8 MTP 3m 20s" at bounding box center [106, 154] width 176 height 73
click at [72, 177] on link "[GEOGRAPHIC_DATA] Race 8 MTP 3m 19s" at bounding box center [106, 154] width 176 height 73
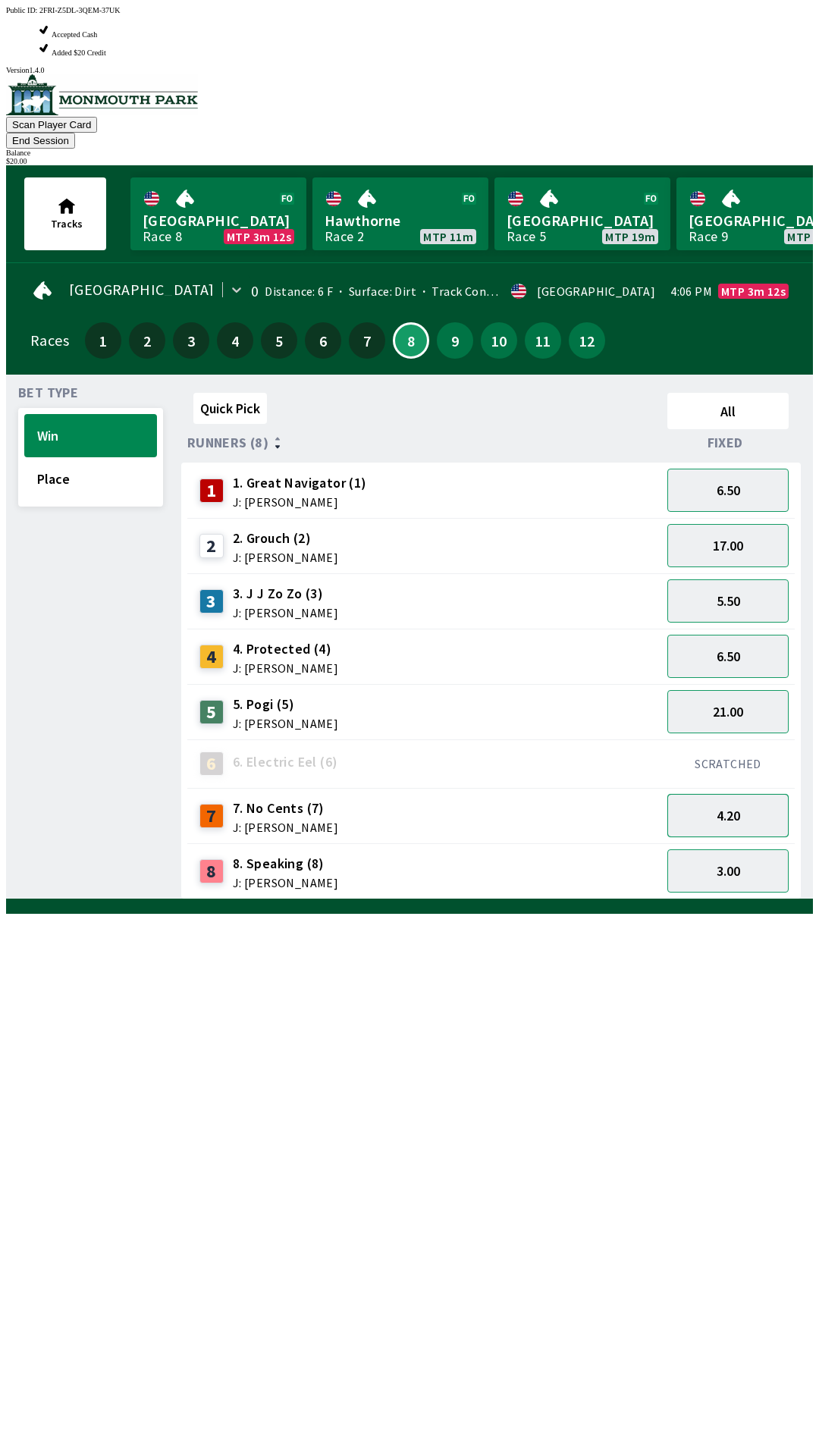
click at [720, 794] on button "4.20" at bounding box center [728, 815] width 121 height 43
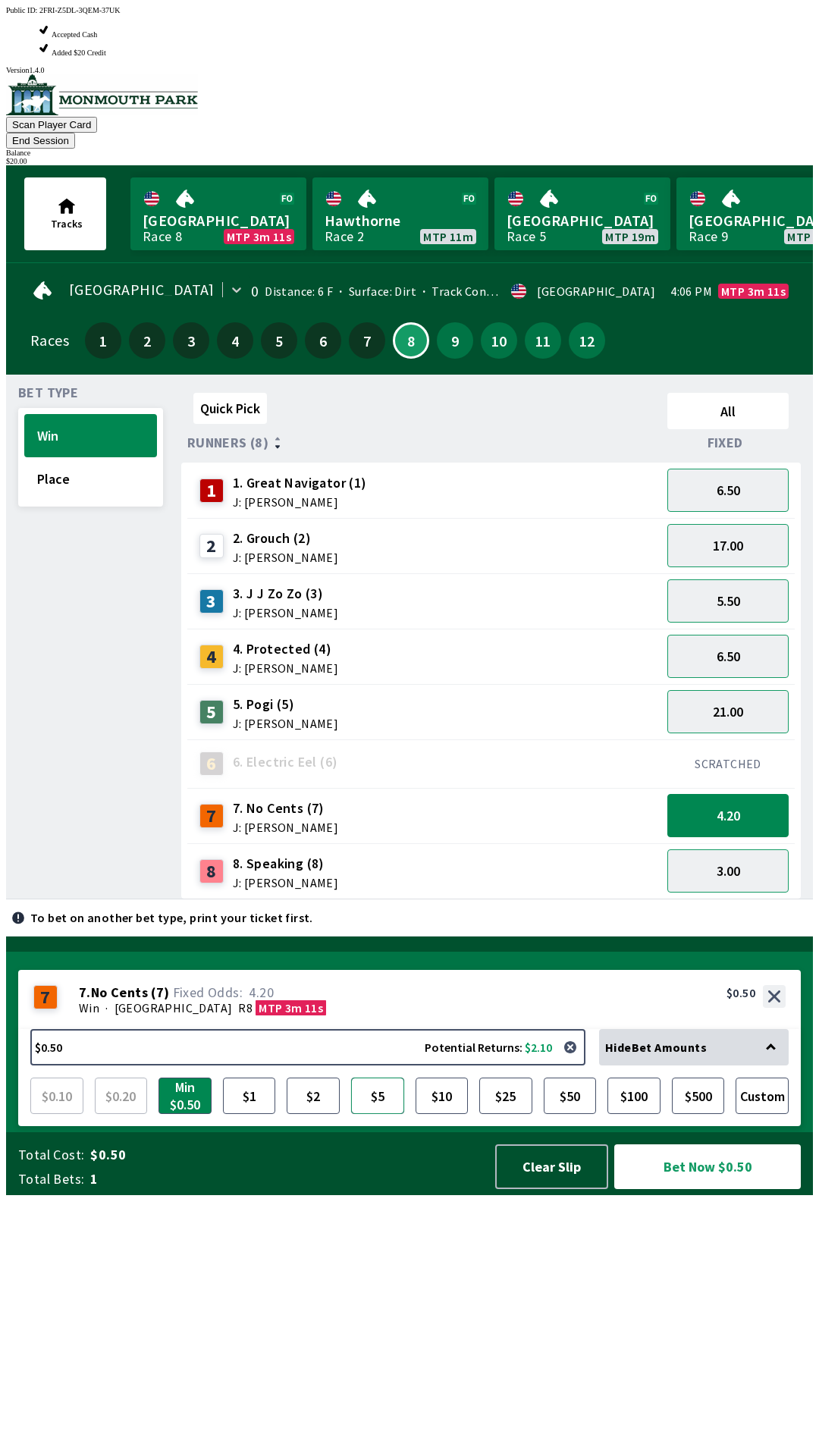
click at [391, 1114] on button "$5" at bounding box center [378, 1096] width 53 height 36
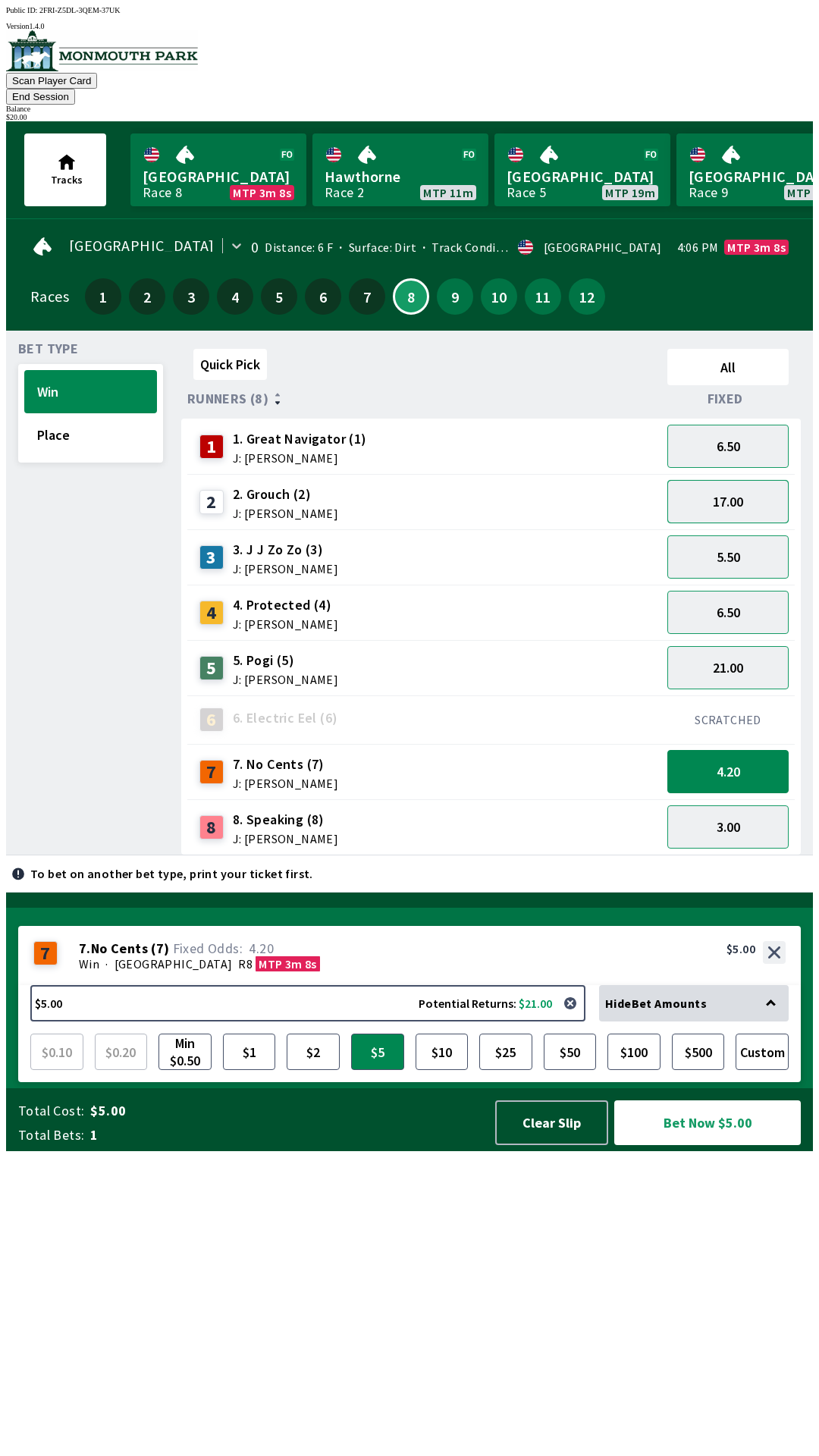
click at [712, 486] on button "17.00" at bounding box center [728, 501] width 121 height 43
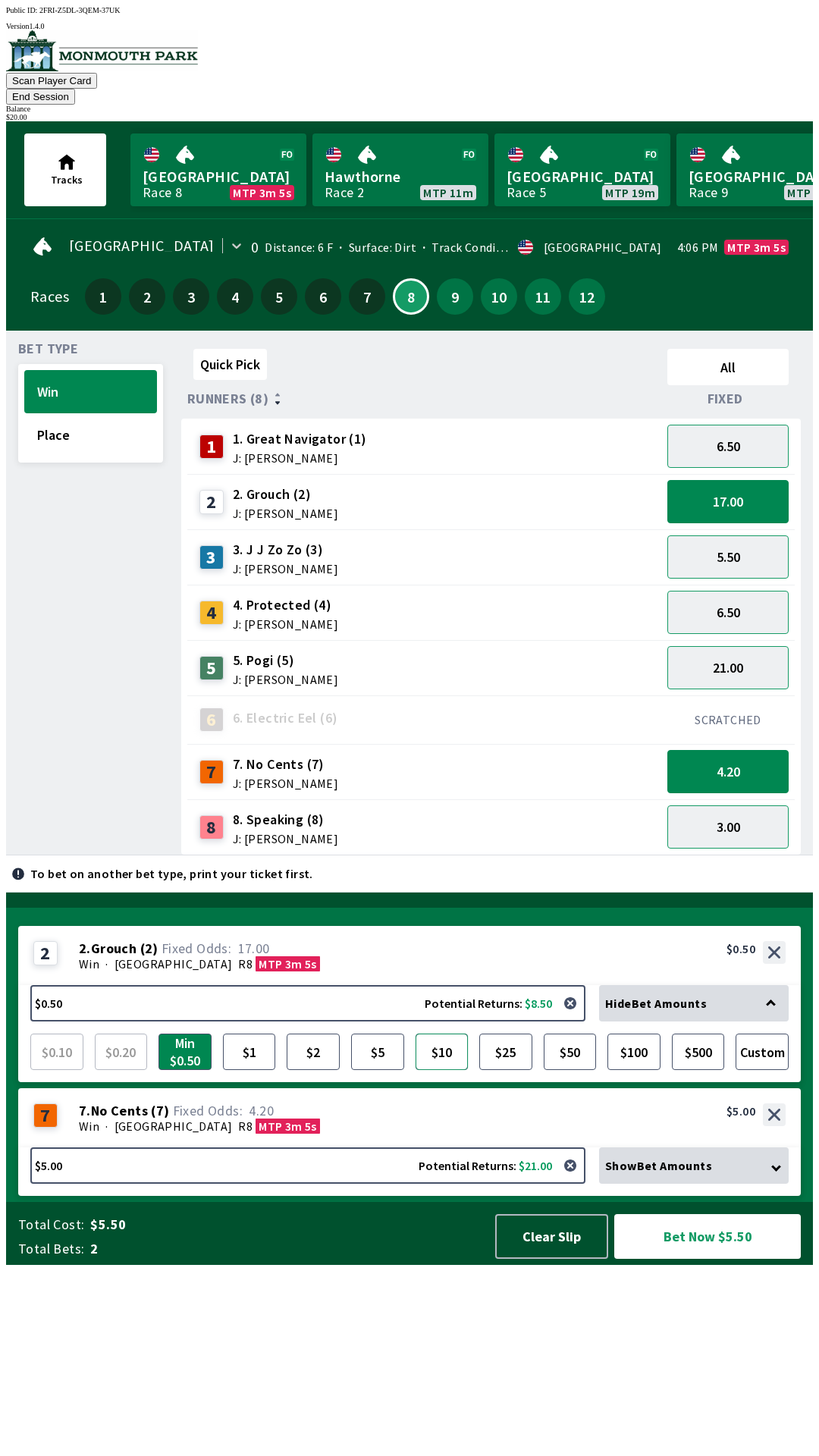
click at [451, 1070] on button "$10" at bounding box center [442, 1052] width 53 height 36
click at [714, 591] on button "6.50" at bounding box center [728, 612] width 121 height 43
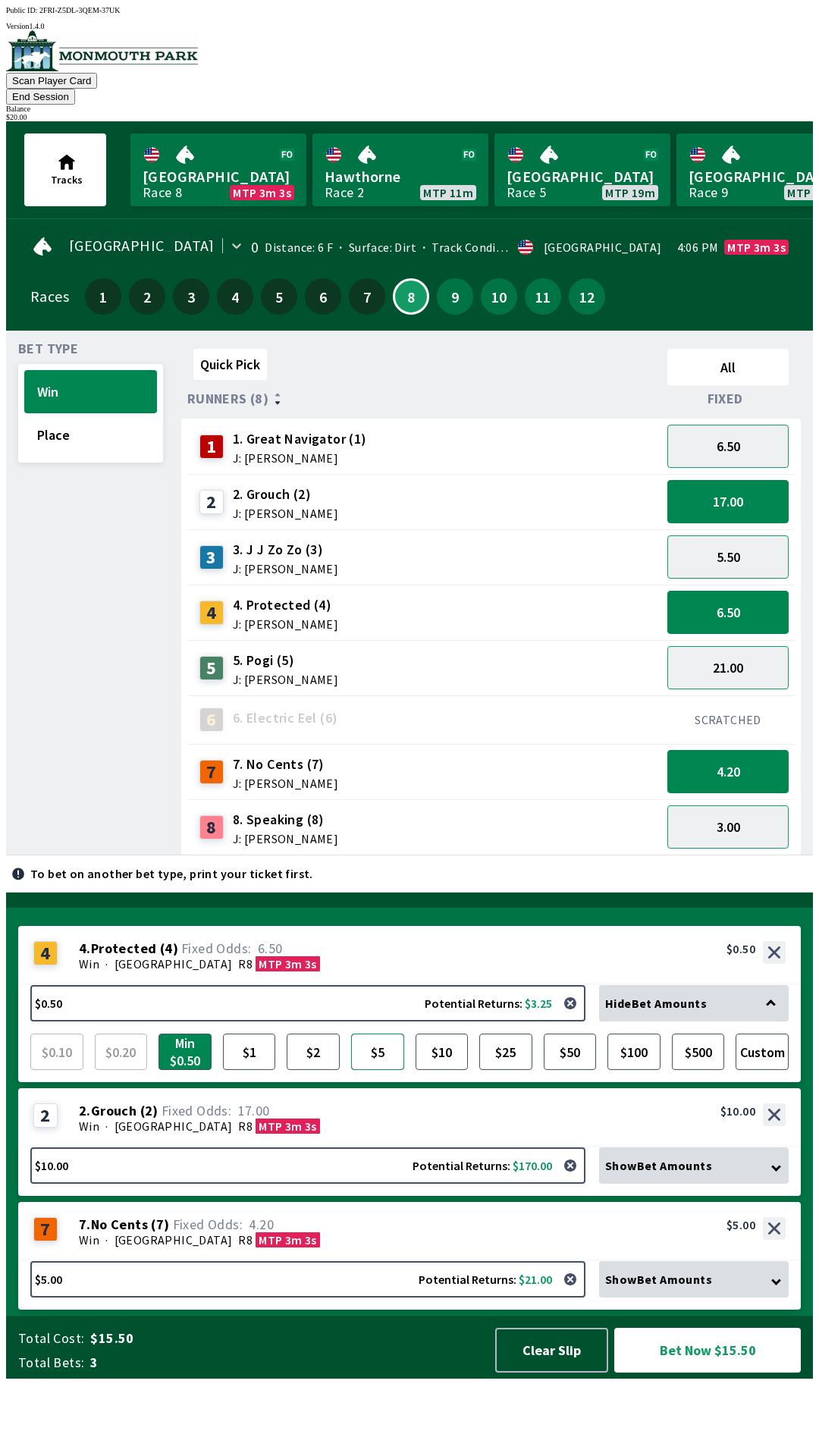
click at [388, 1070] on button "$5" at bounding box center [378, 1052] width 53 height 36
click at [668, 1373] on button "Bet Now $20.00" at bounding box center [708, 1350] width 187 height 45
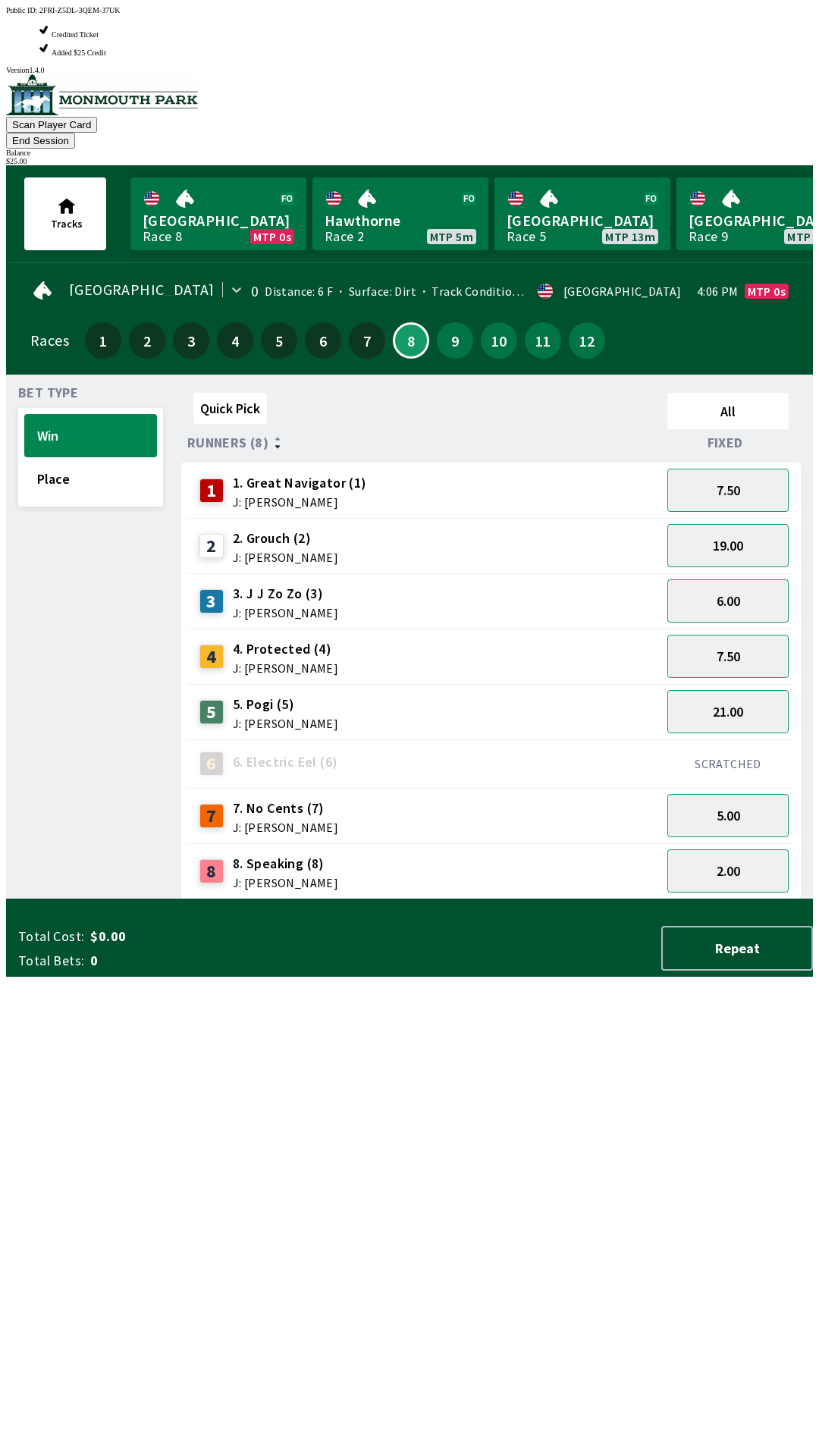
click at [245, 899] on div "Quick Pick All Runners (8) Fixed 1 1. Great Navigator (1) J: [PERSON_NAME] 7.50…" at bounding box center [497, 643] width 632 height 513
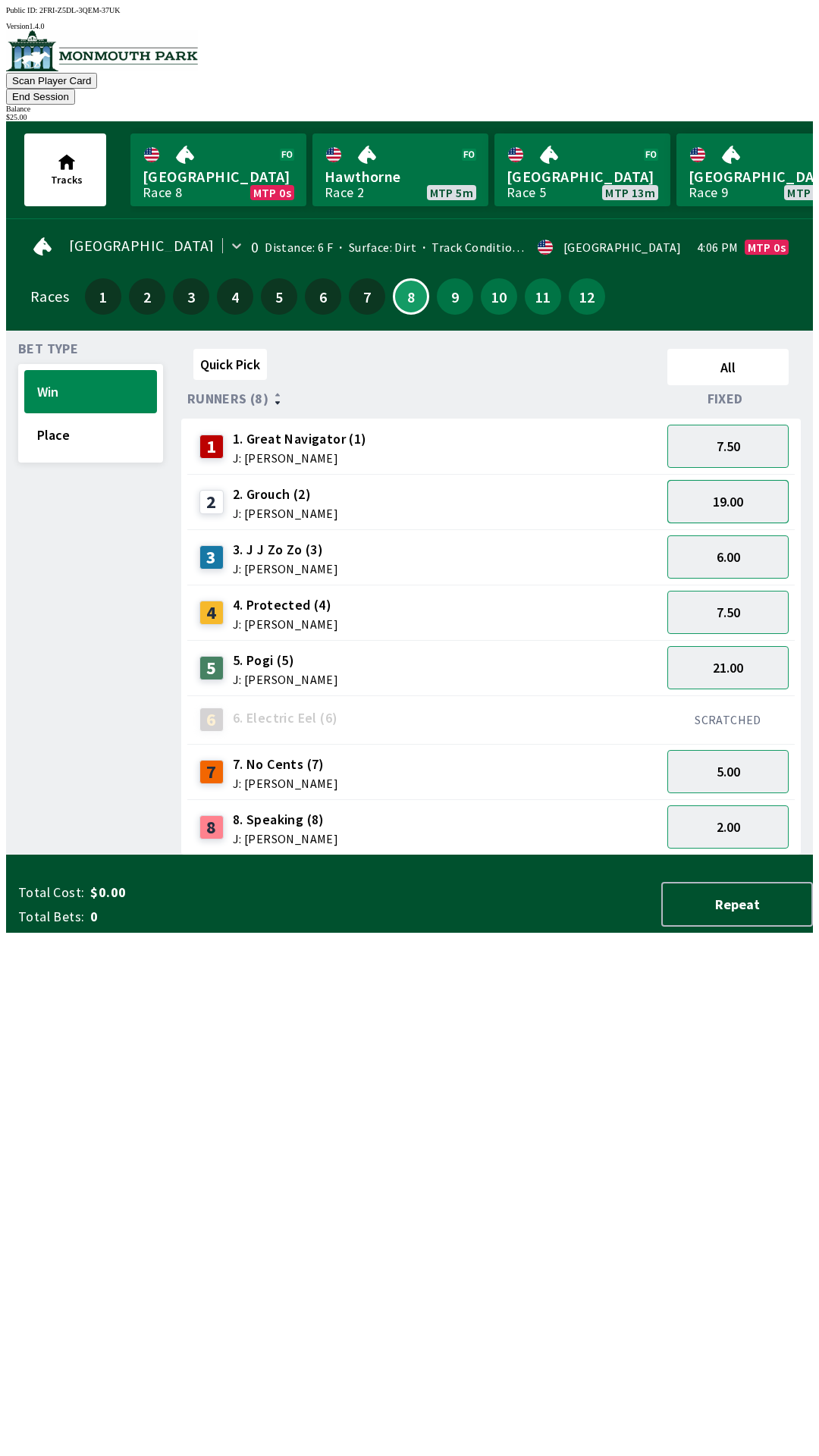
click at [744, 480] on button "19.00" at bounding box center [728, 501] width 121 height 43
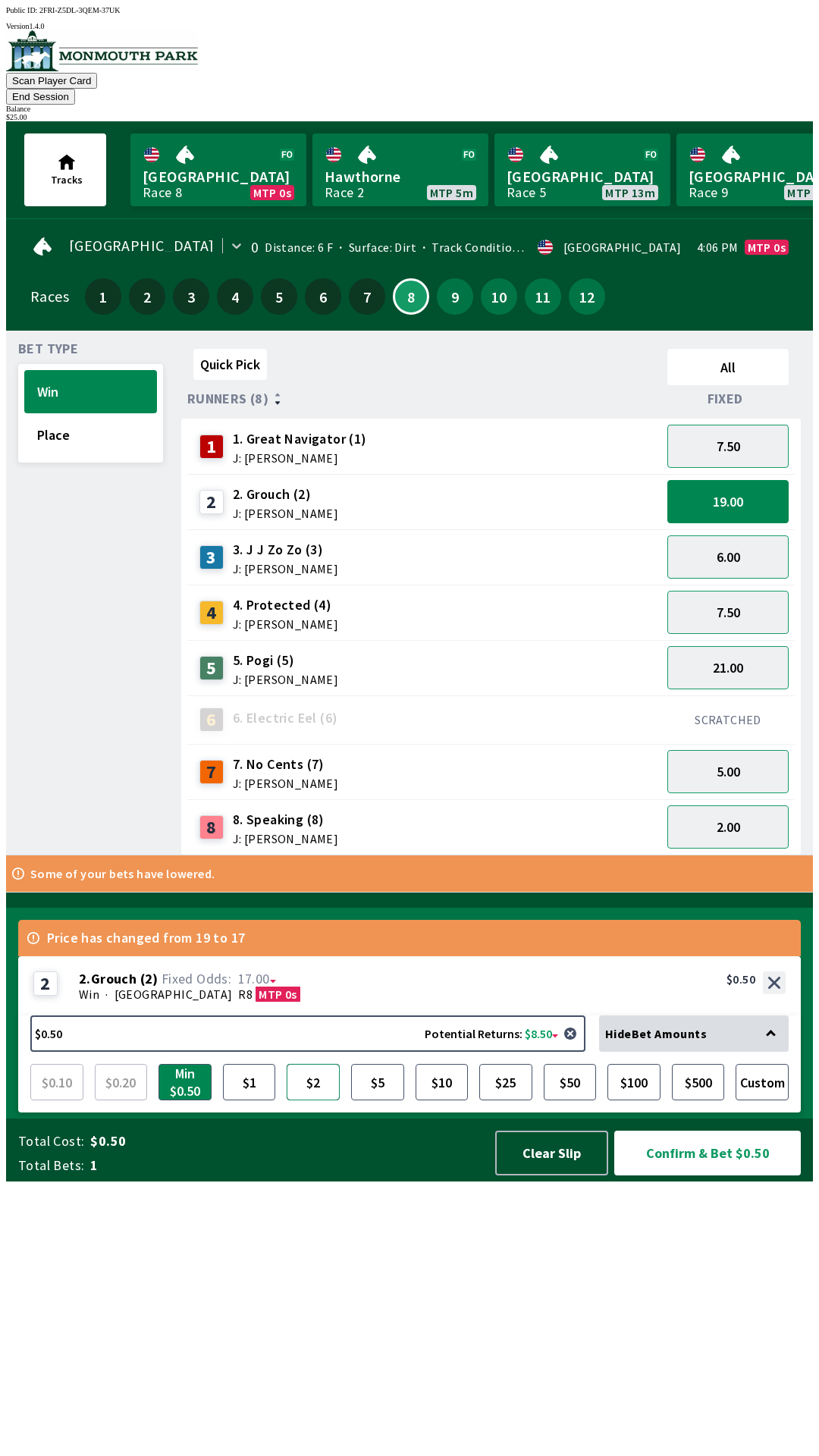
click at [319, 1100] on button "$2" at bounding box center [313, 1082] width 53 height 36
click at [731, 1175] on button "Confirm & Bet $2.00" at bounding box center [708, 1153] width 187 height 45
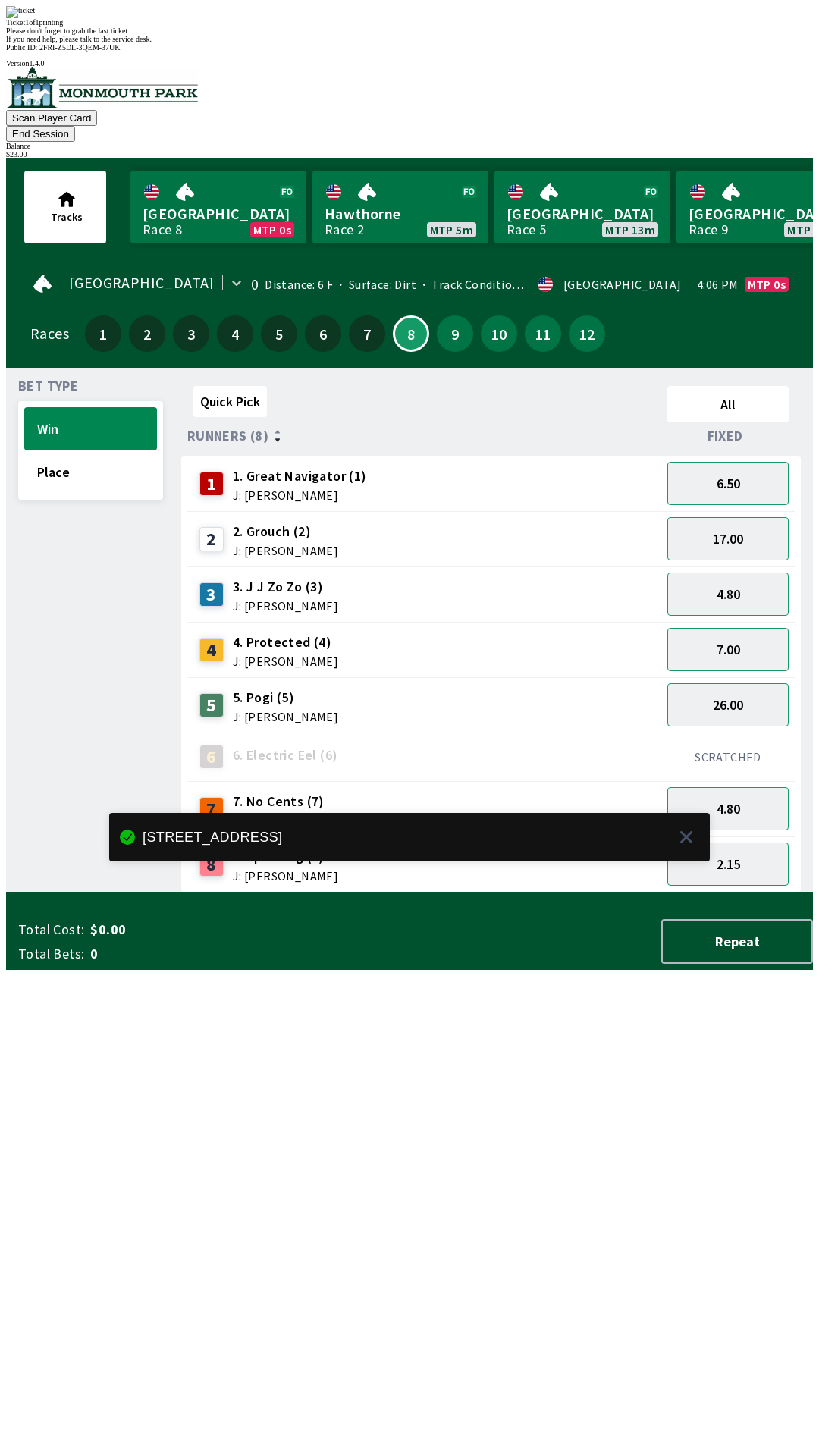
click at [446, 893] on div "Quick Pick All Runners (8) Fixed 1 1. Great Navigator (1) J: [PERSON_NAME] 6.50…" at bounding box center [497, 636] width 632 height 513
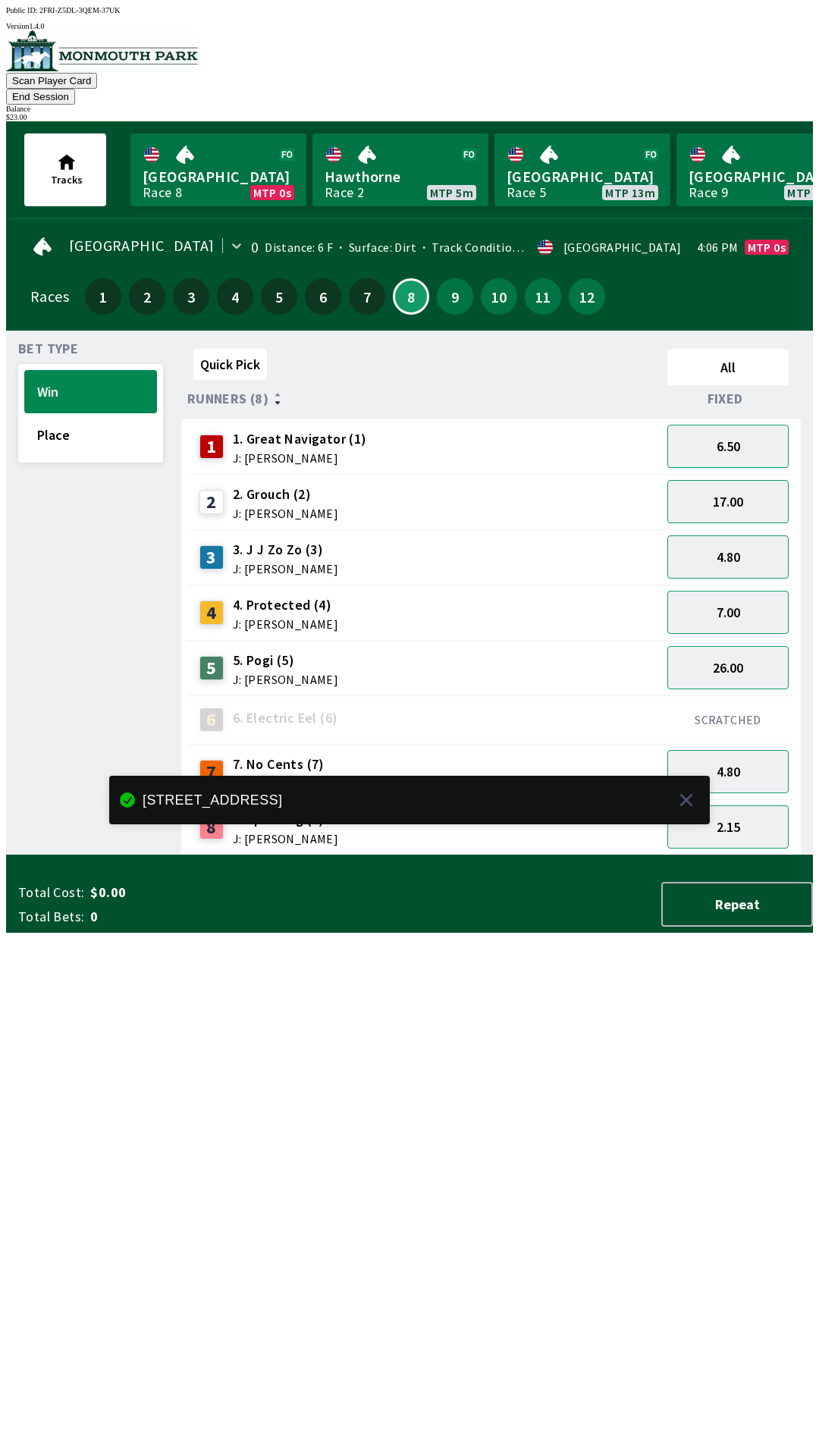
click at [75, 89] on button "End Session" at bounding box center [40, 96] width 69 height 16
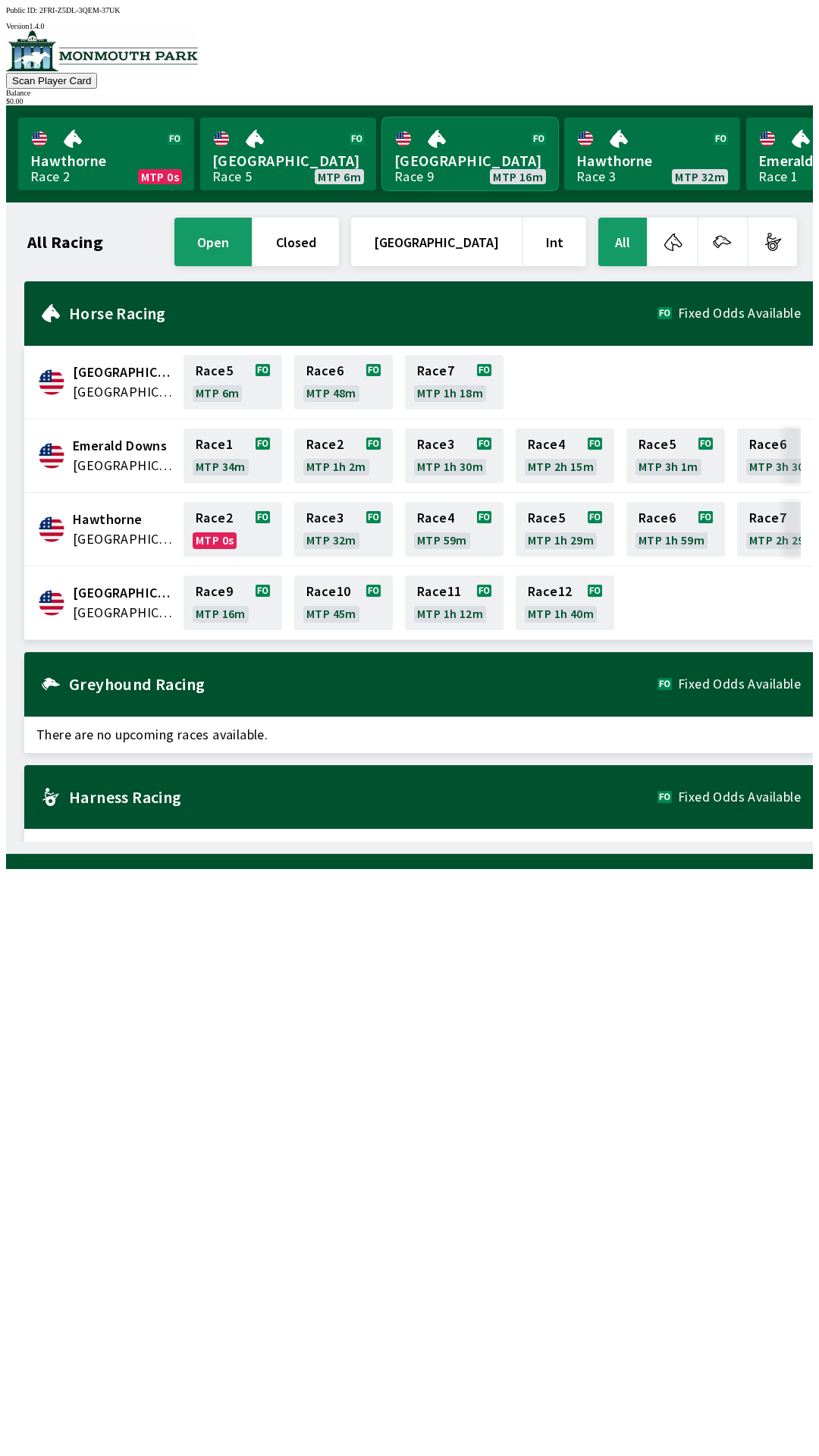
click at [440, 139] on link "[GEOGRAPHIC_DATA] Race 9 MTP 16m" at bounding box center [470, 154] width 176 height 73
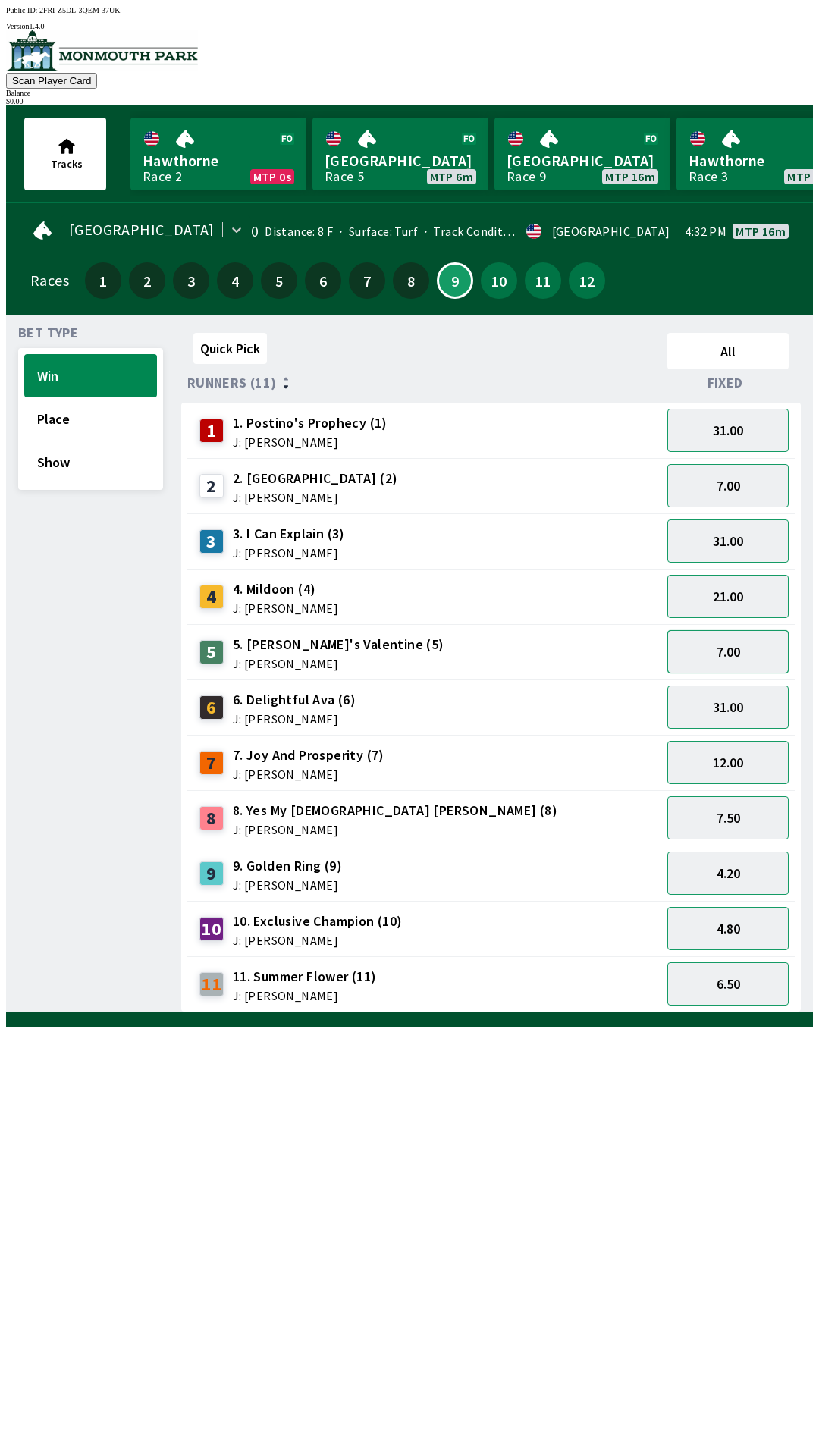
click at [745, 644] on button "7.00" at bounding box center [728, 651] width 121 height 43
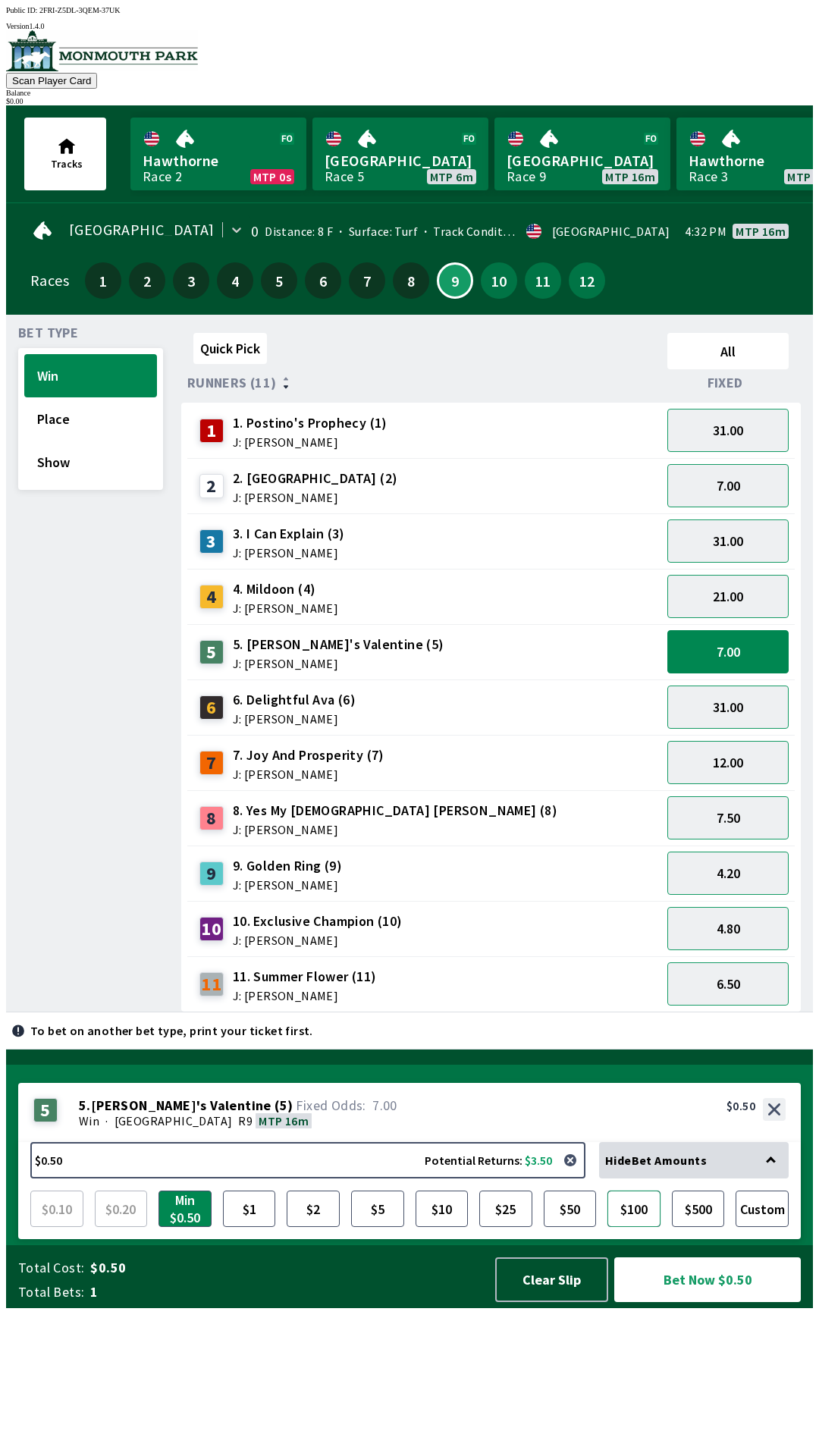
click at [642, 1227] on button "$100" at bounding box center [634, 1209] width 53 height 36
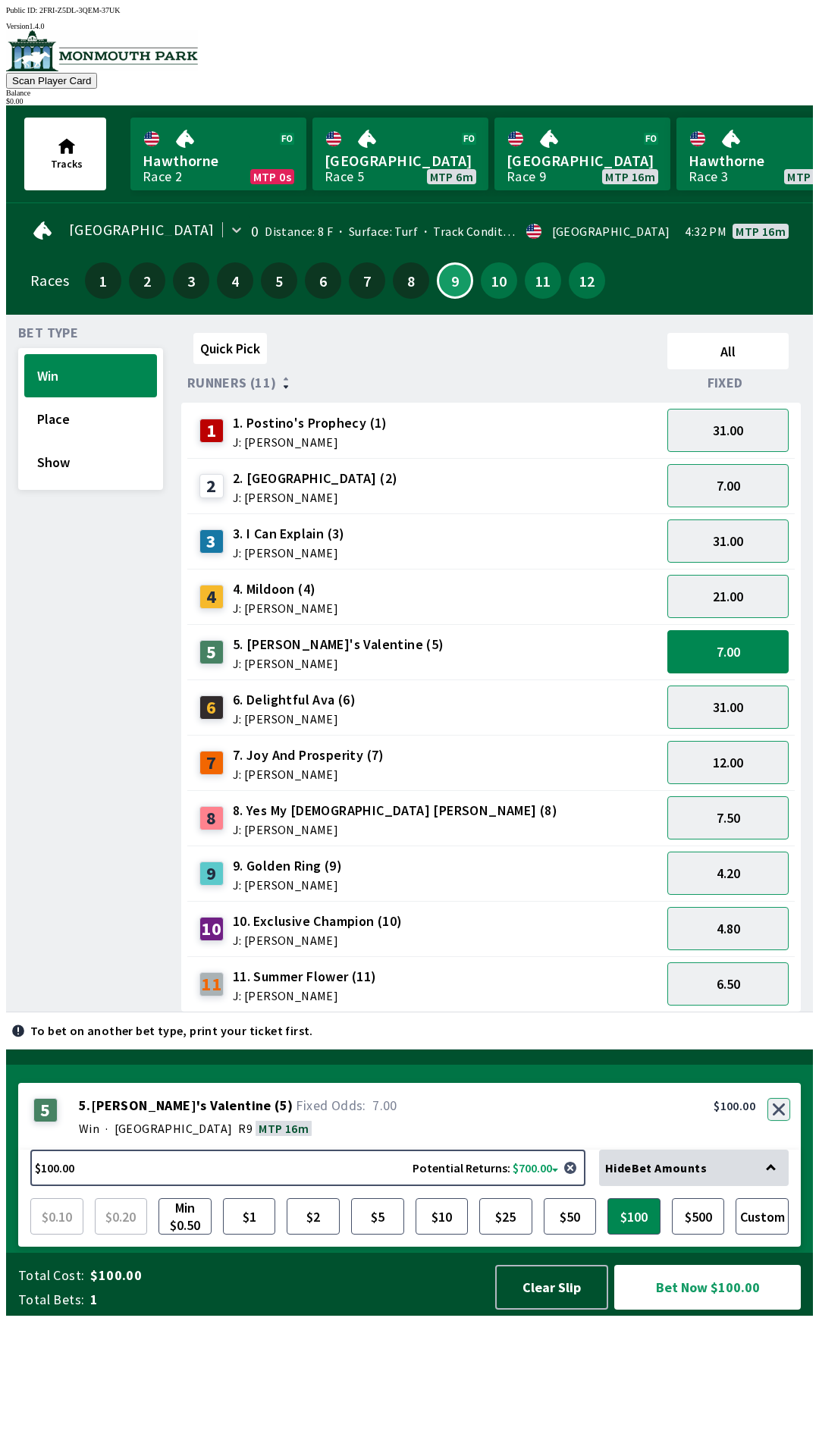
click at [780, 1121] on button "button" at bounding box center [779, 1109] width 23 height 23
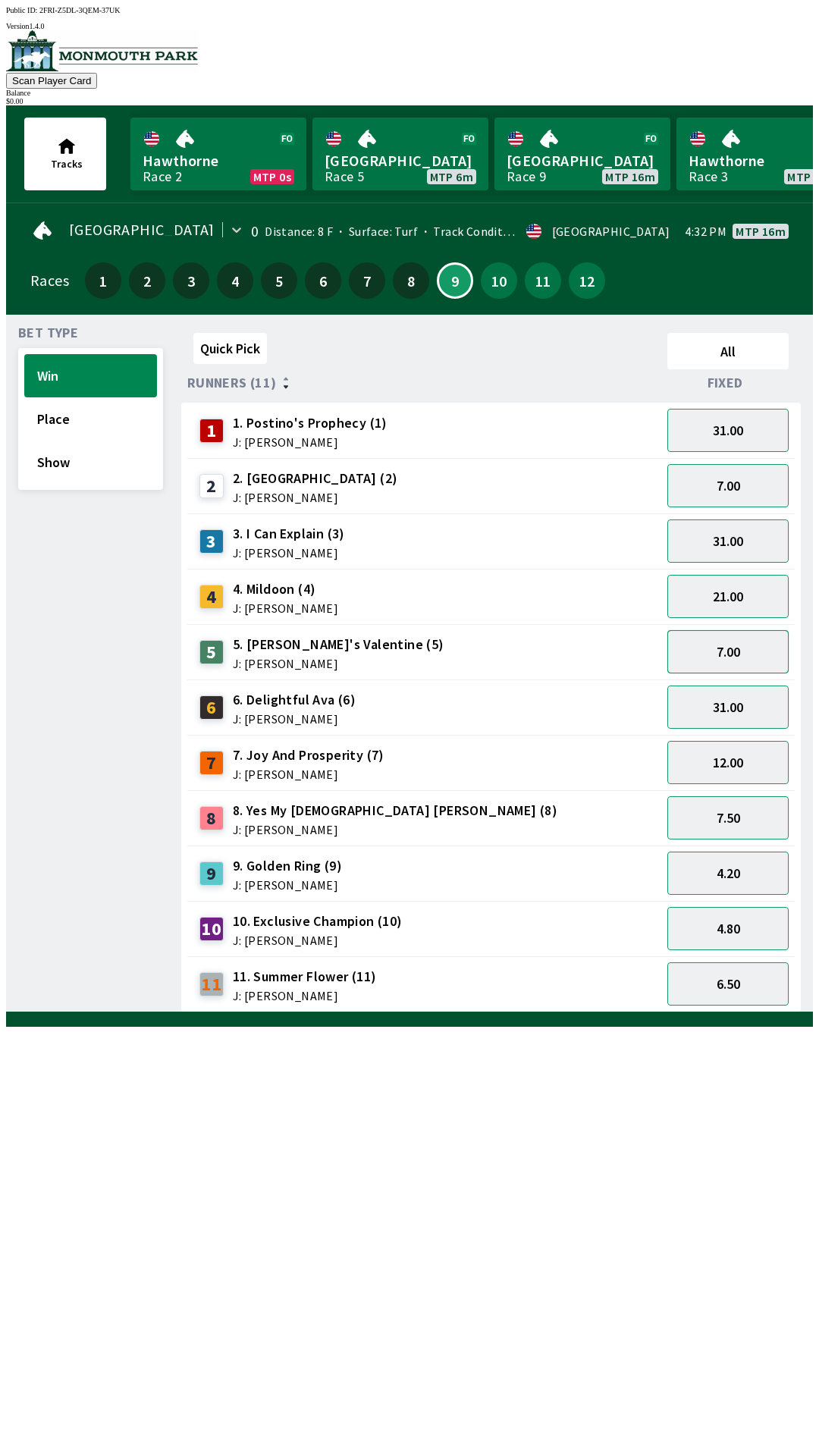
click at [722, 644] on button "7.00" at bounding box center [728, 651] width 121 height 43
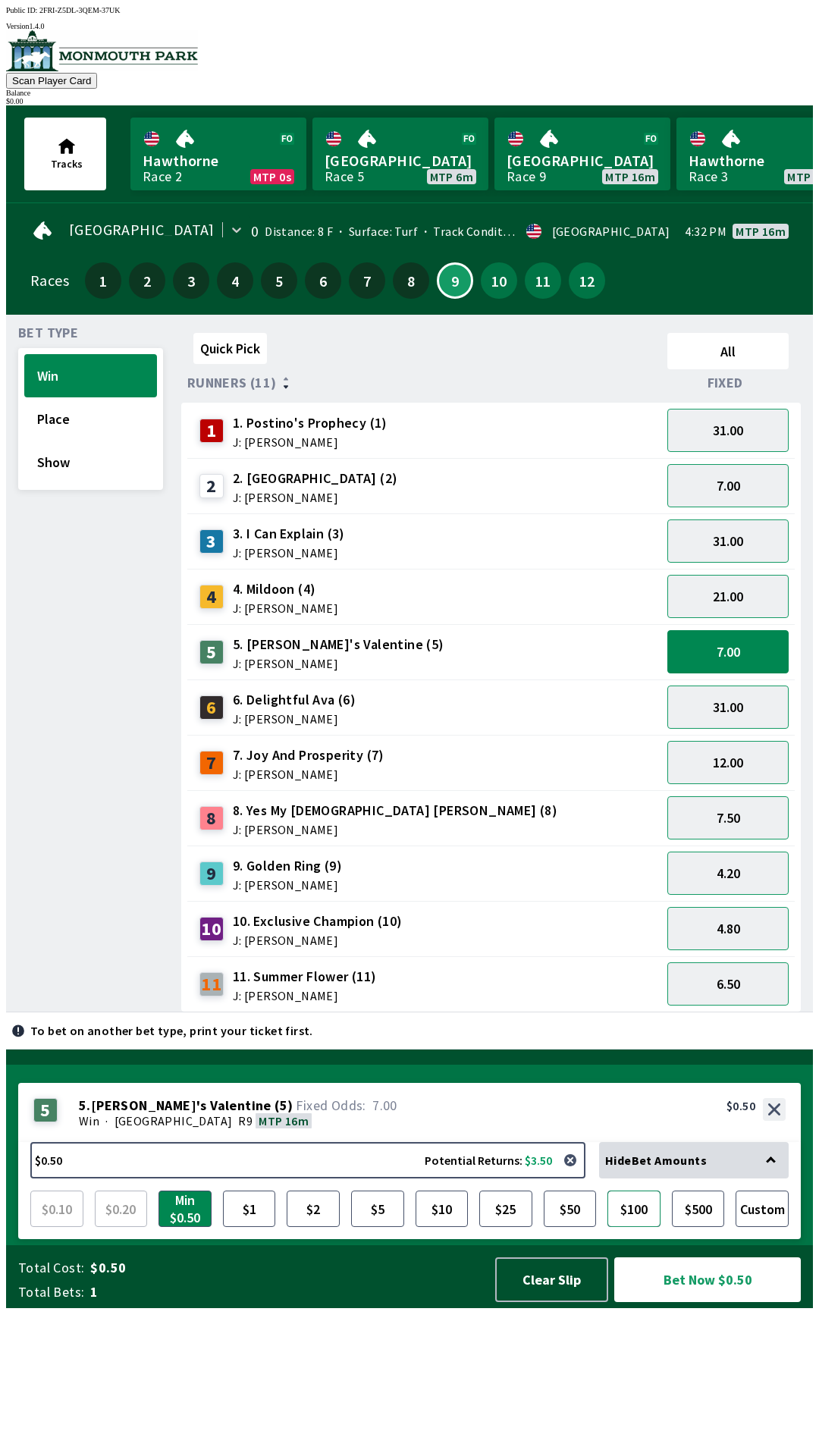
click at [644, 1227] on button "$100" at bounding box center [634, 1209] width 53 height 36
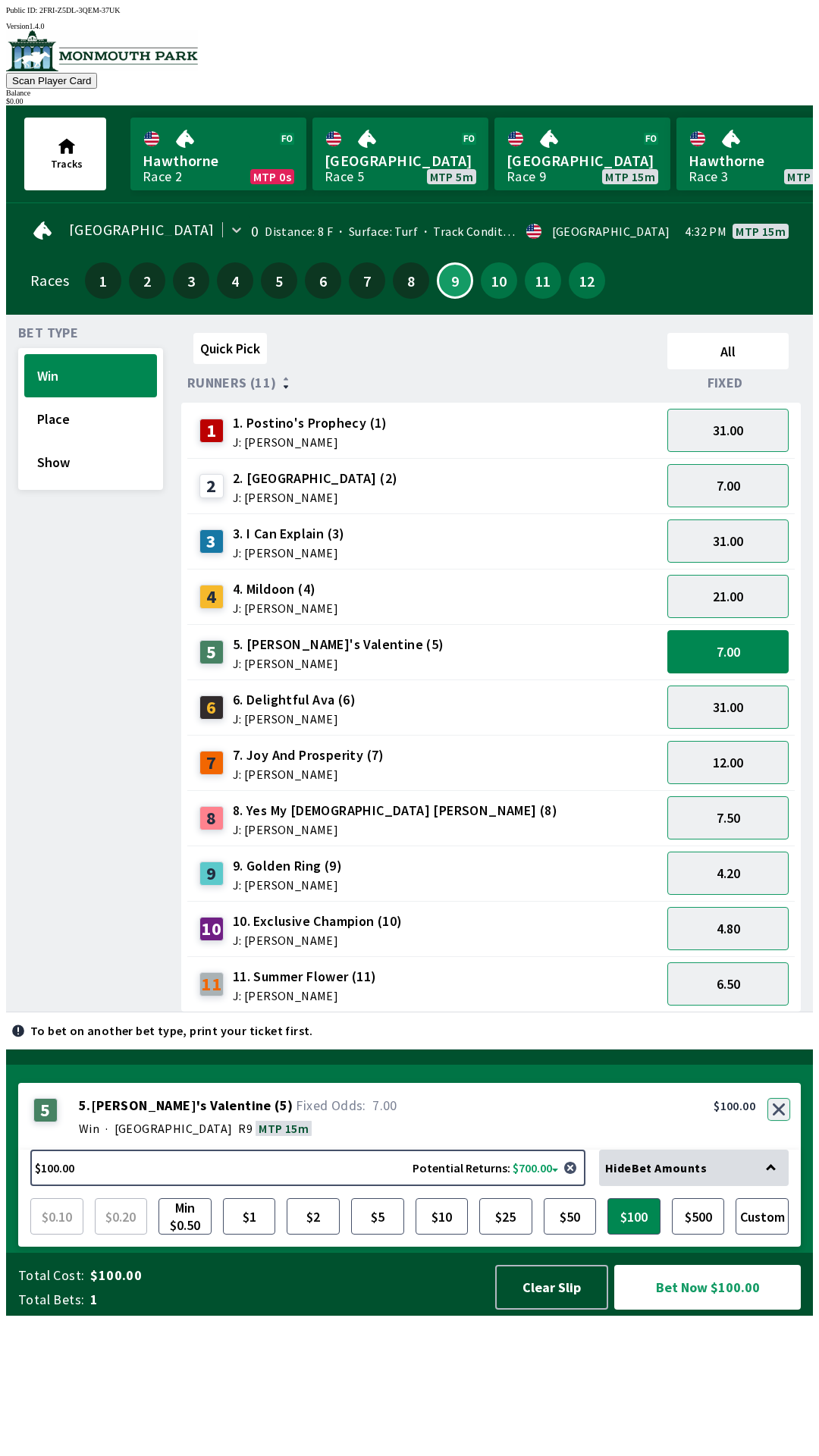
click at [780, 1150] on div "5 5 . [PERSON_NAME]'s Valentine ( 5 ) Win · [STREET_ADDRESS]. [PERSON_NAME]'s V…" at bounding box center [410, 1116] width 783 height 67
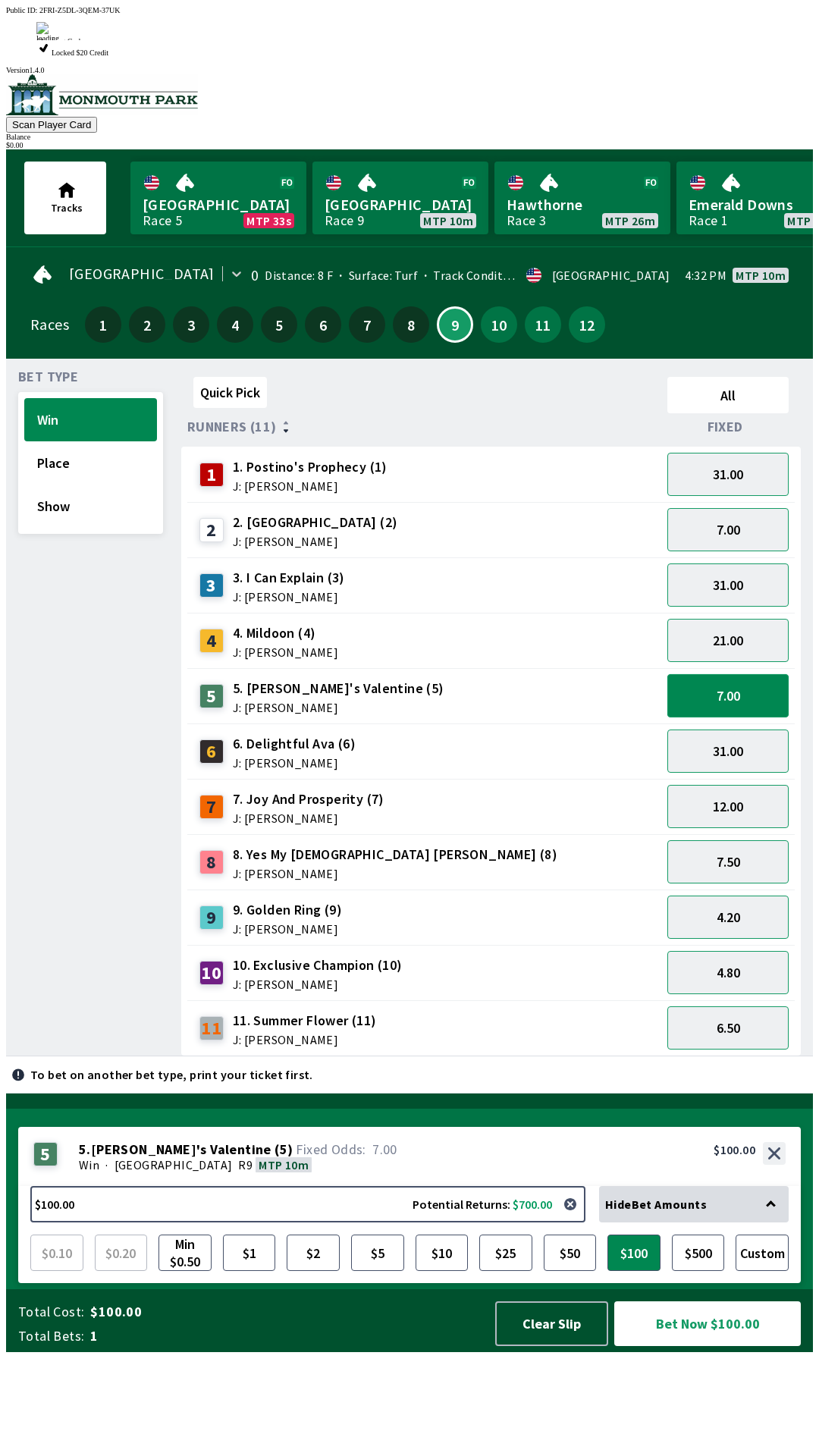
click at [729, 674] on button "7.00" at bounding box center [728, 695] width 121 height 43
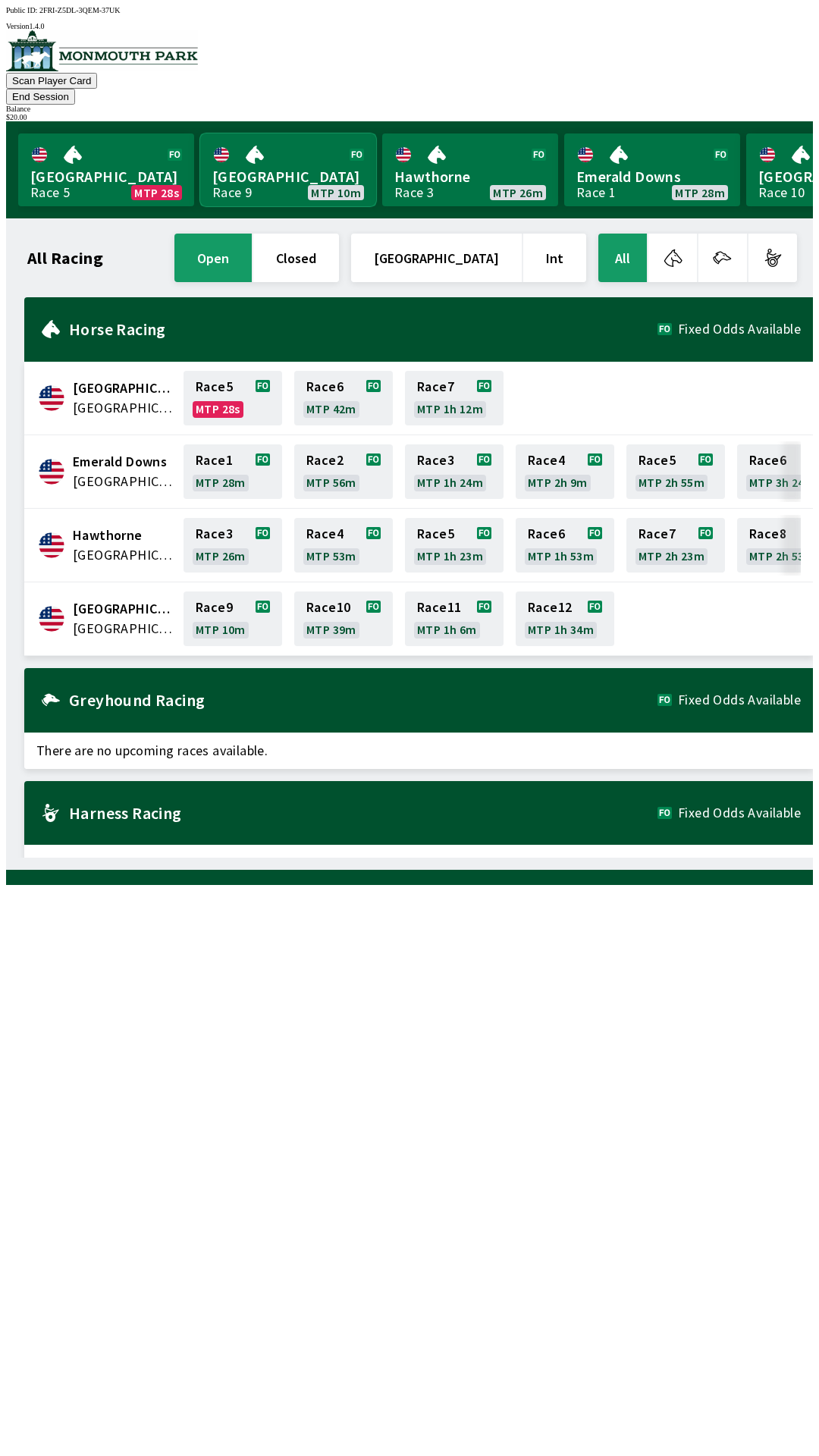
click at [274, 149] on link "[GEOGRAPHIC_DATA] Race 9 MTP 10m" at bounding box center [288, 170] width 176 height 73
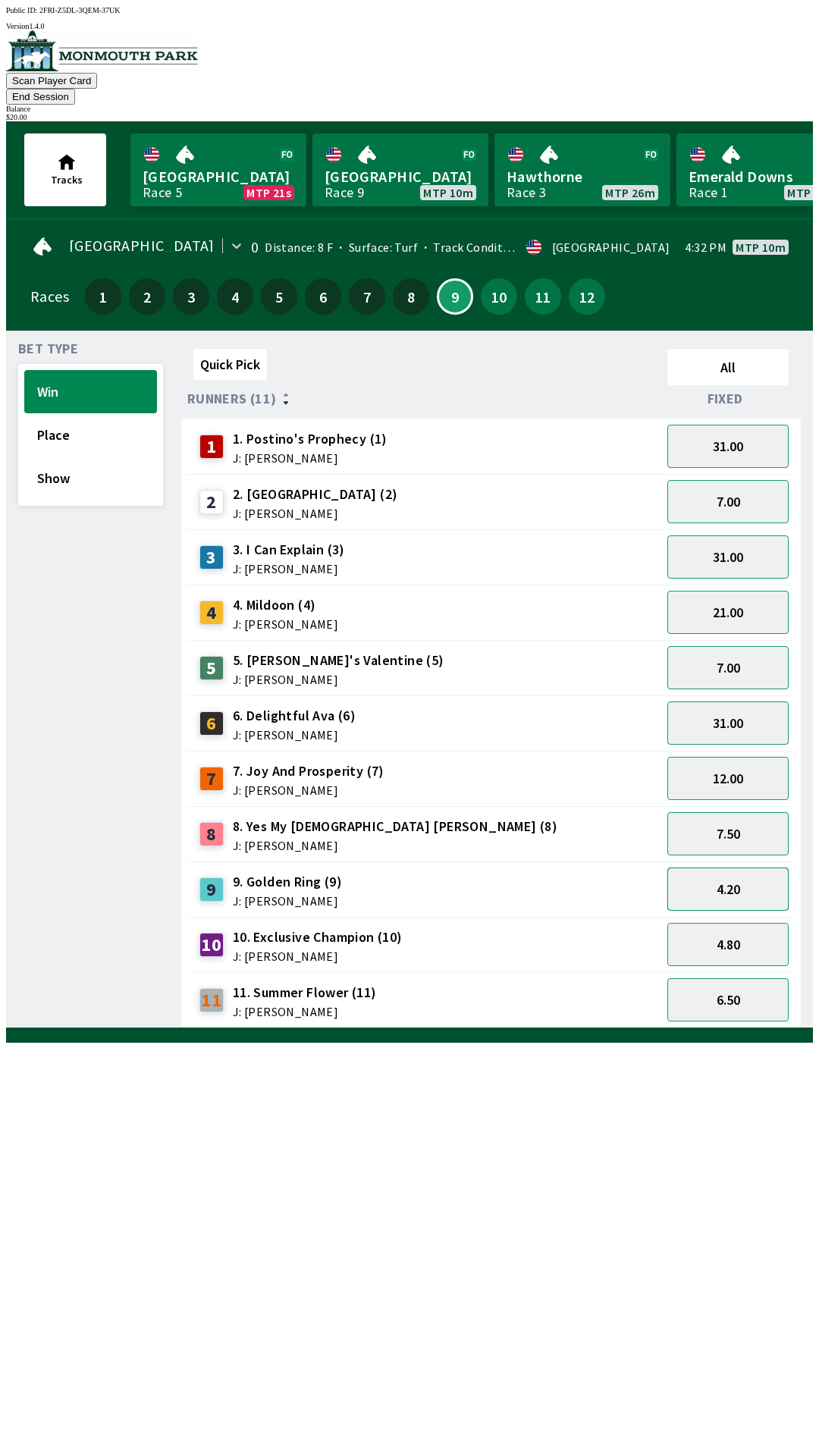
click at [723, 868] on button "4.20" at bounding box center [728, 889] width 121 height 43
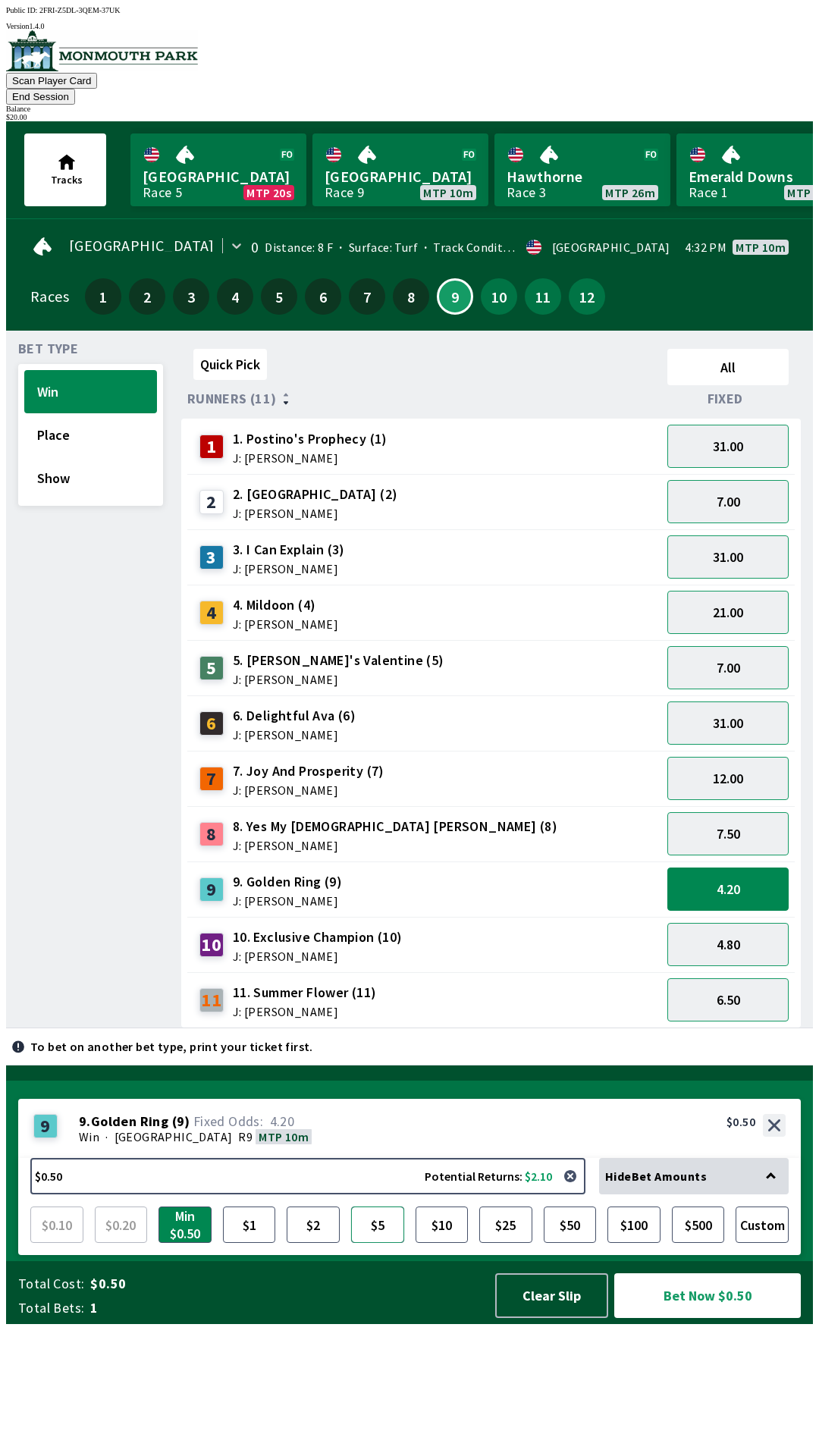
click at [379, 1243] on button "$5" at bounding box center [378, 1225] width 53 height 36
click at [717, 978] on button "6.50" at bounding box center [728, 999] width 121 height 43
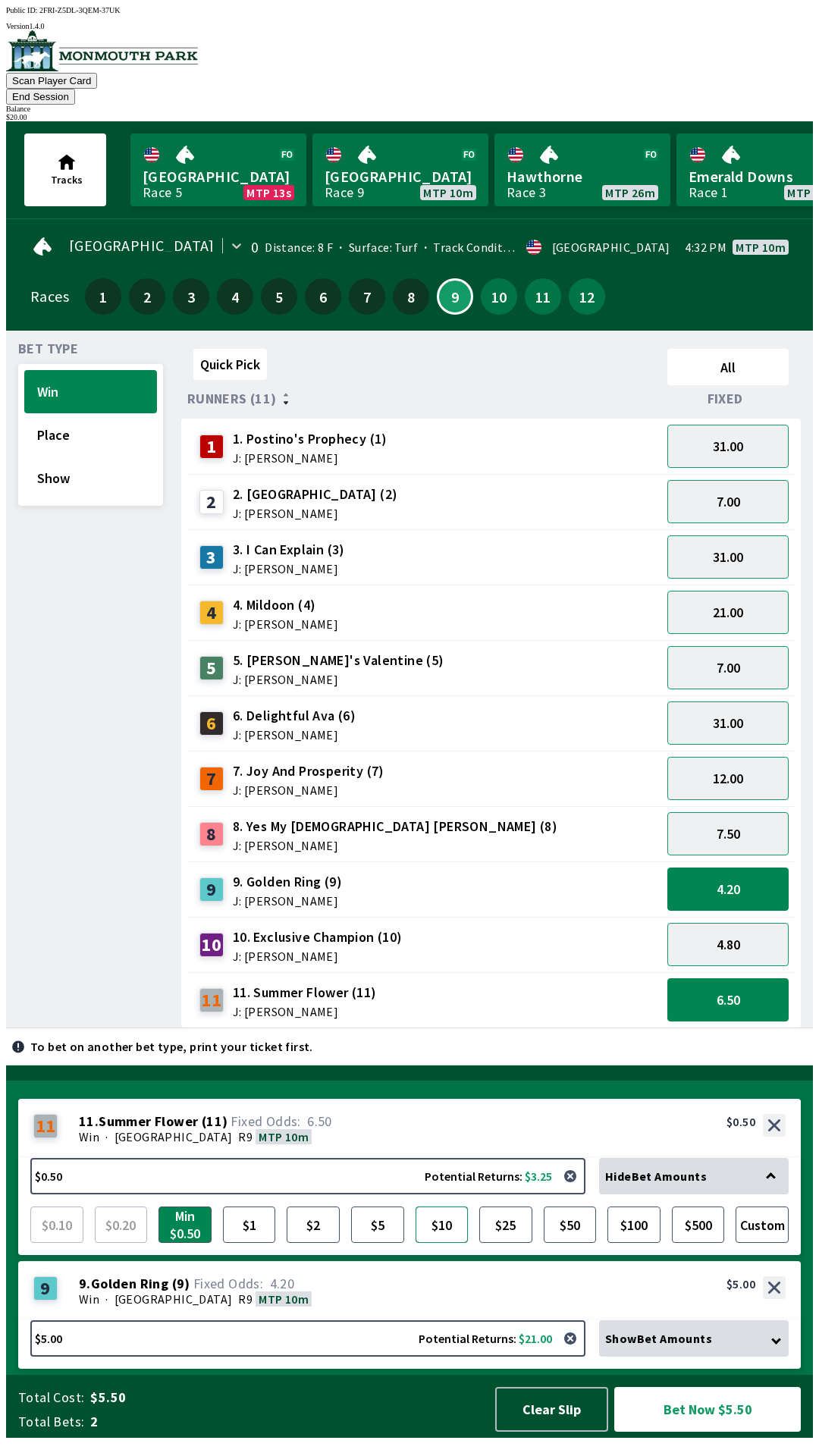
click at [447, 1241] on button "$10" at bounding box center [442, 1225] width 53 height 36
click at [717, 757] on button "12.00" at bounding box center [728, 778] width 121 height 43
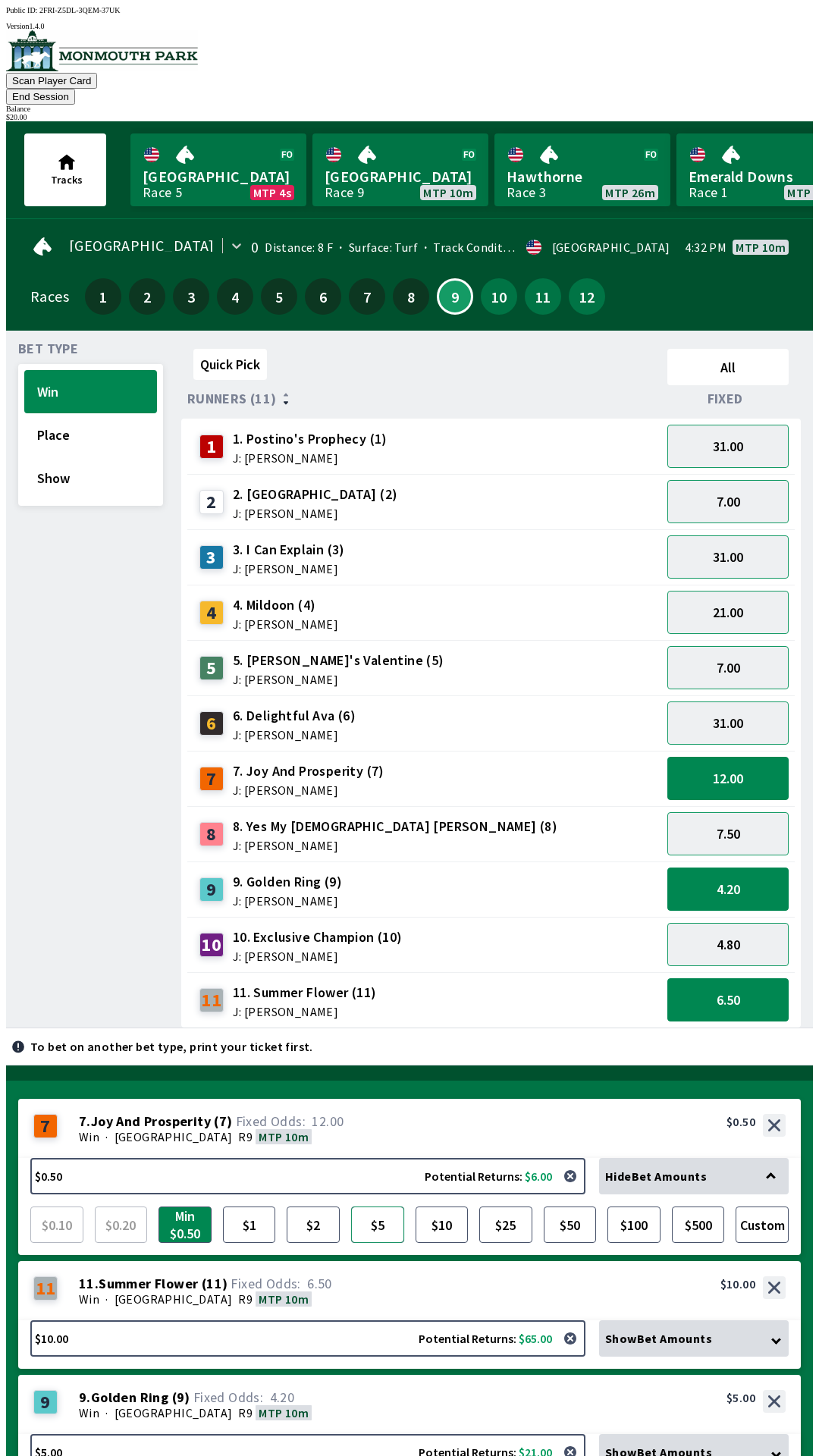
click at [386, 1207] on button "$5" at bounding box center [378, 1225] width 53 height 36
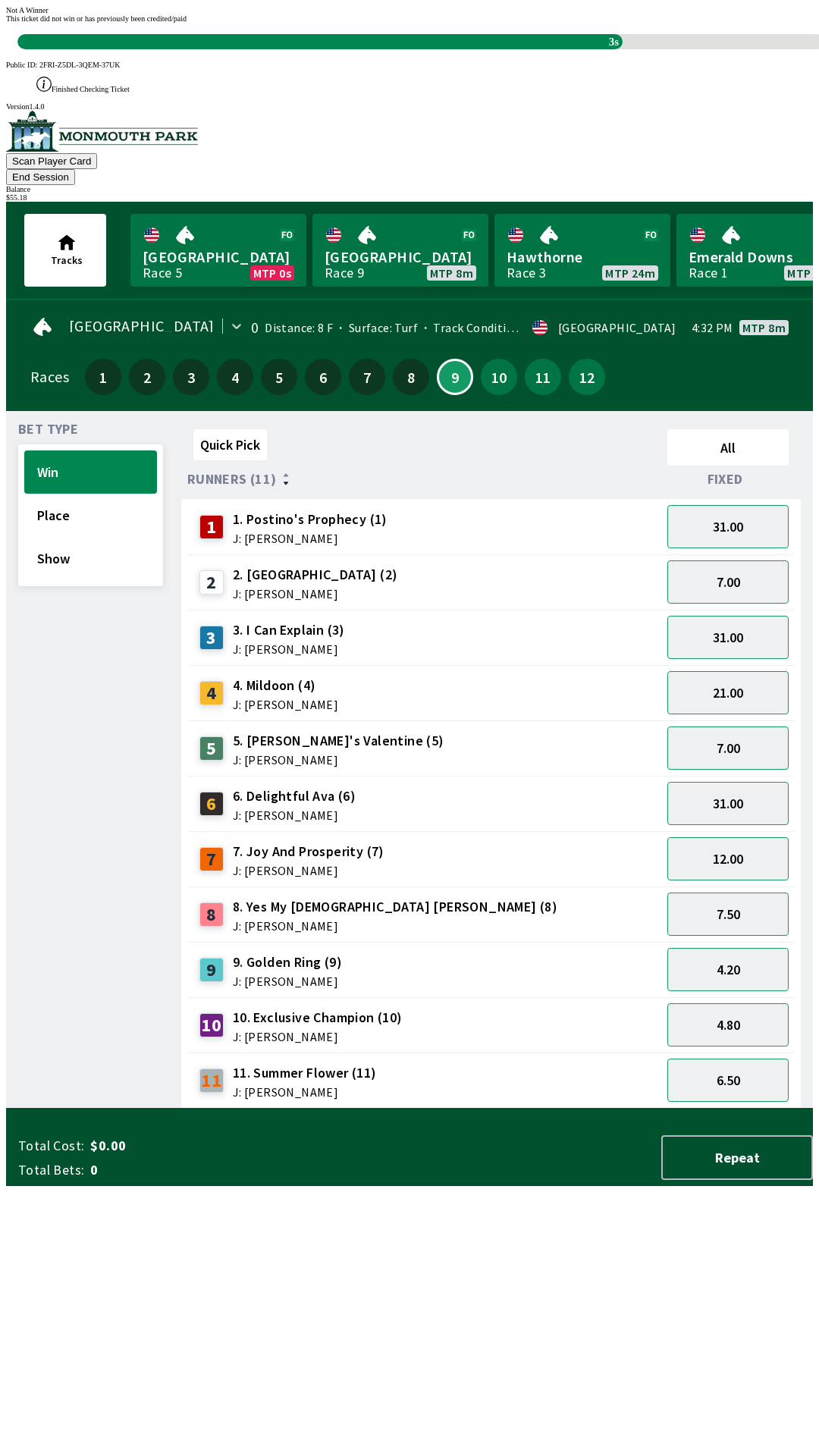
click at [586, 1109] on div "Quick Pick All Runners (11) Fixed 1 1. Postino's Prophecy (1) J: [PERSON_NAME] …" at bounding box center [497, 766] width 632 height 686
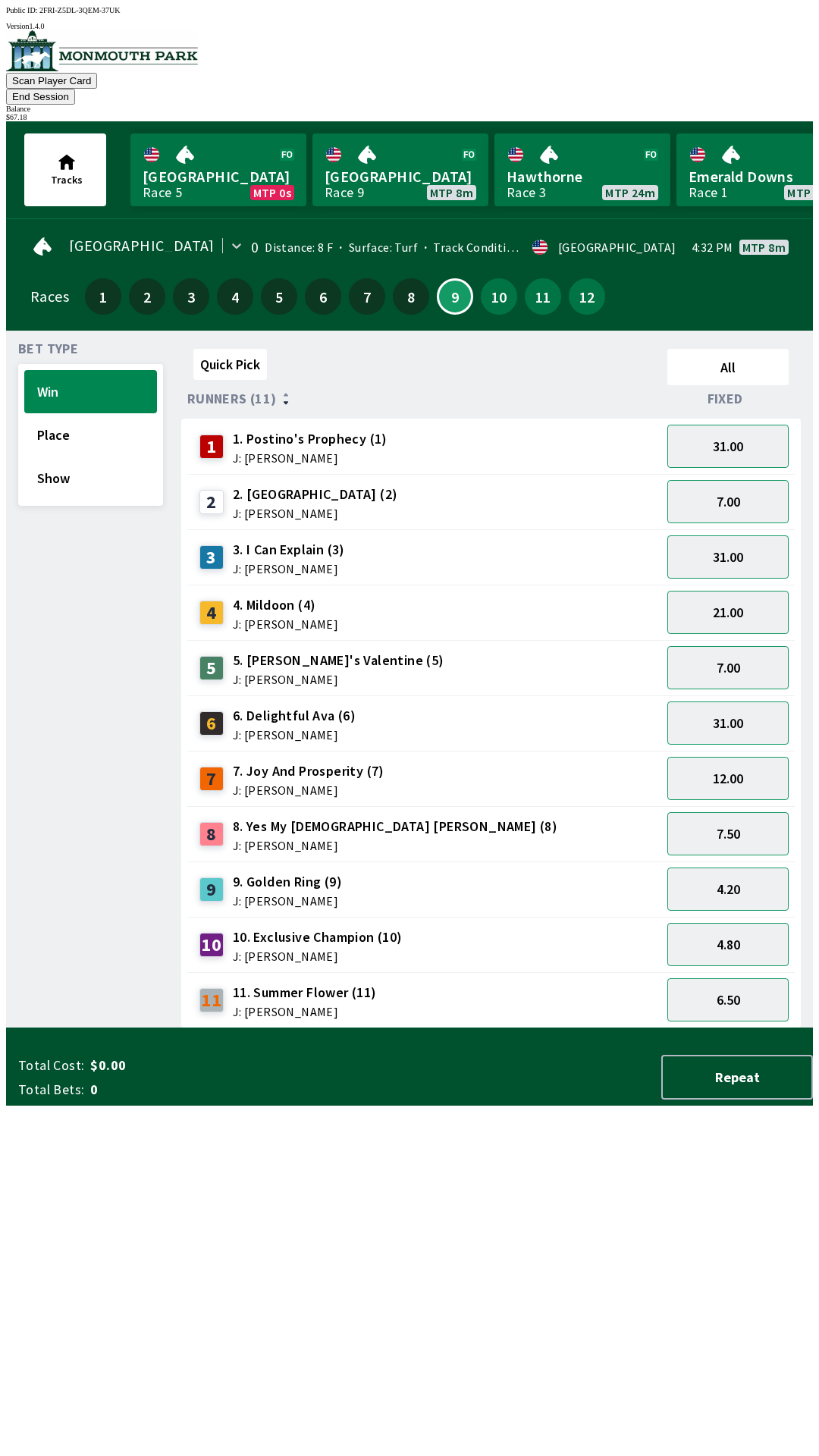
click at [75, 89] on button "End Session" at bounding box center [40, 96] width 69 height 16
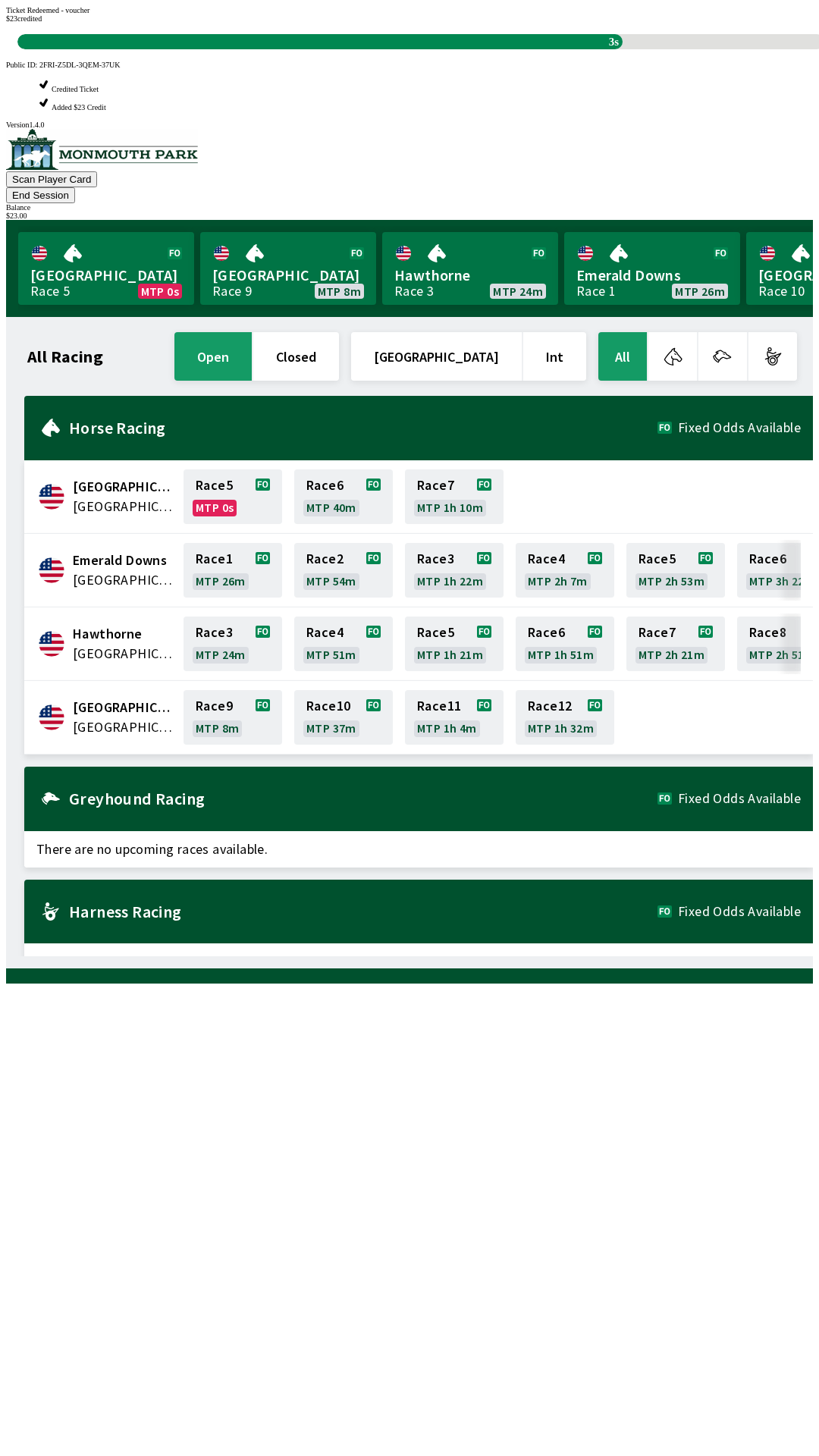
click at [178, 956] on div "All Racing open closed [GEOGRAPHIC_DATA] Int All [GEOGRAPHIC_DATA] [GEOGRAPHIC_…" at bounding box center [416, 642] width 795 height 627
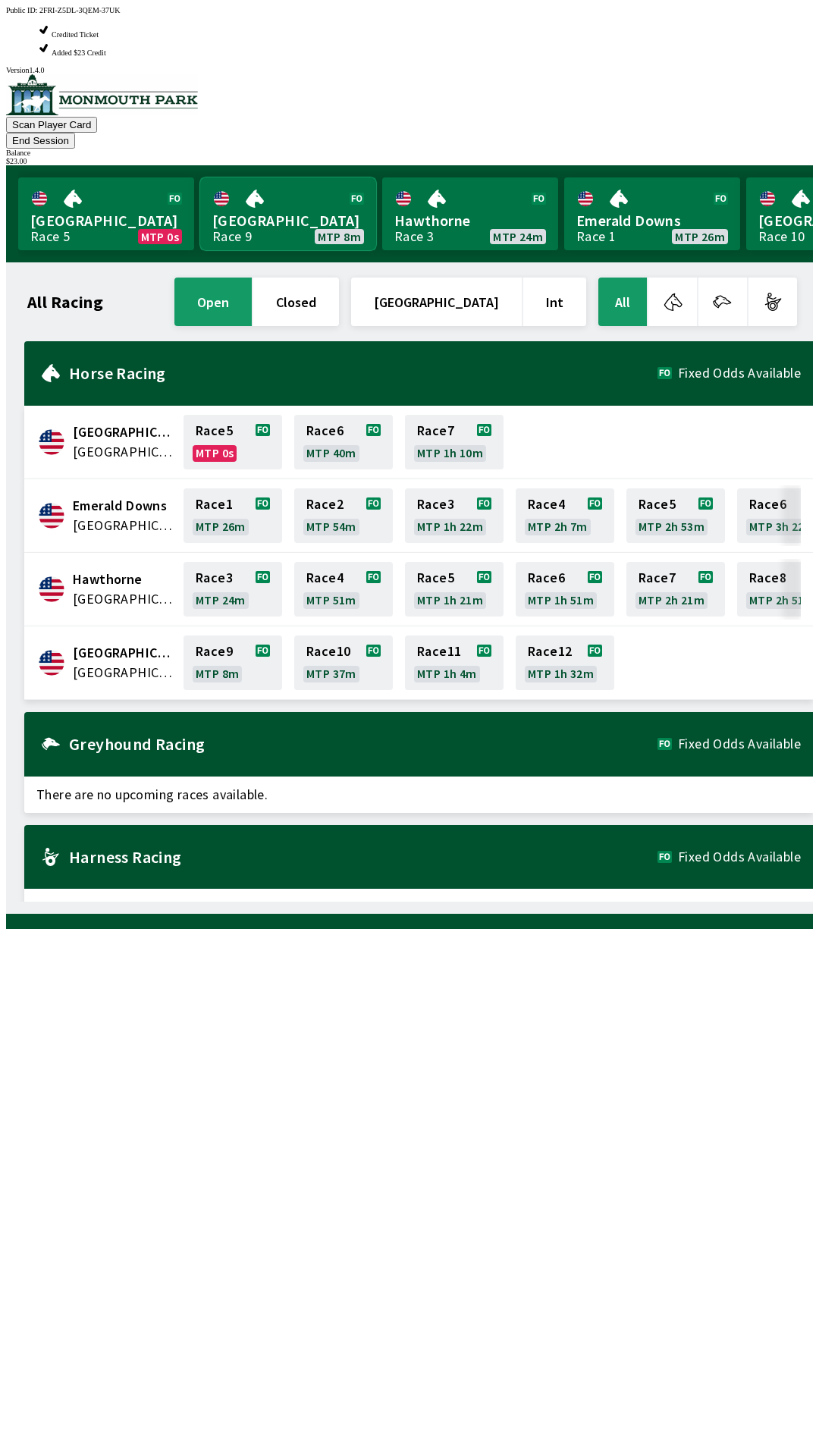
click at [259, 177] on link "[GEOGRAPHIC_DATA] Race 9 MTP 8m" at bounding box center [288, 214] width 176 height 73
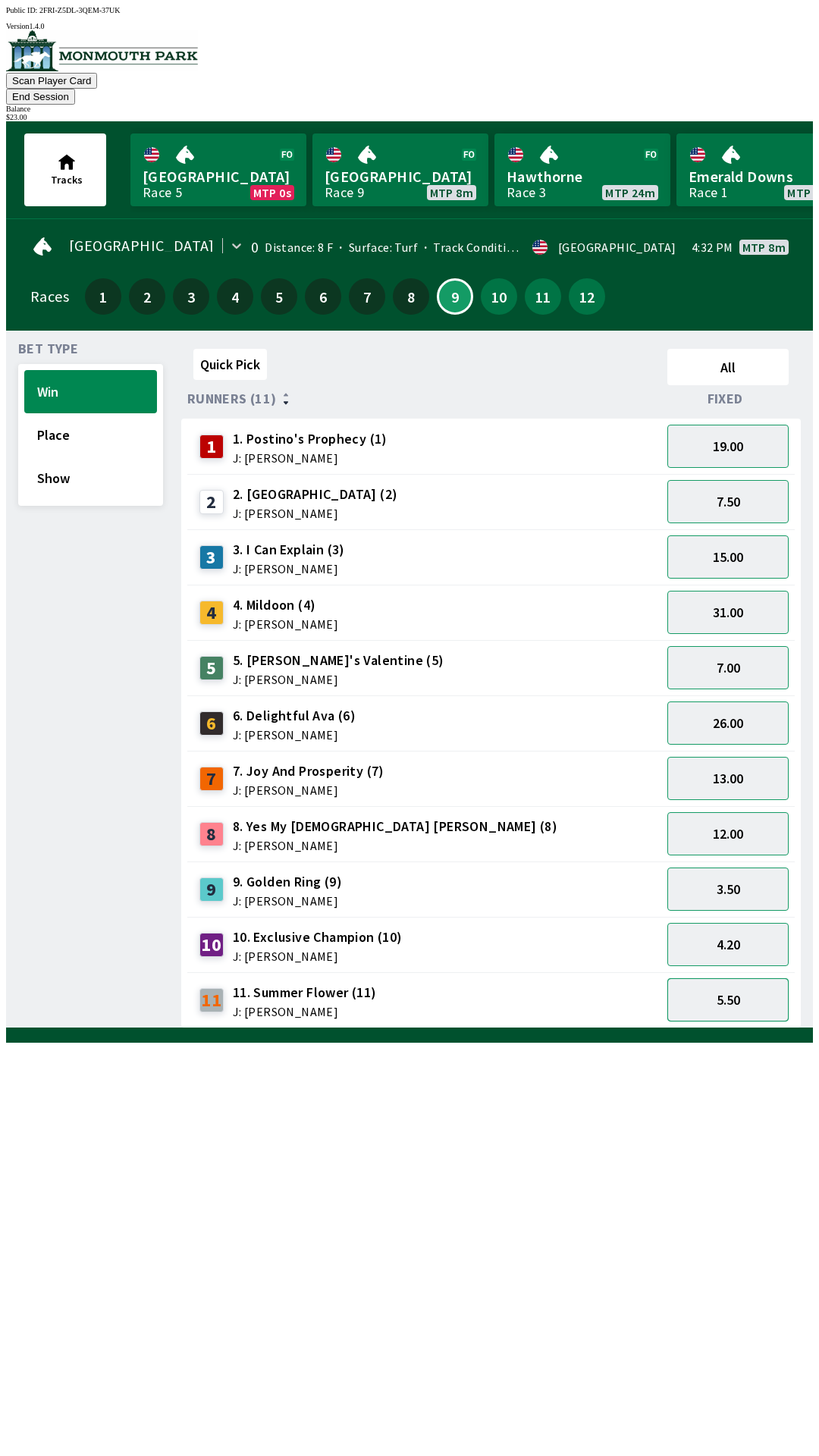
click at [744, 978] on button "5.50" at bounding box center [728, 999] width 121 height 43
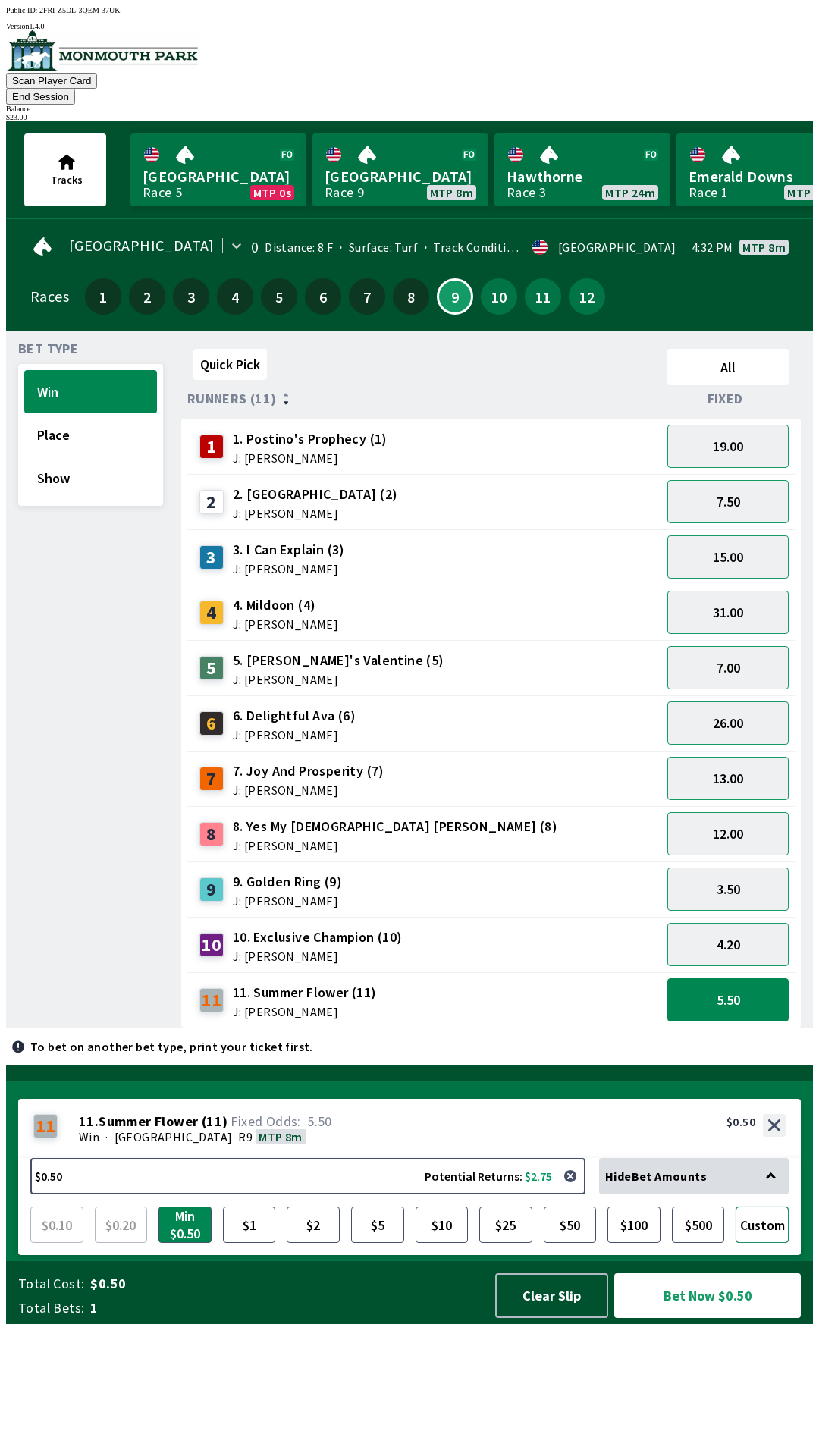
click at [774, 1243] on button "Custom" at bounding box center [762, 1225] width 53 height 36
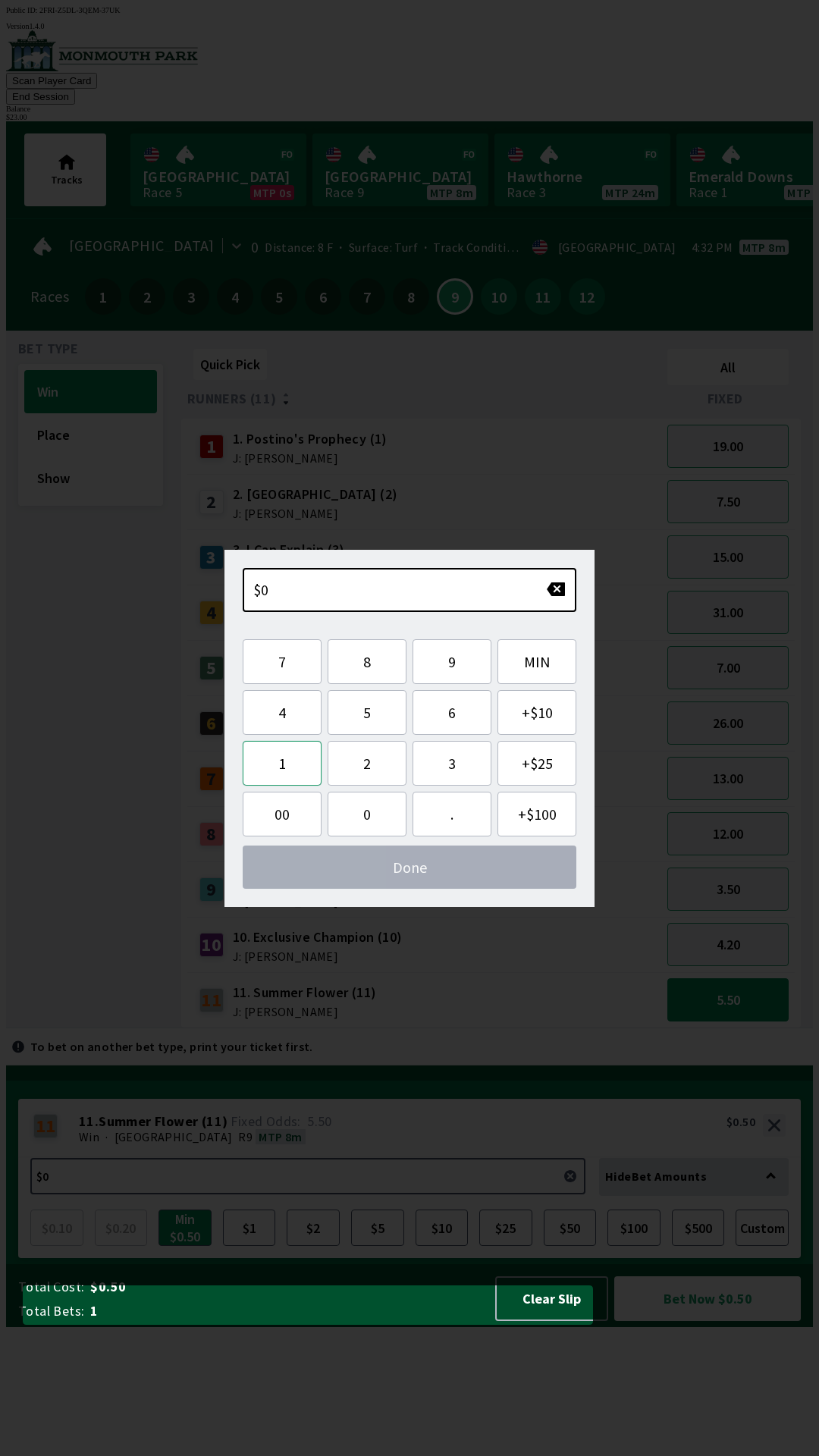
click at [284, 761] on button "1" at bounding box center [282, 763] width 79 height 45
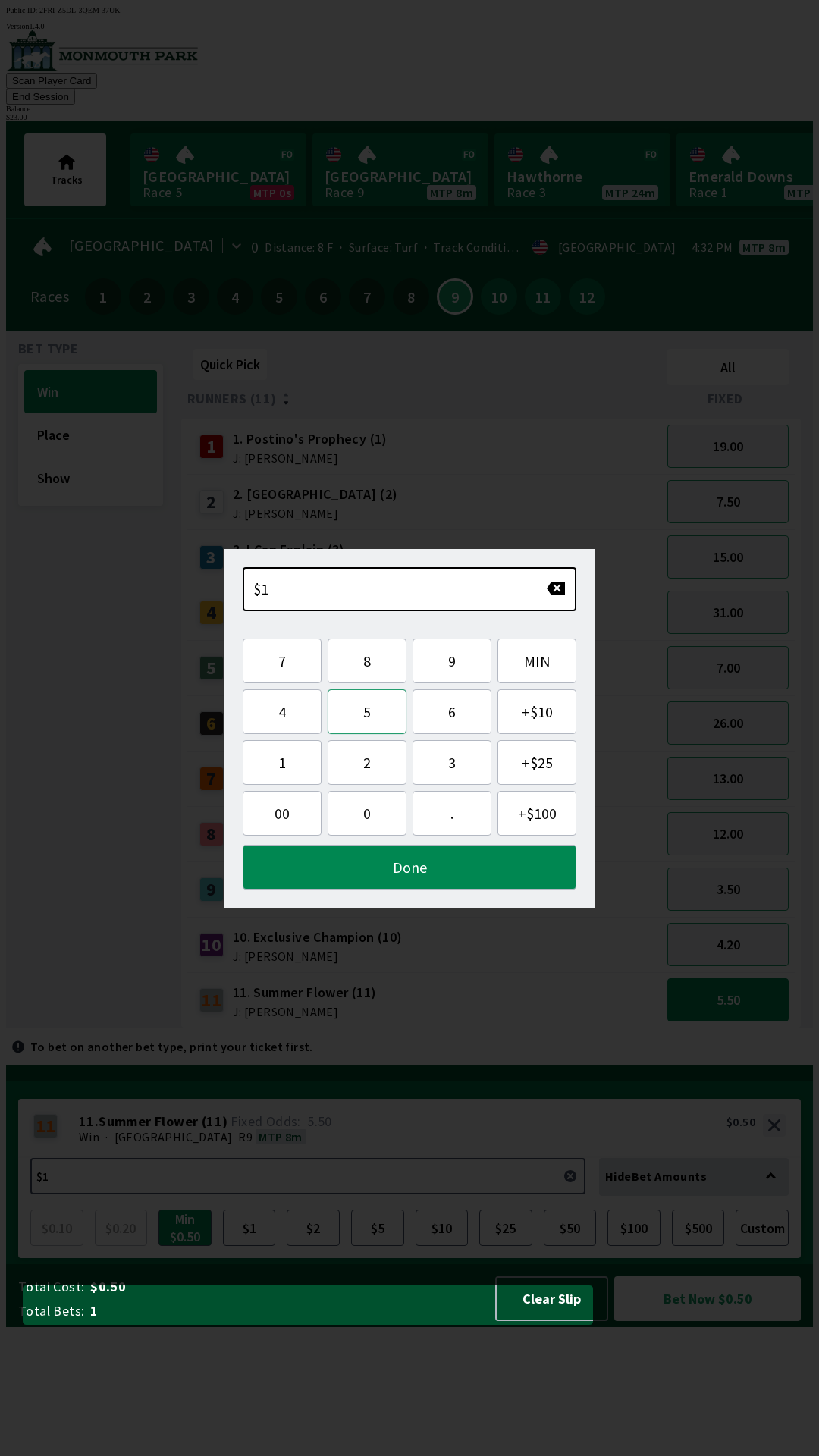
click at [376, 717] on button "5" at bounding box center [367, 711] width 79 height 45
click at [438, 871] on button "Done" at bounding box center [410, 867] width 334 height 45
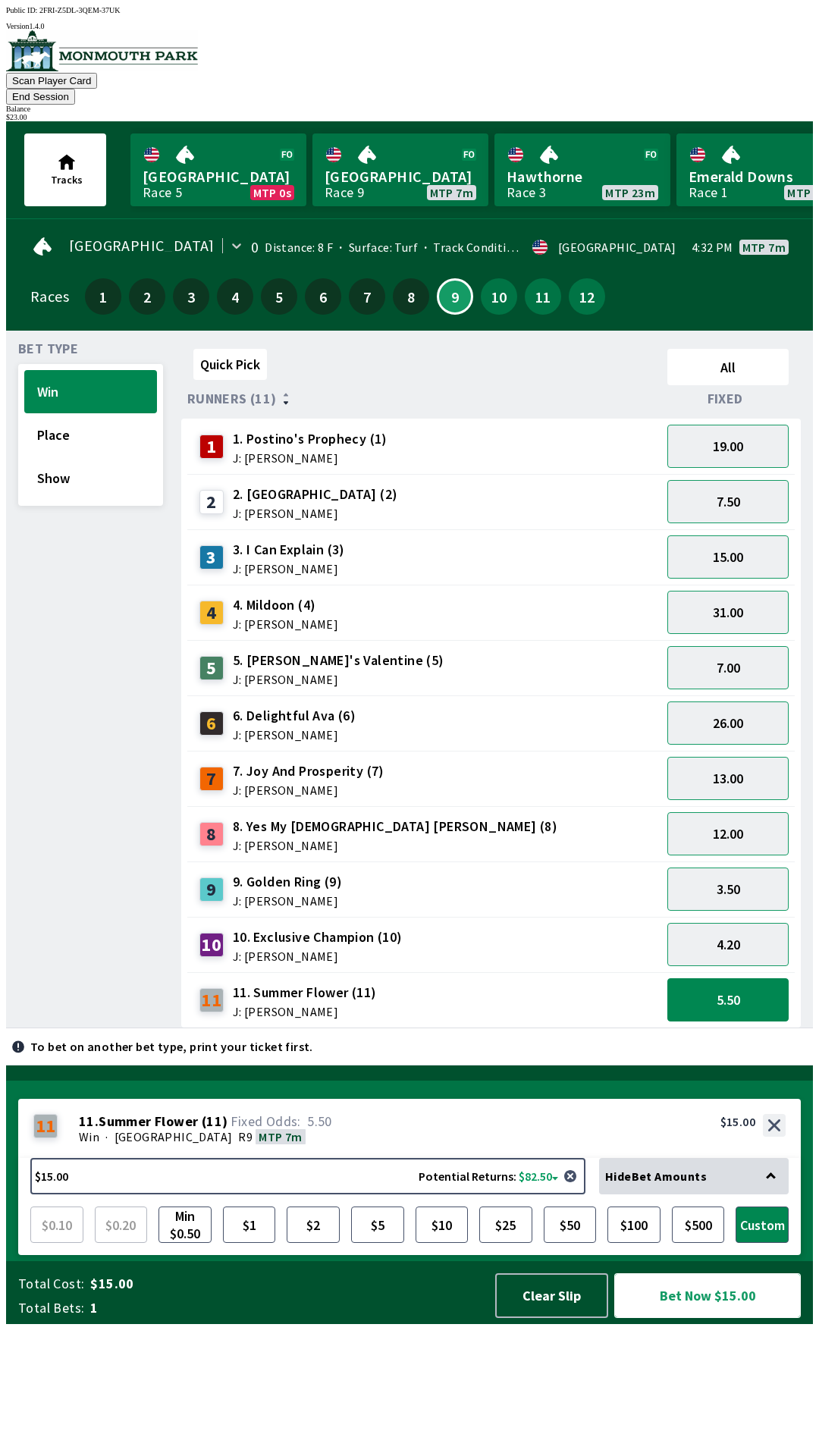
click at [738, 1318] on button "Bet Now $15.00" at bounding box center [708, 1295] width 187 height 45
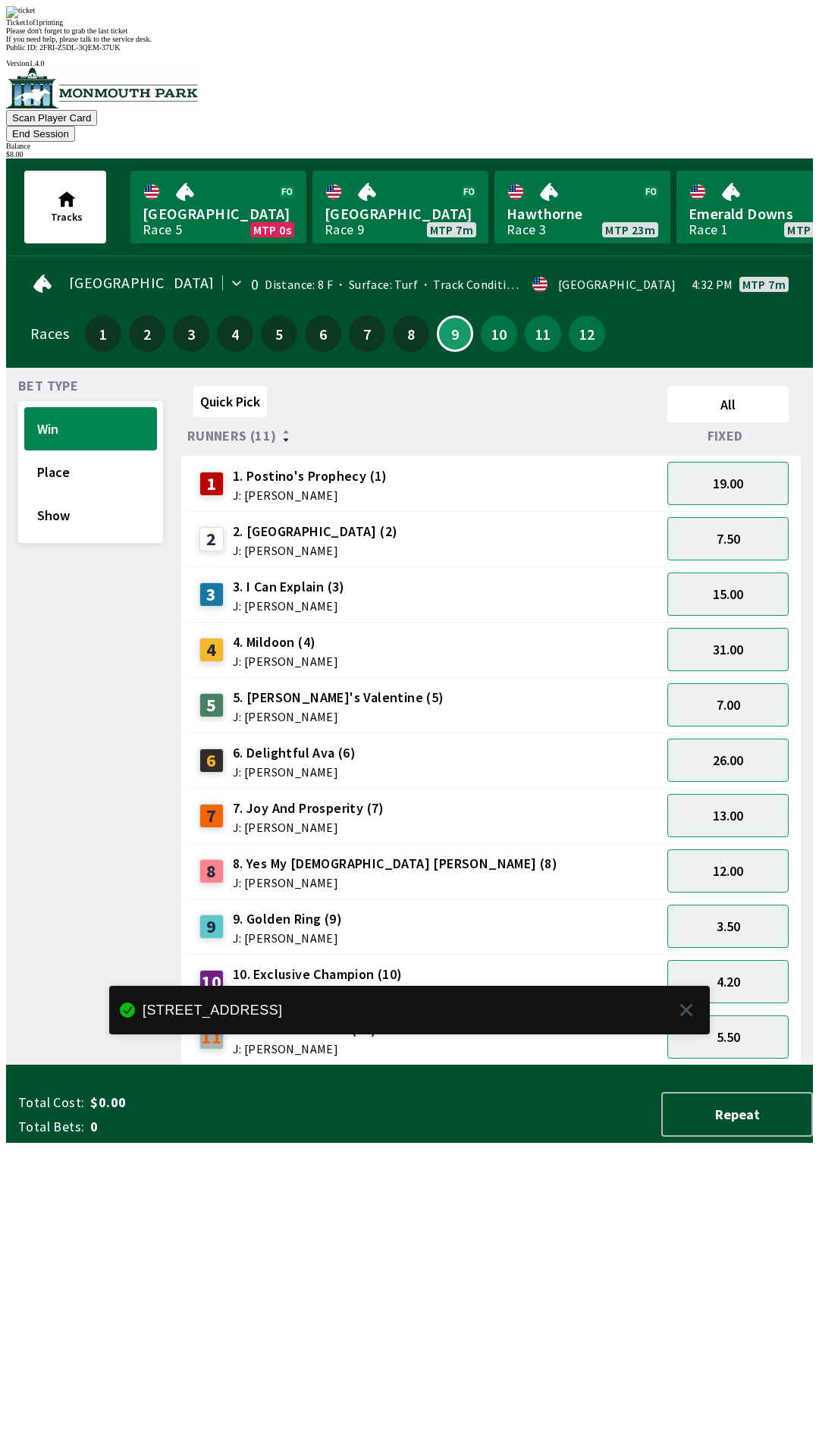
click at [463, 1065] on div "Quick Pick All Runners (11) Fixed 1 1. Postino's Prophecy (1) J: [PERSON_NAME] …" at bounding box center [497, 723] width 632 height 686
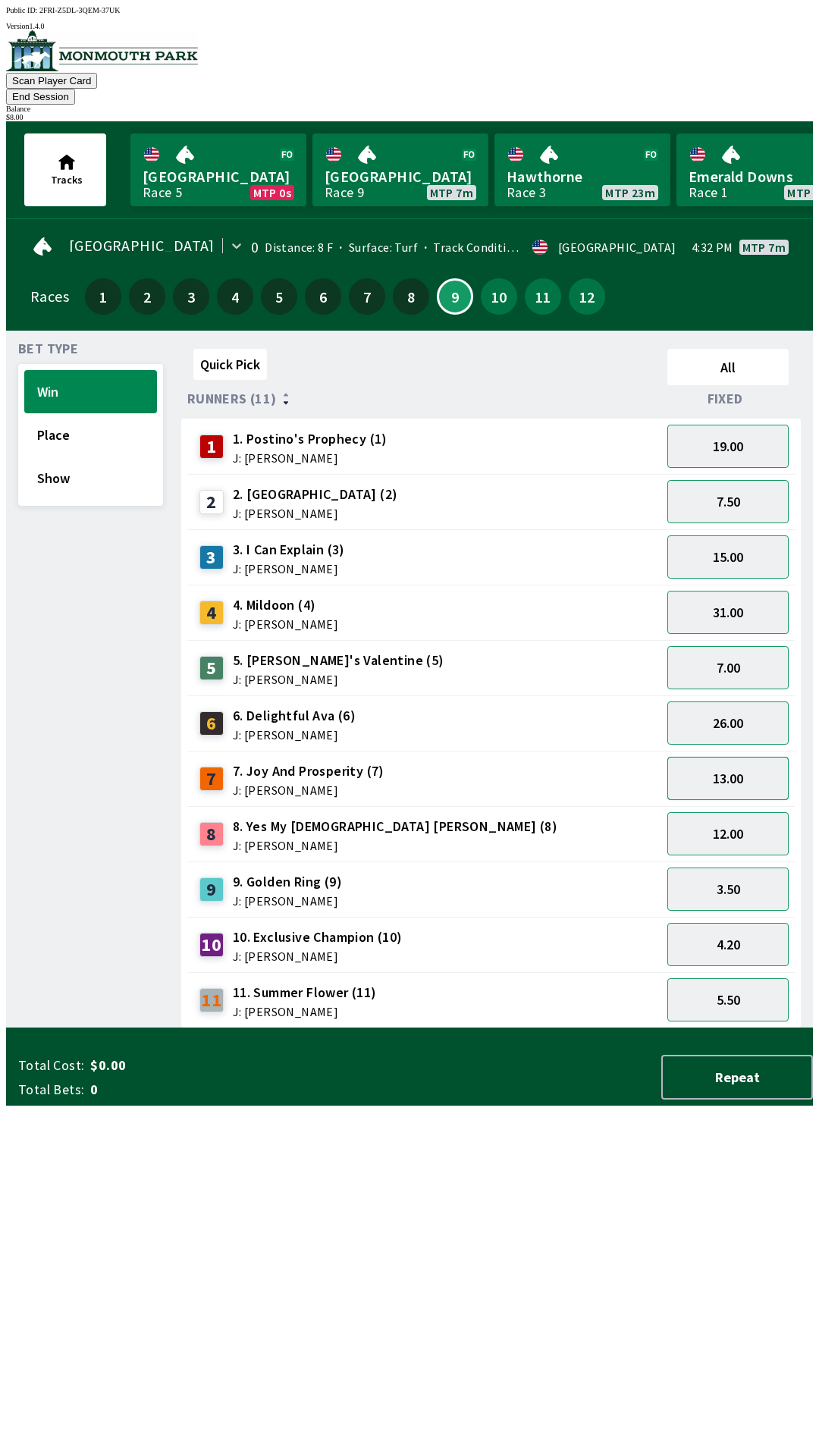
click at [739, 757] on button "13.00" at bounding box center [728, 778] width 121 height 43
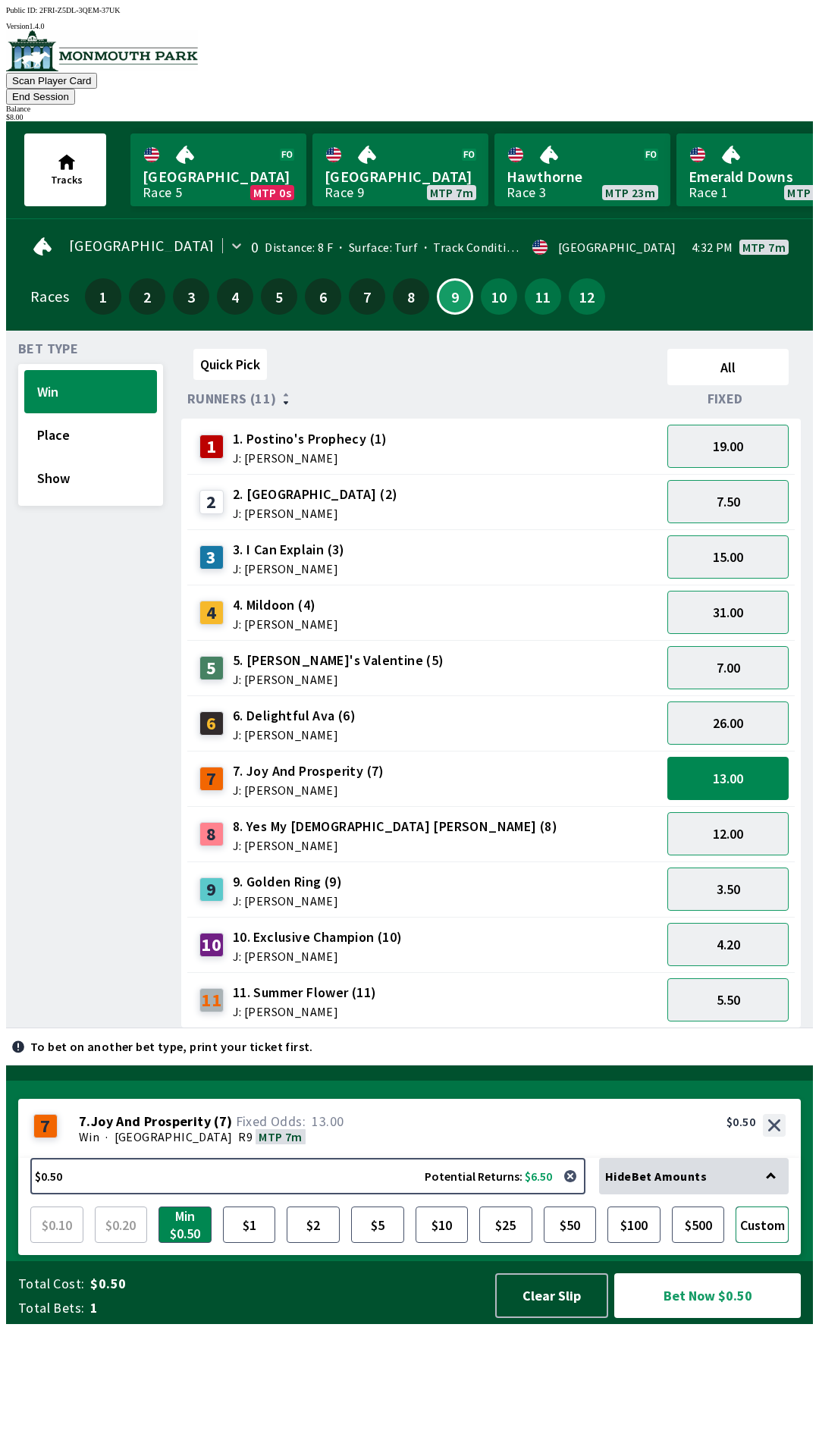
click at [770, 1243] on button "Custom" at bounding box center [762, 1225] width 53 height 36
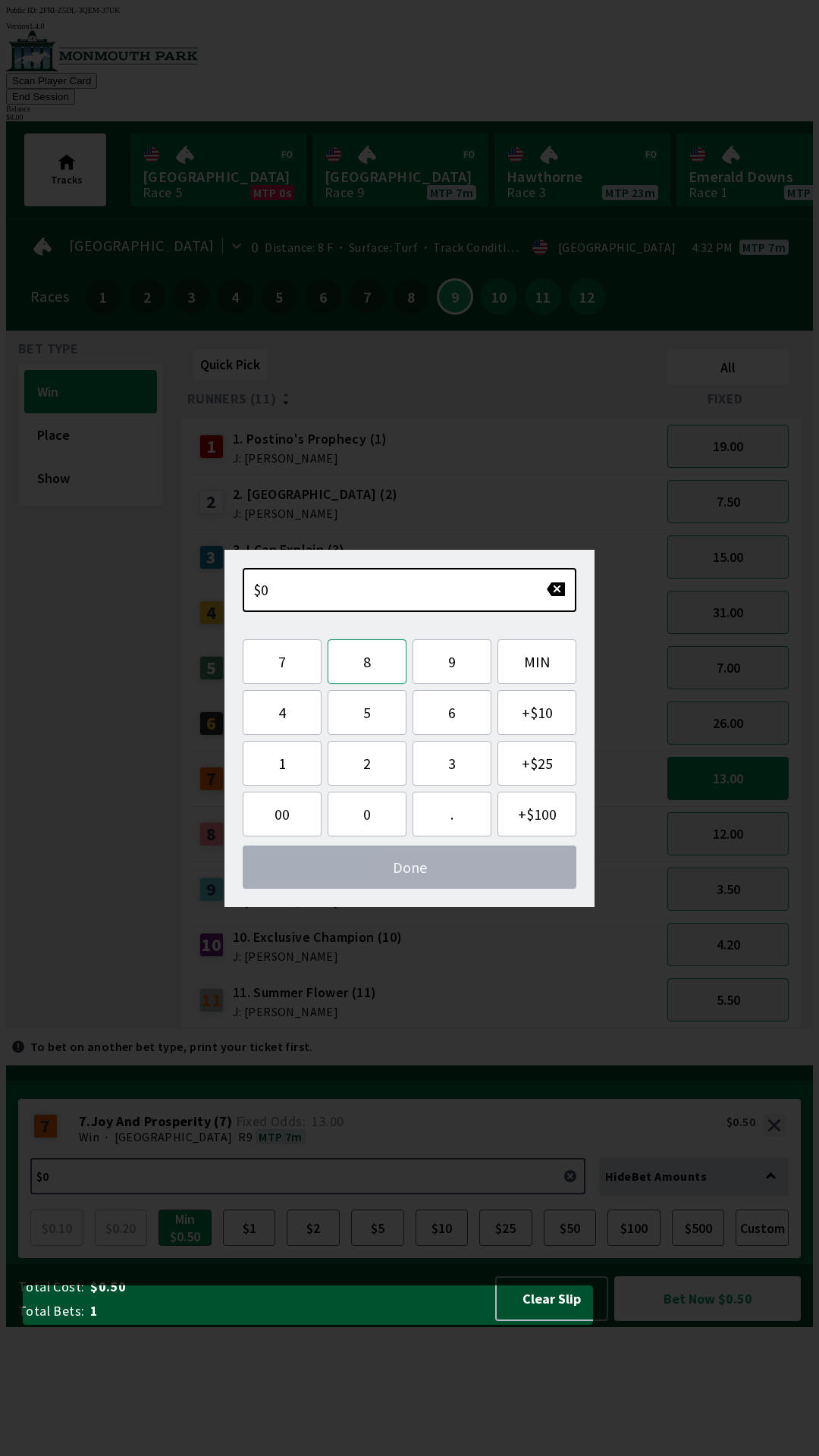
click at [369, 667] on button "8" at bounding box center [367, 661] width 79 height 45
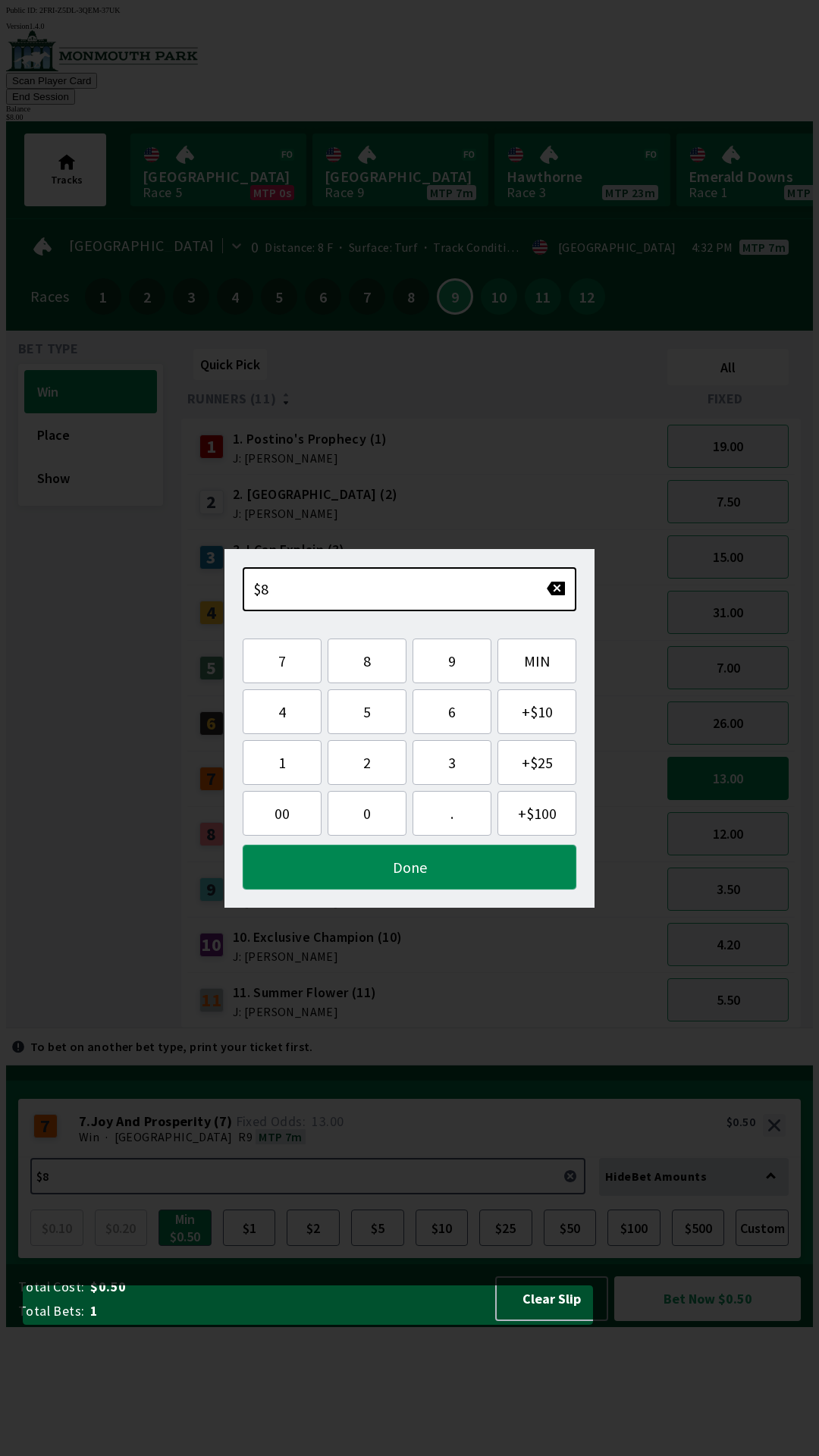
click at [446, 869] on button "Done" at bounding box center [410, 867] width 334 height 45
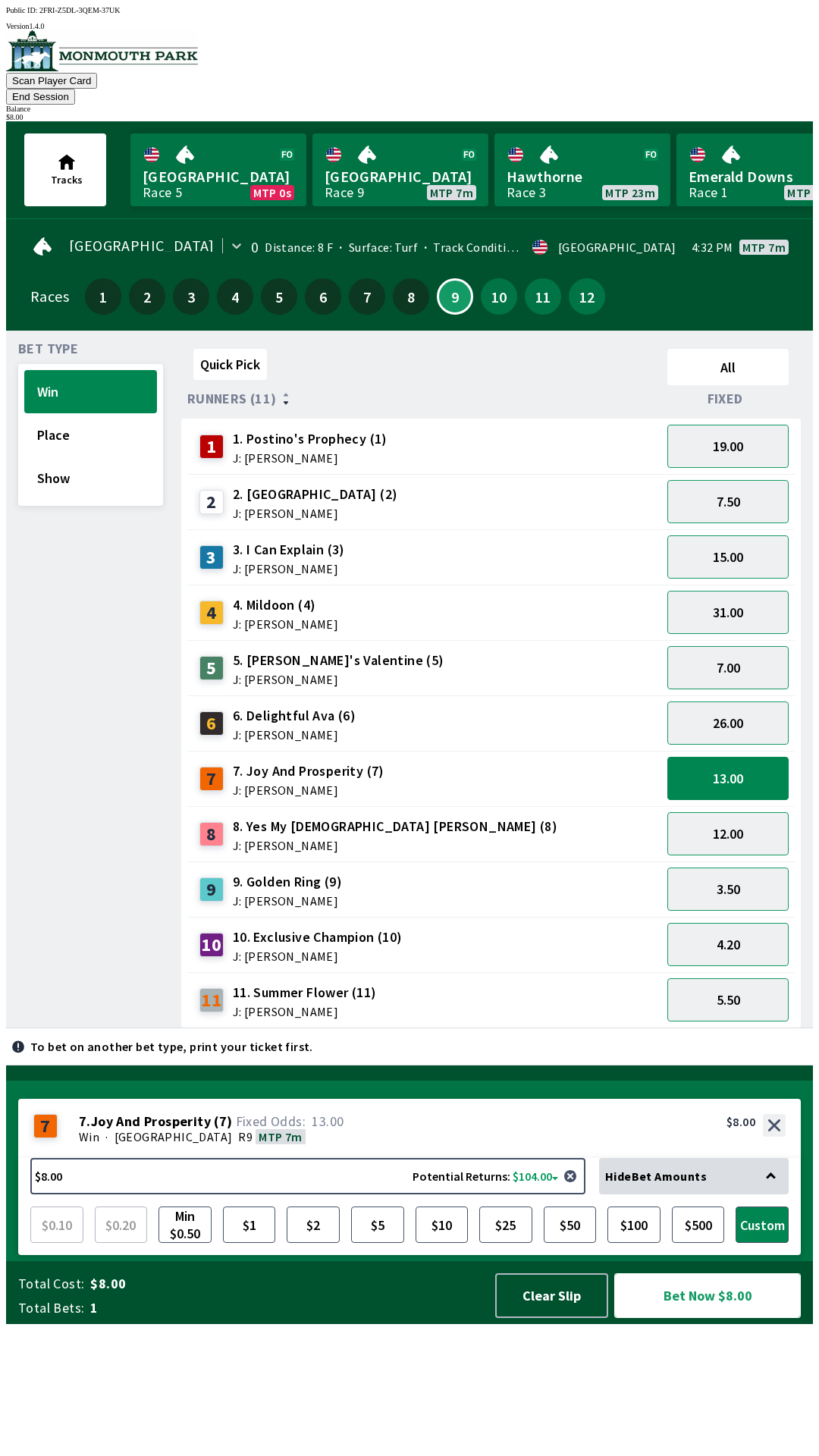
click at [730, 1318] on button "Bet Now $8.00" at bounding box center [708, 1295] width 187 height 45
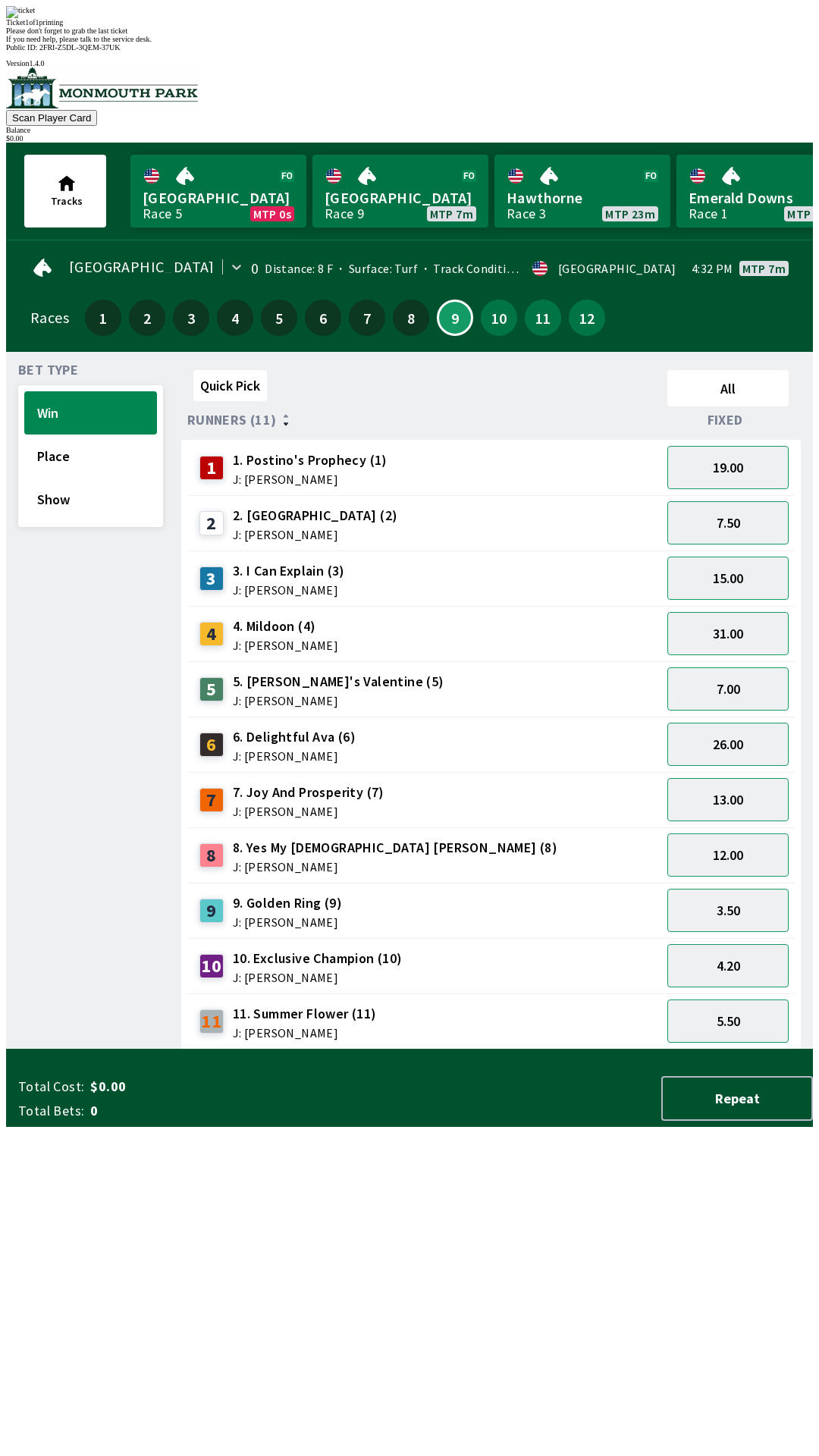
click at [448, 1050] on div "Quick Pick All Runners (11) Fixed 1 1. Postino's Prophecy (1) J: [PERSON_NAME] …" at bounding box center [497, 707] width 632 height 686
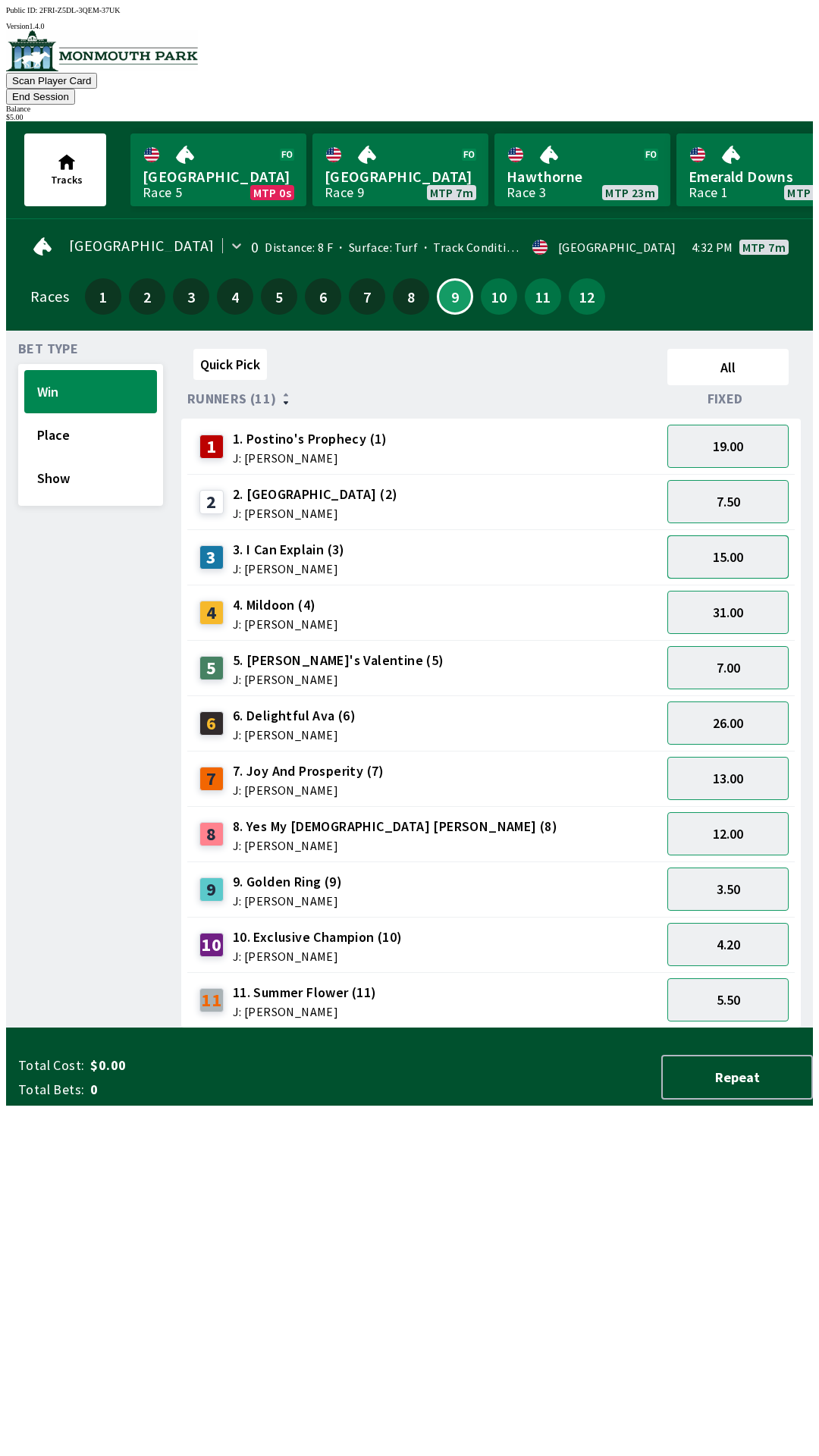
click at [748, 539] on button "15.00" at bounding box center [728, 557] width 121 height 43
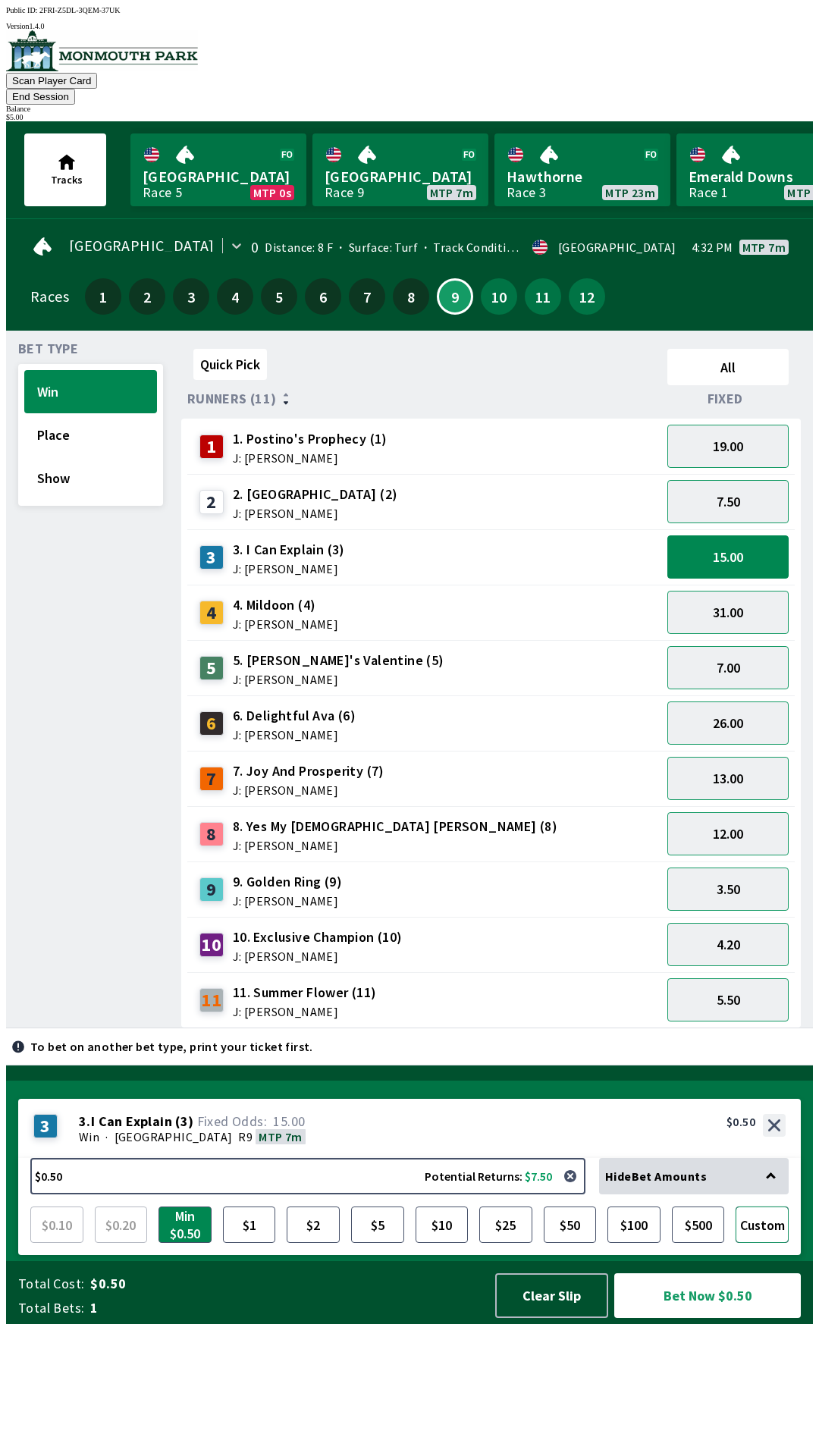
click at [774, 1243] on button "Custom" at bounding box center [762, 1225] width 53 height 36
click at [296, 1028] on div "Quick Pick All Runners (11) Fixed 1 1. Postino's Prophecy (1) J: [PERSON_NAME] …" at bounding box center [497, 686] width 632 height 686
click at [377, 1243] on button "$5" at bounding box center [378, 1225] width 53 height 36
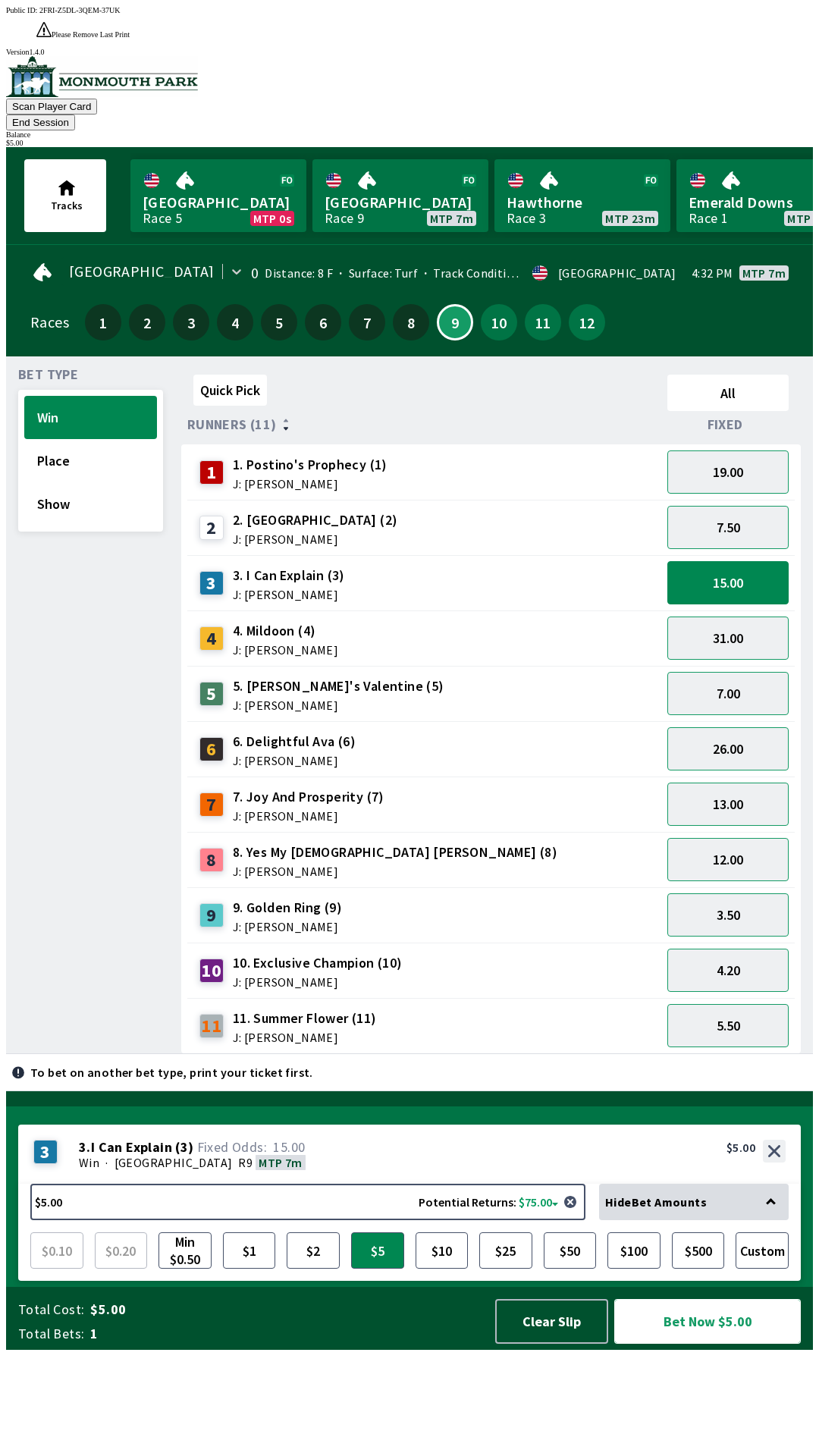
click at [736, 1344] on button "Bet Now $5.00" at bounding box center [708, 1321] width 187 height 45
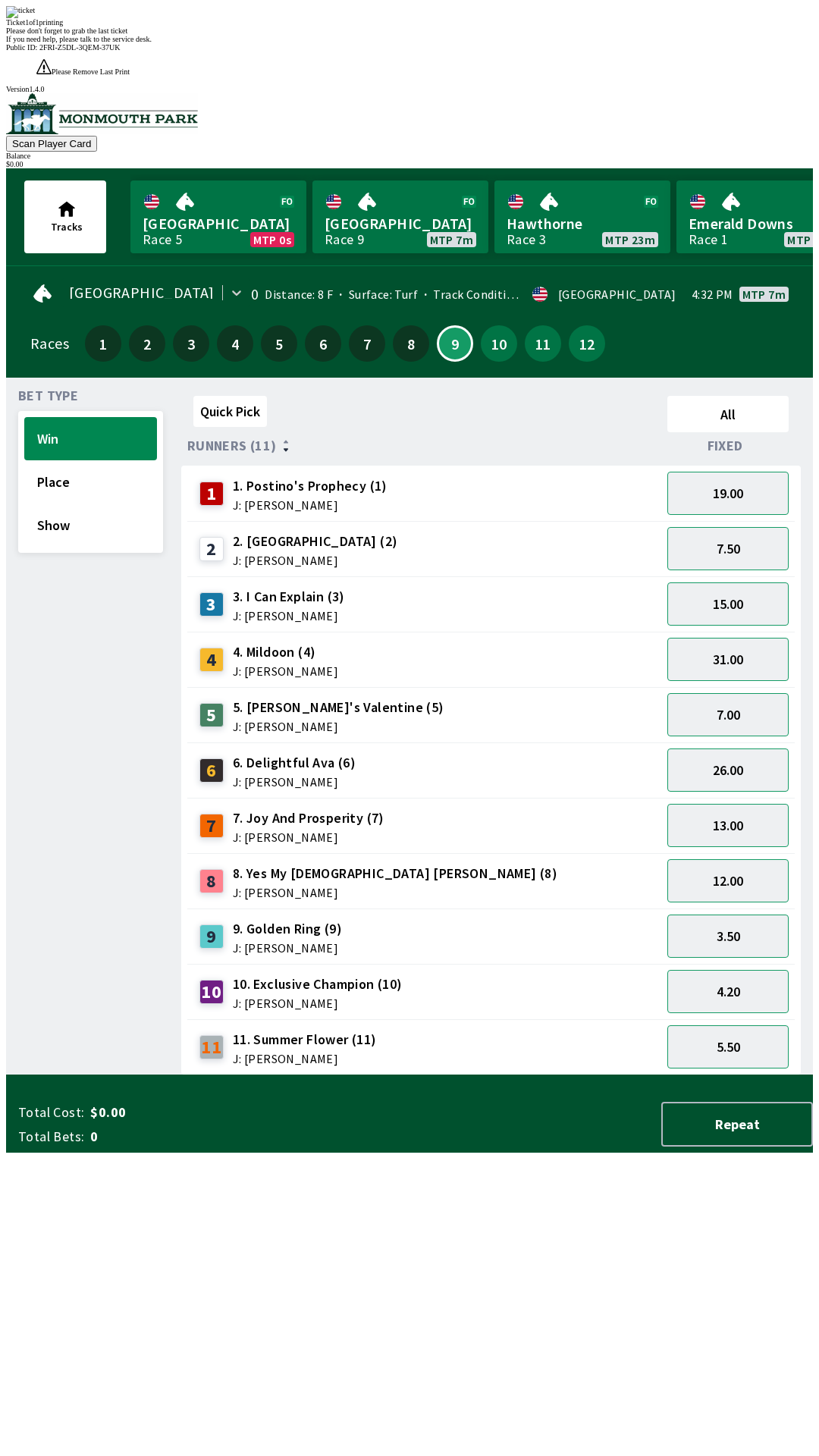
click at [418, 1075] on div "Quick Pick All Runners (11) Fixed 1 1. Postino's Prophecy (1) J: [PERSON_NAME] …" at bounding box center [497, 733] width 632 height 686
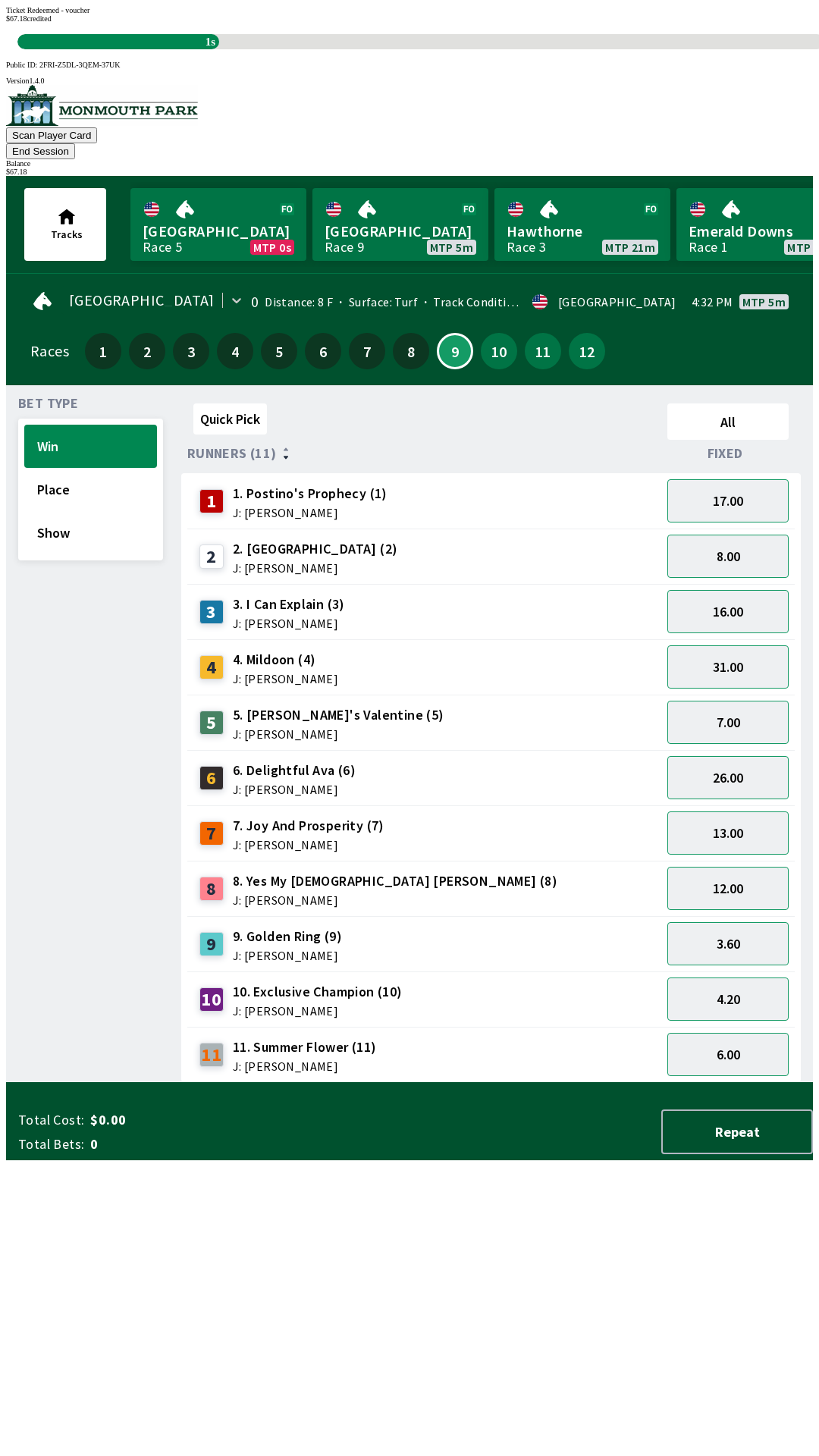
click at [473, 1024] on div "Quick Pick All Runners (11) Fixed 1 1. Postino's Prophecy (1) J: [PERSON_NAME] …" at bounding box center [497, 740] width 632 height 686
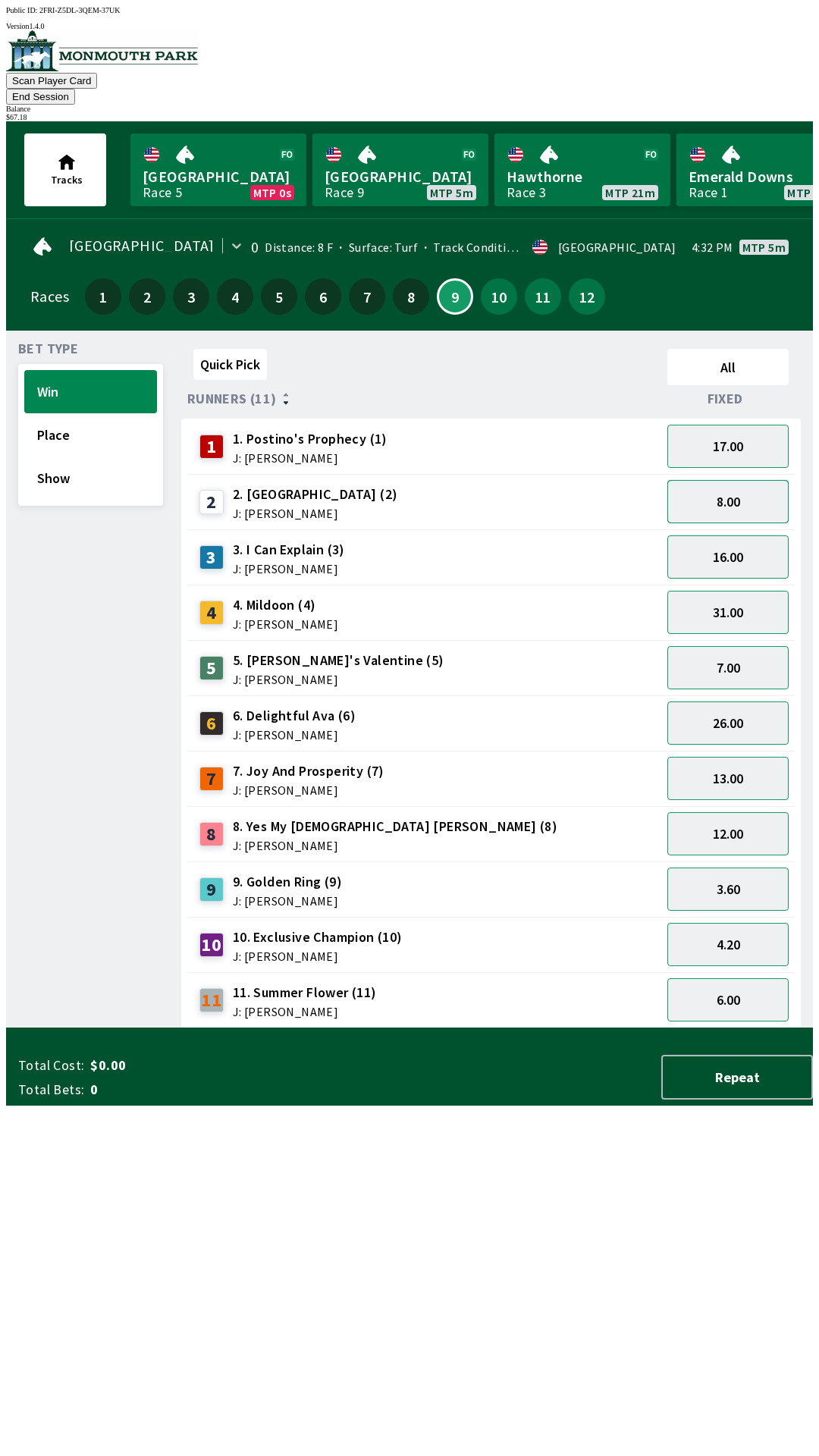
click at [733, 480] on button "8.00" at bounding box center [728, 501] width 121 height 43
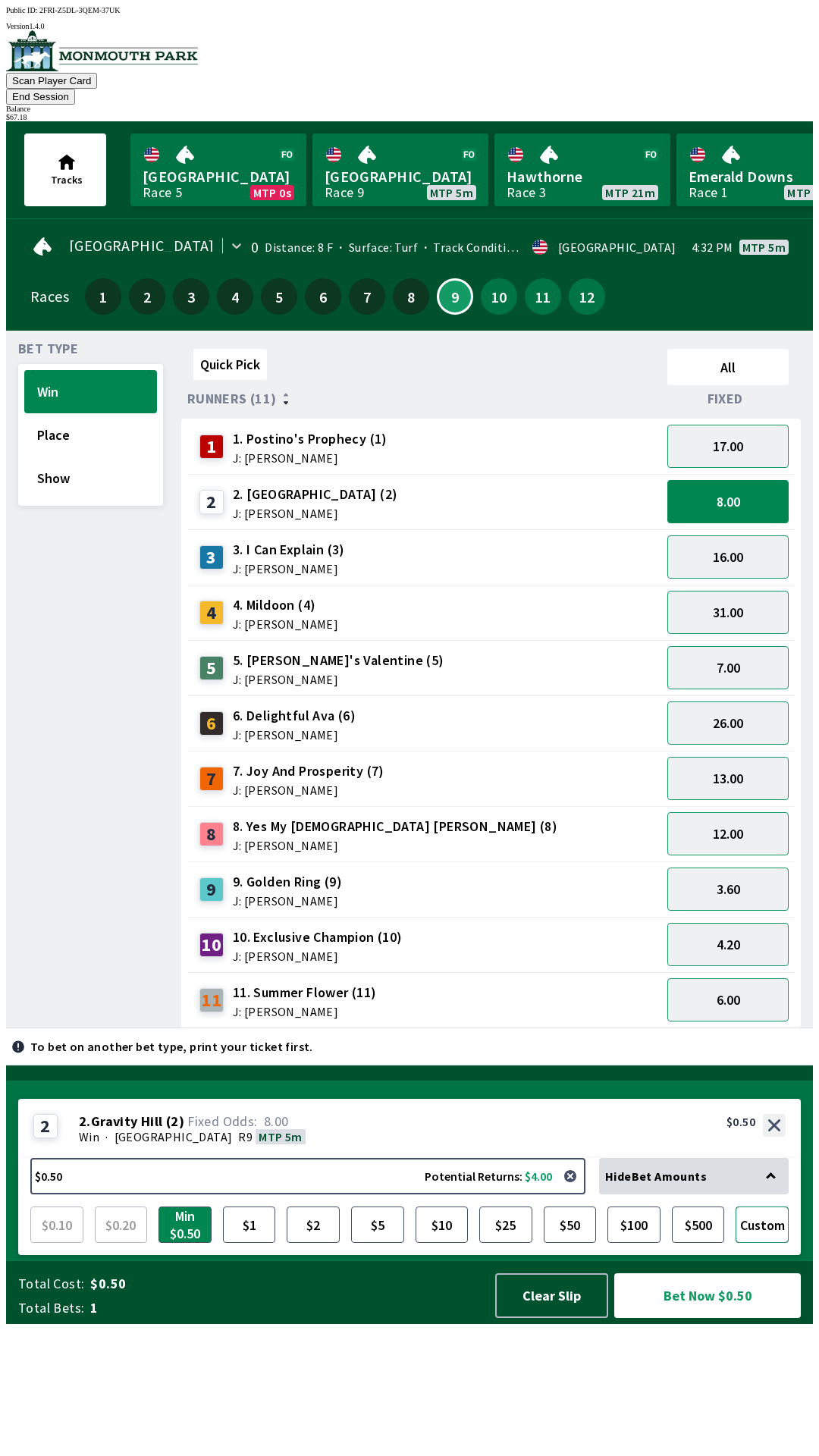
click at [768, 1243] on button "Custom" at bounding box center [762, 1225] width 53 height 36
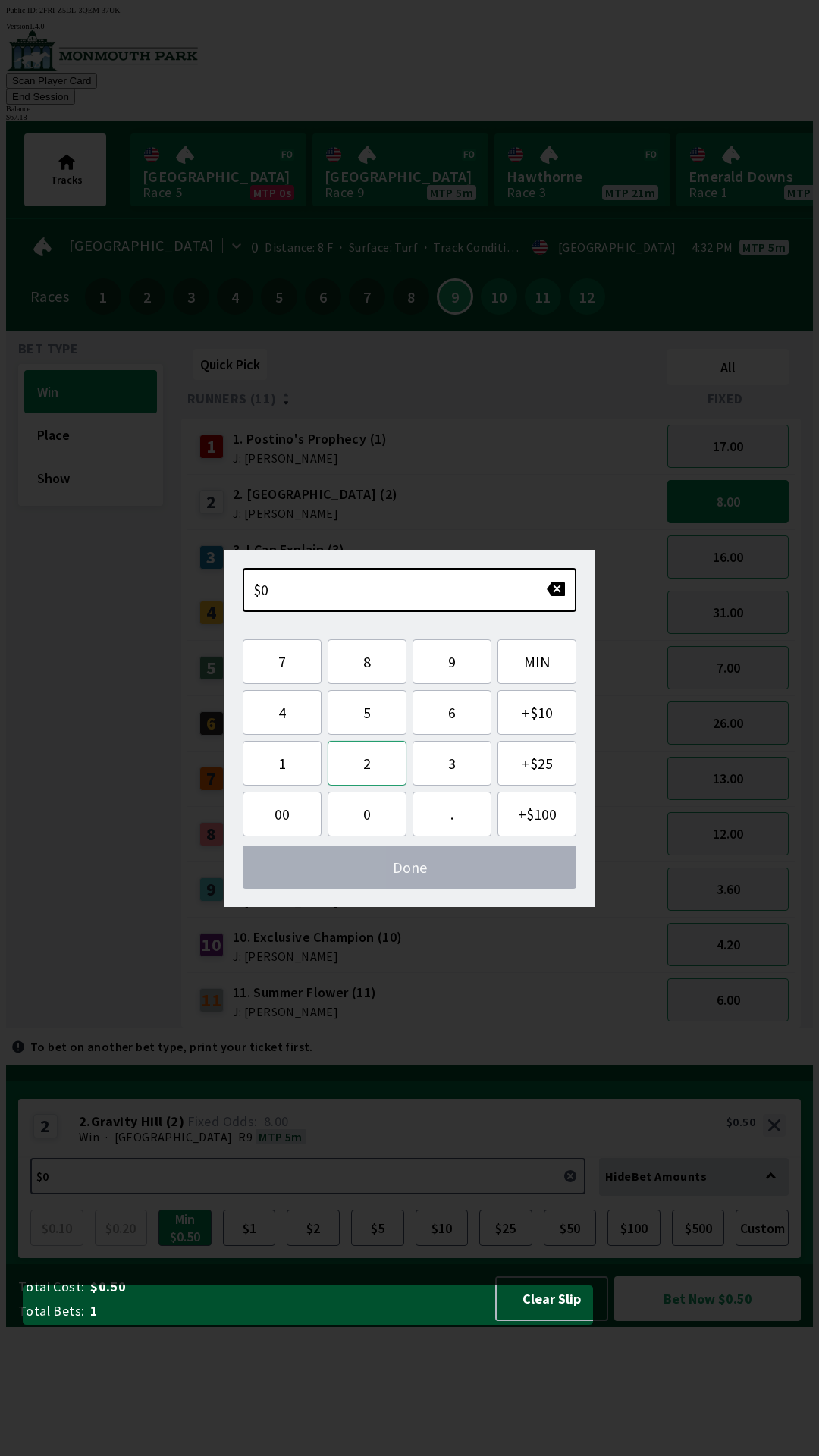
click at [369, 762] on button "2" at bounding box center [367, 763] width 79 height 45
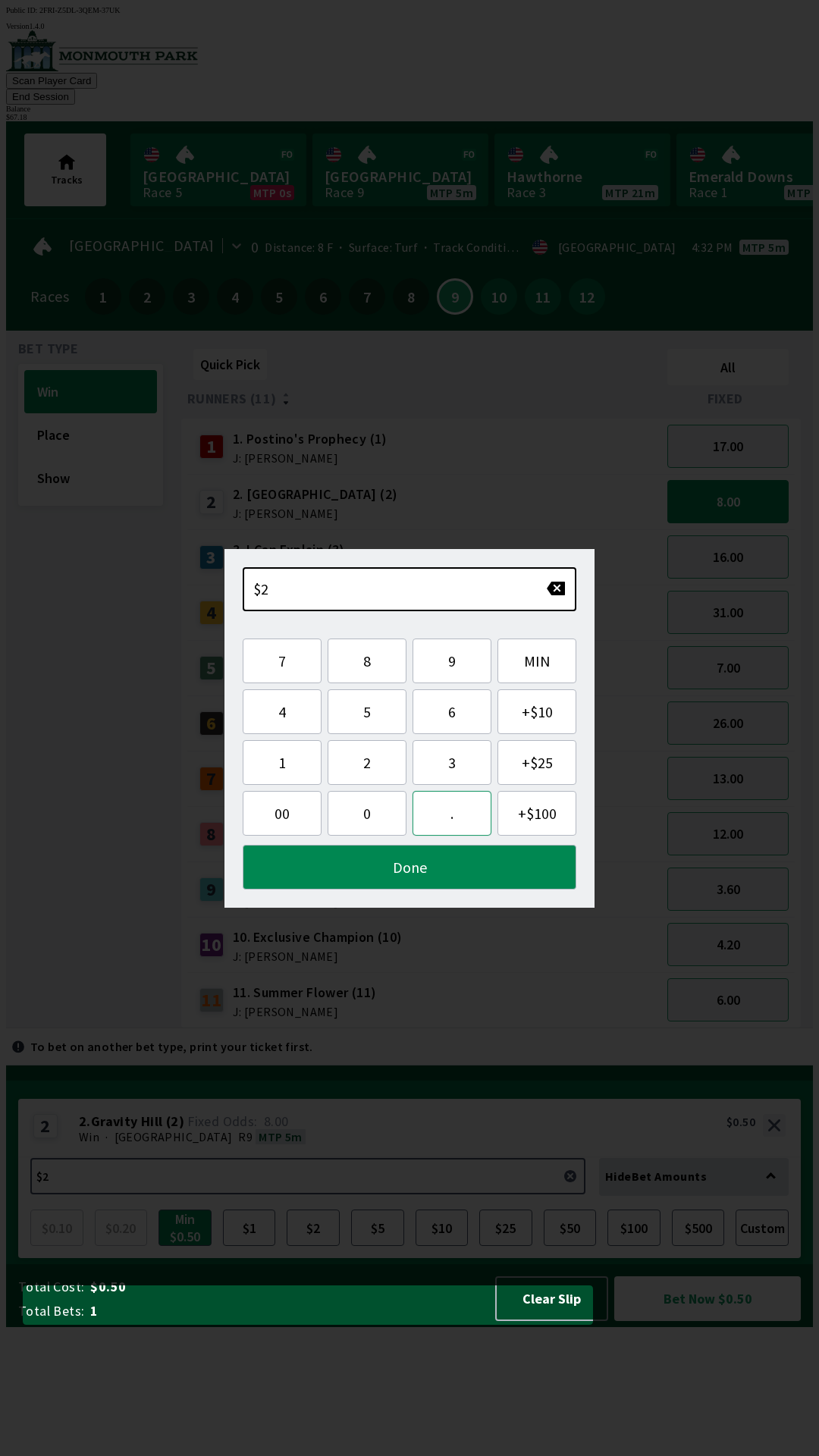
click at [466, 815] on button "." at bounding box center [452, 813] width 79 height 45
click at [284, 766] on button "1" at bounding box center [282, 762] width 79 height 45
click at [377, 659] on button "8" at bounding box center [367, 661] width 79 height 45
click at [435, 871] on button "Done" at bounding box center [410, 867] width 334 height 45
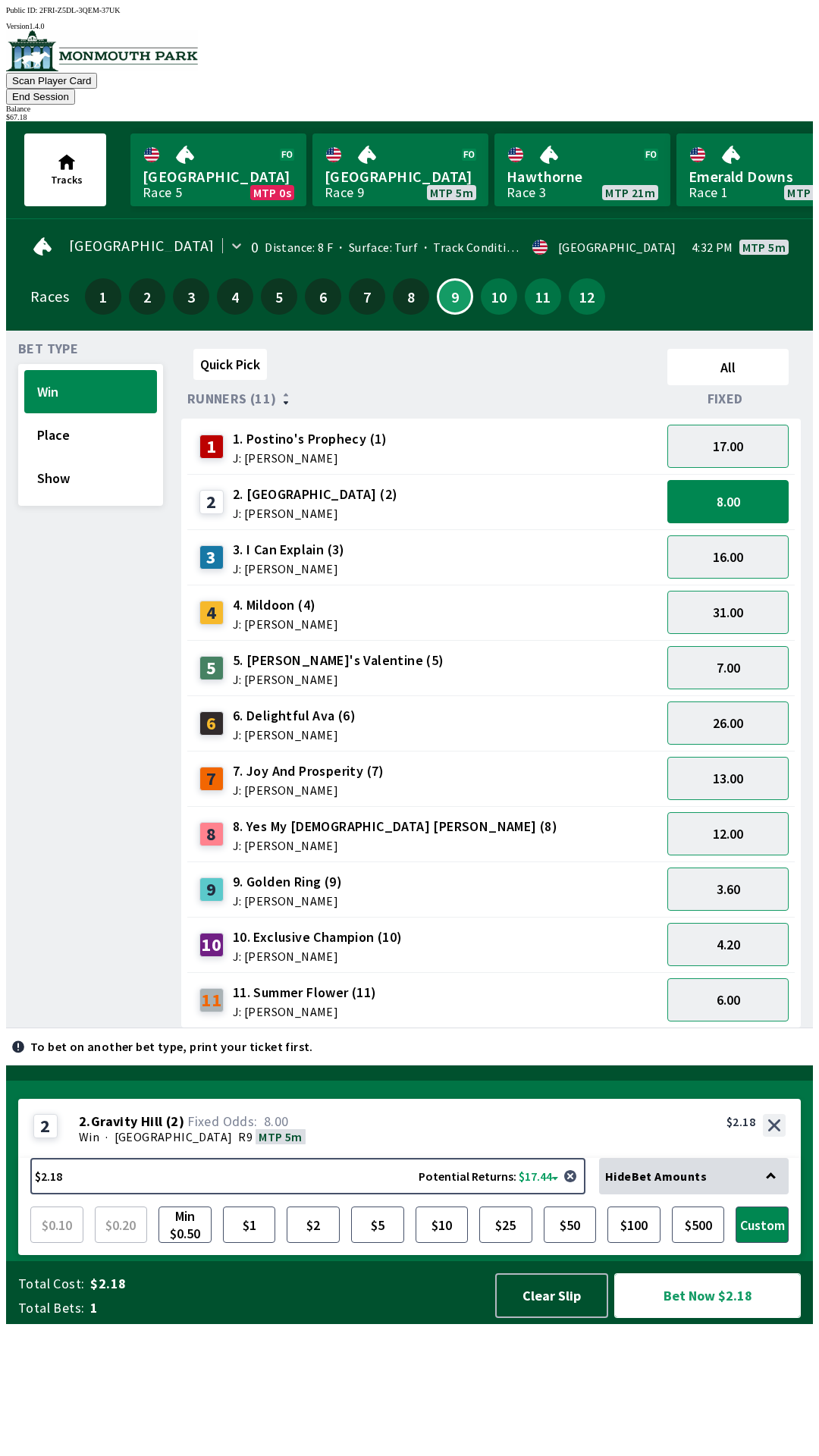
click at [722, 1318] on button "Bet Now $2.18" at bounding box center [708, 1295] width 187 height 45
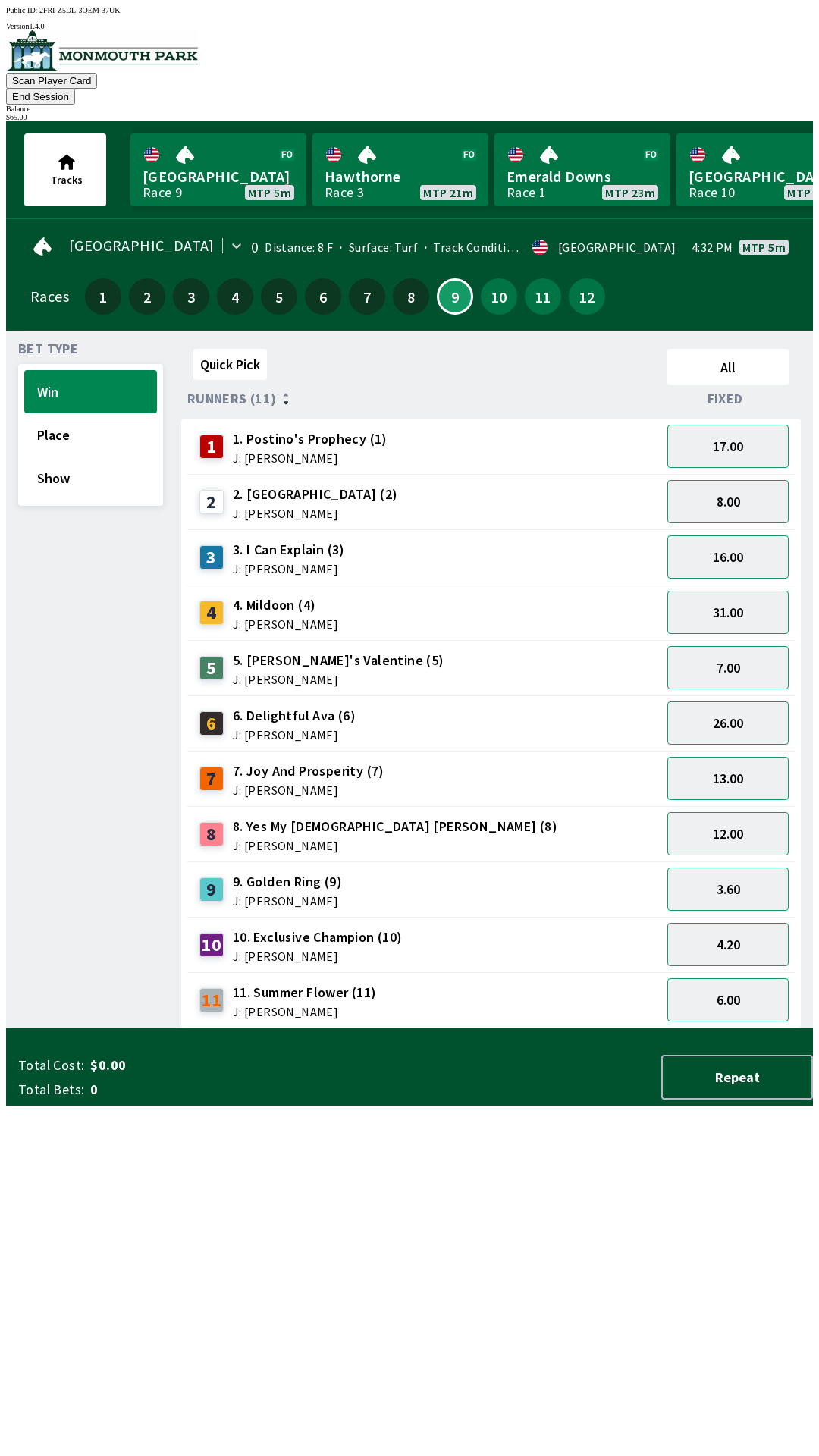
click at [75, 89] on button "End Session" at bounding box center [40, 96] width 69 height 16
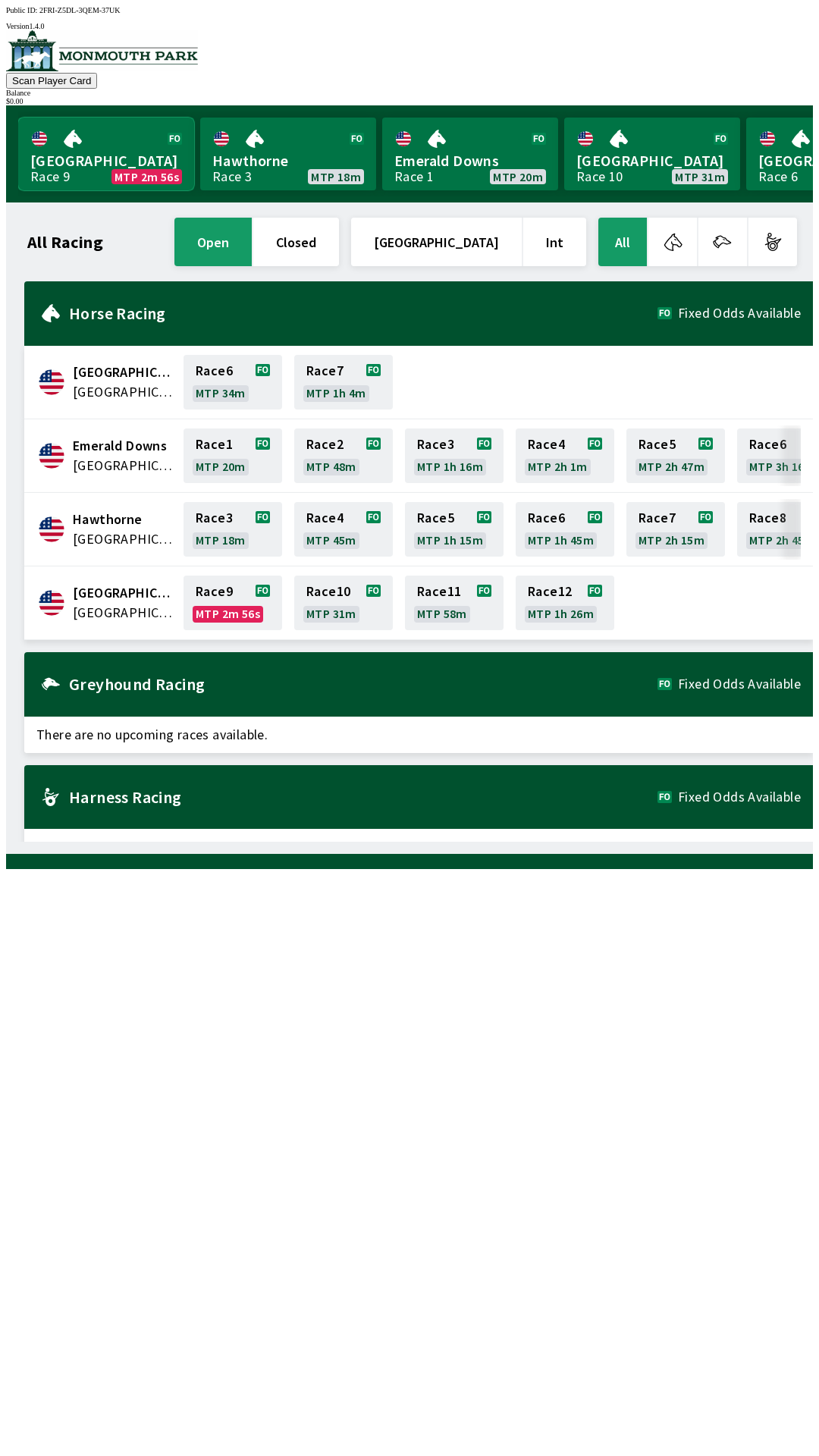
click at [132, 131] on link "[GEOGRAPHIC_DATA] Race 9 MTP 2m 56s" at bounding box center [106, 154] width 176 height 73
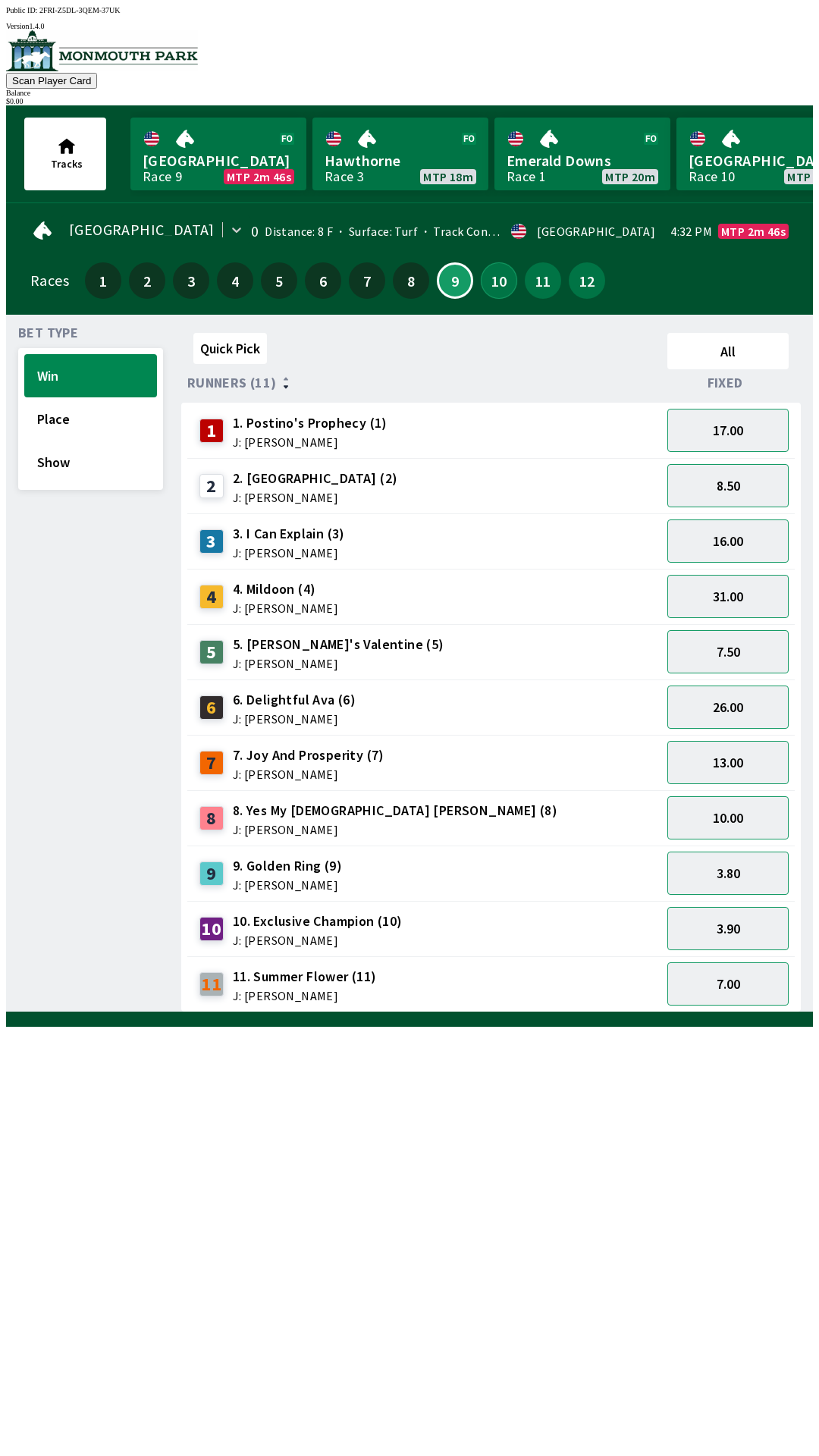
click at [509, 277] on button "10" at bounding box center [499, 281] width 36 height 36
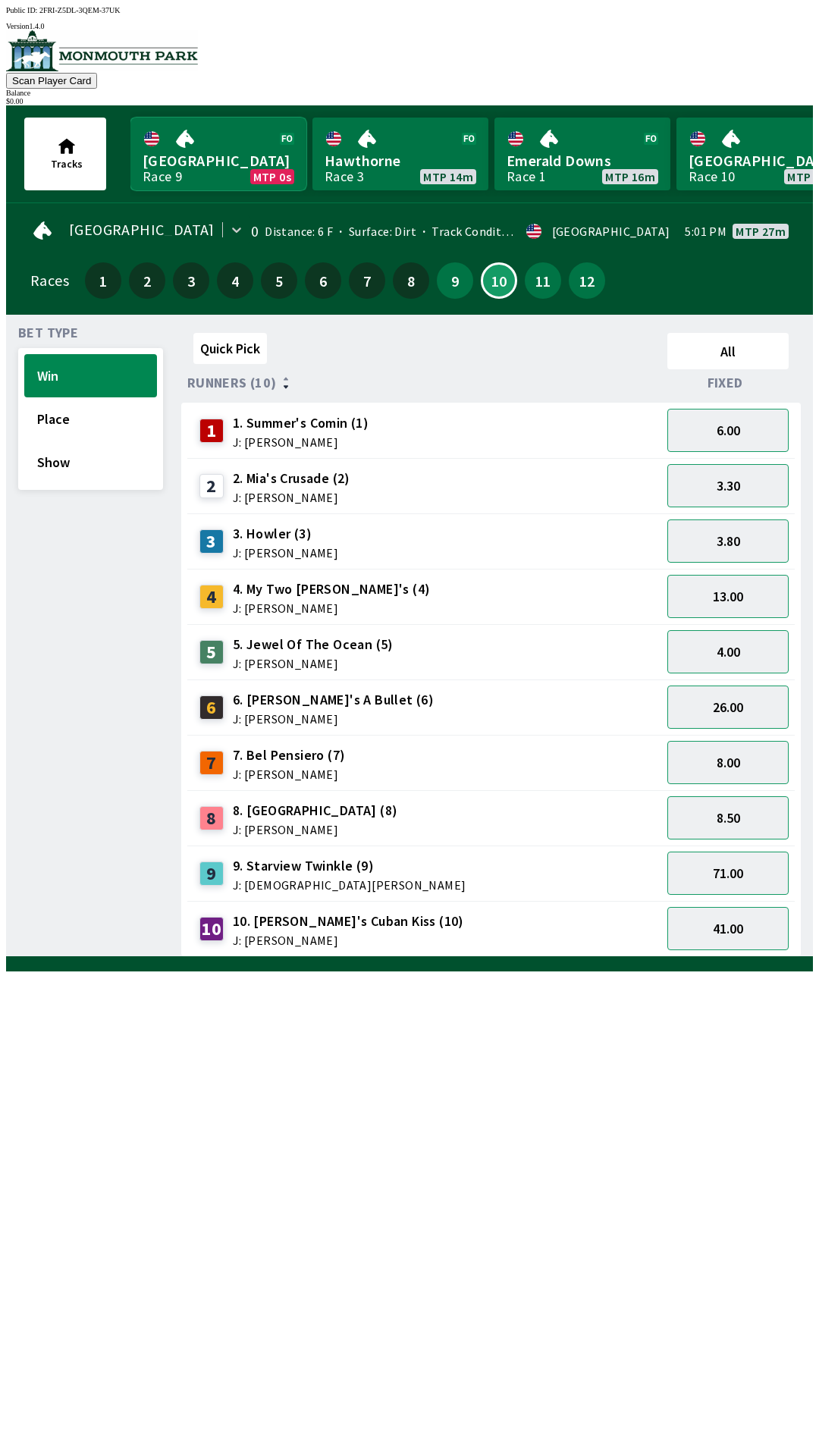
click at [197, 140] on link "[GEOGRAPHIC_DATA] Race 9 MTP 0s" at bounding box center [218, 154] width 176 height 73
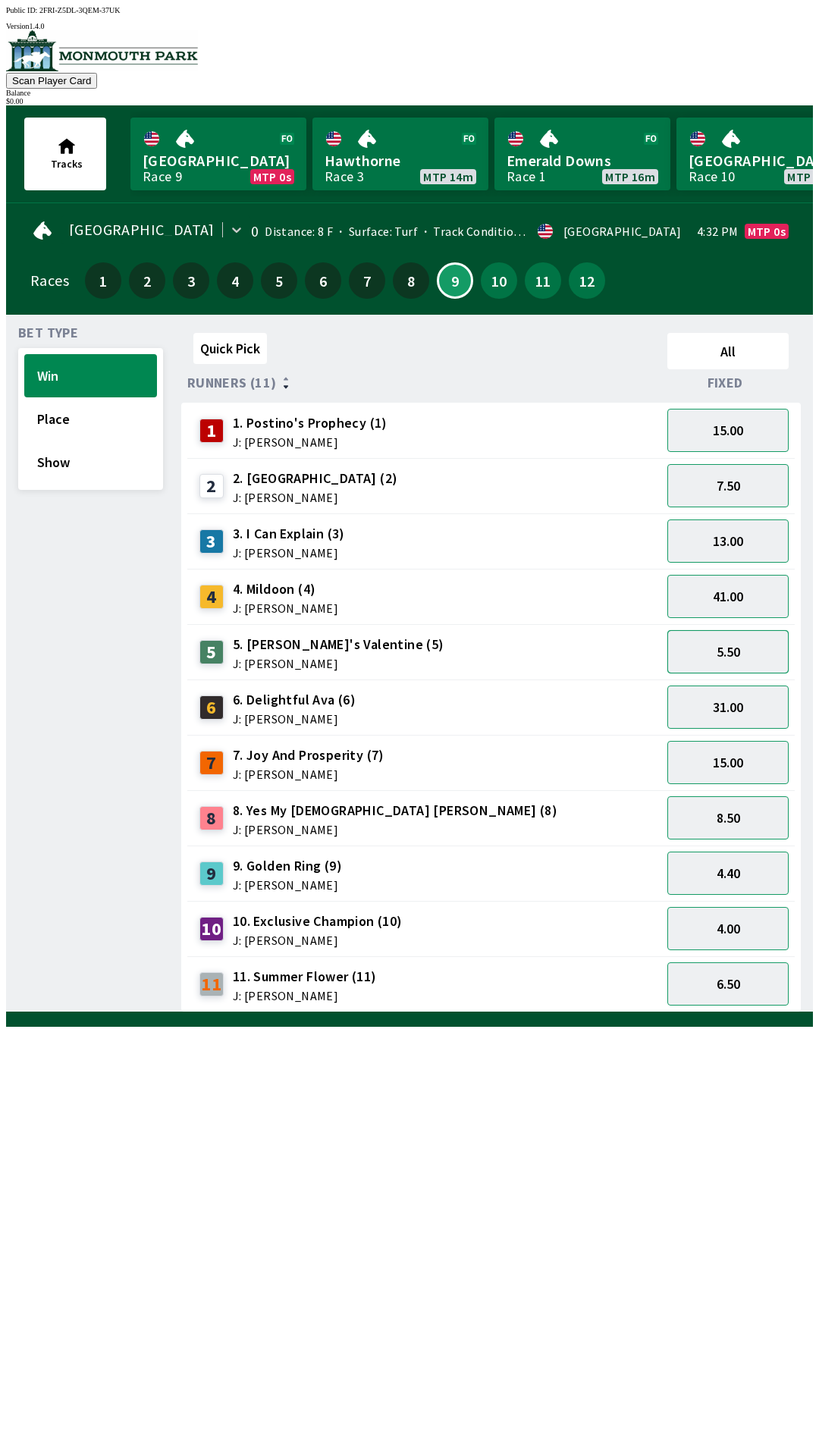
click at [756, 655] on button "5.50" at bounding box center [728, 651] width 121 height 43
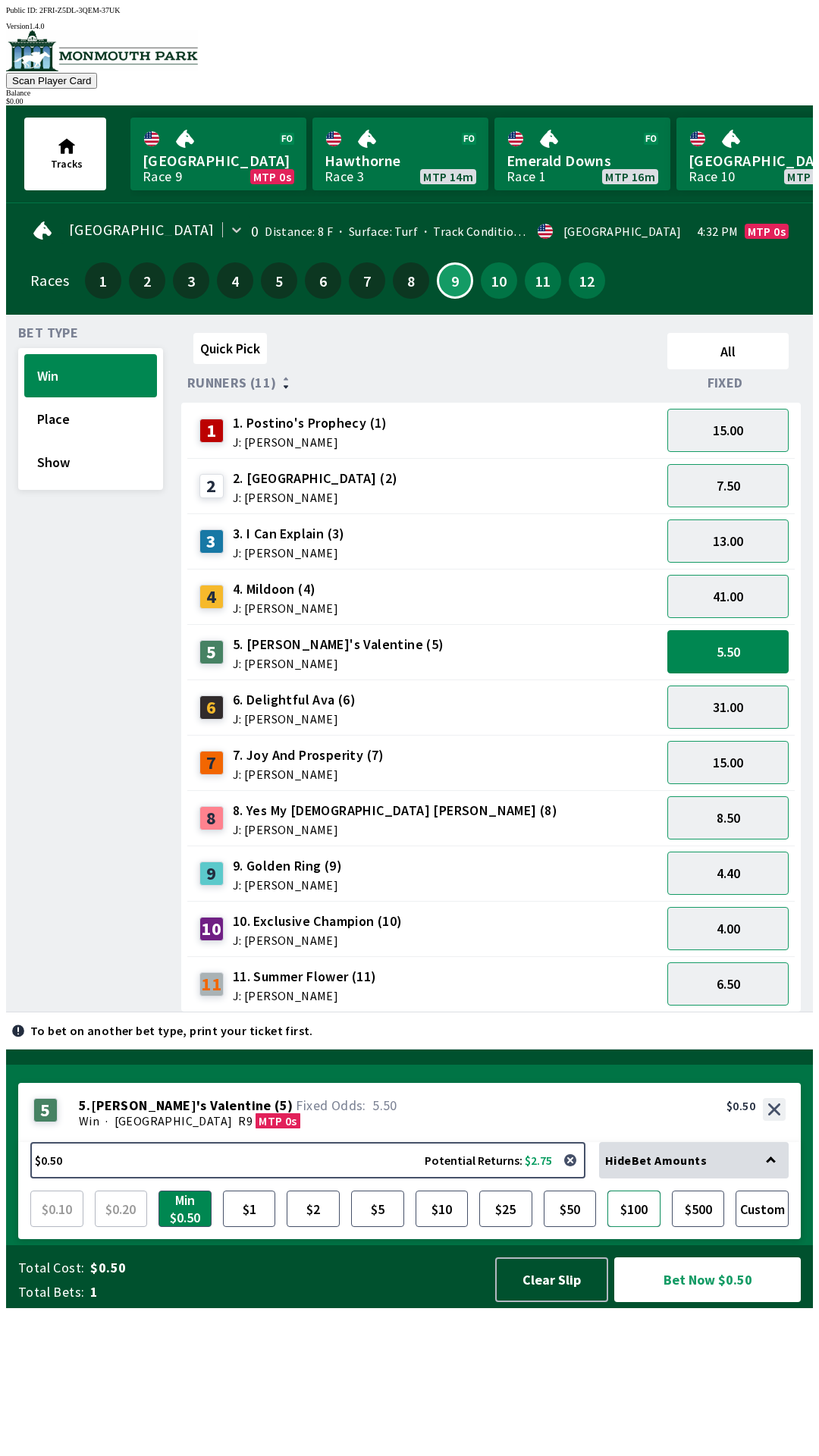
click at [644, 1227] on button "$100" at bounding box center [634, 1209] width 53 height 36
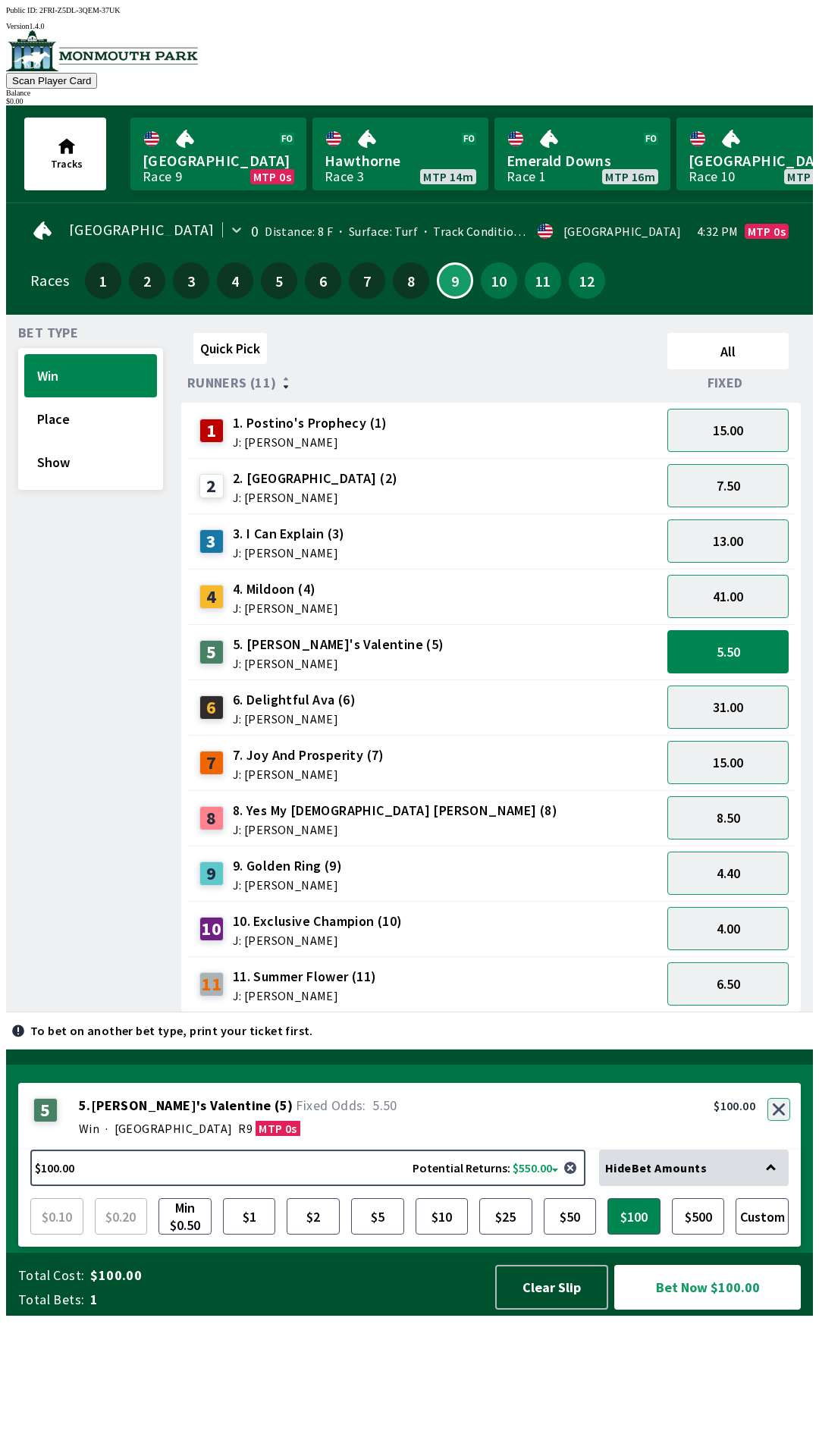
click at [783, 1121] on button "button" at bounding box center [779, 1109] width 23 height 23
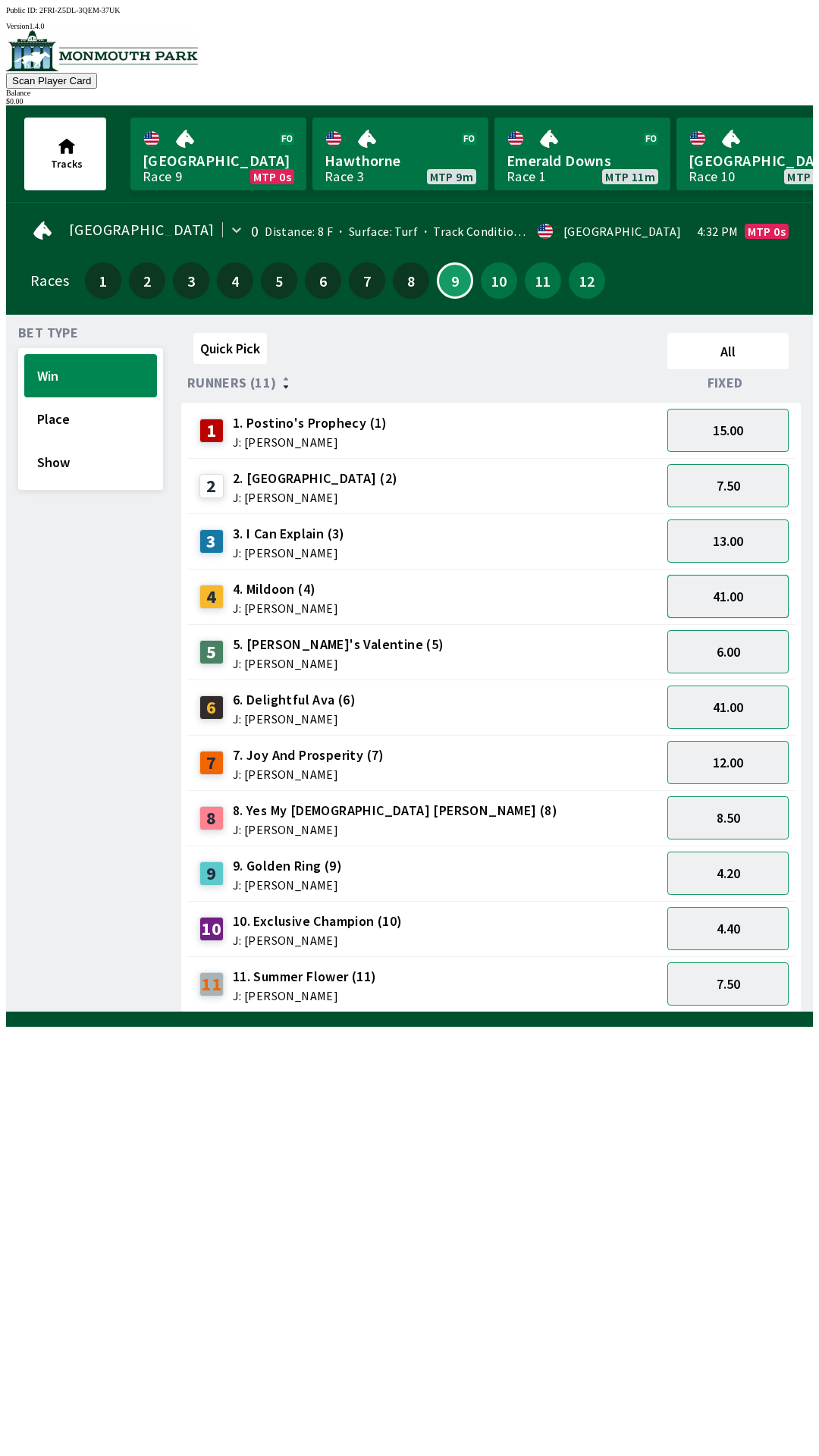
click at [737, 587] on button "41.00" at bounding box center [728, 596] width 121 height 43
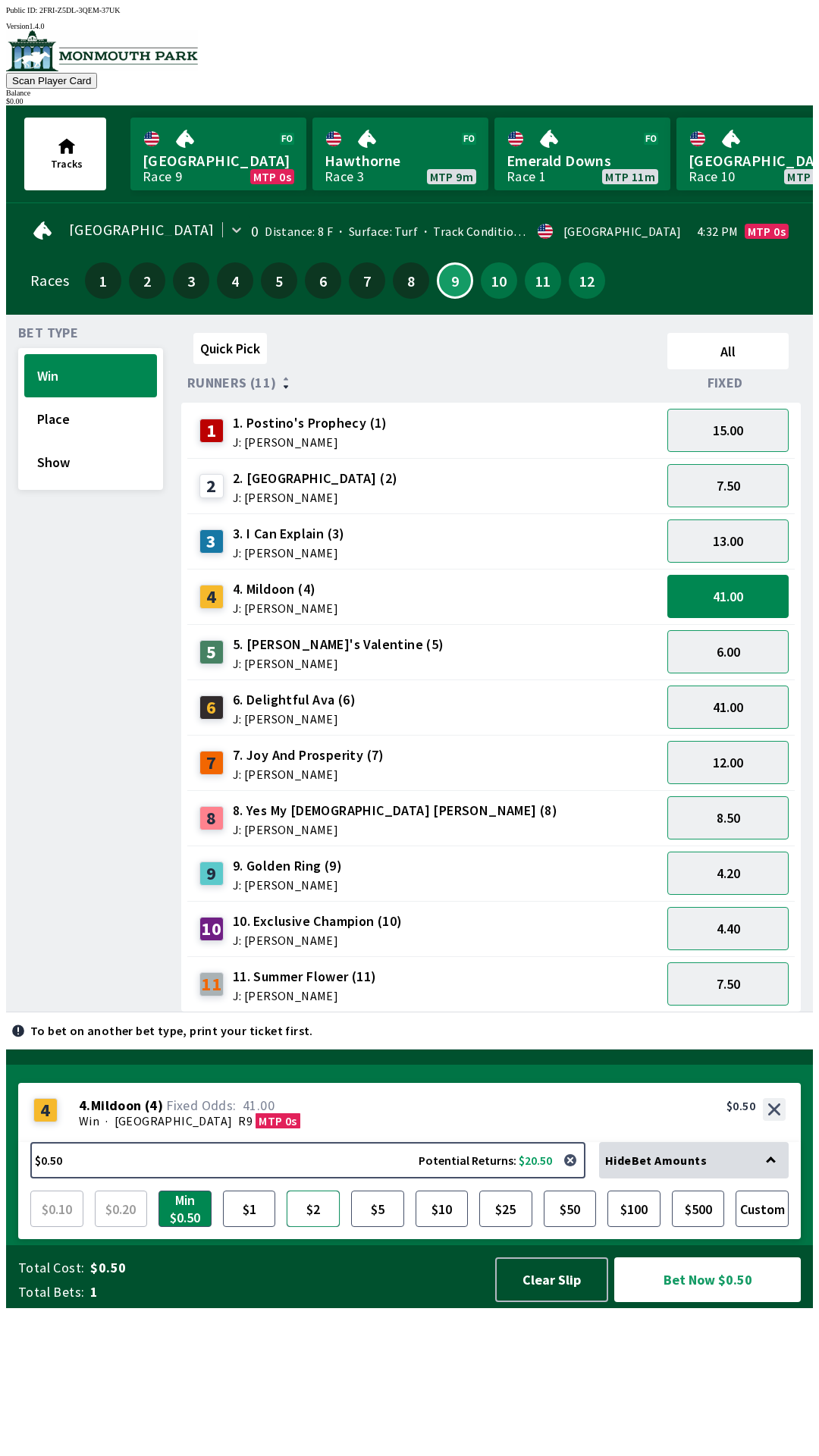
click at [328, 1227] on button "$2" at bounding box center [313, 1209] width 53 height 36
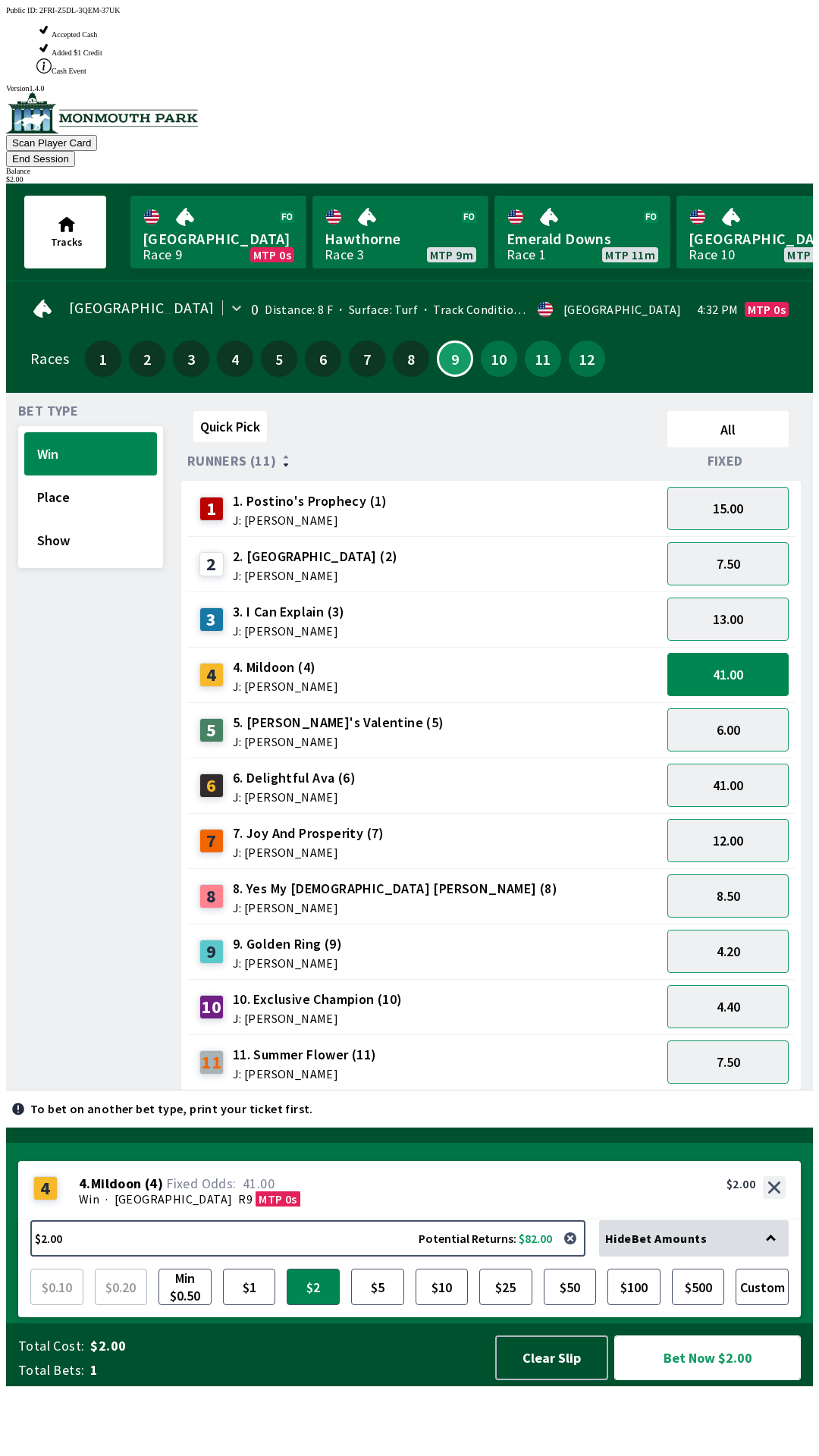
click at [698, 1380] on button "Bet Now $2.00" at bounding box center [708, 1357] width 187 height 45
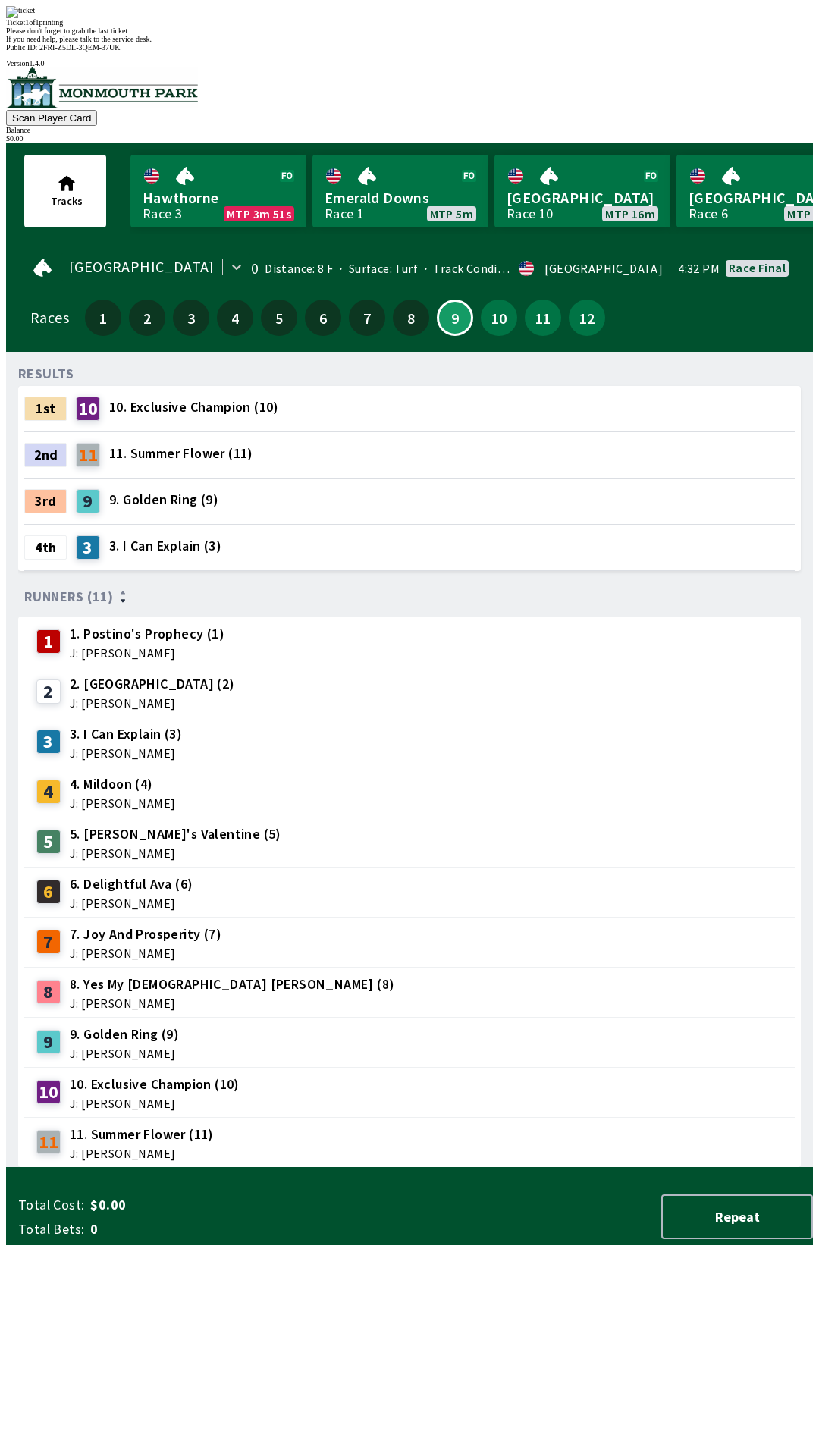
click at [714, 1117] on div "11 11. Summer Flower (11) J: [PERSON_NAME]" at bounding box center [410, 1142] width 770 height 50
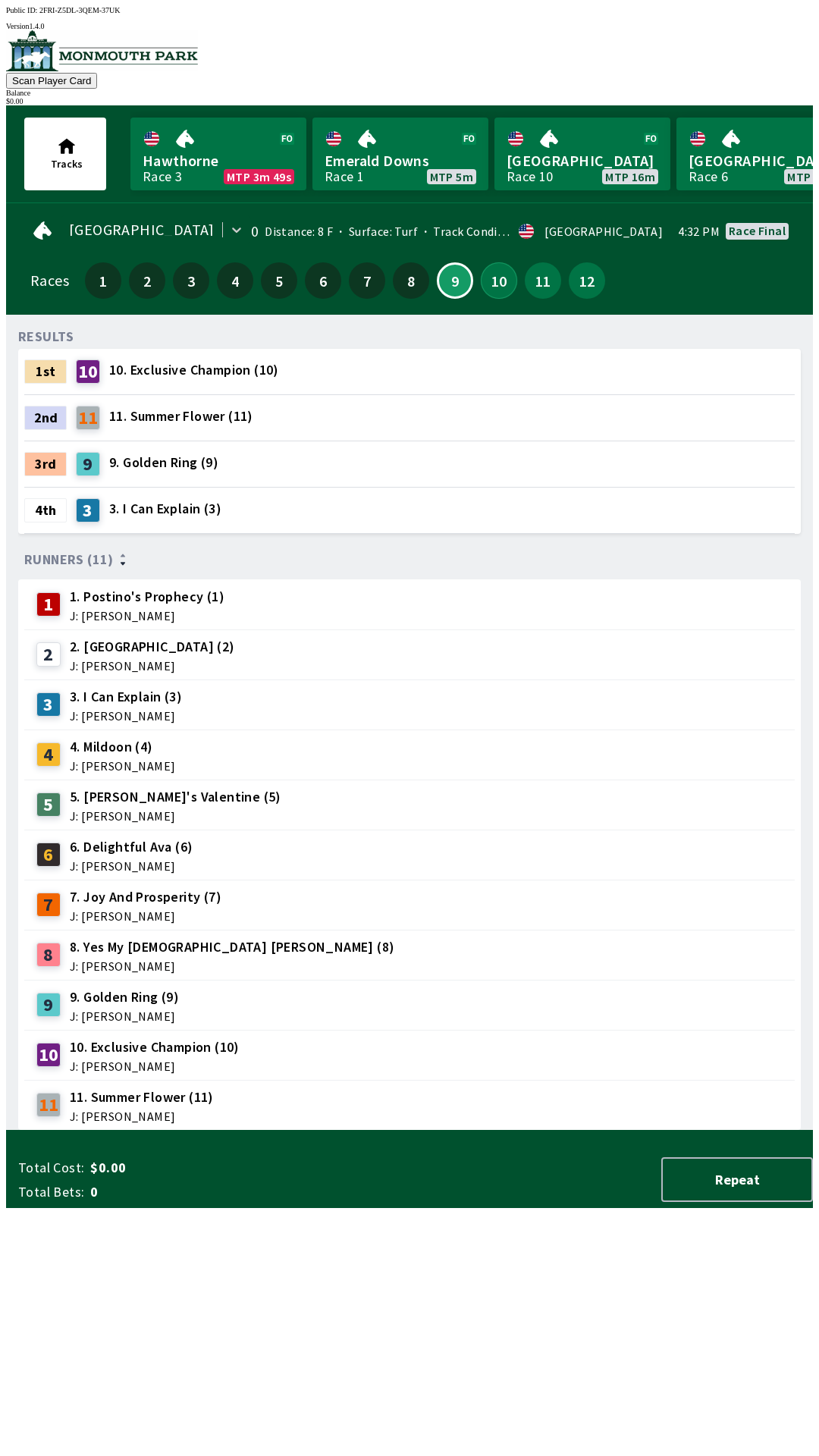
click at [489, 286] on button "10" at bounding box center [499, 281] width 36 height 36
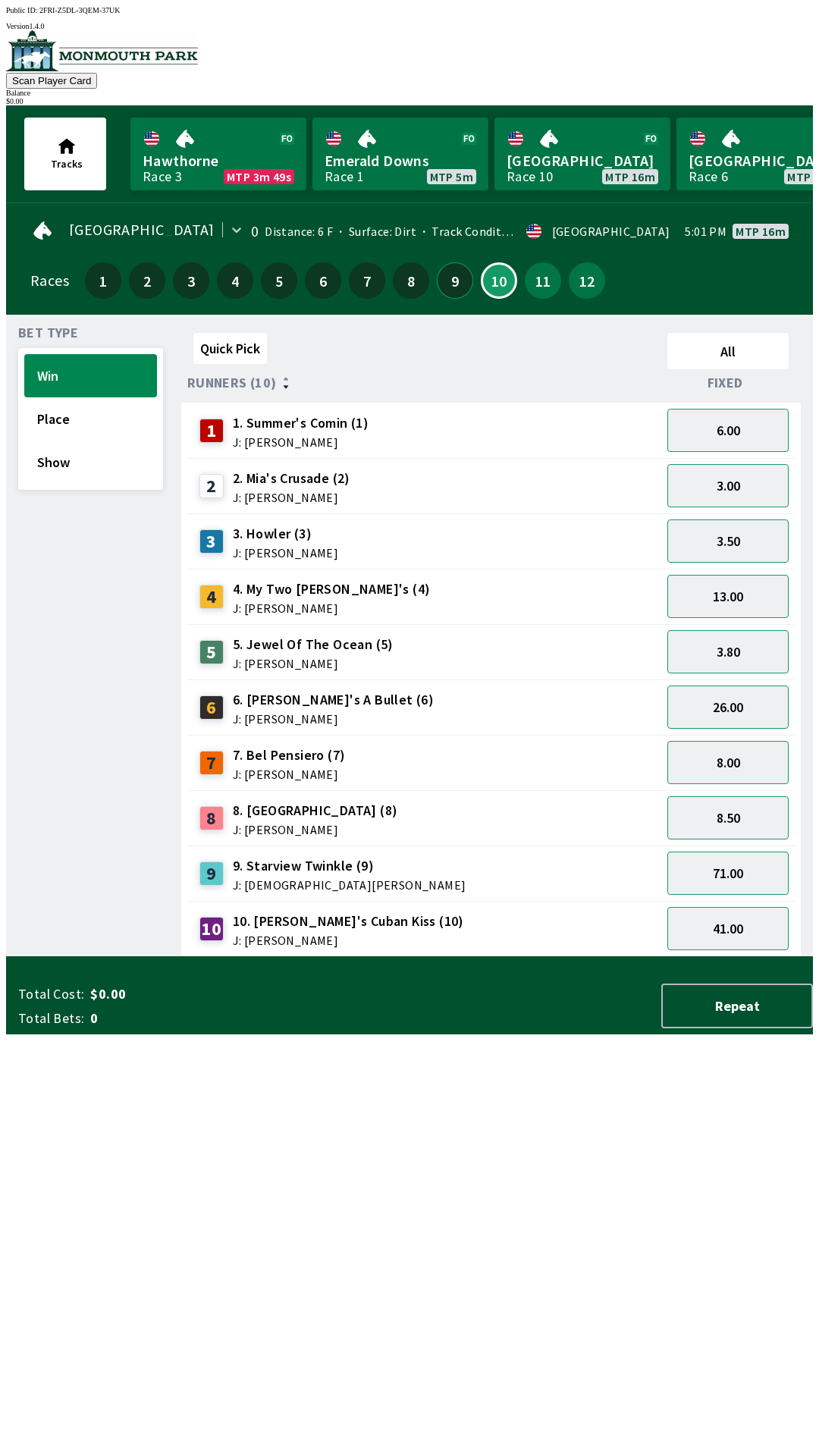
click at [455, 268] on button "9" at bounding box center [455, 281] width 36 height 36
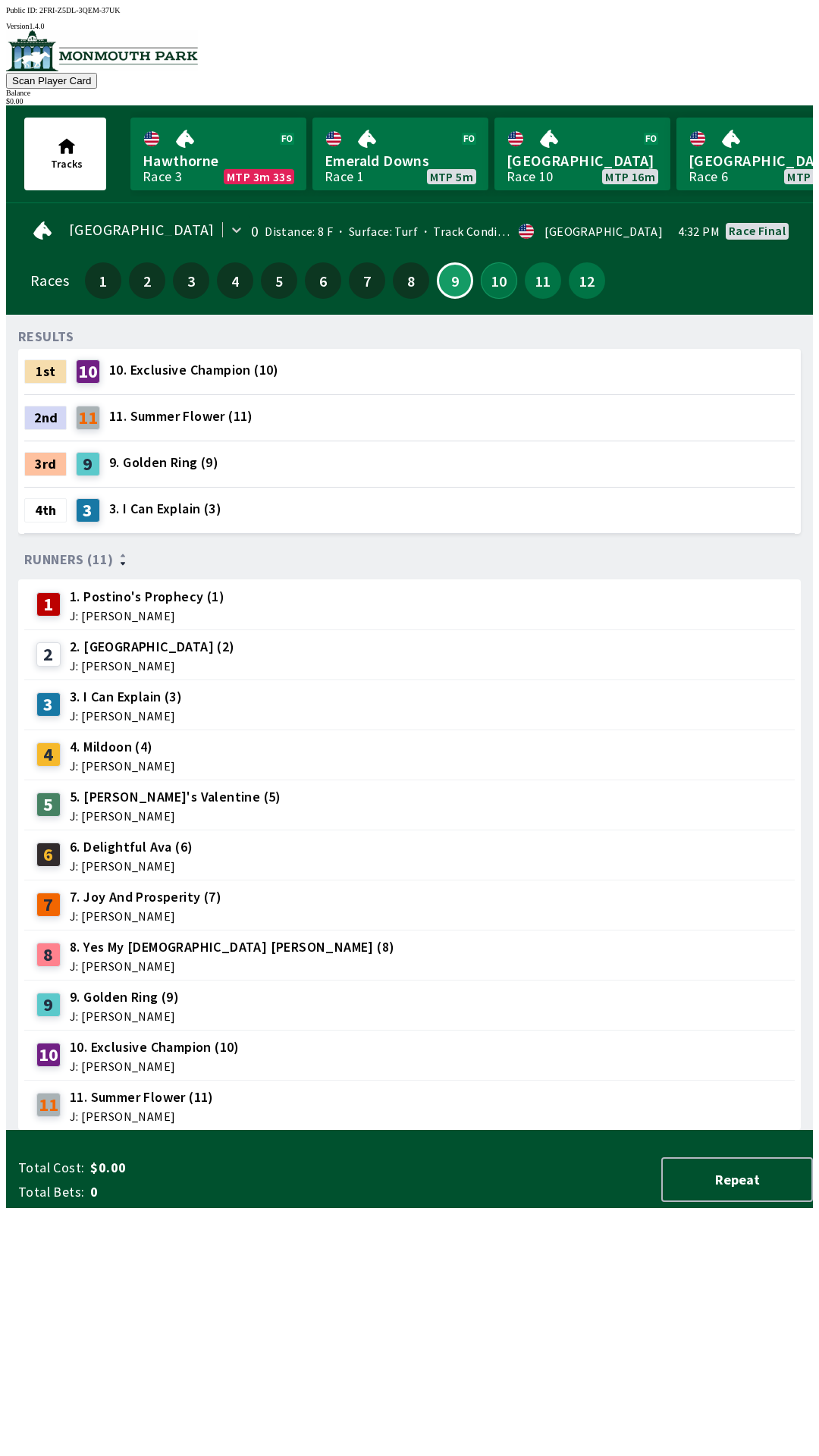
click at [500, 281] on button "10" at bounding box center [499, 281] width 36 height 36
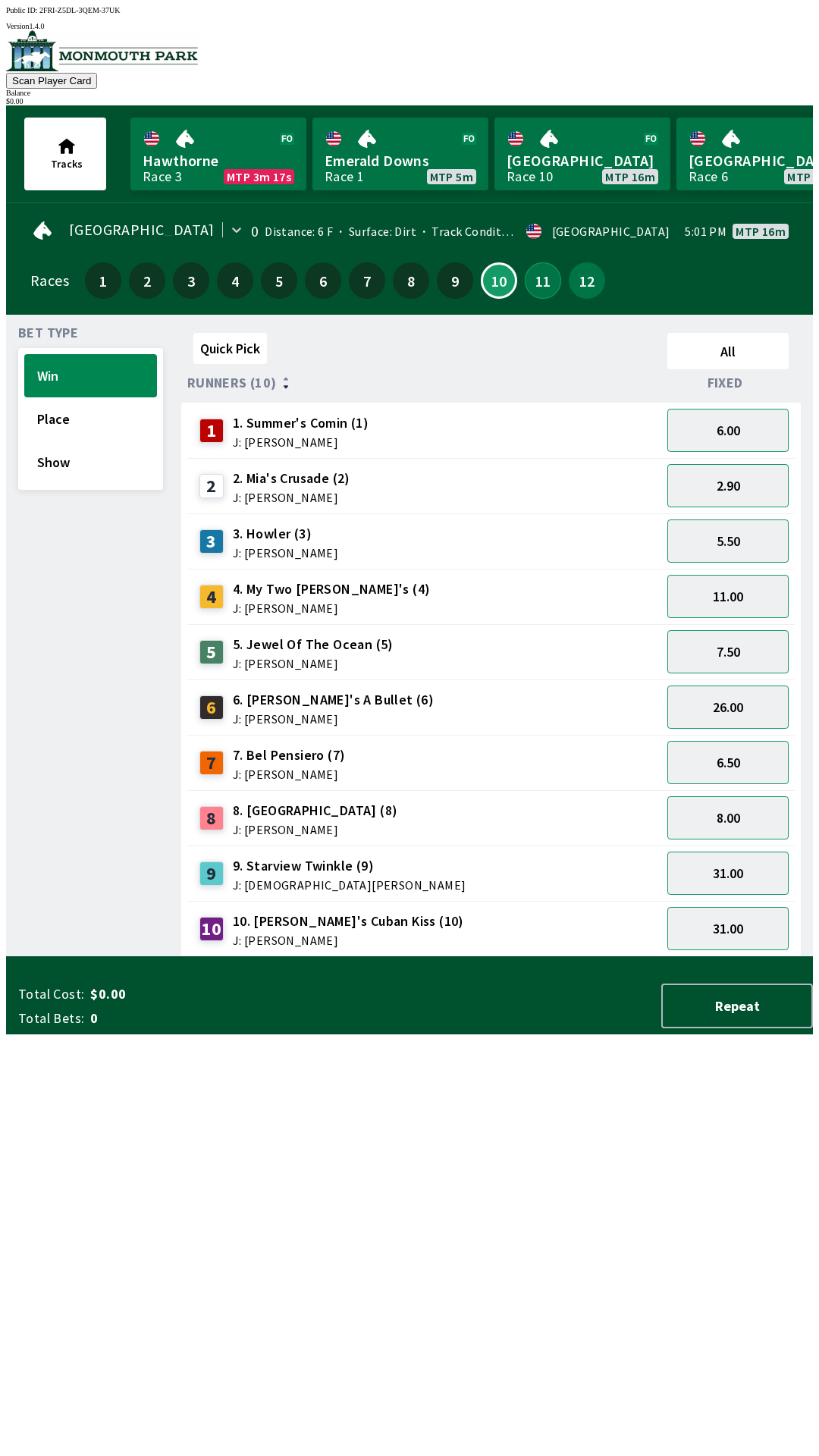
click at [525, 262] on button "11" at bounding box center [543, 281] width 36 height 36
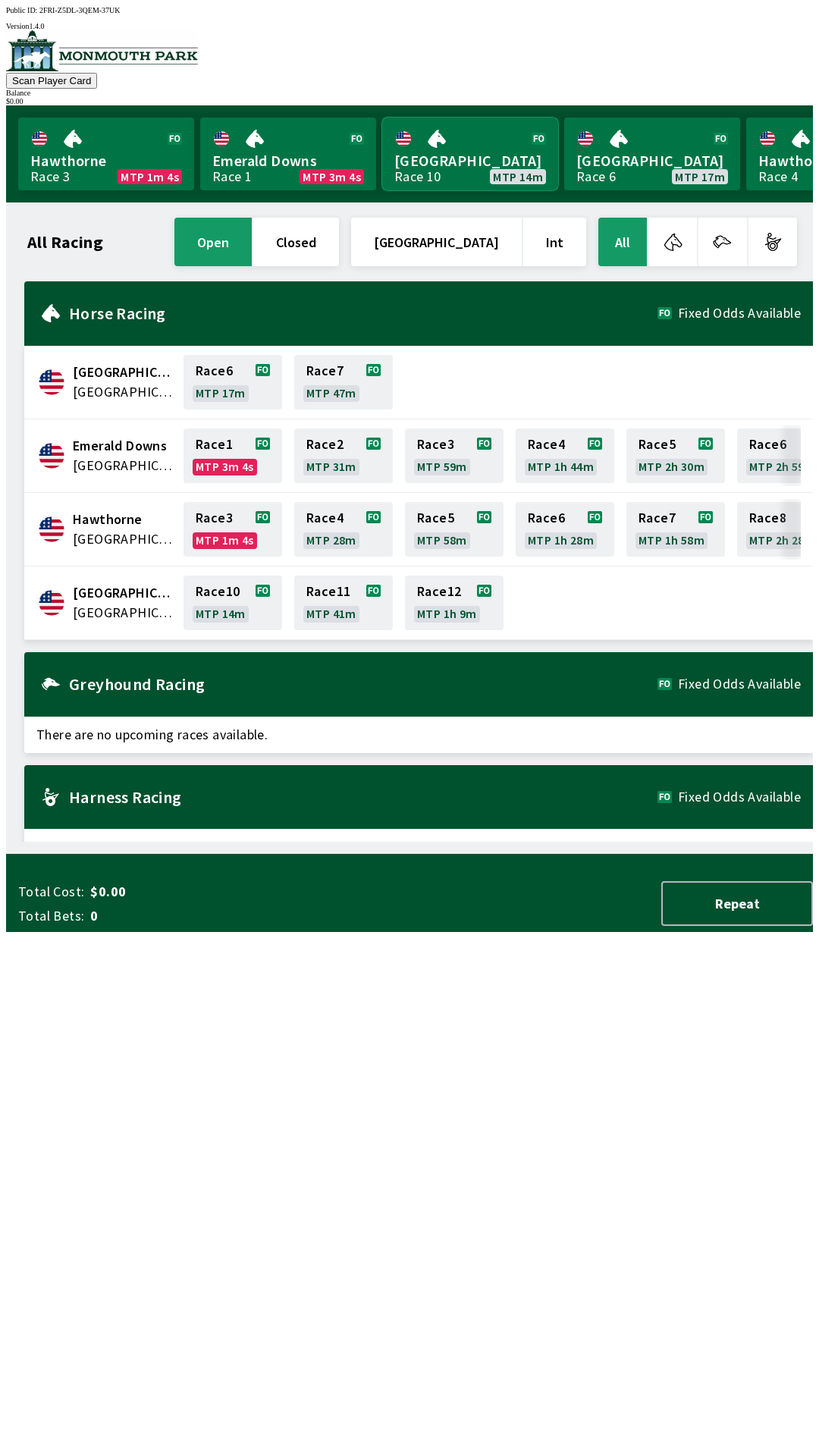
click at [436, 146] on link "[GEOGRAPHIC_DATA] Race 10 MTP 14m" at bounding box center [470, 154] width 176 height 73
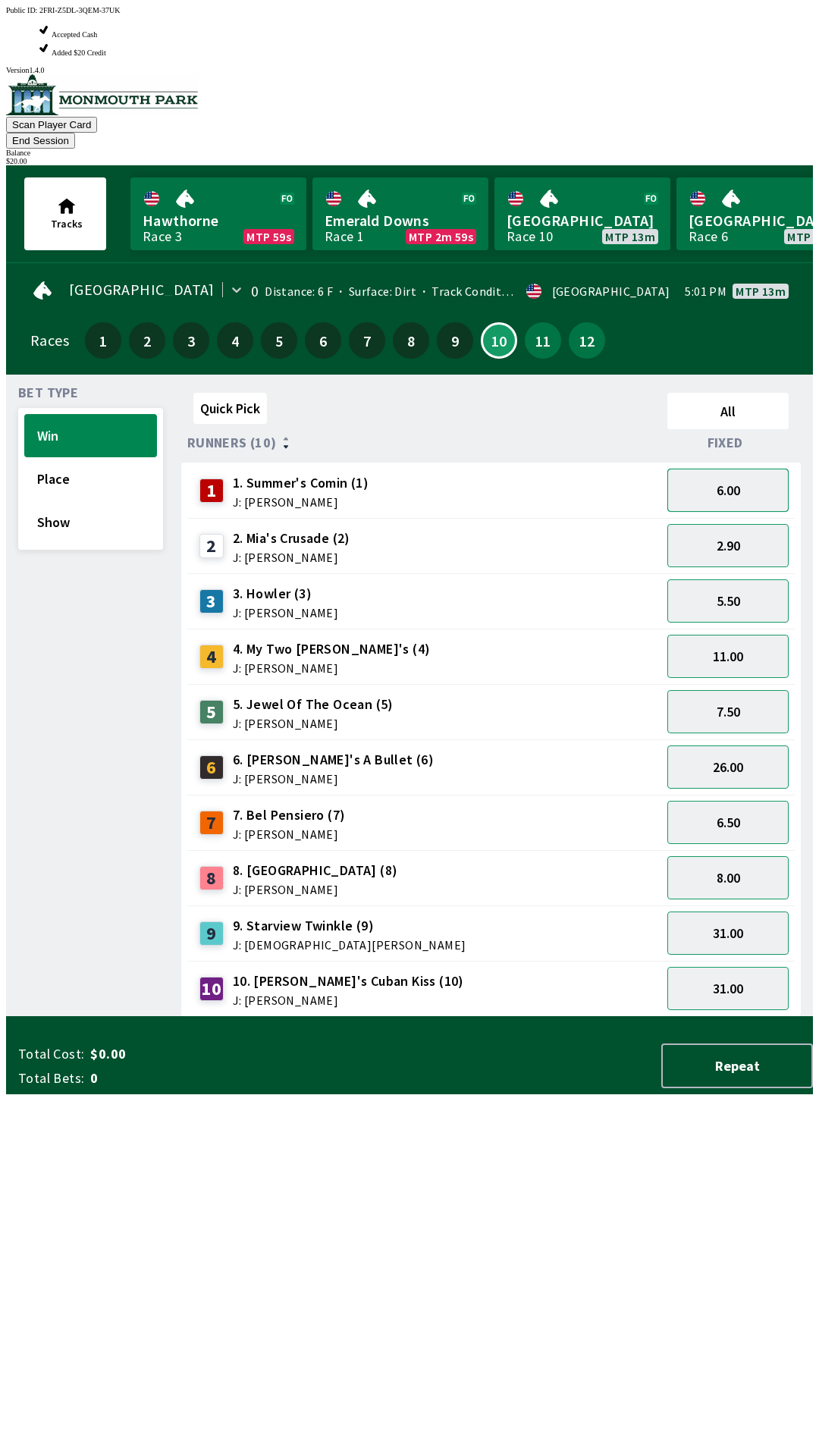
click at [714, 469] on button "6.00" at bounding box center [728, 490] width 121 height 43
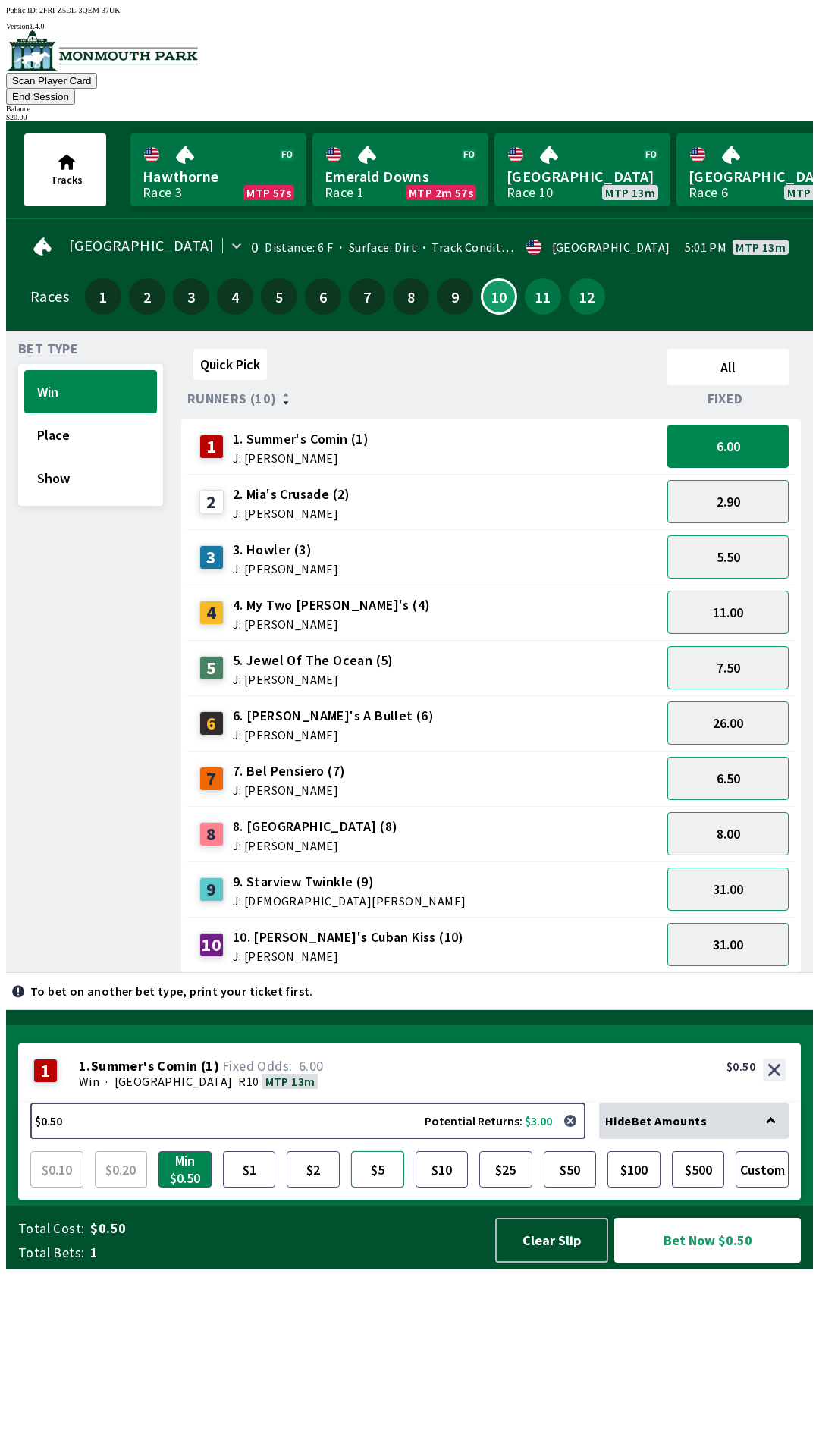
click at [381, 1188] on button "$5" at bounding box center [378, 1169] width 53 height 36
click at [715, 646] on button "7.50" at bounding box center [728, 667] width 121 height 43
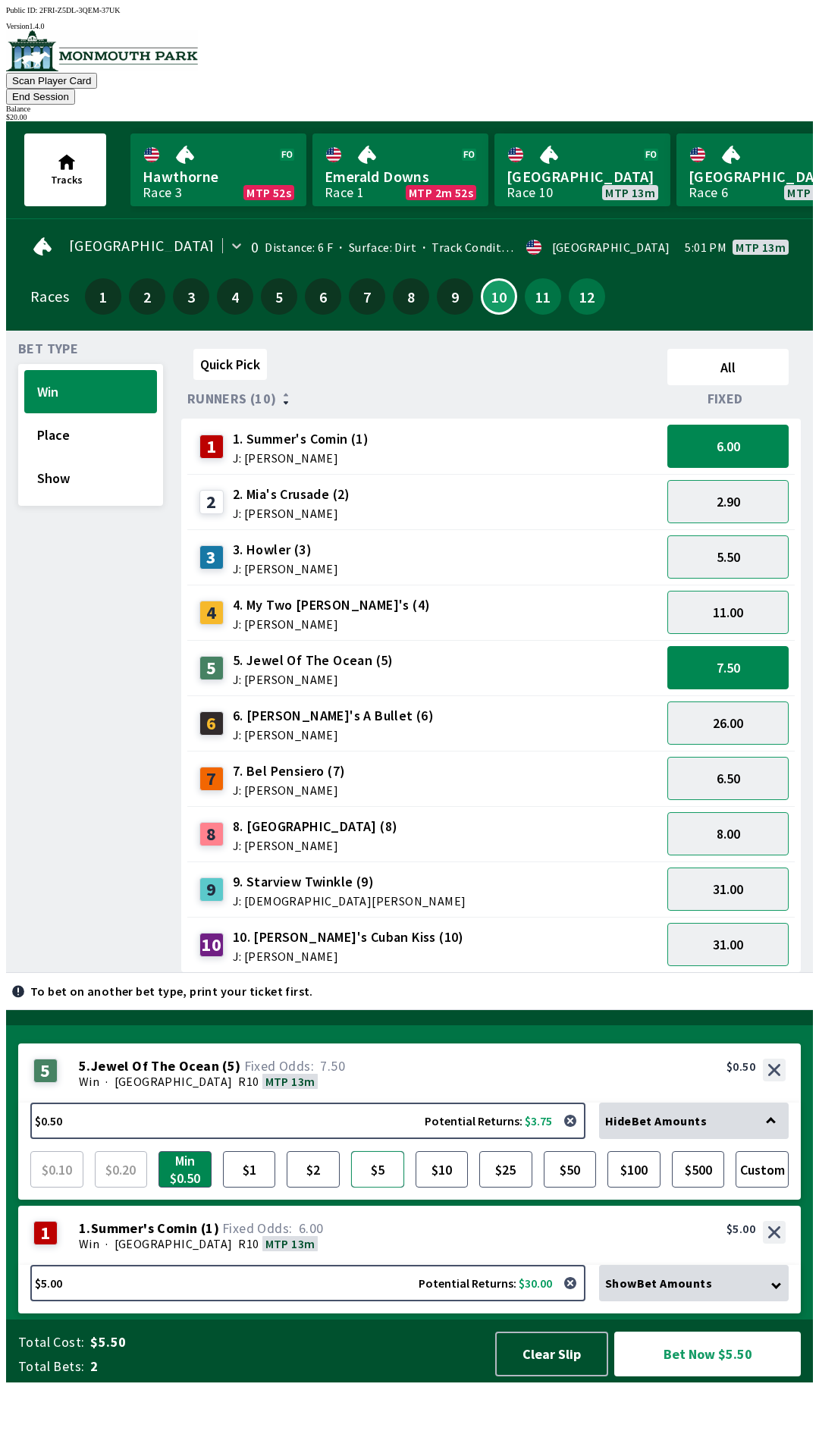
click at [384, 1188] on button "$5" at bounding box center [378, 1169] width 53 height 36
click at [720, 817] on button "8.00" at bounding box center [728, 833] width 121 height 43
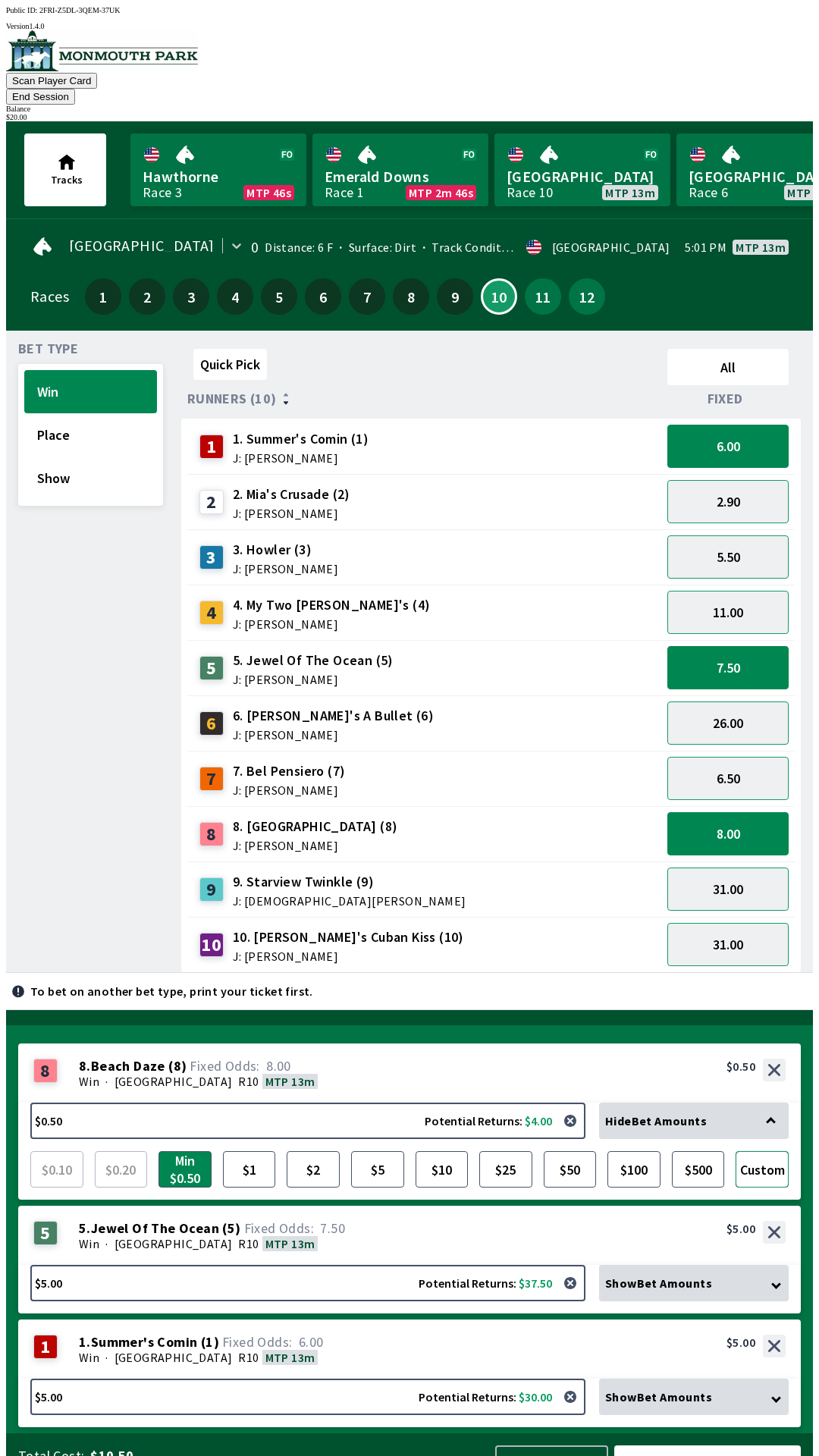
click at [773, 1151] on button "Custom" at bounding box center [762, 1169] width 53 height 36
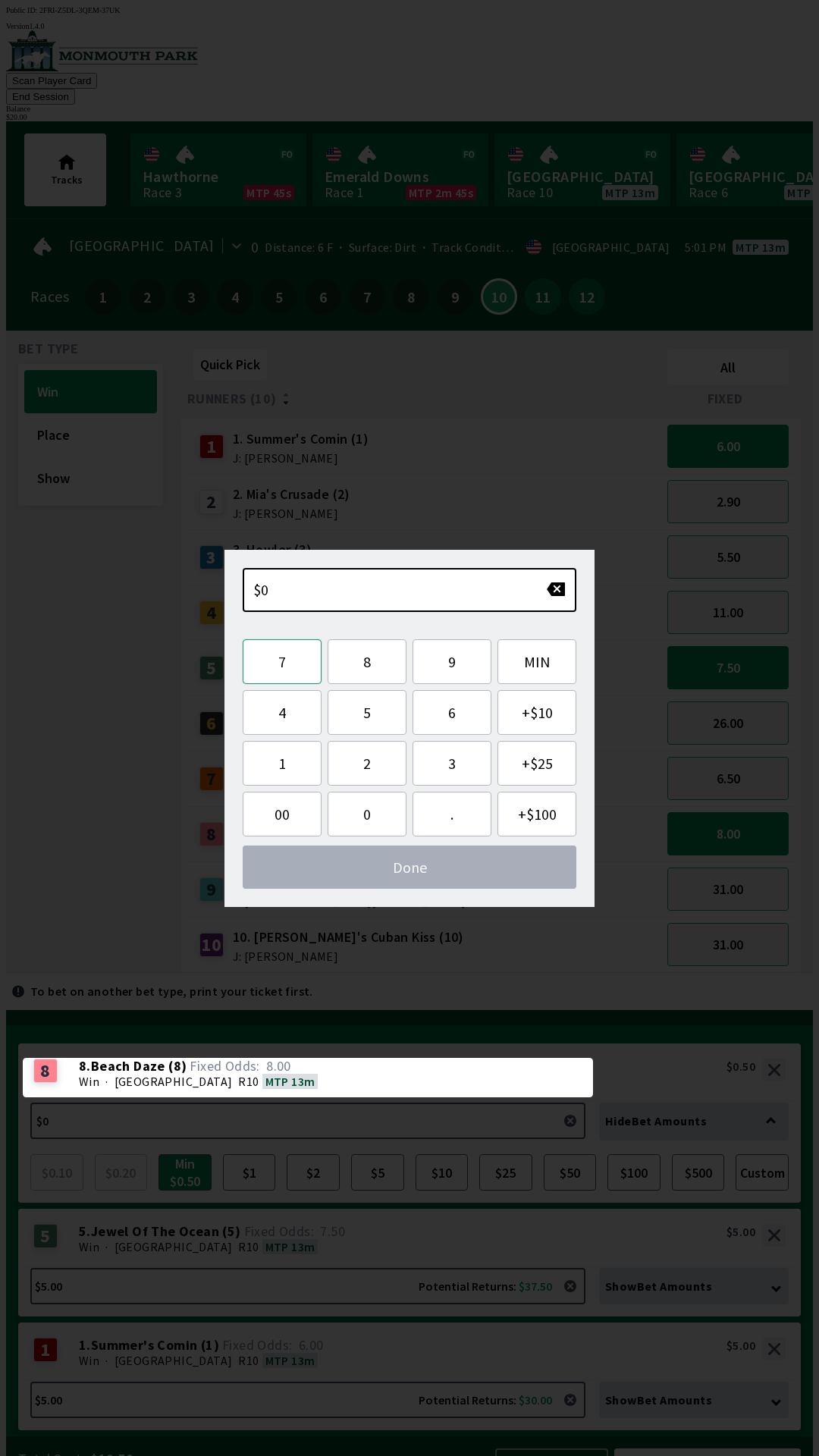
click at [292, 664] on button "7" at bounding box center [282, 661] width 79 height 45
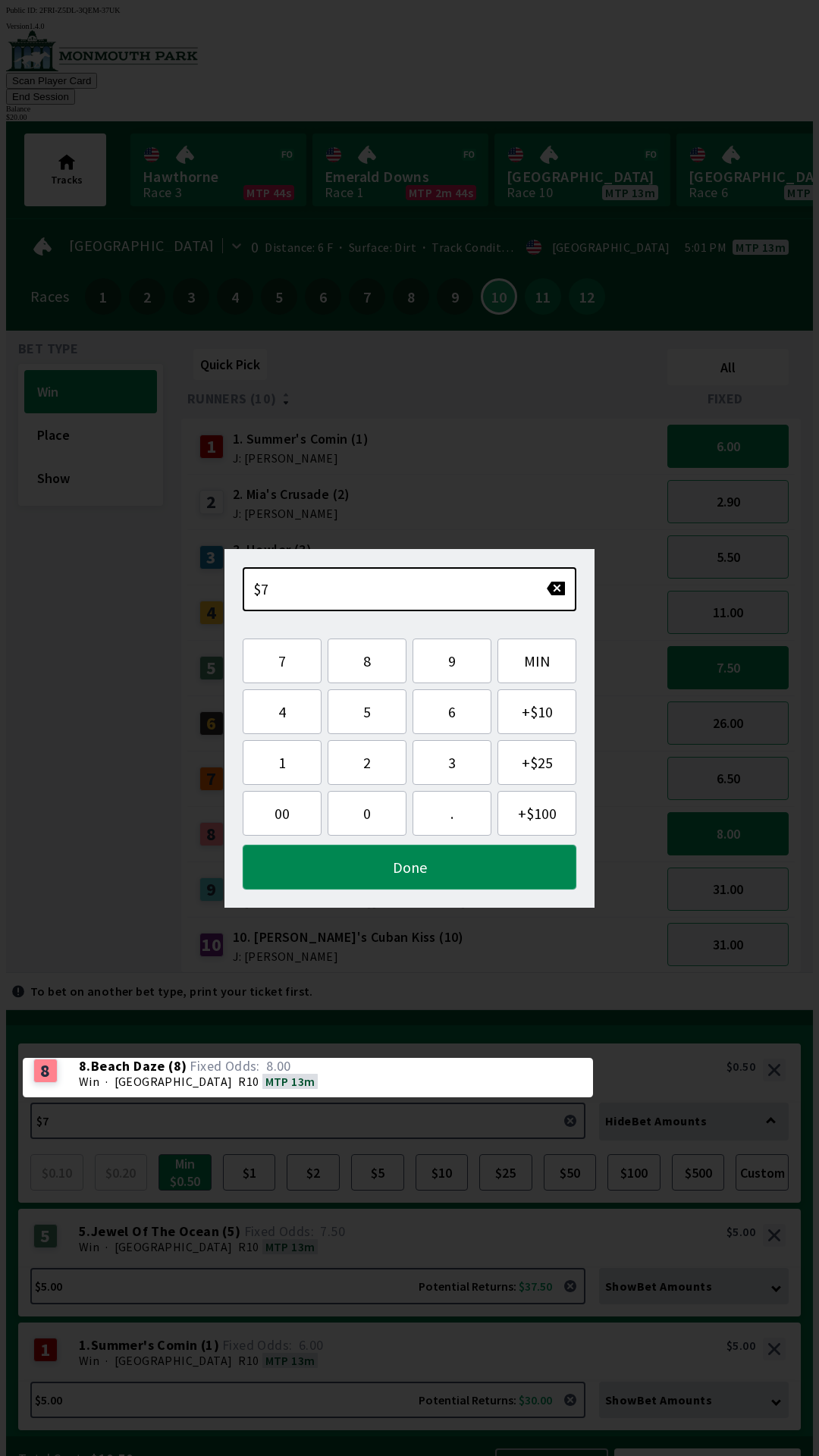
click at [354, 878] on button "Done" at bounding box center [410, 867] width 334 height 45
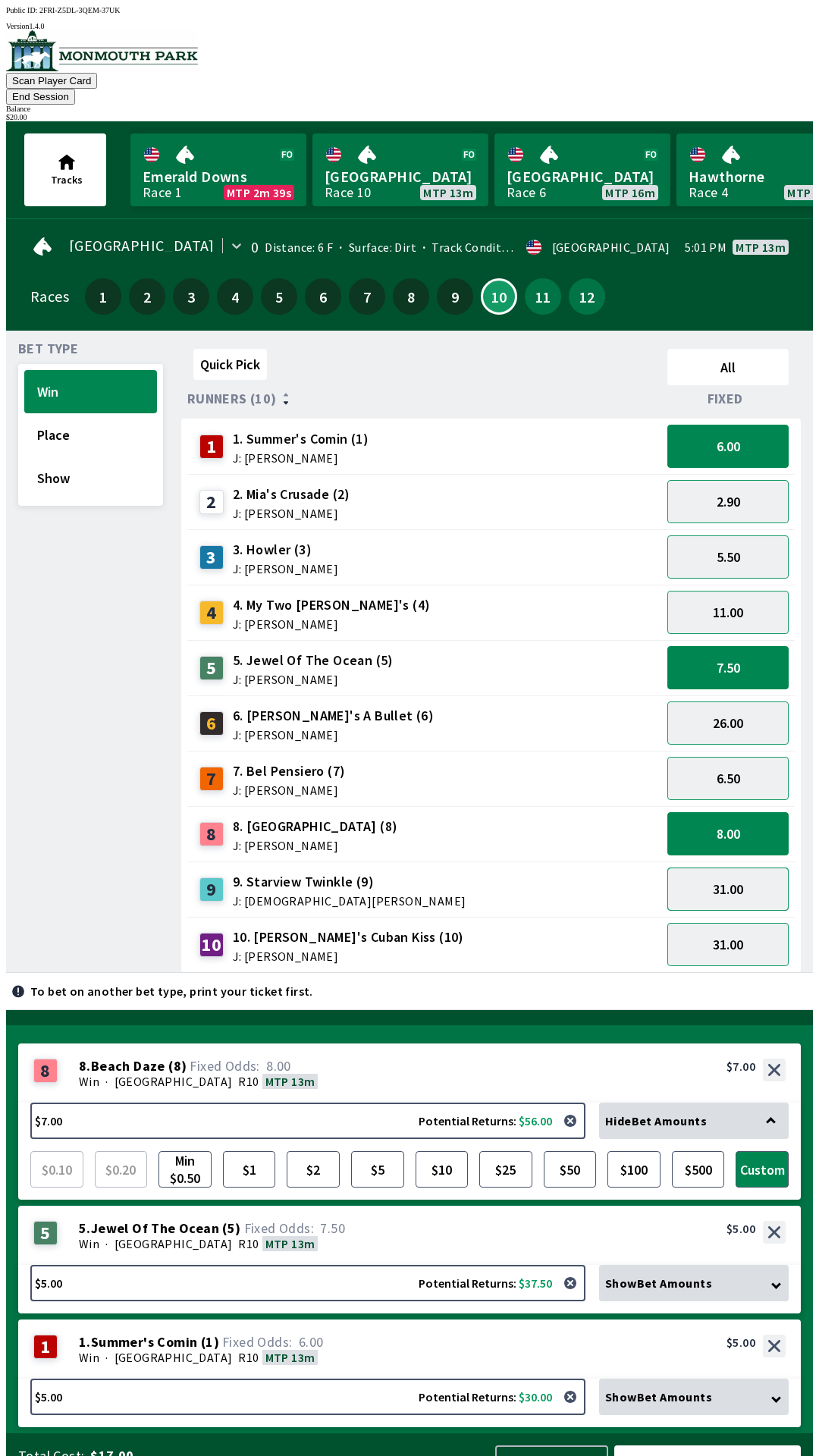
click at [720, 868] on button "31.00" at bounding box center [728, 889] width 121 height 43
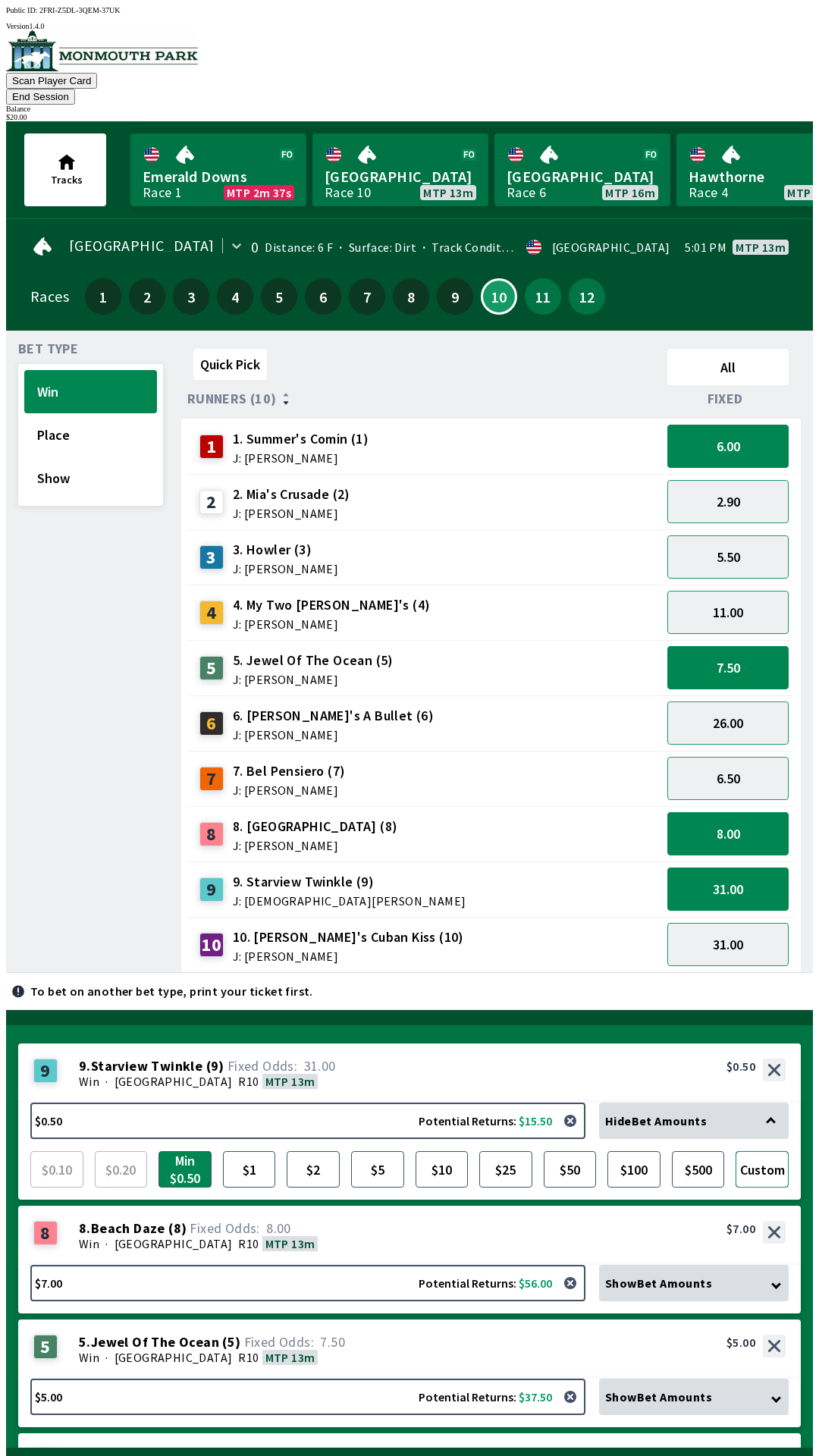
click at [763, 1151] on button "Custom" at bounding box center [762, 1169] width 53 height 36
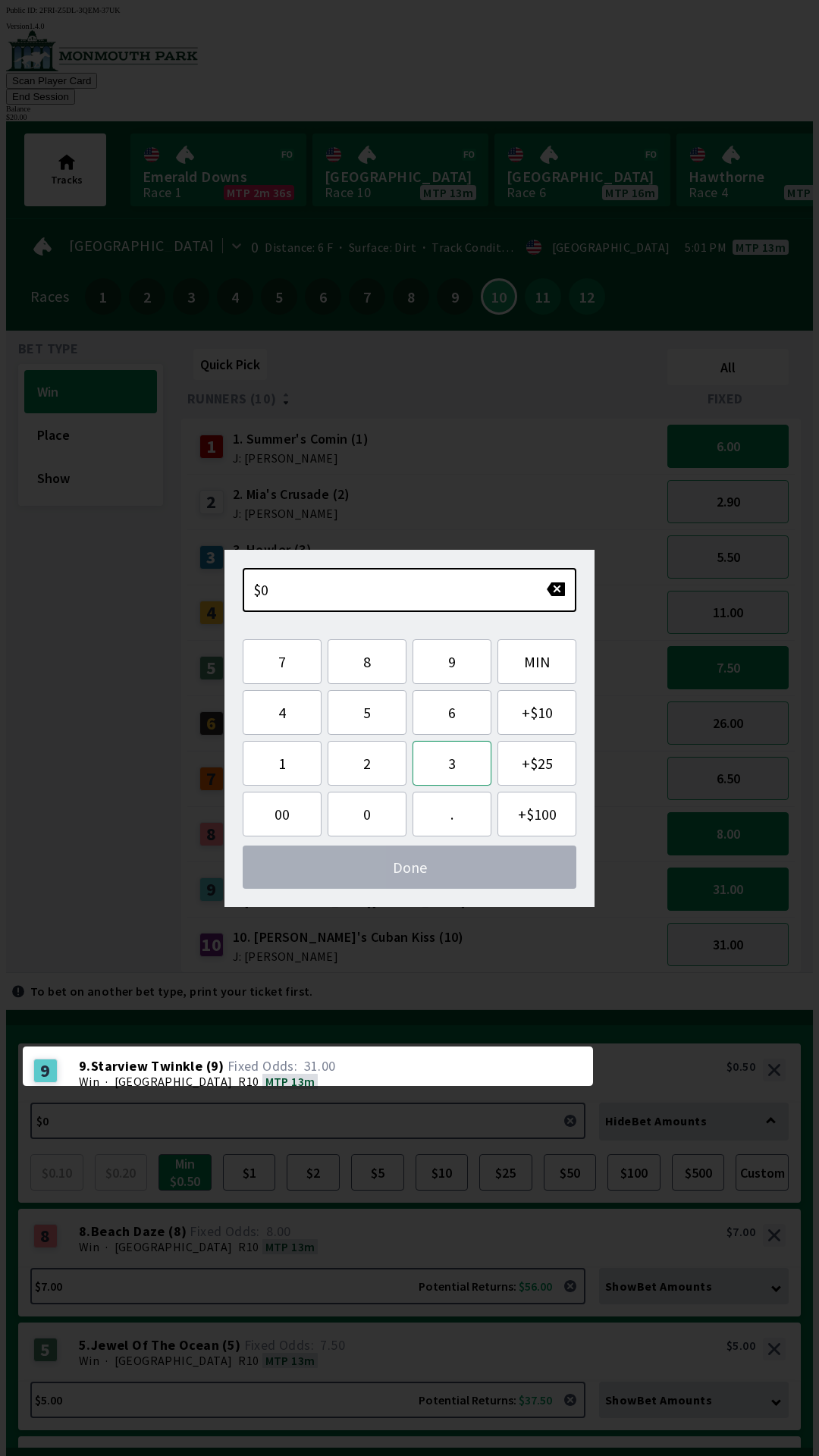
click at [463, 760] on button "3" at bounding box center [452, 763] width 79 height 45
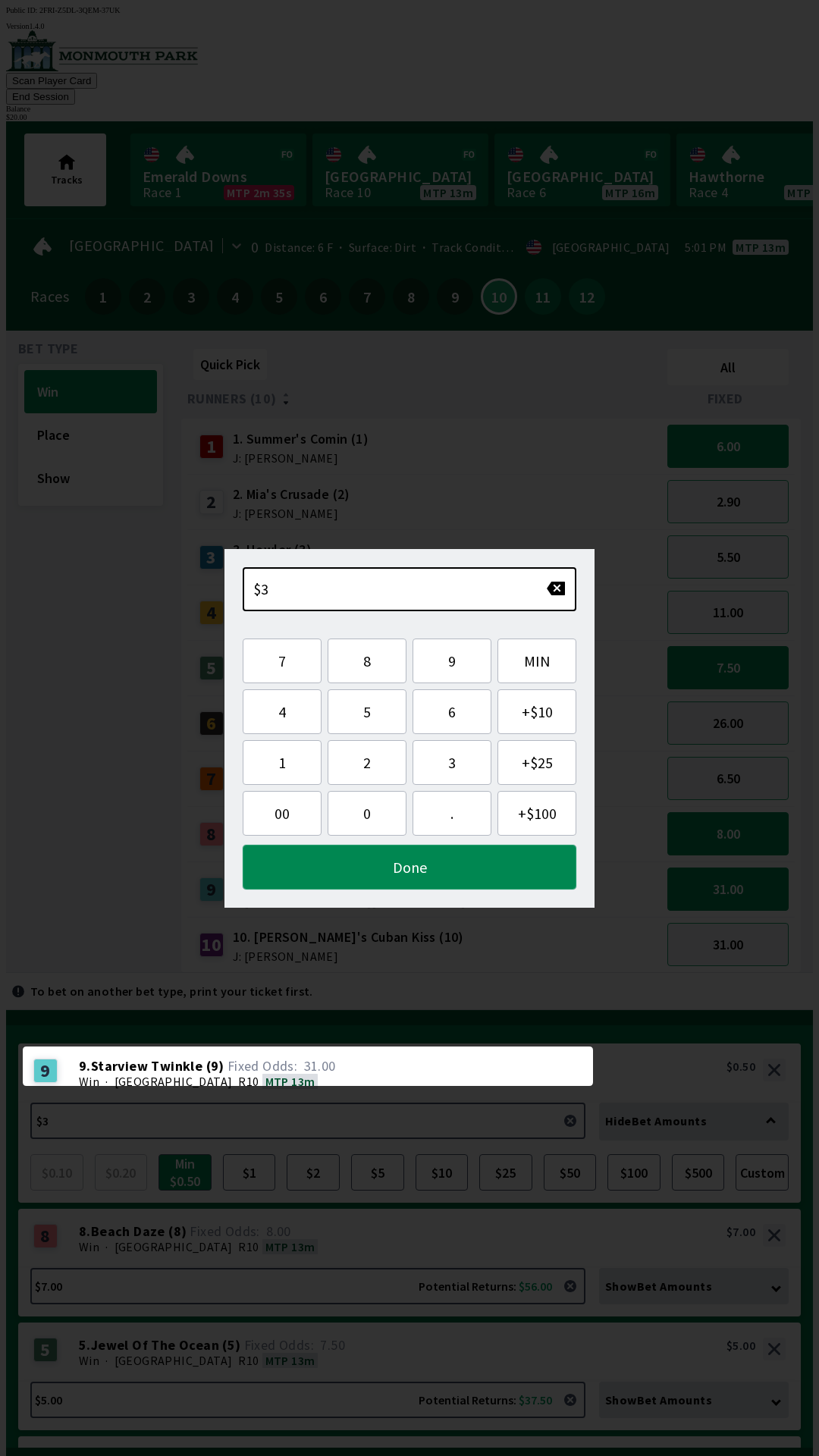
click at [392, 869] on button "Done" at bounding box center [410, 867] width 334 height 45
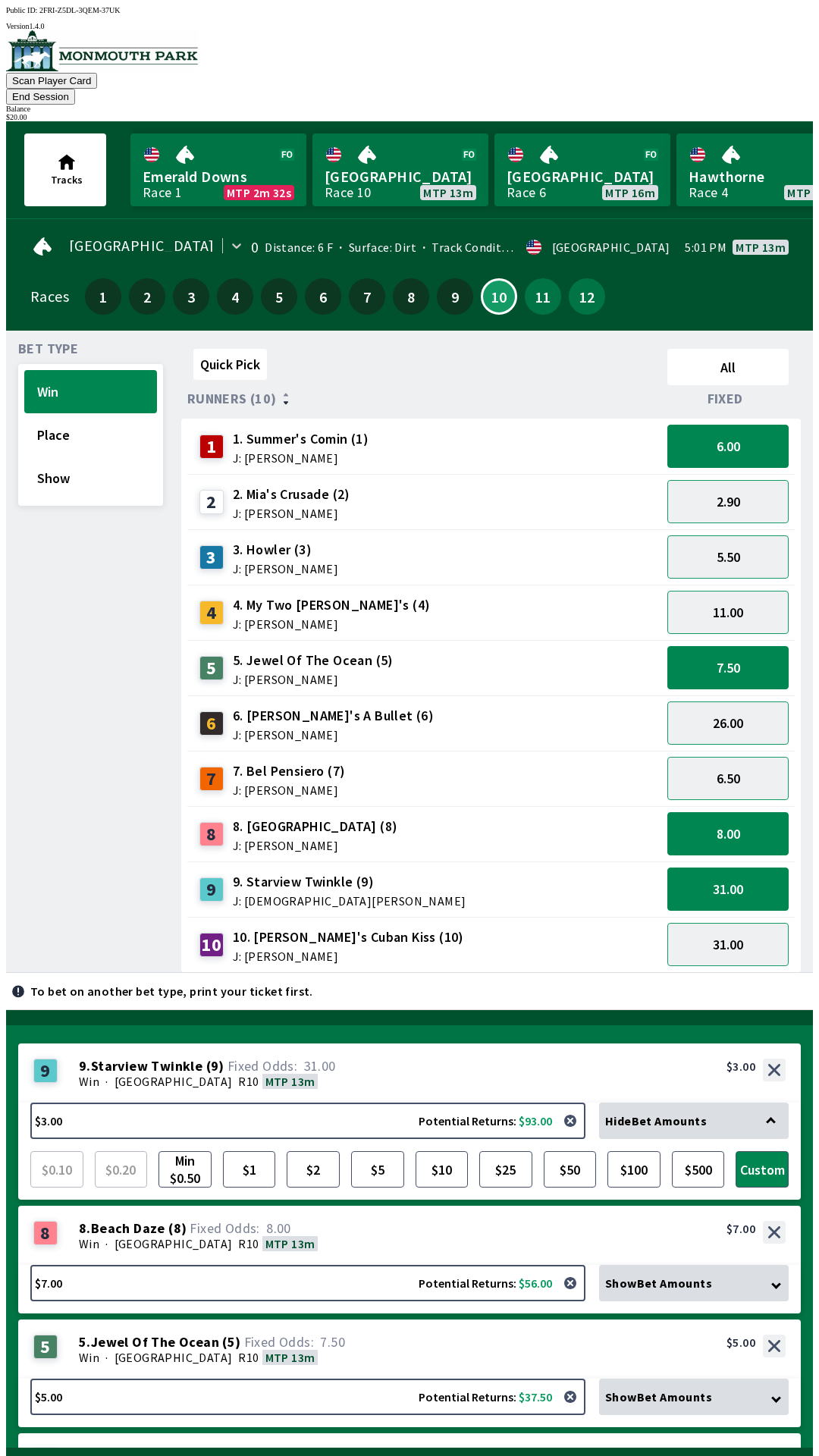
click at [670, 1433] on div "1 1 . Summer's Comin ( 1 ) Win · [STREET_ADDRESS]. Summer's Comin (1) 6.00 $5.00" at bounding box center [410, 1463] width 783 height 59
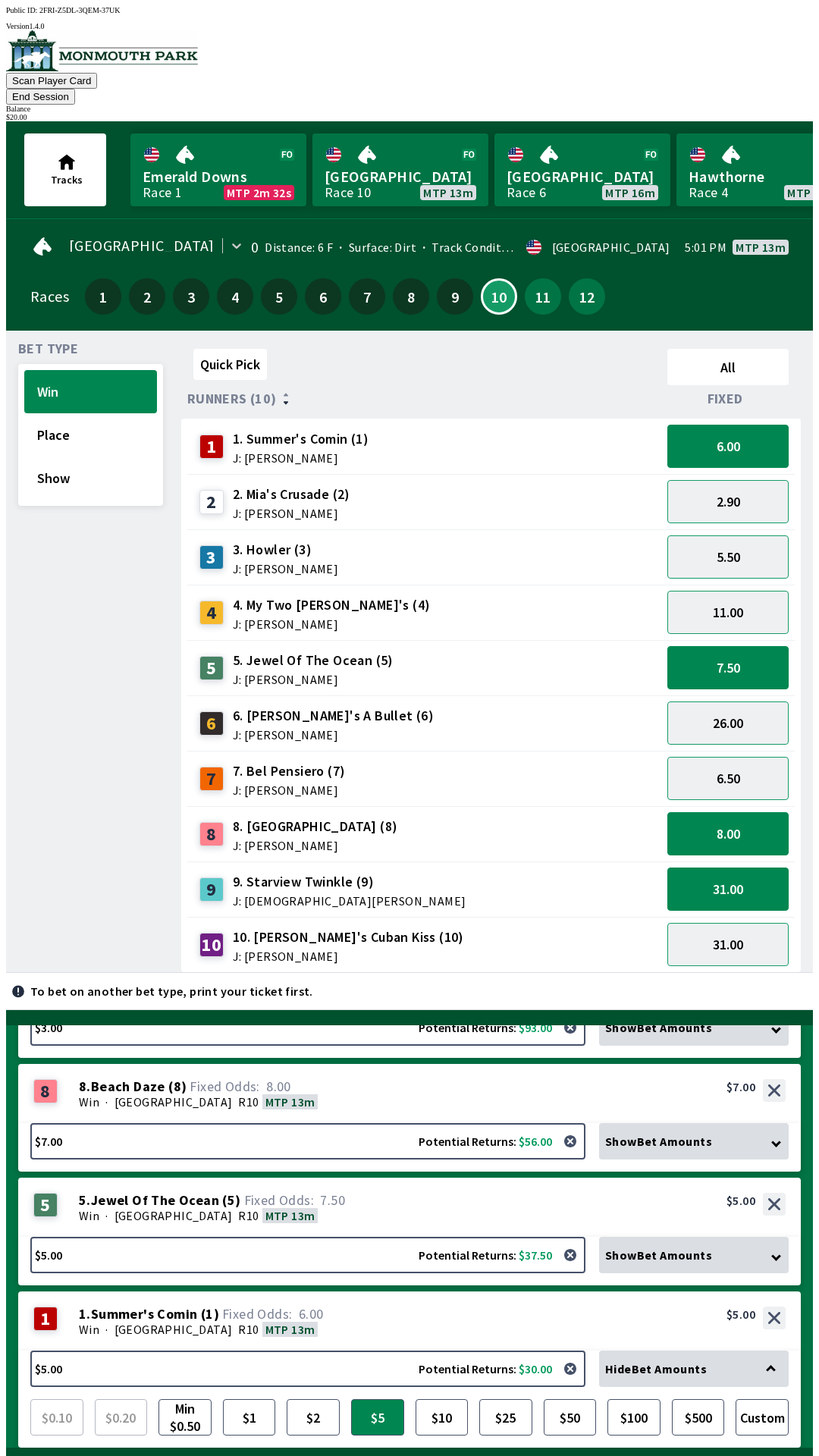
scroll to position [81, 0]
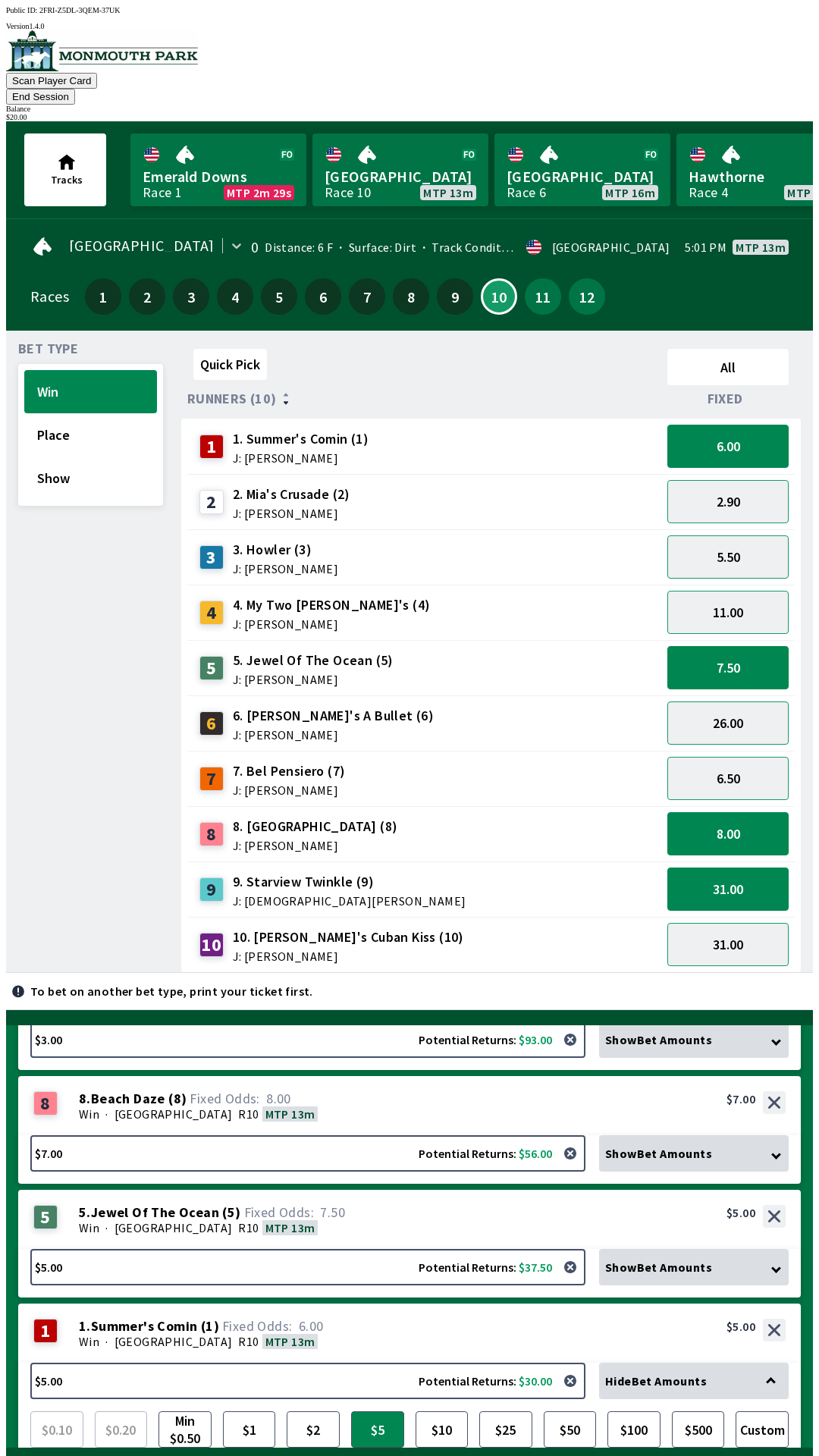
click at [706, 1455] on button "Bet Now $20.00" at bounding box center [708, 1482] width 187 height 45
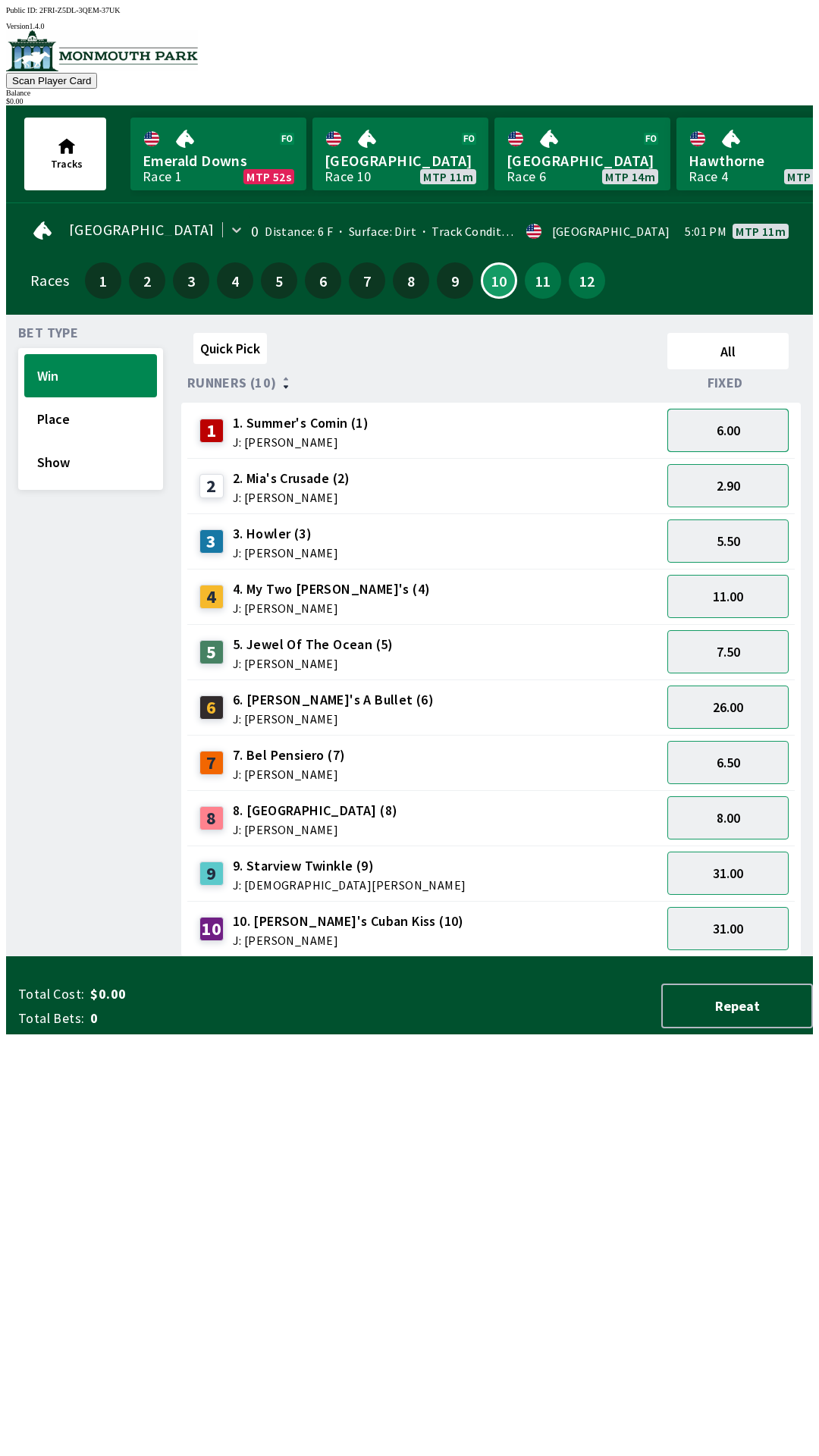
click at [750, 424] on button "6.00" at bounding box center [728, 430] width 121 height 43
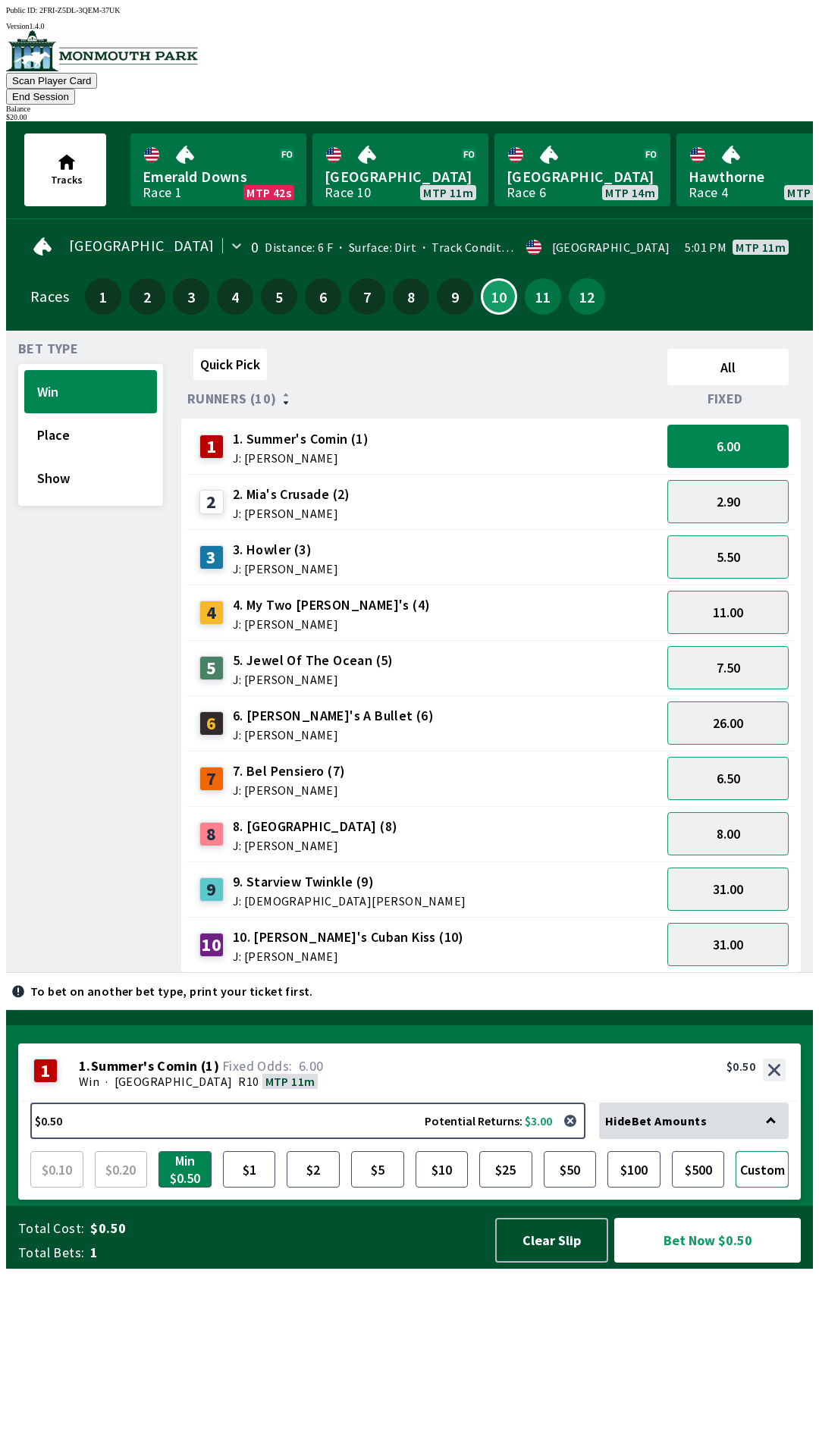
click at [768, 1188] on button "Custom" at bounding box center [762, 1169] width 53 height 36
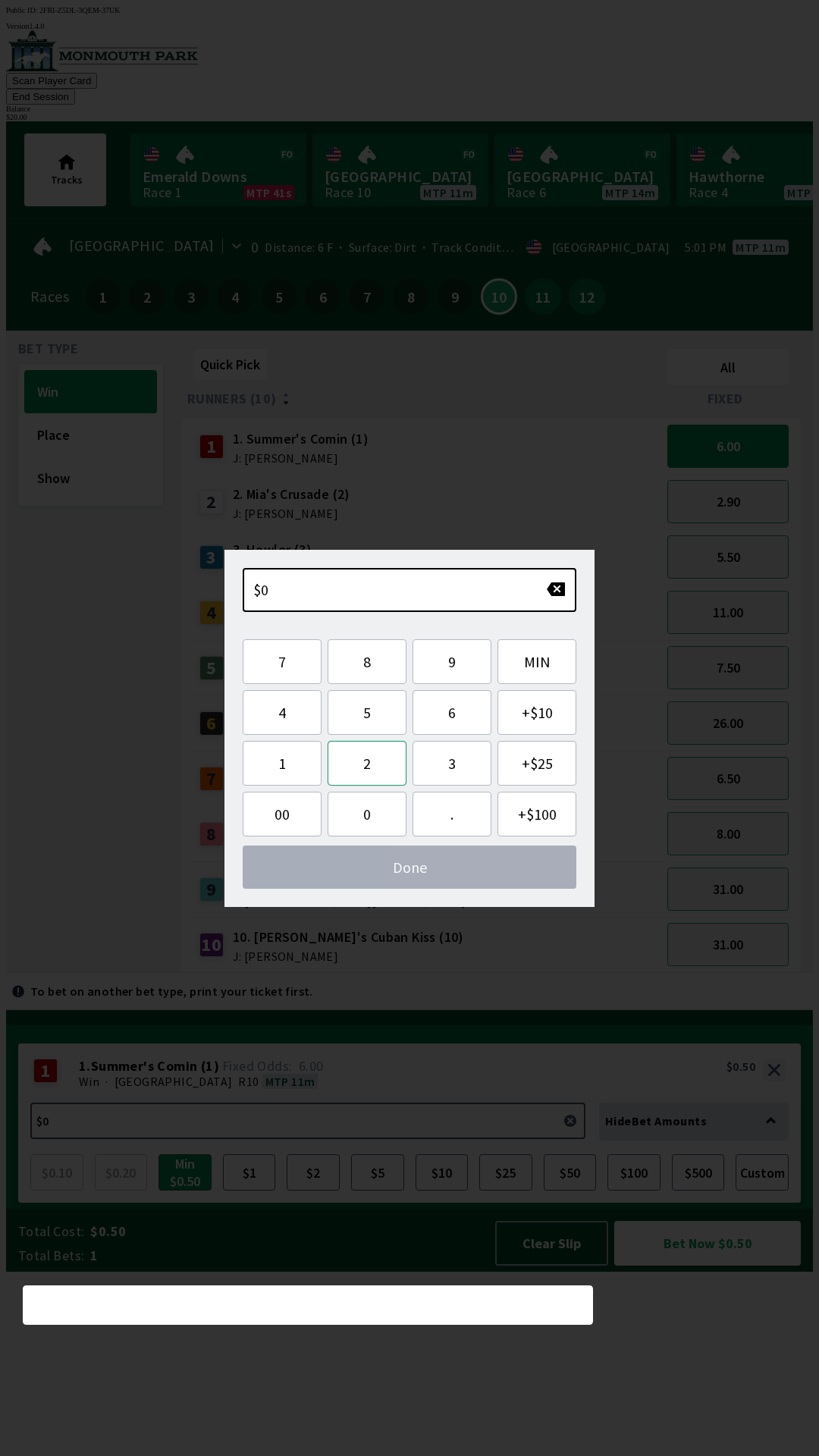
click at [367, 767] on button "2" at bounding box center [367, 763] width 79 height 45
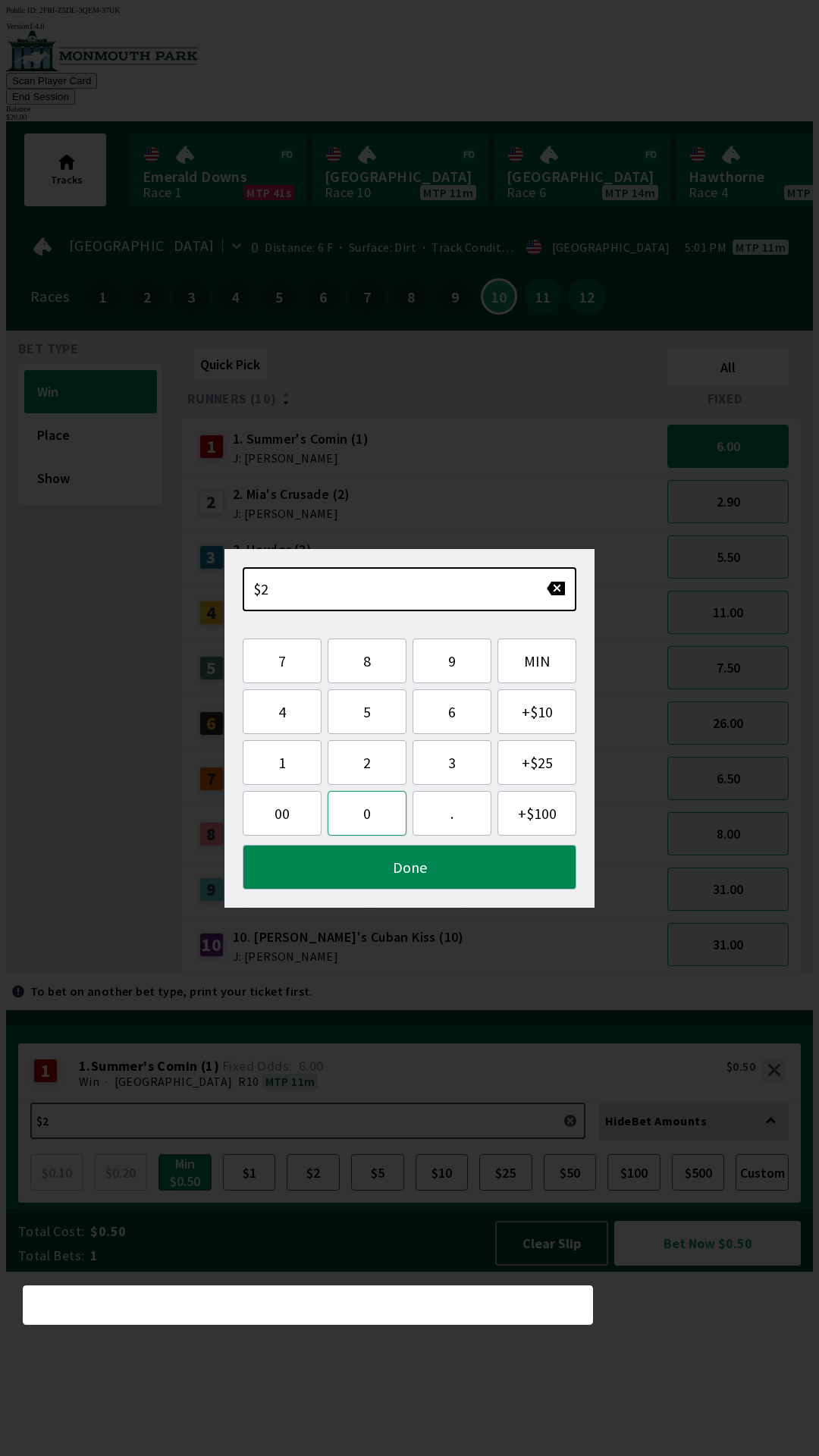
click at [371, 816] on button "0" at bounding box center [367, 813] width 79 height 45
click at [480, 873] on button "Done" at bounding box center [410, 867] width 334 height 45
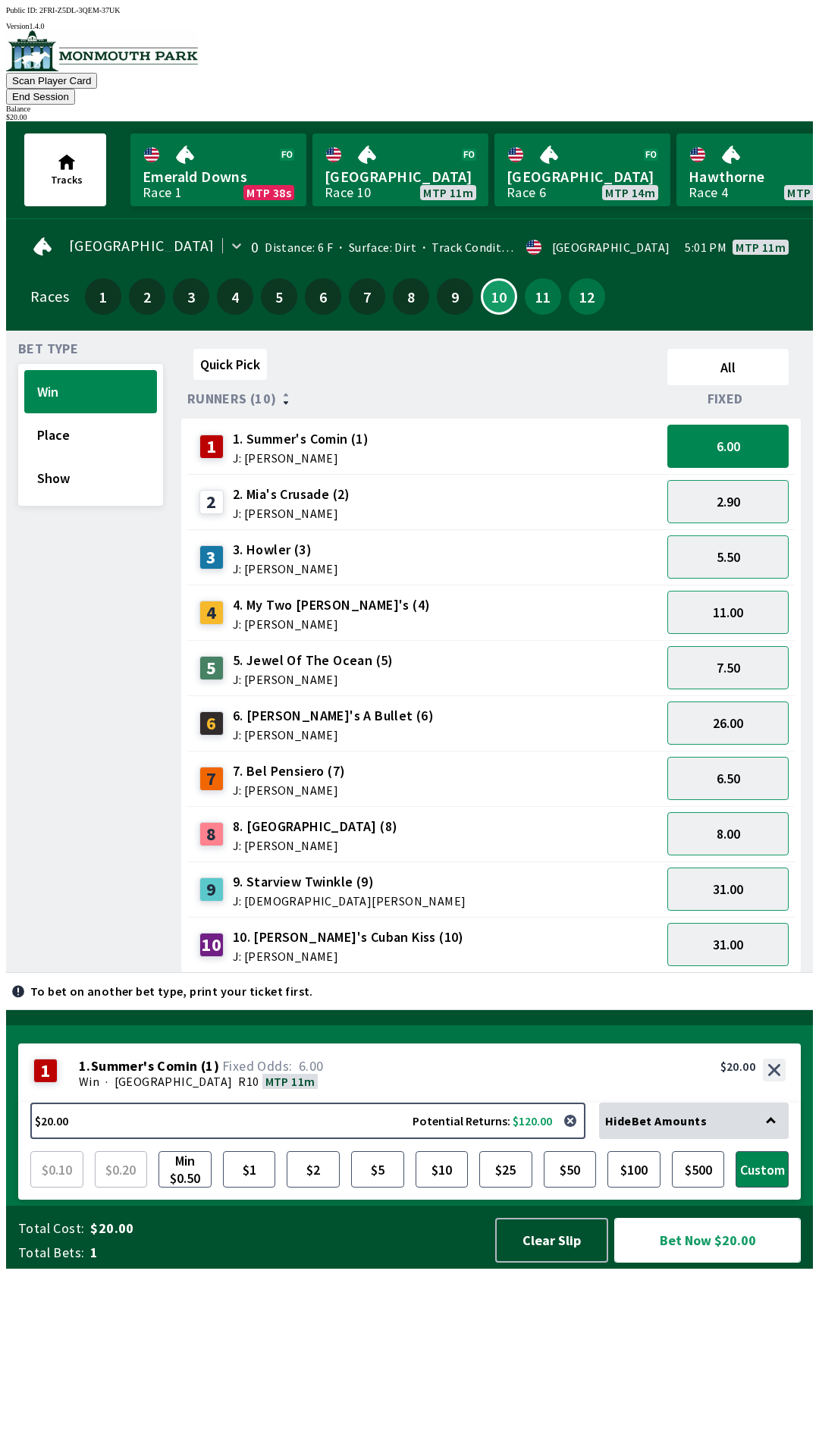
click at [729, 1263] on button "Bet Now $20.00" at bounding box center [708, 1240] width 187 height 45
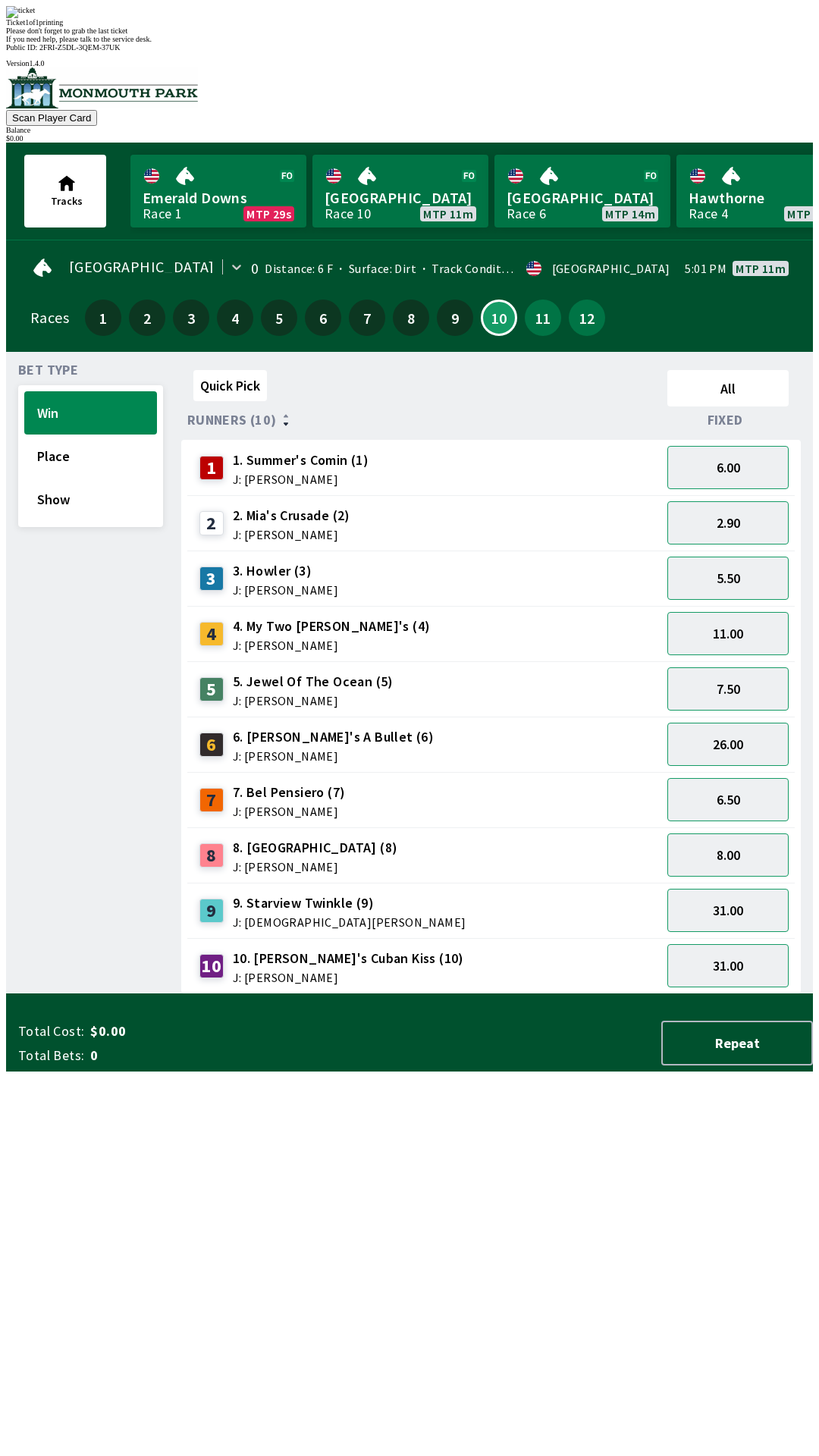
click at [411, 994] on div "Quick Pick All Runners (10) Fixed 1 1. Summer's Comin (1) J: [PERSON_NAME] 6.00…" at bounding box center [497, 679] width 632 height 630
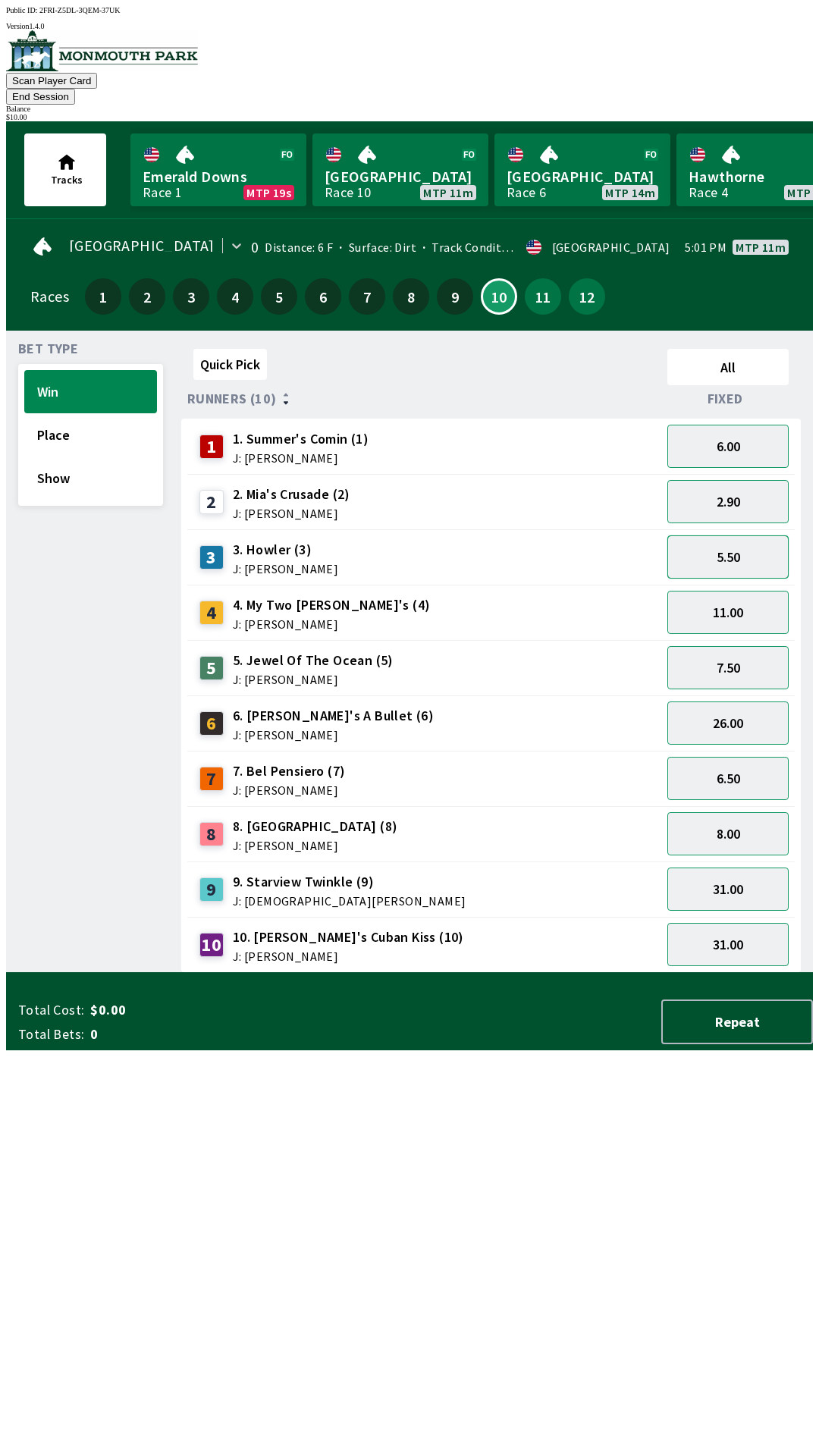
click at [744, 536] on button "5.50" at bounding box center [728, 557] width 121 height 43
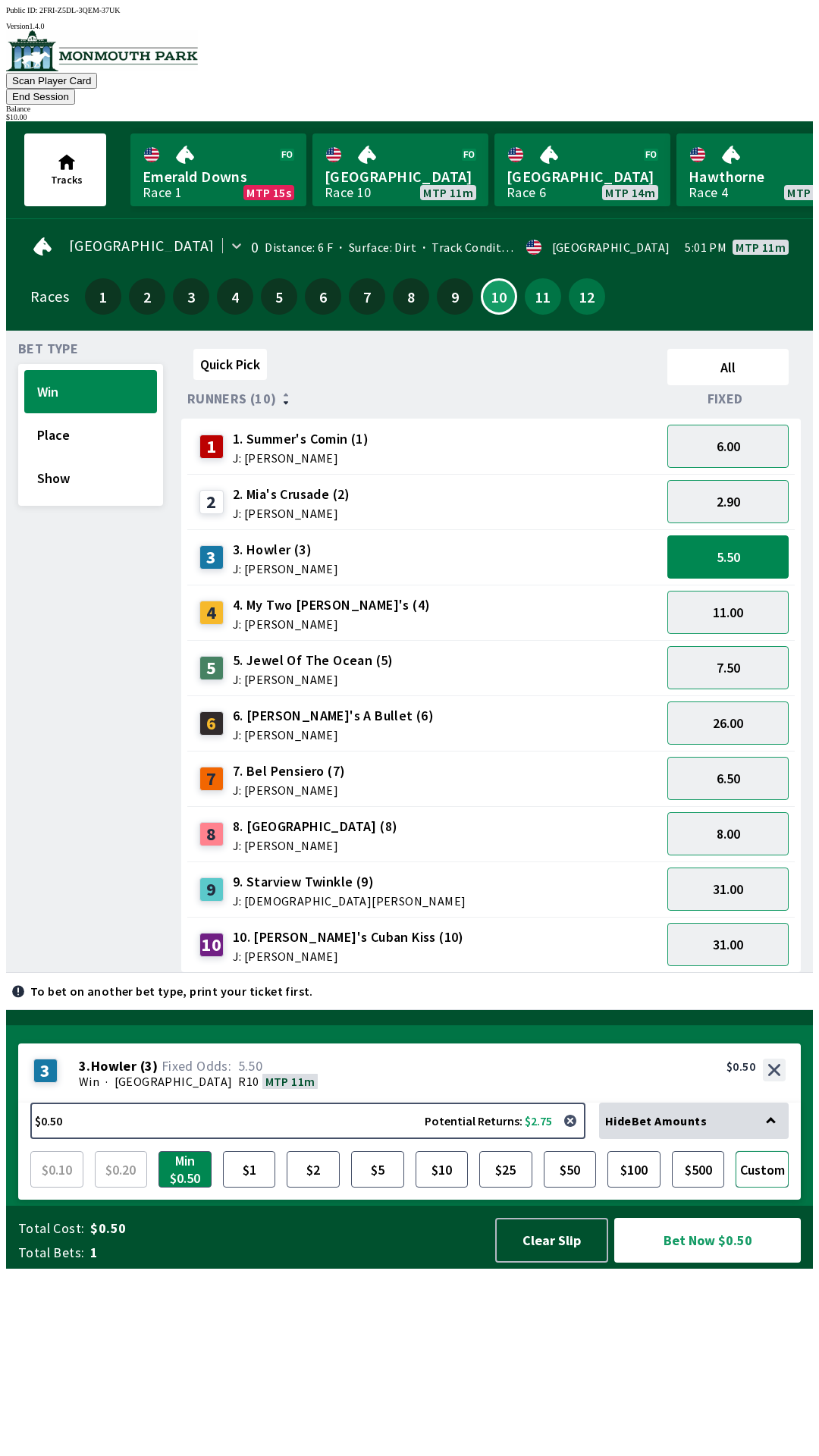
click at [763, 1188] on button "Custom" at bounding box center [762, 1169] width 53 height 36
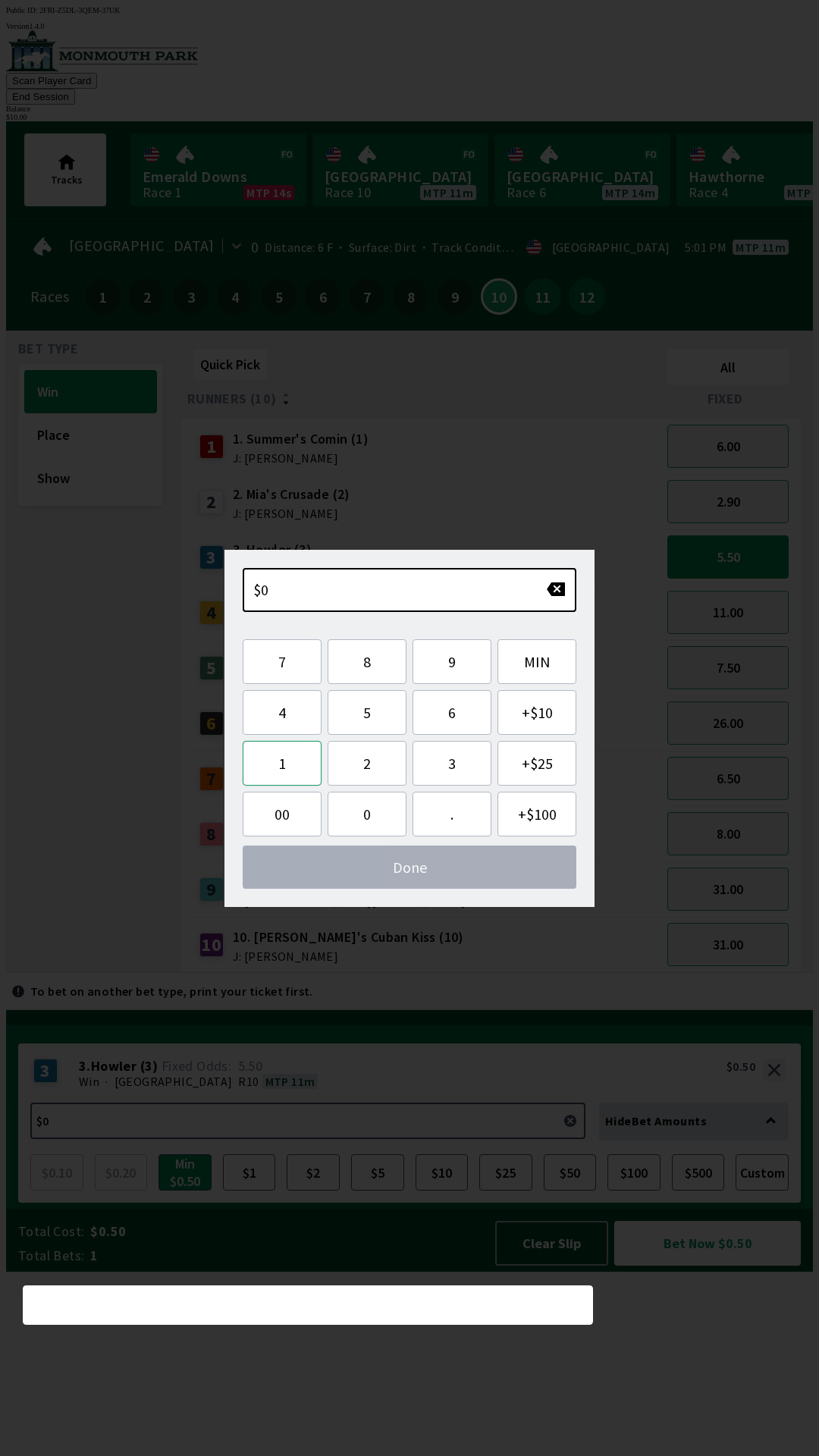
click at [283, 760] on button "1" at bounding box center [282, 763] width 79 height 45
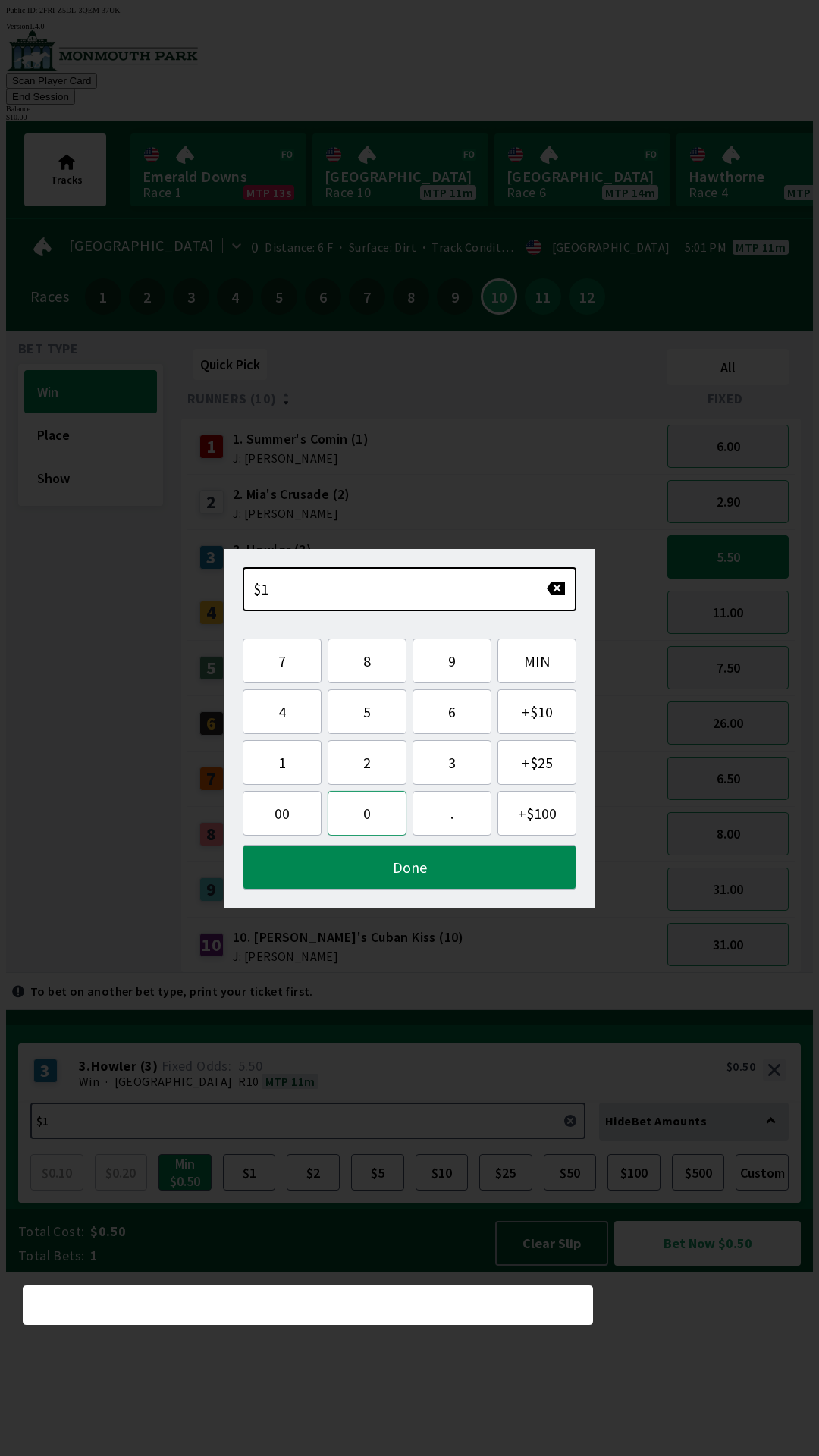
click at [369, 818] on button "0" at bounding box center [367, 813] width 79 height 45
click at [414, 867] on button "Done" at bounding box center [410, 867] width 334 height 45
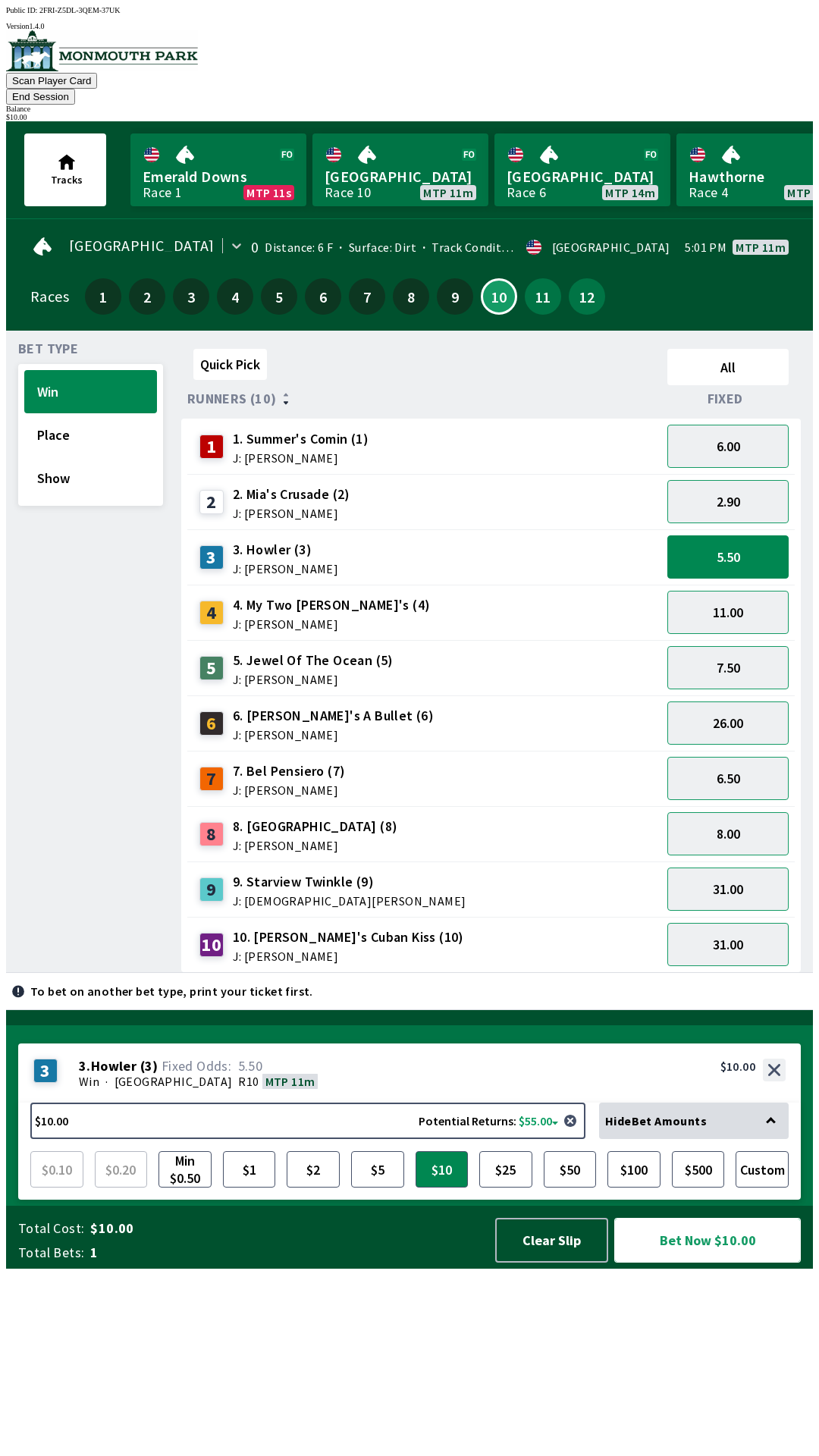
click at [726, 1263] on button "Bet Now $10.00" at bounding box center [708, 1240] width 187 height 45
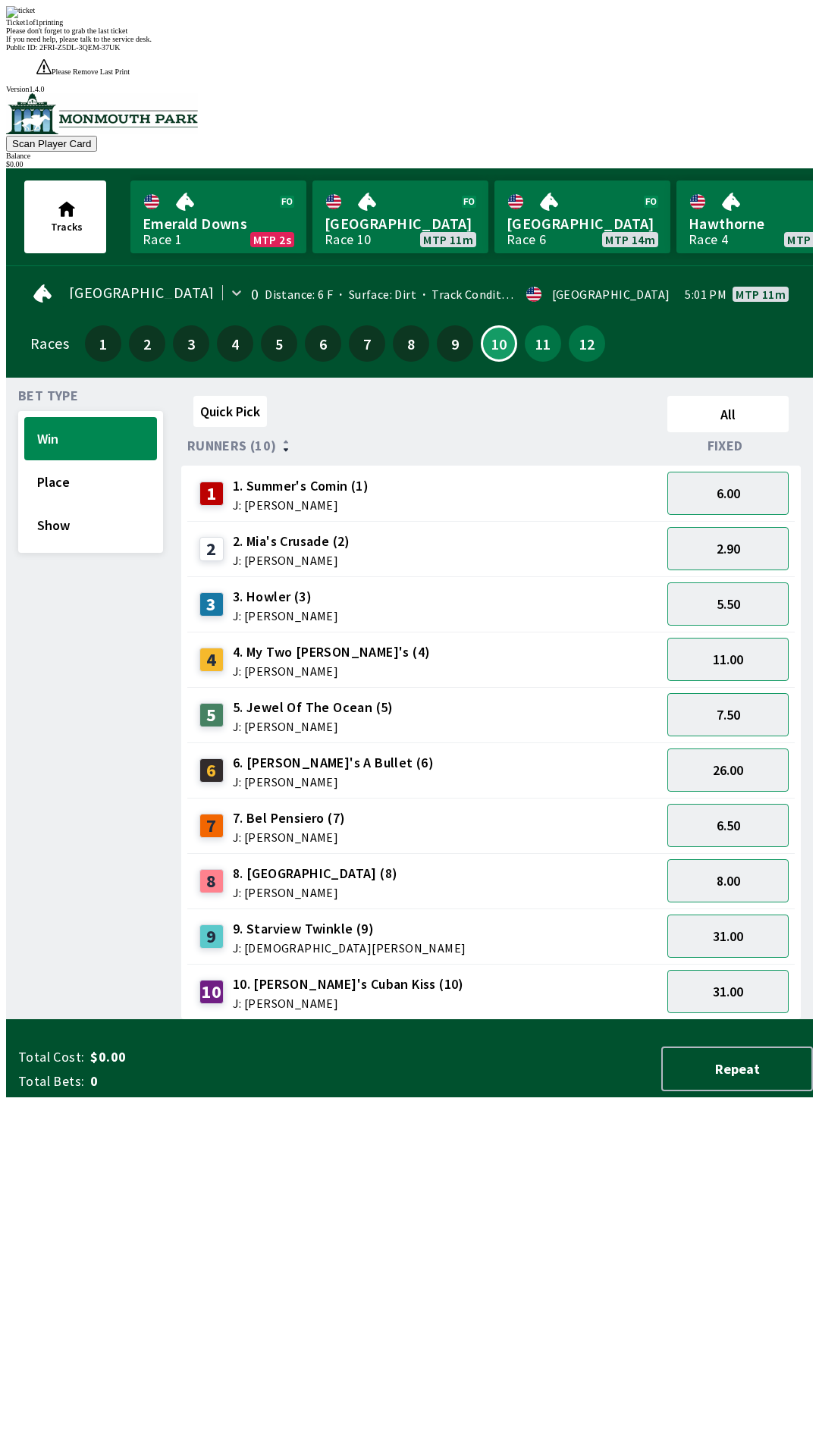
click at [446, 1020] on div "Quick Pick All Runners (10) Fixed 1 1. Summer's Comin (1) J: [PERSON_NAME] 6.00…" at bounding box center [497, 704] width 632 height 630
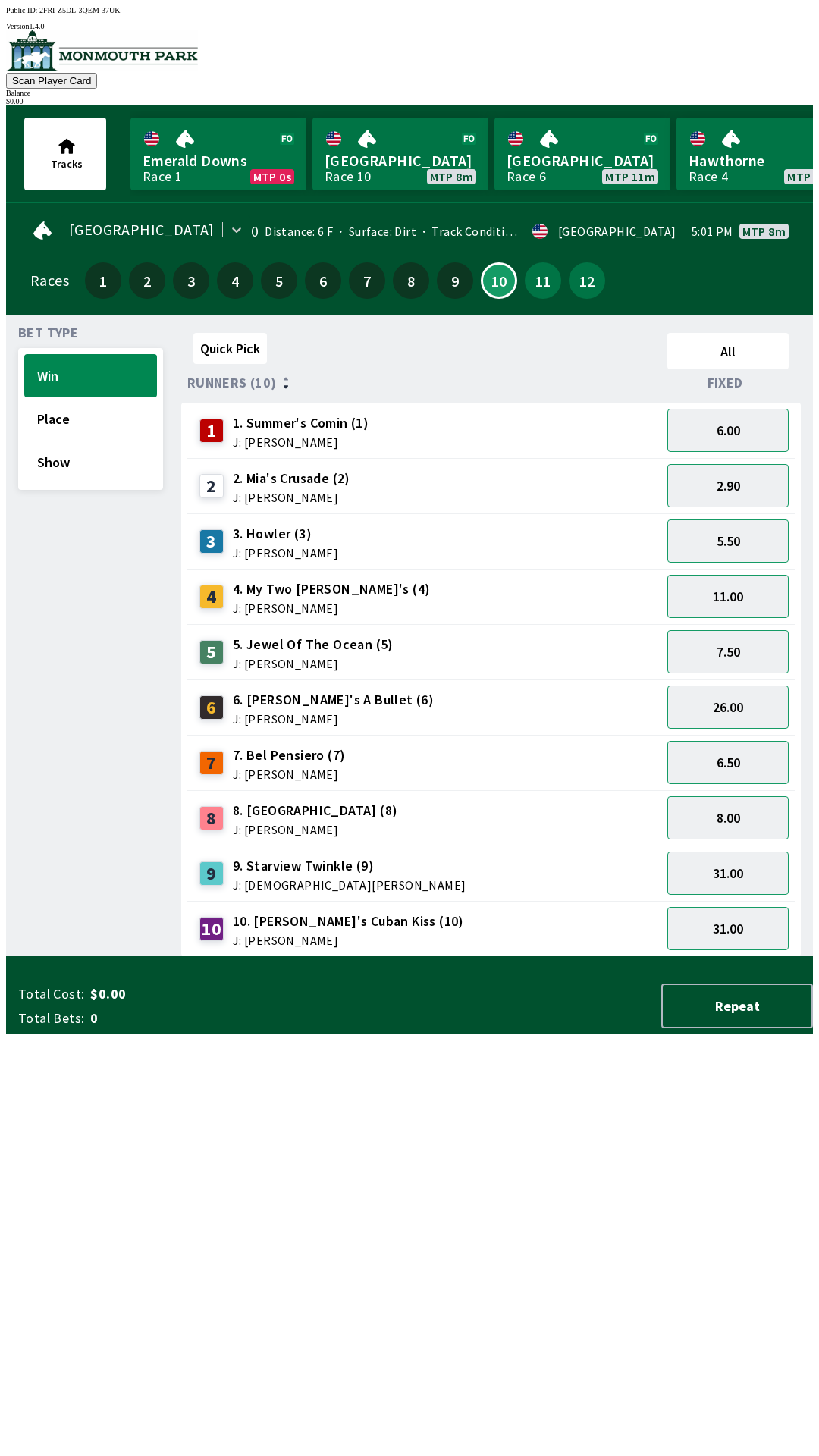
click at [567, 957] on div "Quick Pick All Runners (10) Fixed 1 1. Summer's Comin (1) J: [PERSON_NAME] 6.00…" at bounding box center [497, 642] width 632 height 630
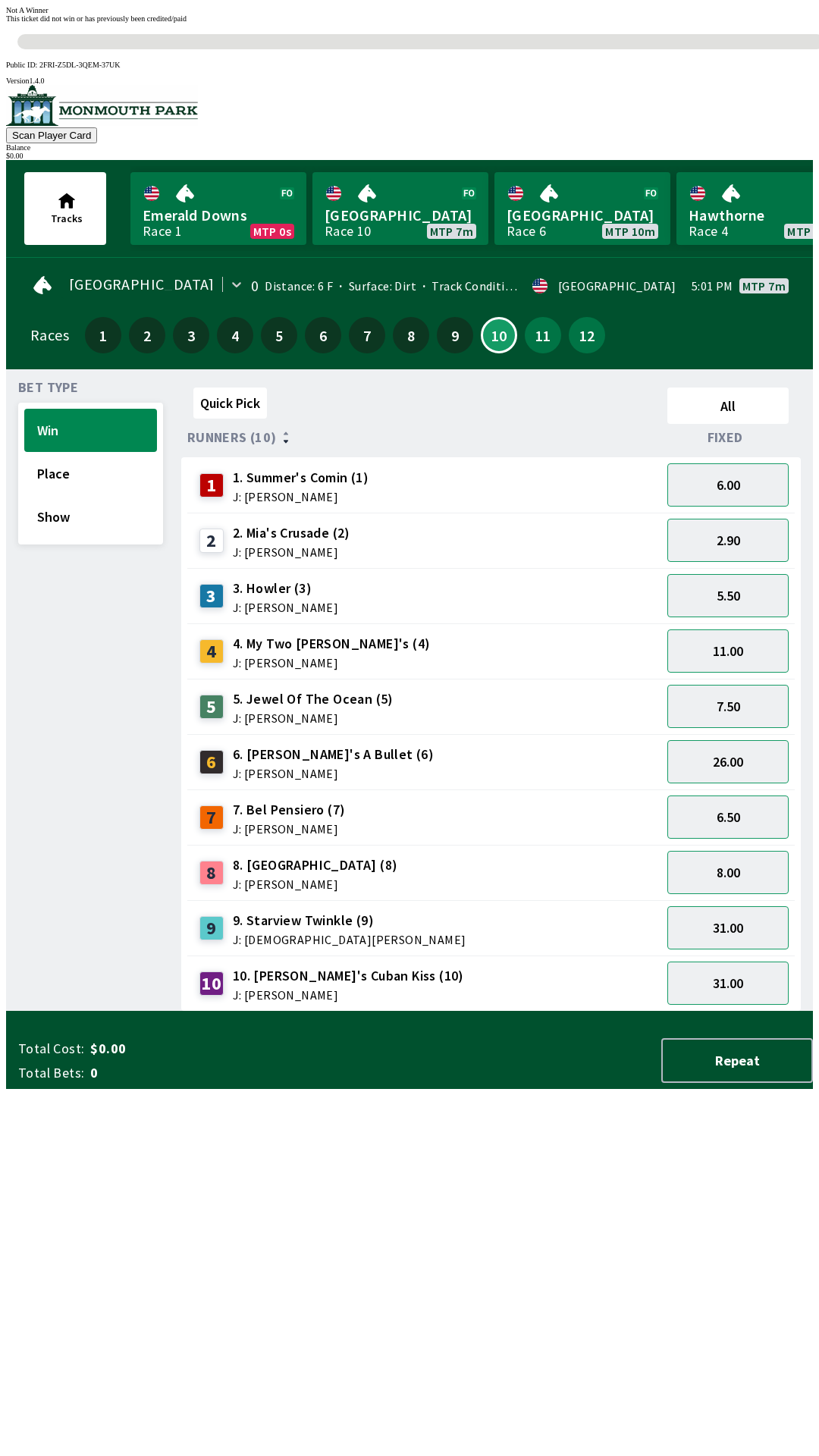
click at [538, 1012] on div "Quick Pick All Runners (10) Fixed 1 1. Summer's Comin (1) J: [PERSON_NAME] 6.00…" at bounding box center [497, 696] width 632 height 630
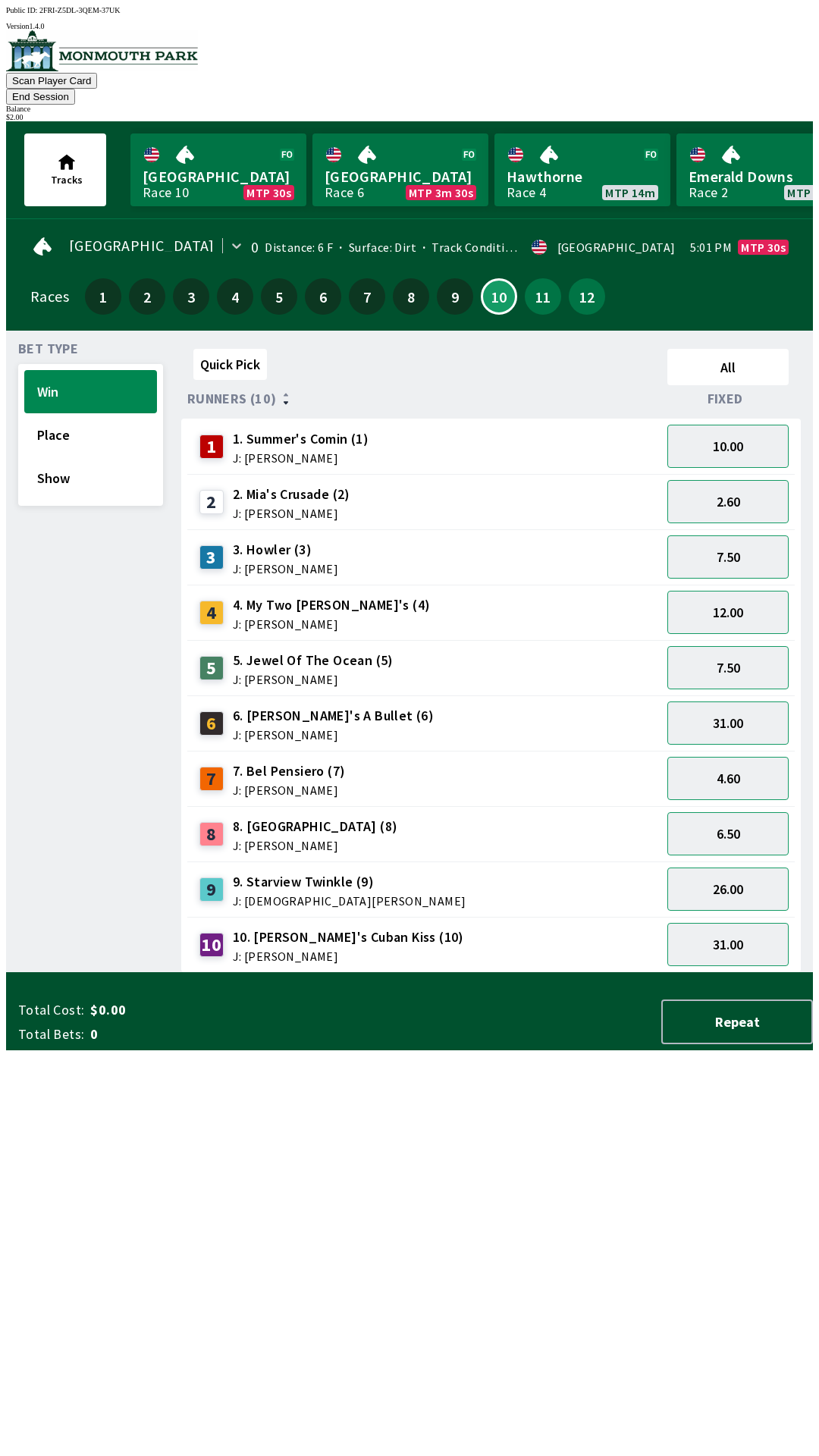
click at [714, 474] on div "2.60" at bounding box center [728, 501] width 133 height 55
click at [720, 425] on button "10.00" at bounding box center [728, 446] width 121 height 43
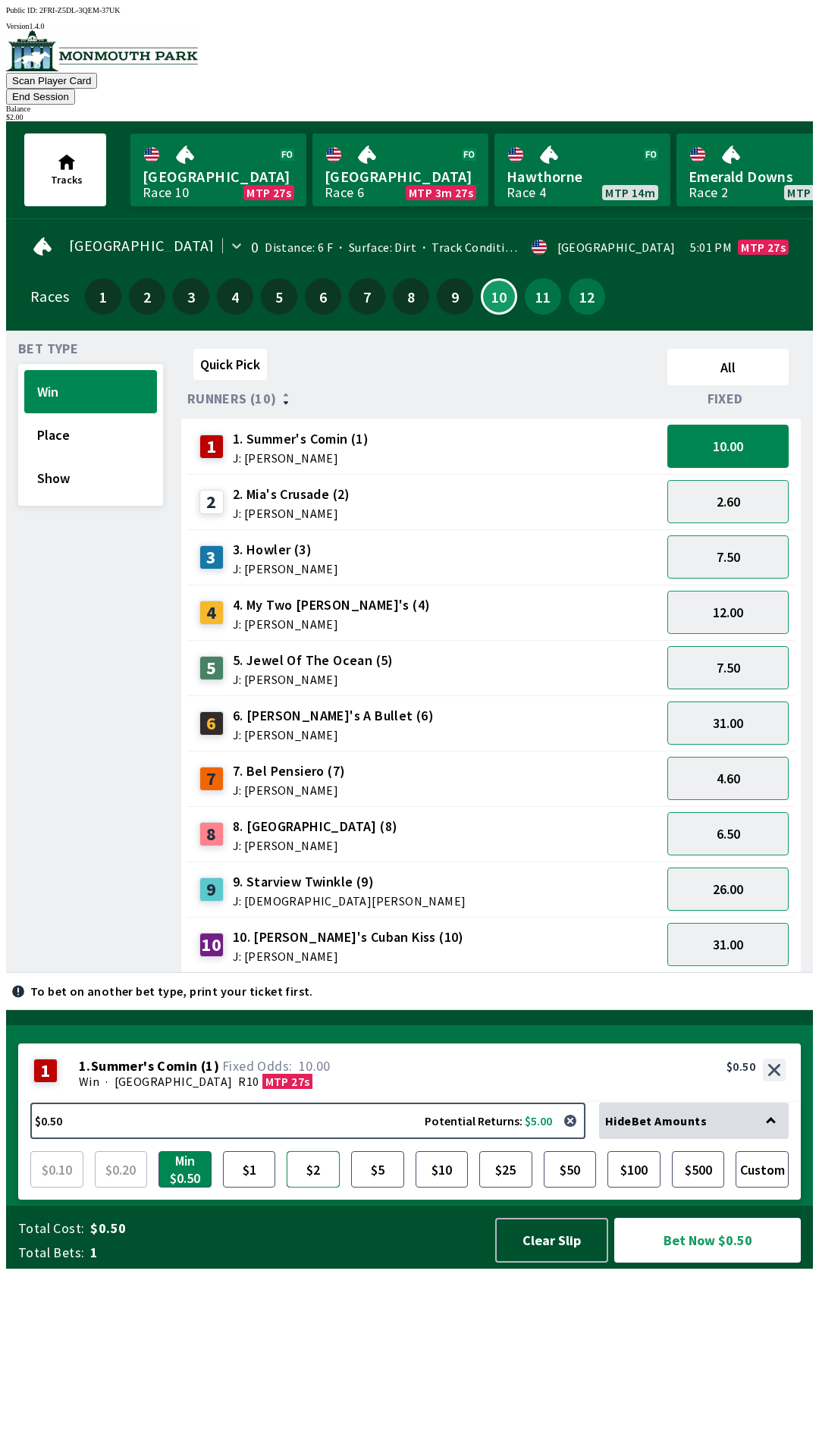
click at [306, 1188] on button "$2" at bounding box center [313, 1169] width 53 height 36
click at [711, 1263] on button "Bet Now $2.00" at bounding box center [708, 1240] width 187 height 45
